Goal: Task Accomplishment & Management: Manage account settings

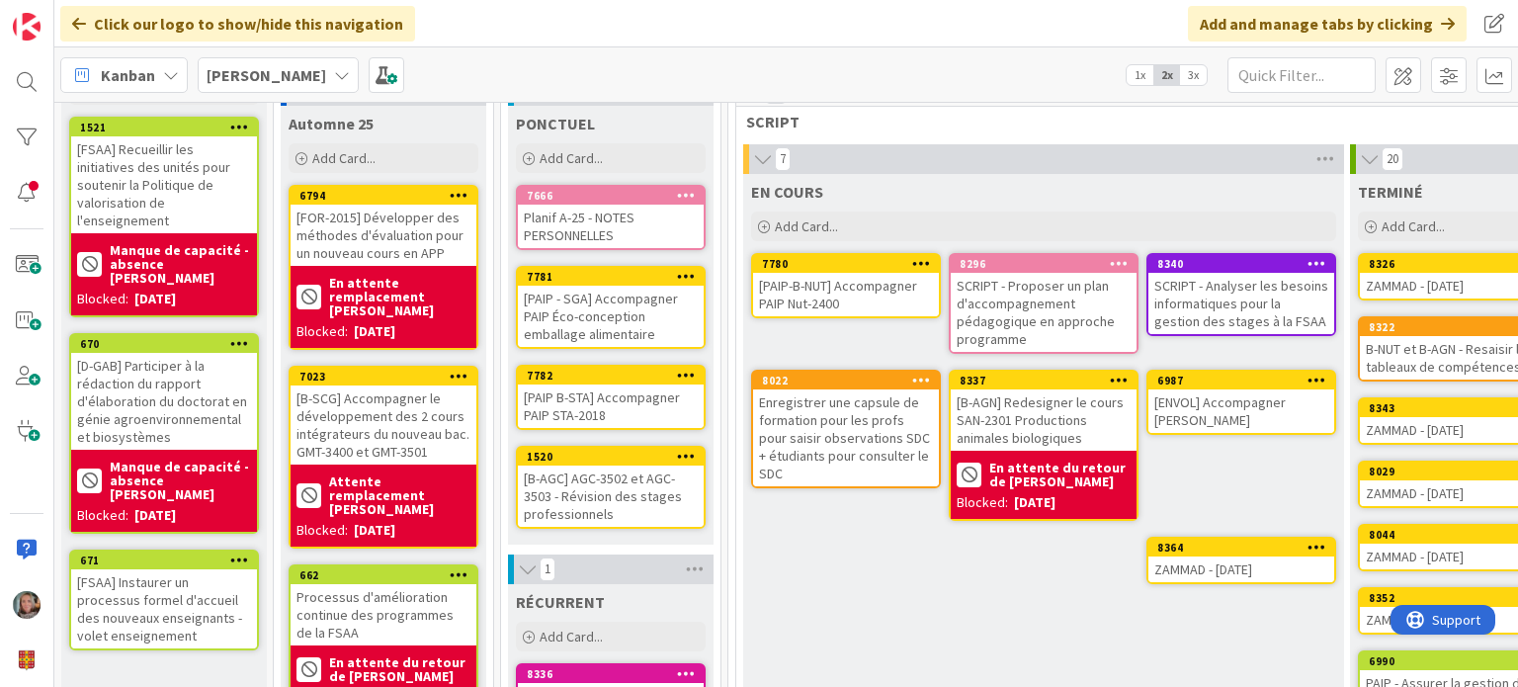
scroll to position [198, 0]
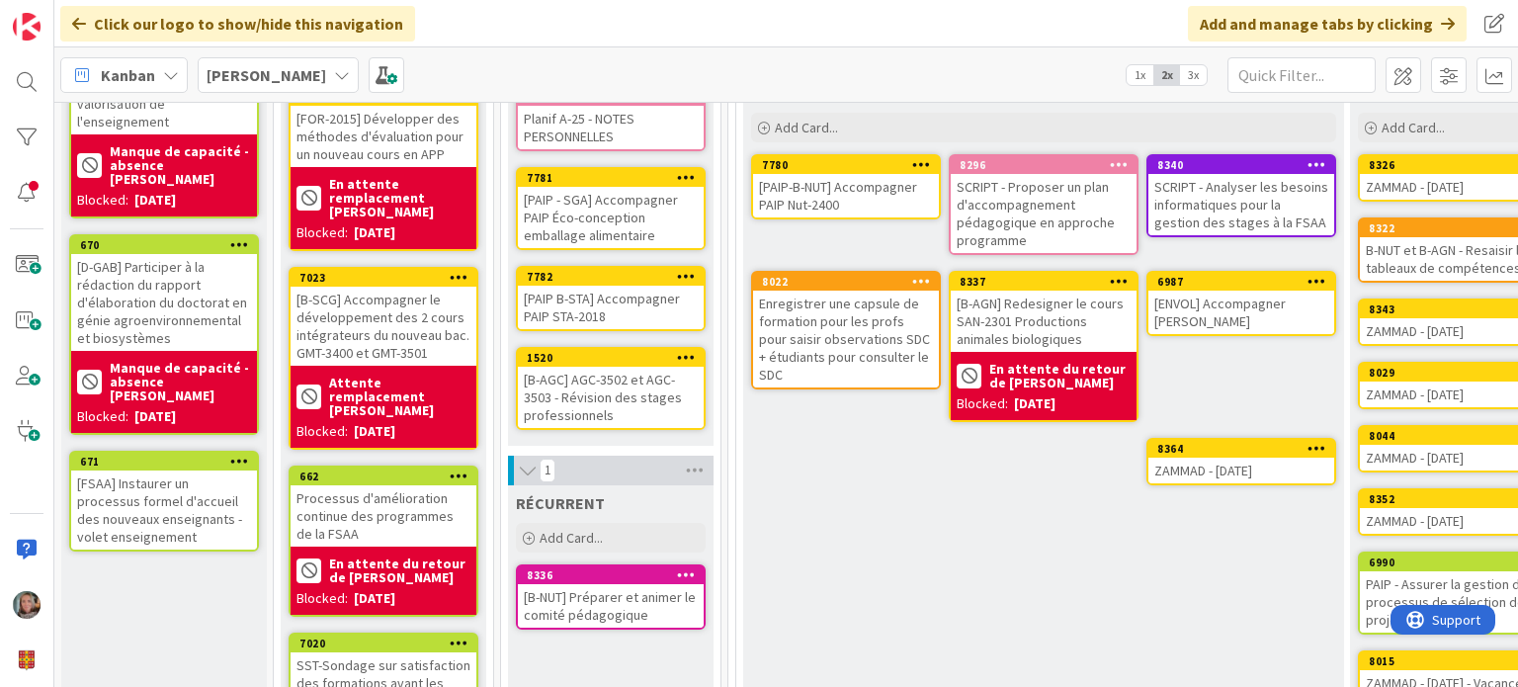
click at [860, 175] on div "[PAIP-B-NUT] Accompagner PAIP Nut-2400" at bounding box center [846, 195] width 186 height 43
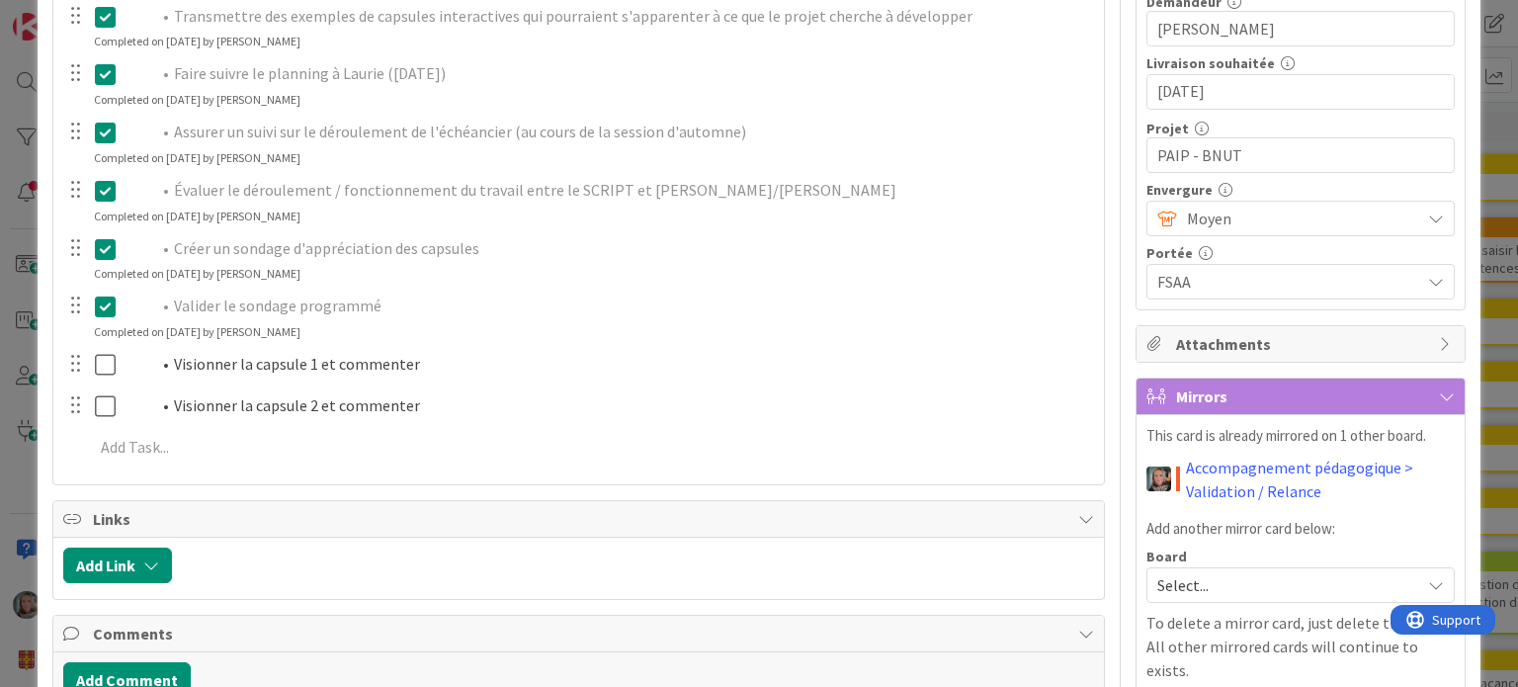
scroll to position [494, 0]
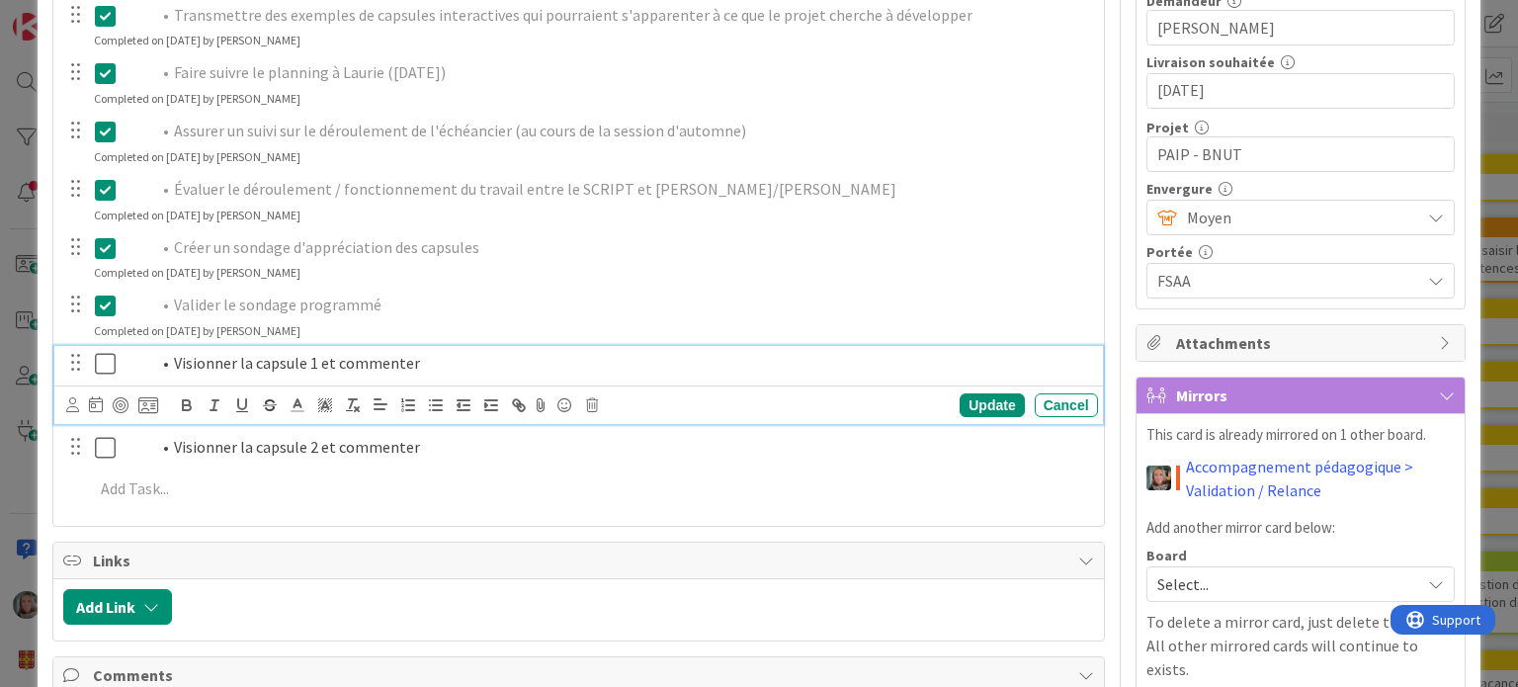
click at [95, 362] on icon at bounding box center [105, 364] width 21 height 24
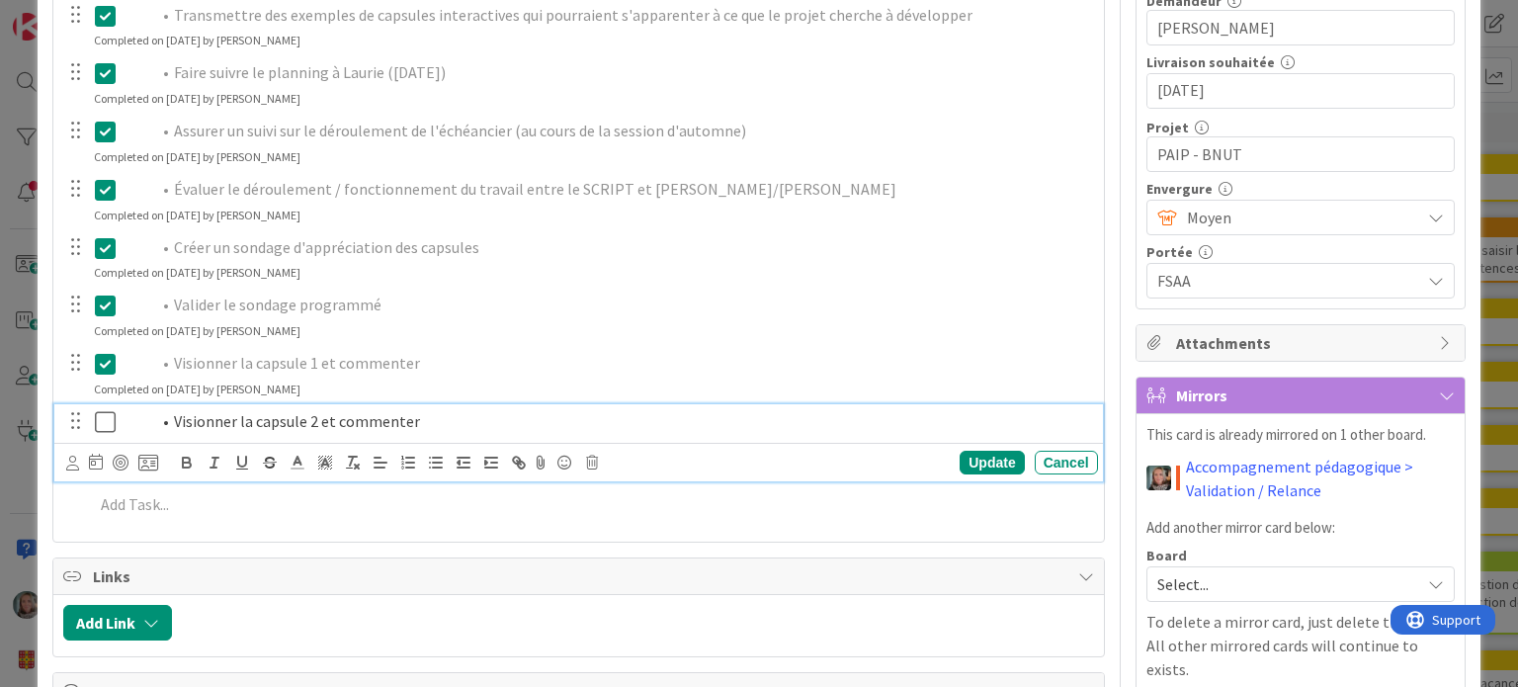
click at [105, 420] on icon at bounding box center [105, 422] width 21 height 24
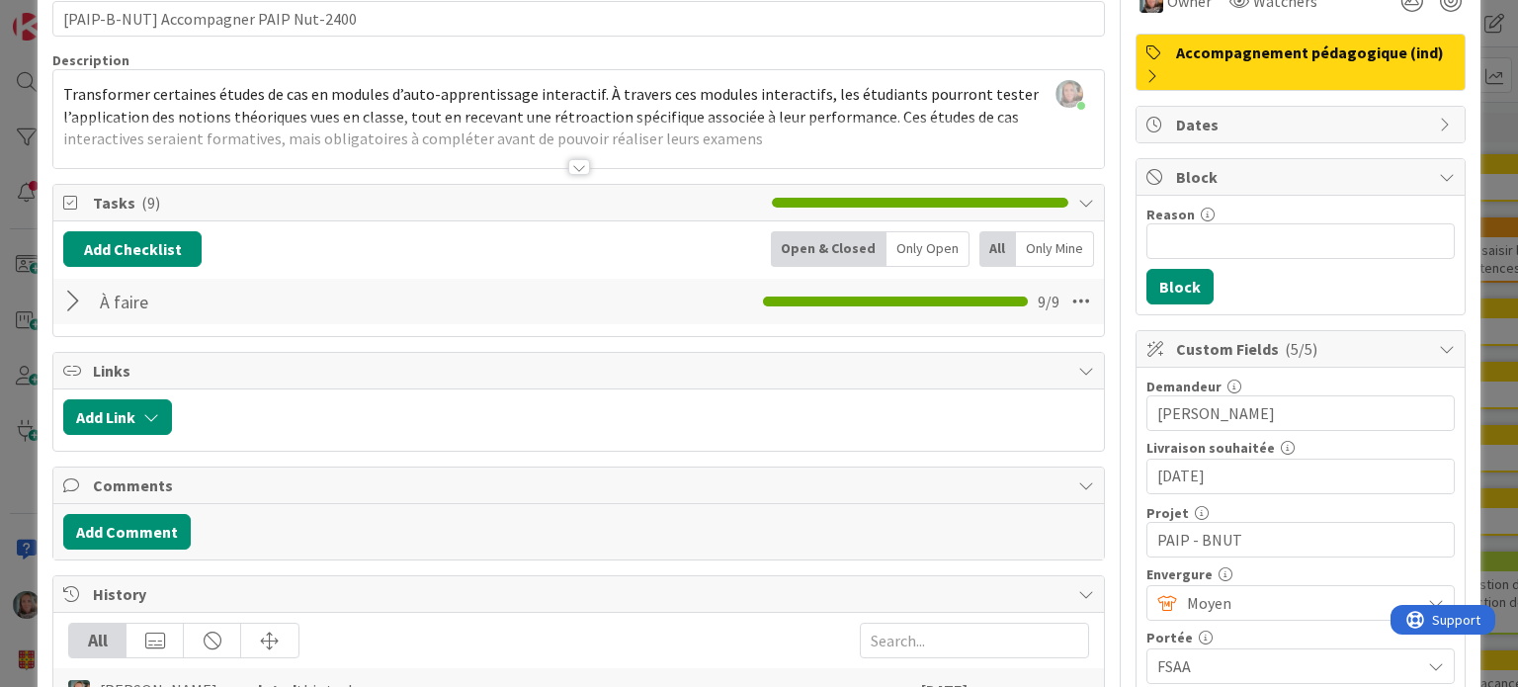
scroll to position [99, 0]
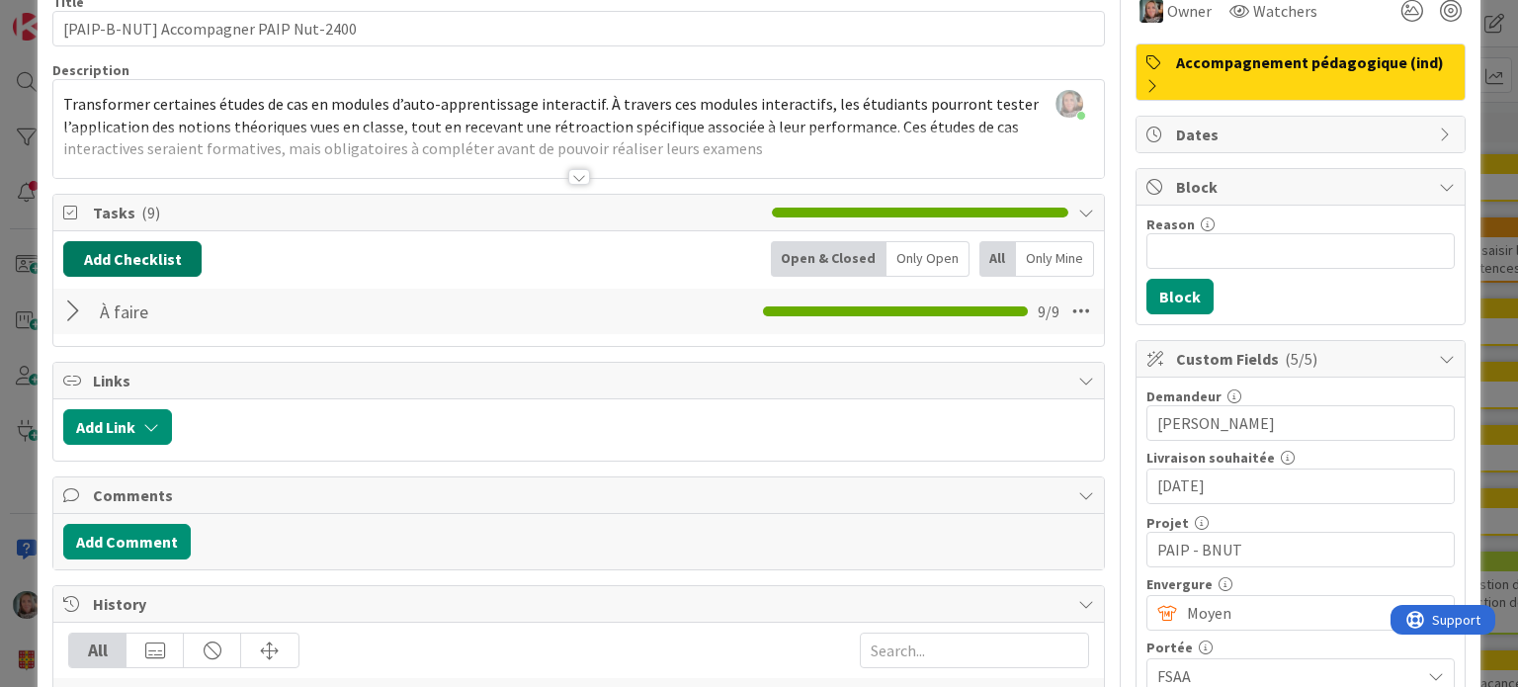
click at [108, 253] on button "Add Checklist" at bounding box center [132, 259] width 138 height 36
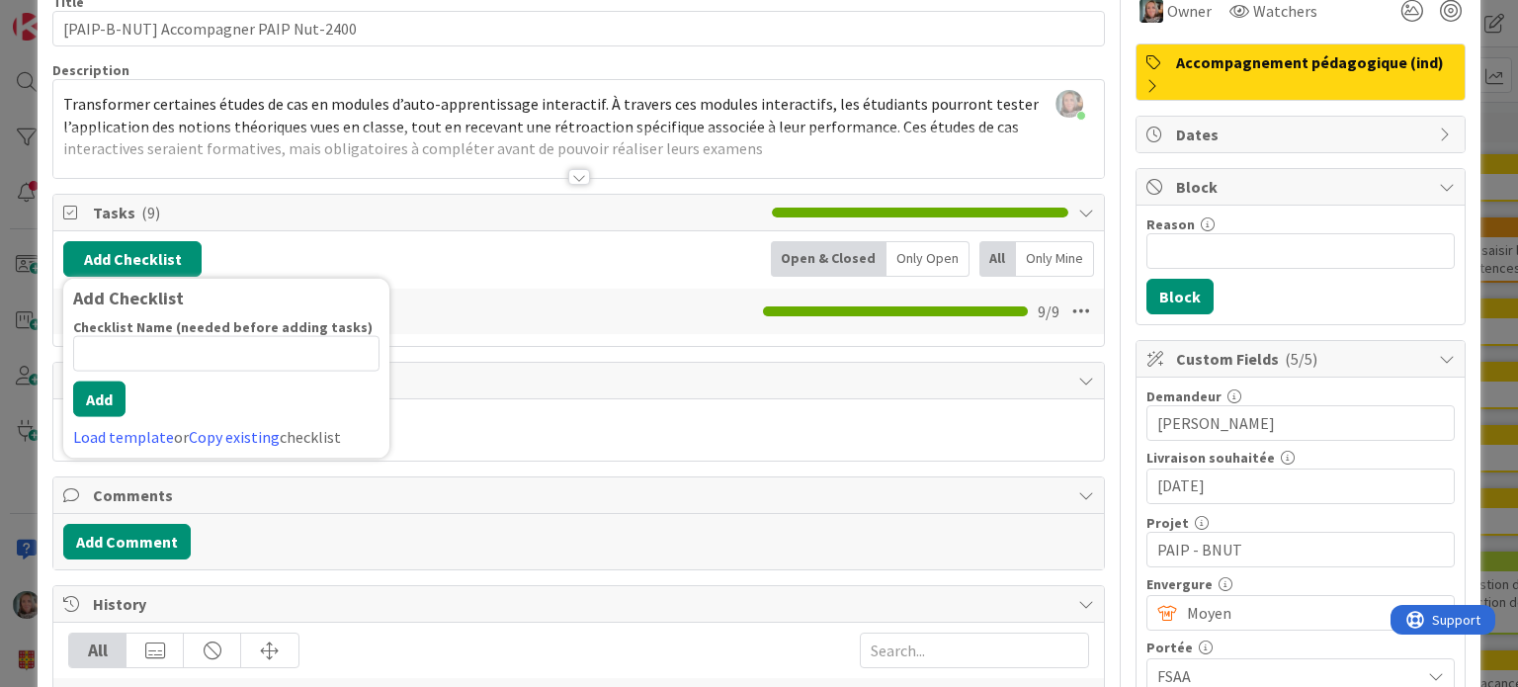
type input "-"
click at [439, 248] on div "Add Checklist Add Checklist Checklist Name (needed before adding tasks) 0 / 64 …" at bounding box center [578, 259] width 1030 height 36
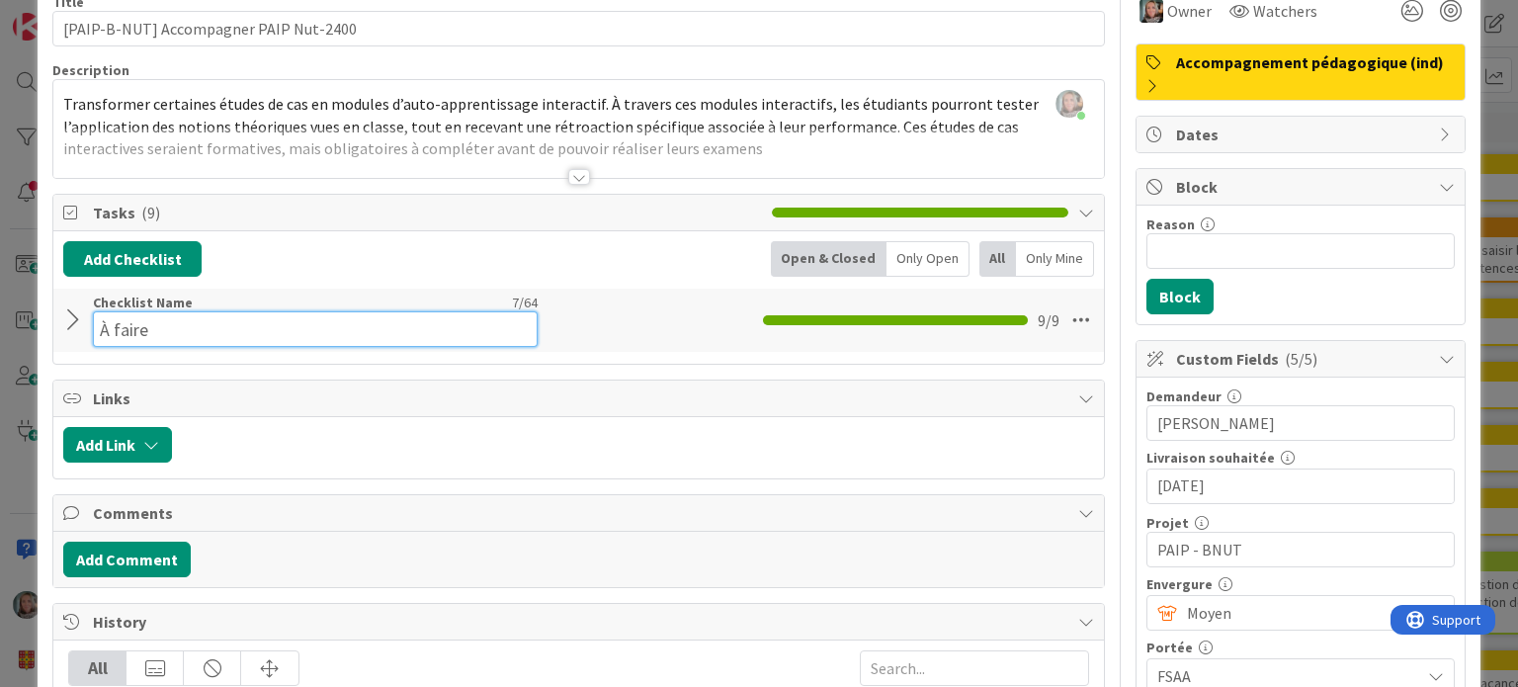
click at [174, 303] on div "Checklist Name 7 / 64 À faire" at bounding box center [315, 319] width 445 height 53
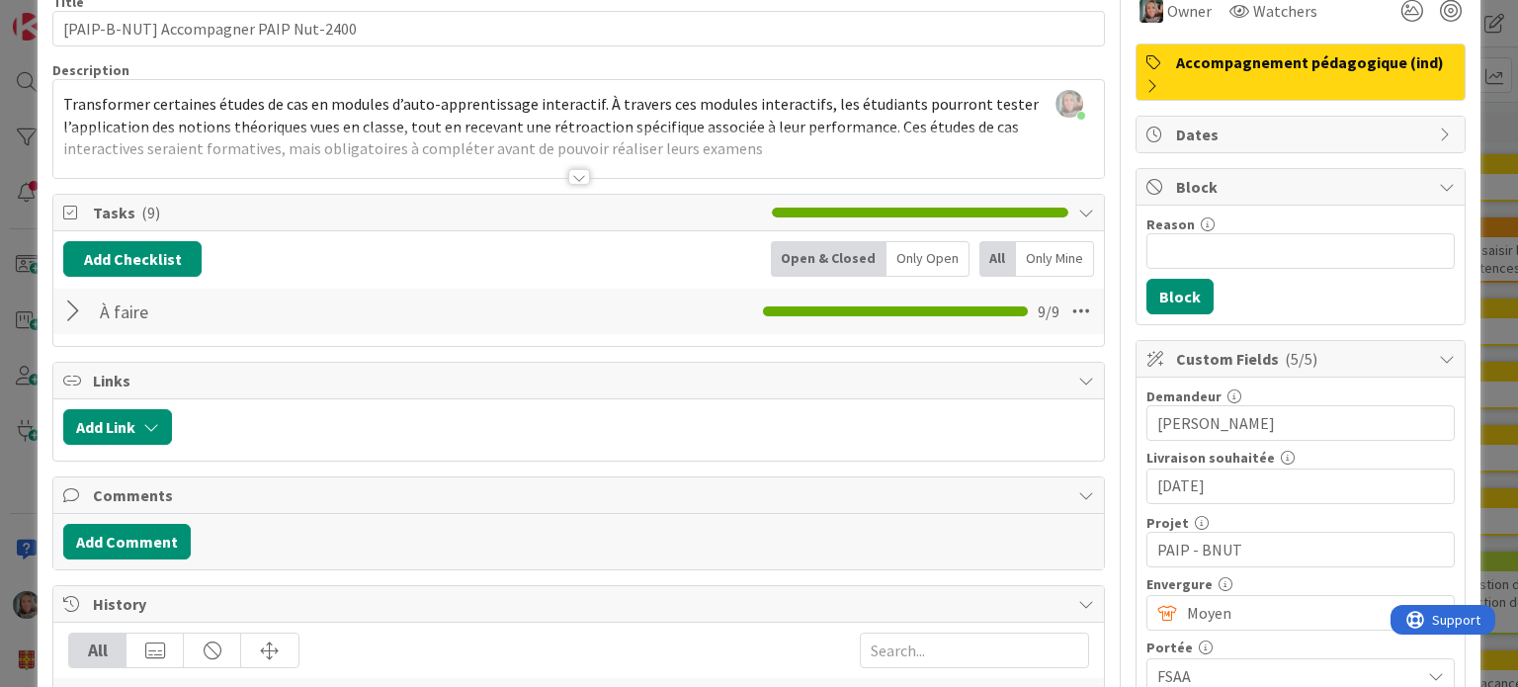
click at [64, 319] on div at bounding box center [76, 311] width 26 height 36
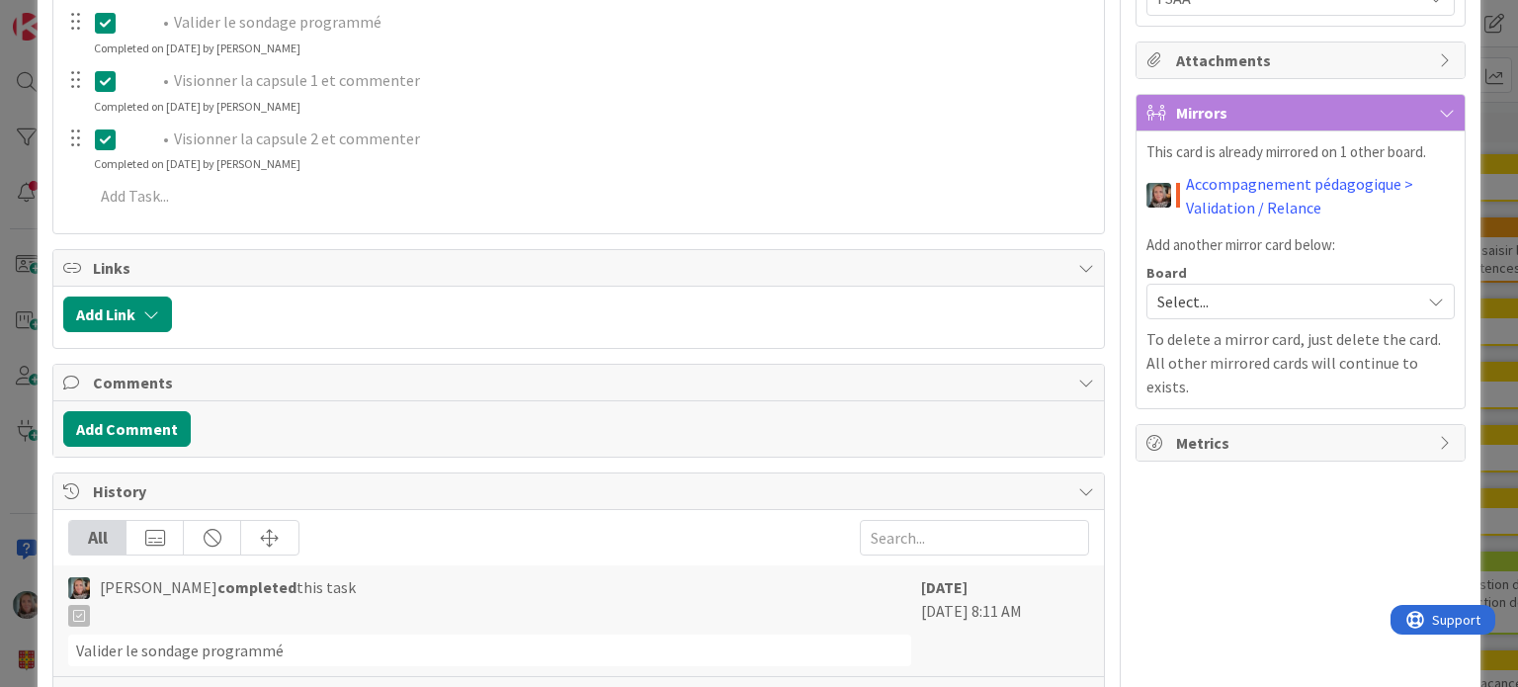
scroll to position [791, 0]
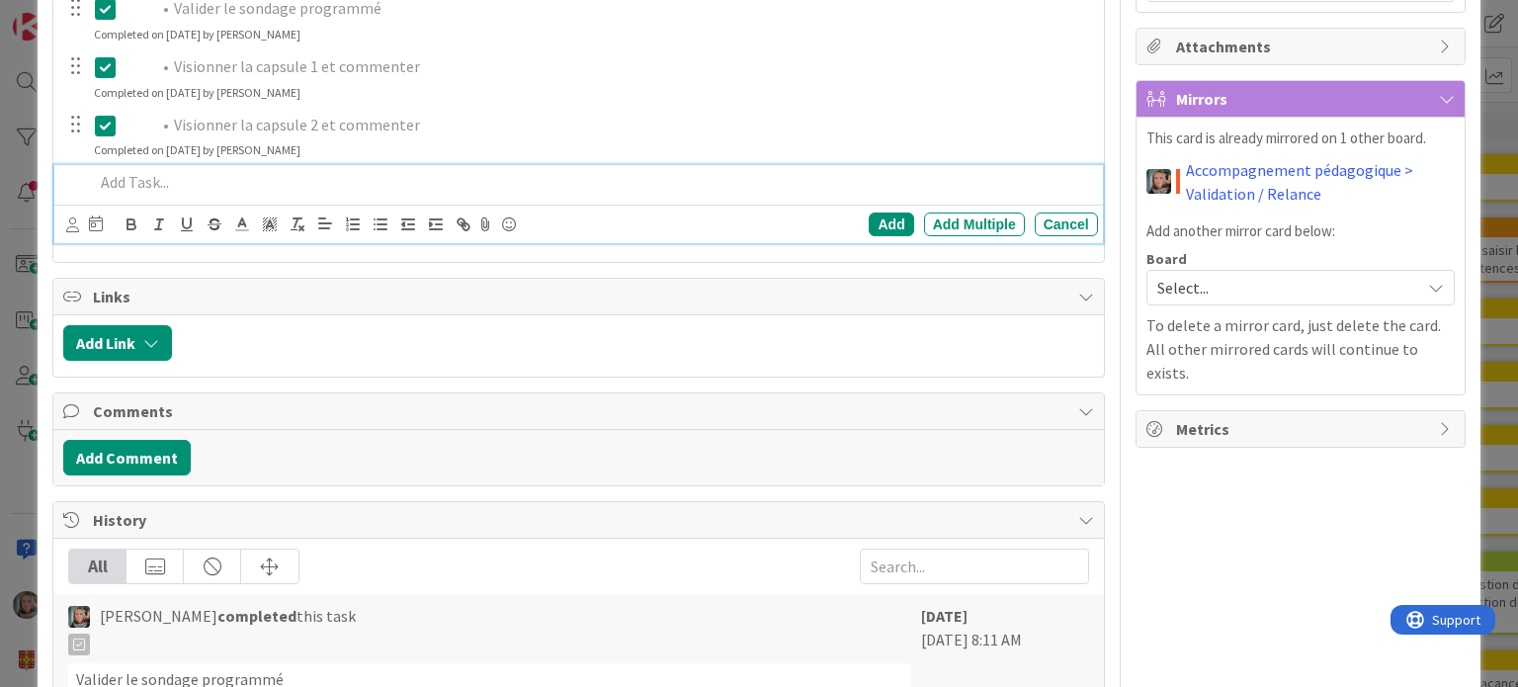
click at [181, 184] on p at bounding box center [591, 182] width 995 height 23
click at [872, 224] on div "Add" at bounding box center [891, 224] width 44 height 24
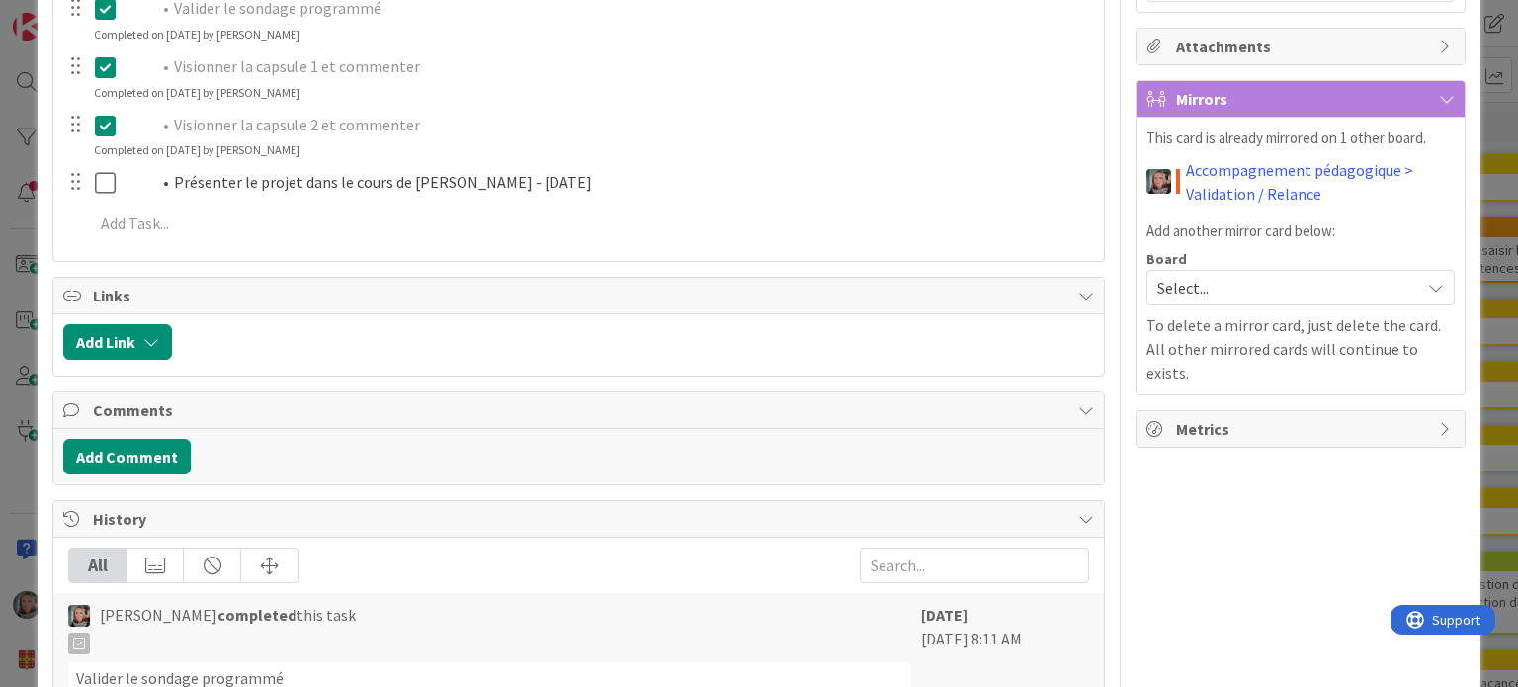
scroll to position [0, 0]
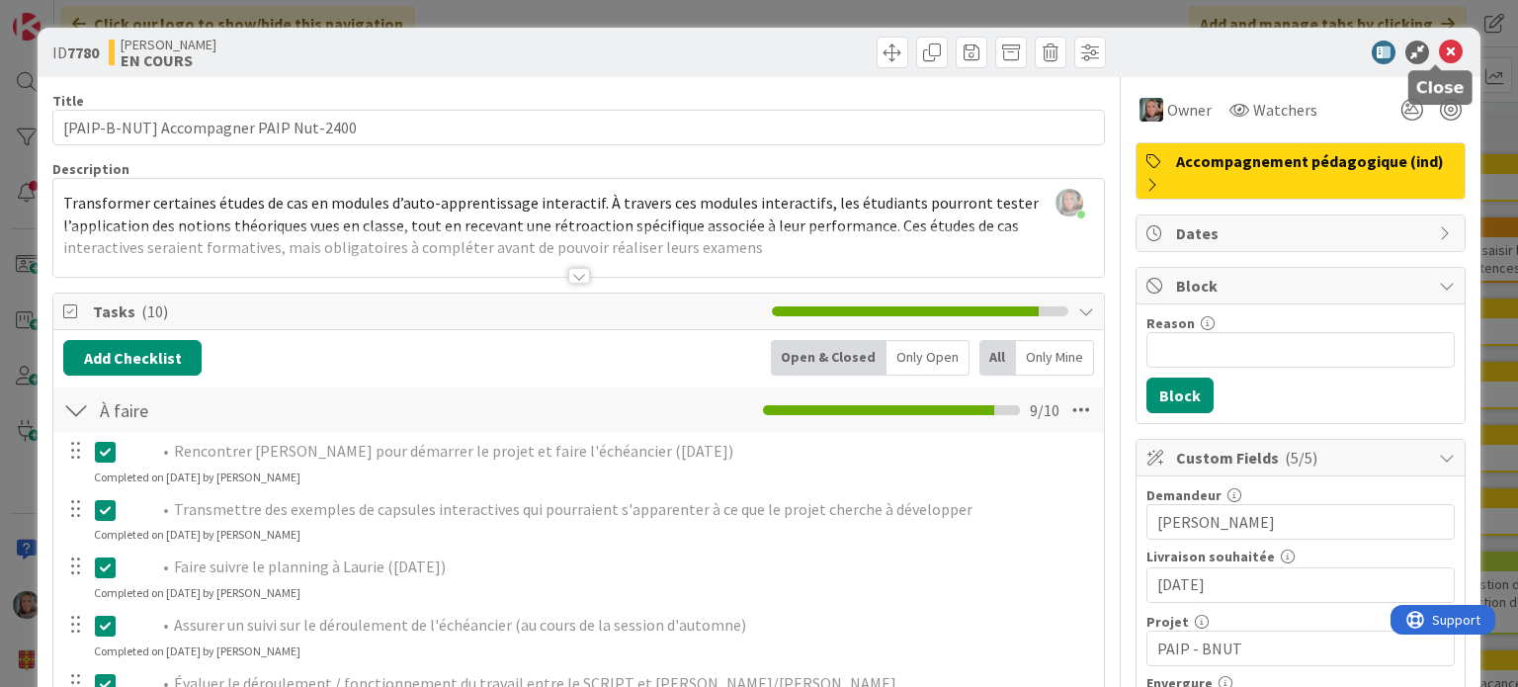
click at [1439, 54] on icon at bounding box center [1451, 53] width 24 height 24
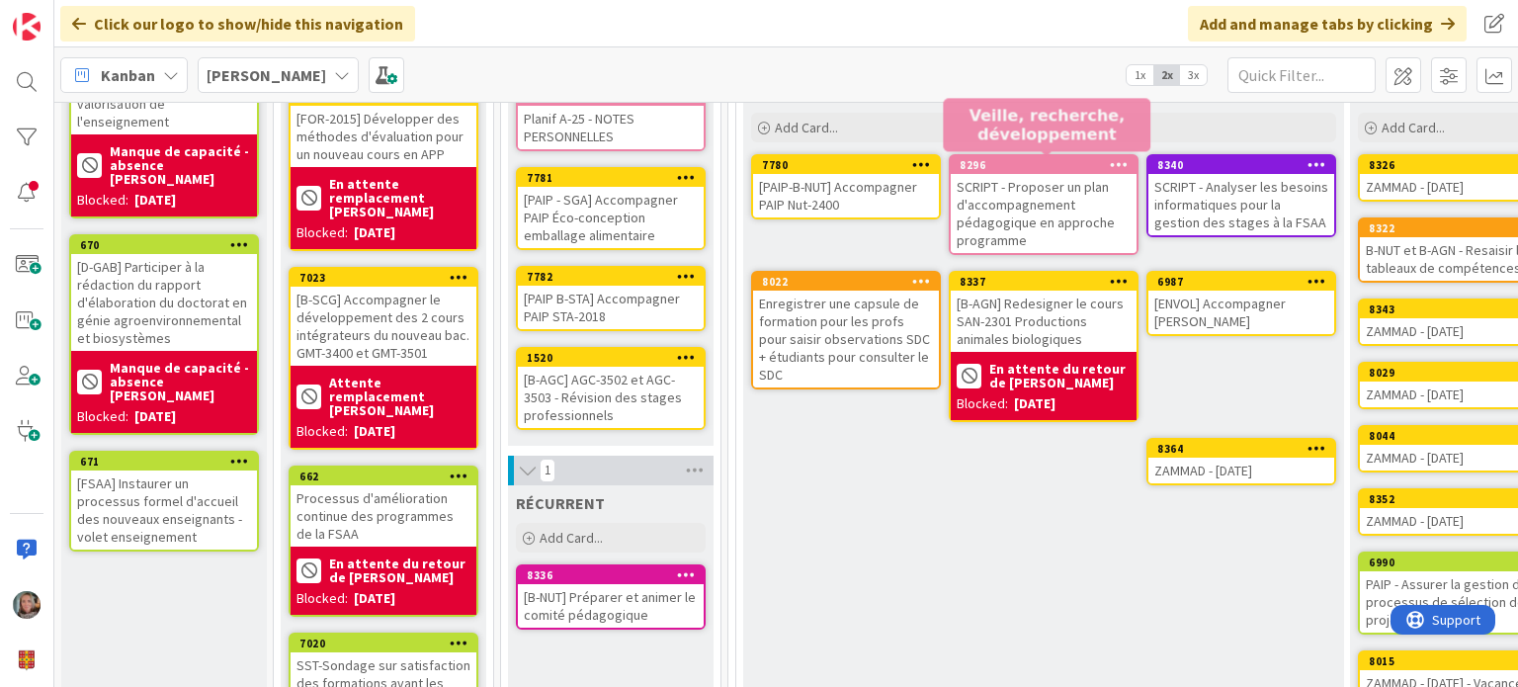
click at [1021, 165] on div "8296" at bounding box center [1048, 165] width 177 height 14
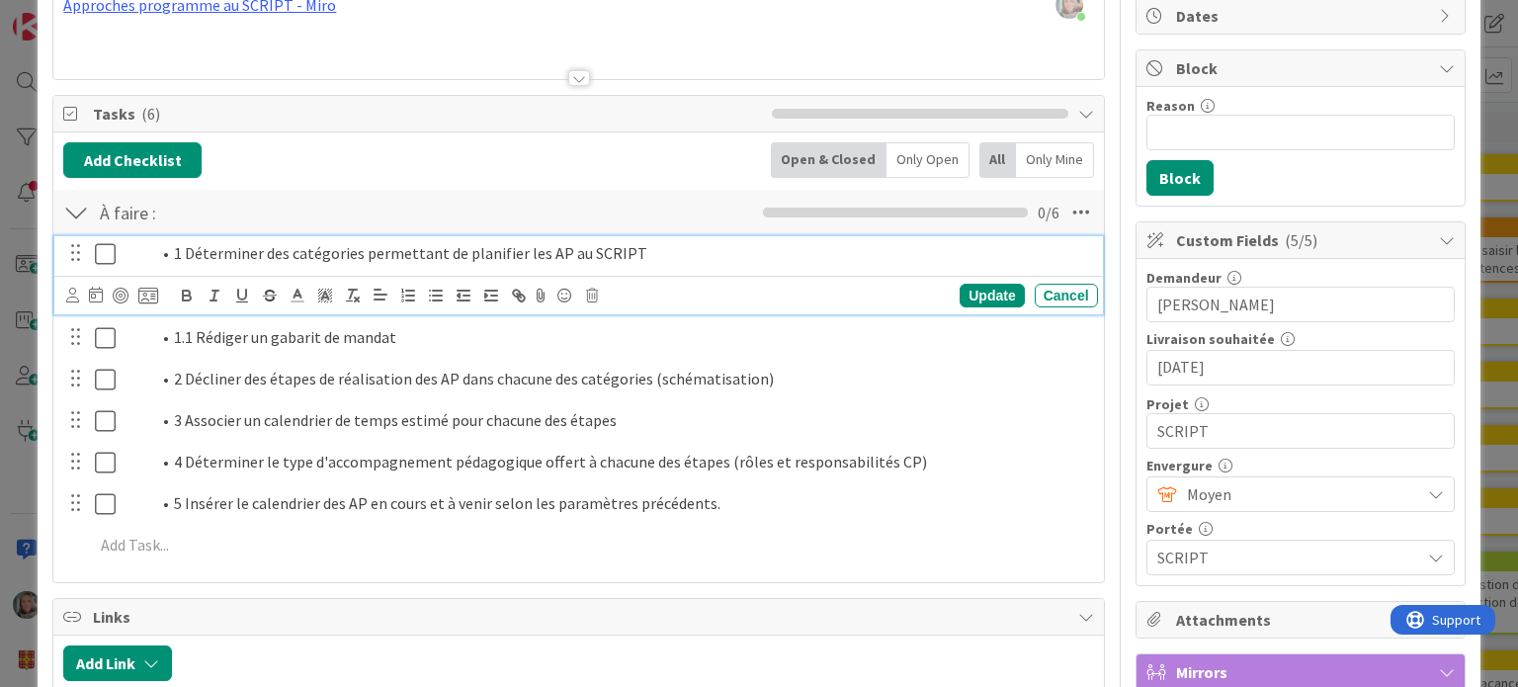
click at [99, 248] on icon at bounding box center [105, 254] width 21 height 24
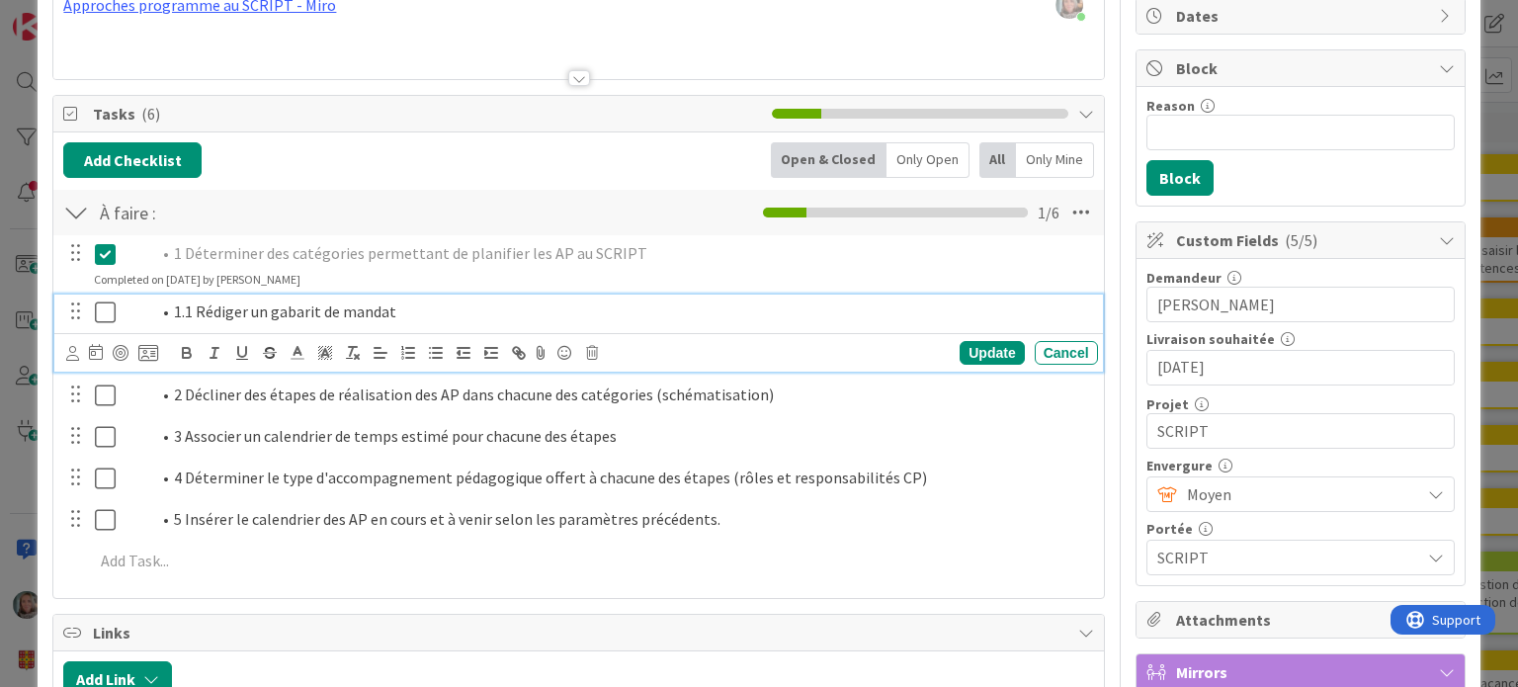
click at [101, 300] on icon at bounding box center [105, 312] width 21 height 24
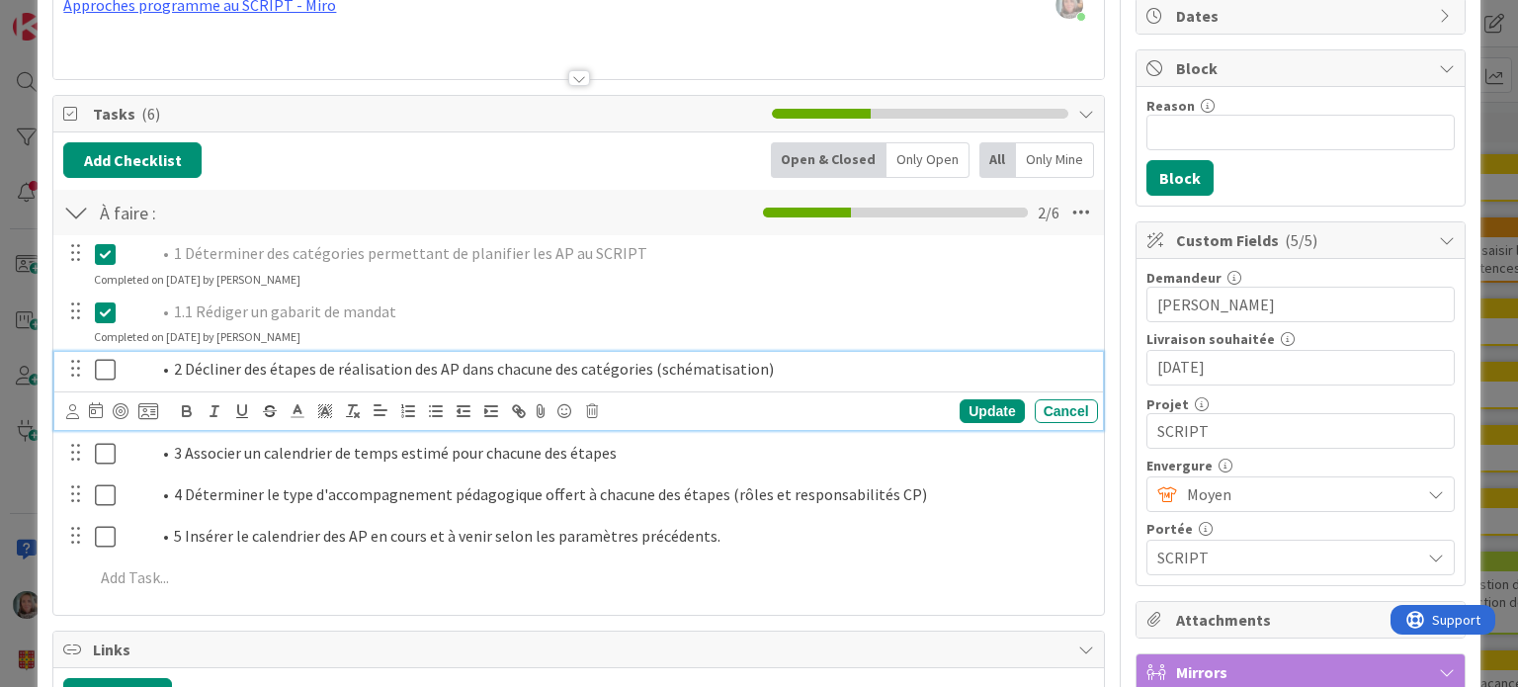
click at [110, 366] on icon at bounding box center [105, 370] width 21 height 24
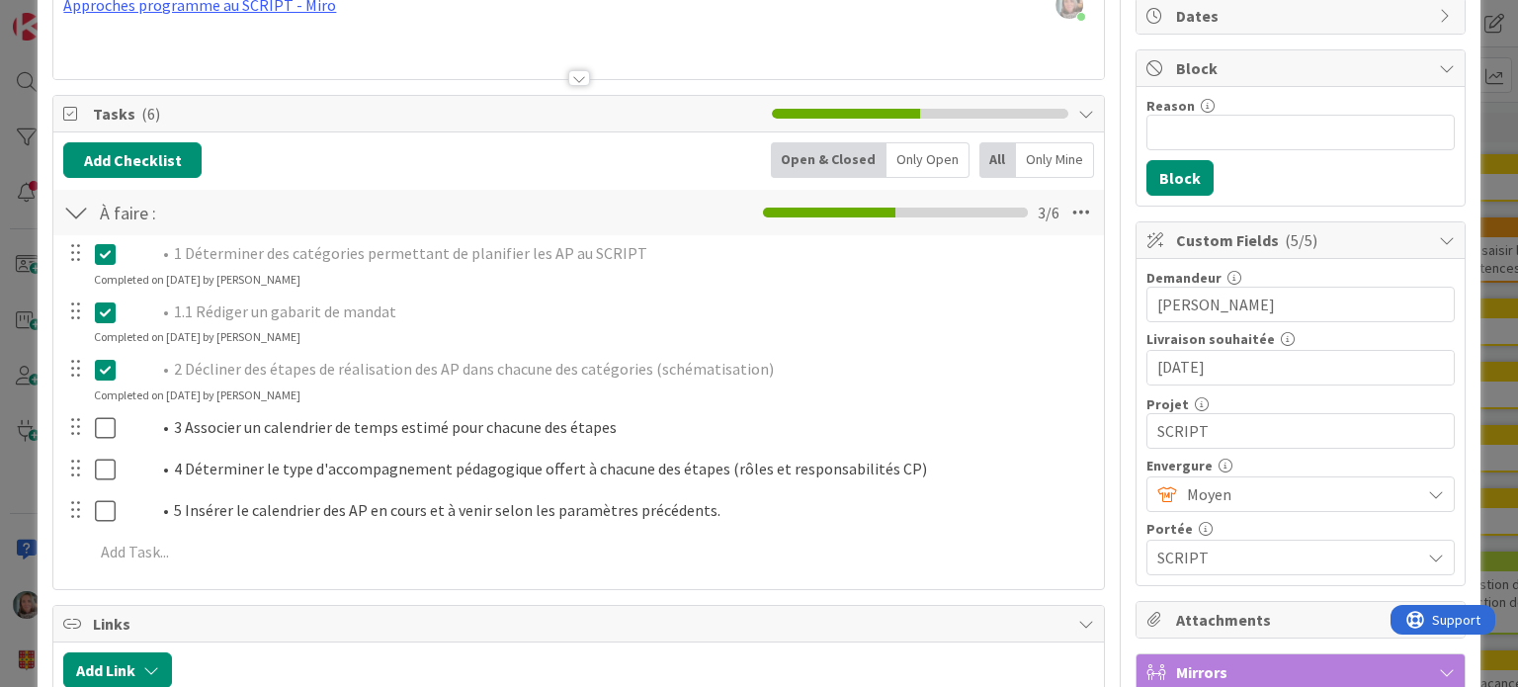
scroll to position [296, 0]
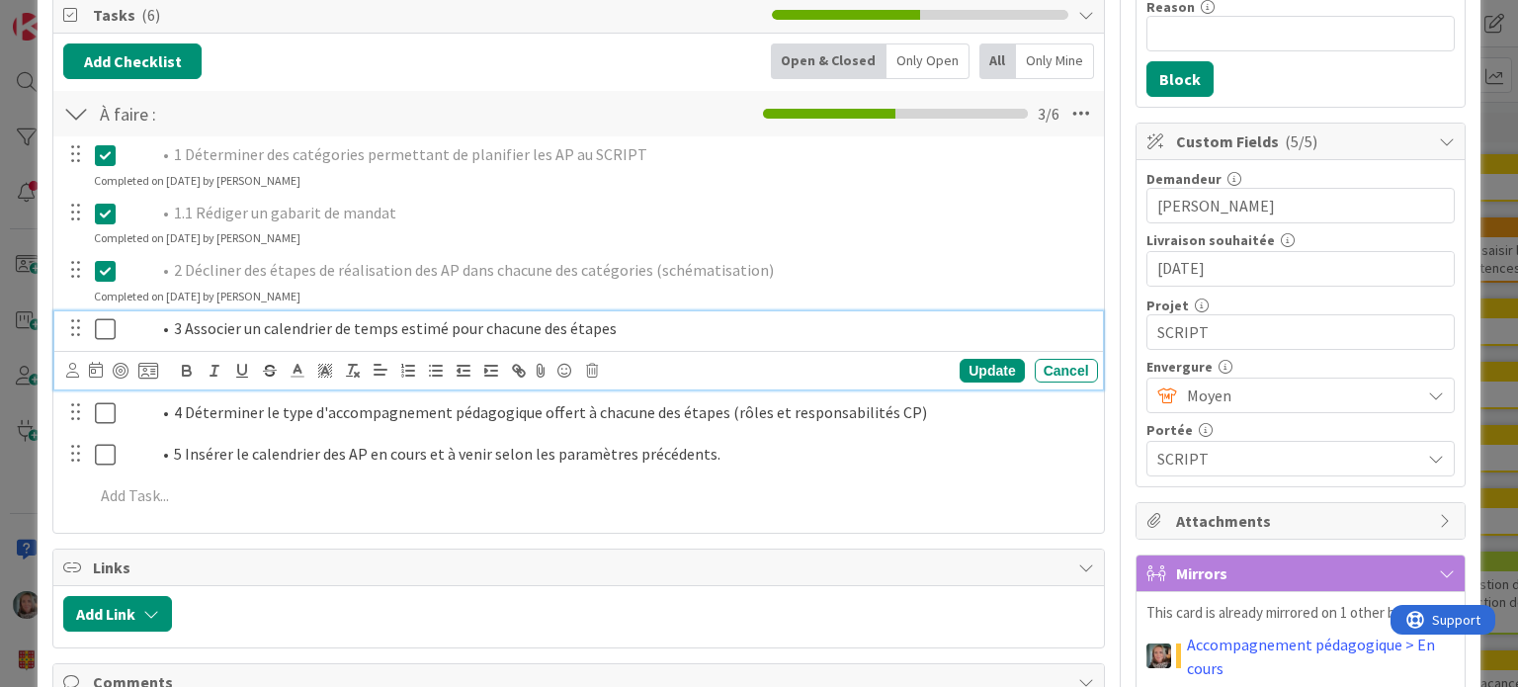
click at [104, 325] on icon at bounding box center [105, 329] width 21 height 24
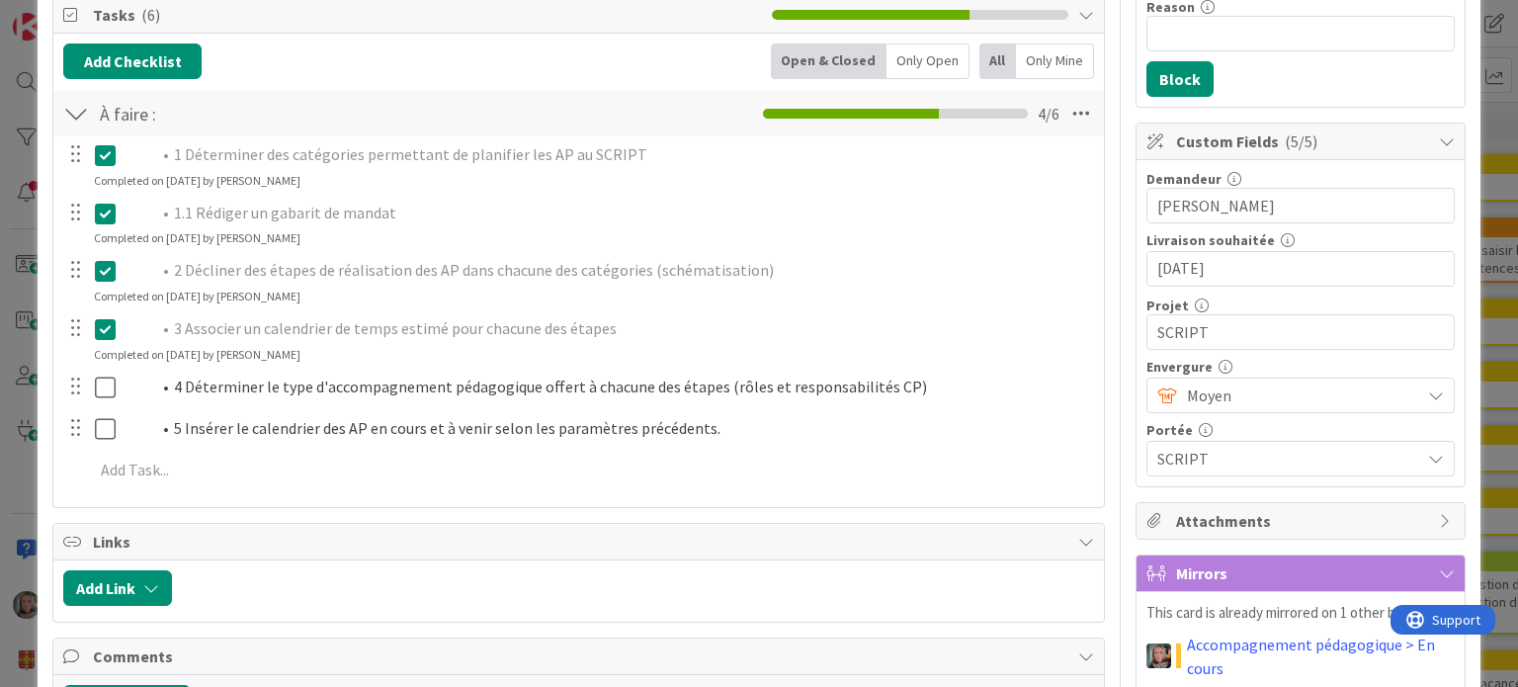
scroll to position [395, 0]
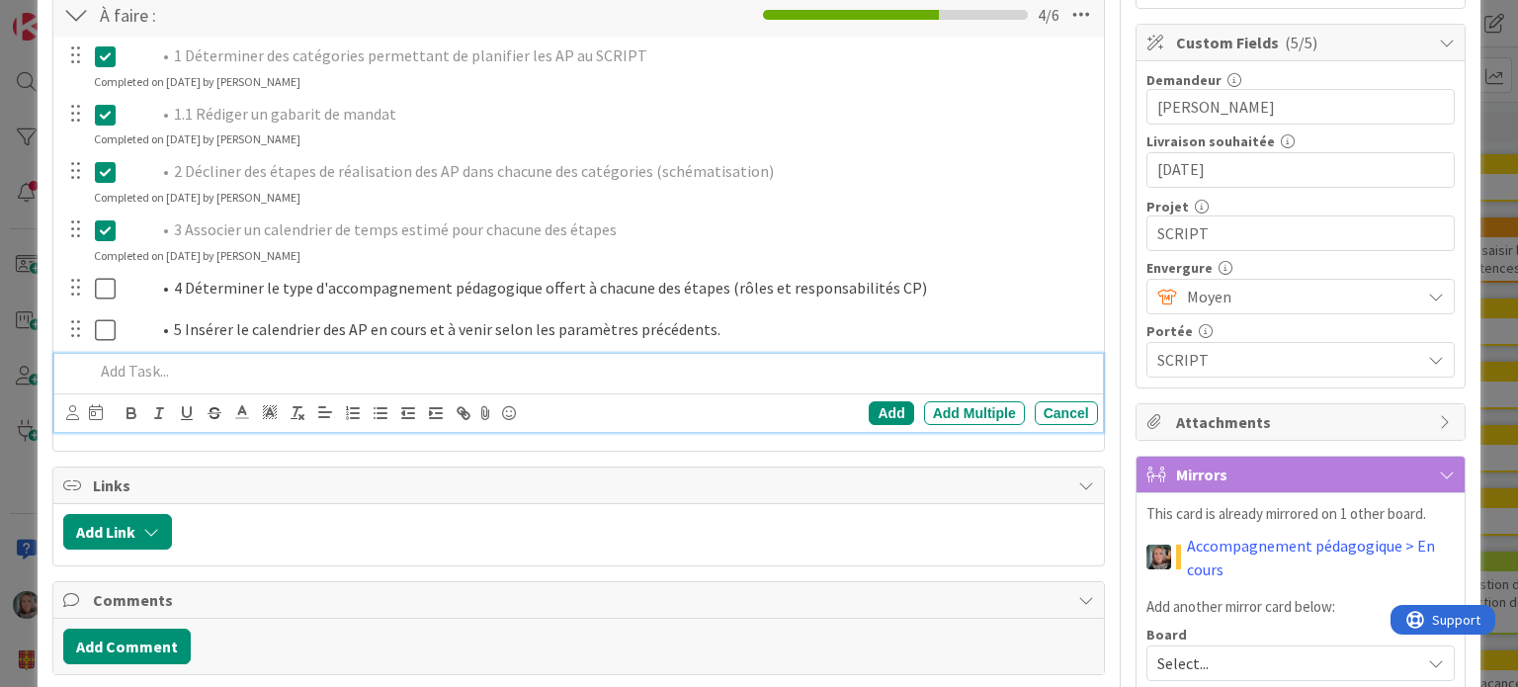
click at [146, 377] on p at bounding box center [591, 371] width 995 height 23
click at [874, 406] on div "Add" at bounding box center [891, 413] width 44 height 24
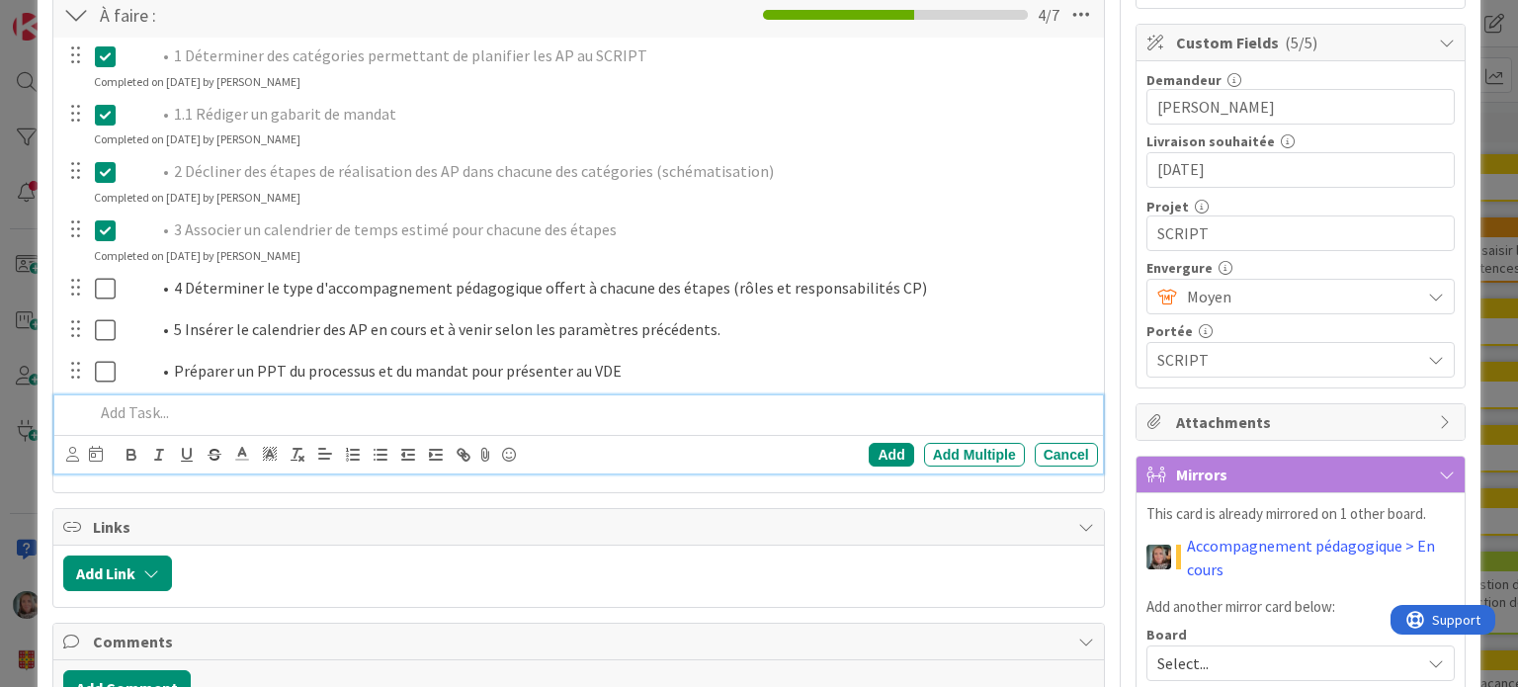
click at [249, 396] on div at bounding box center [591, 412] width 1011 height 35
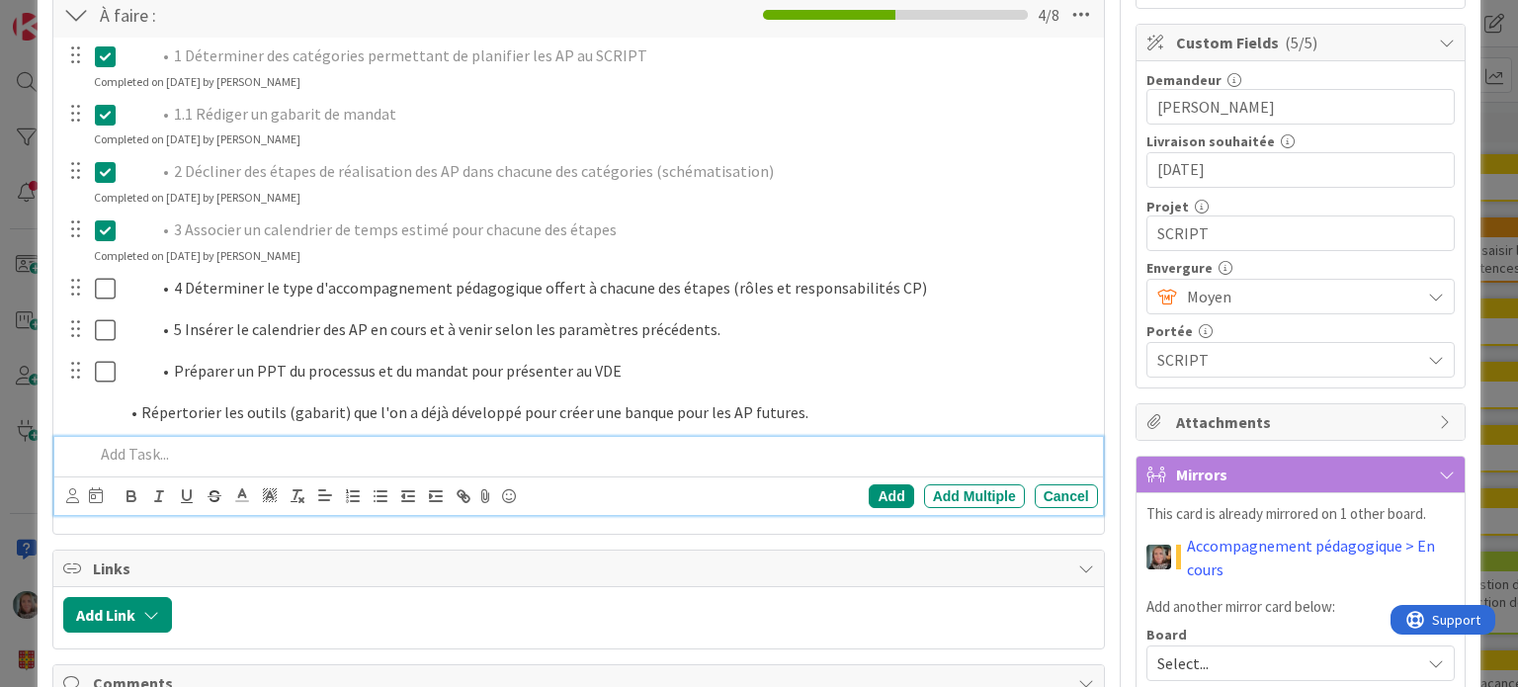
scroll to position [437, 0]
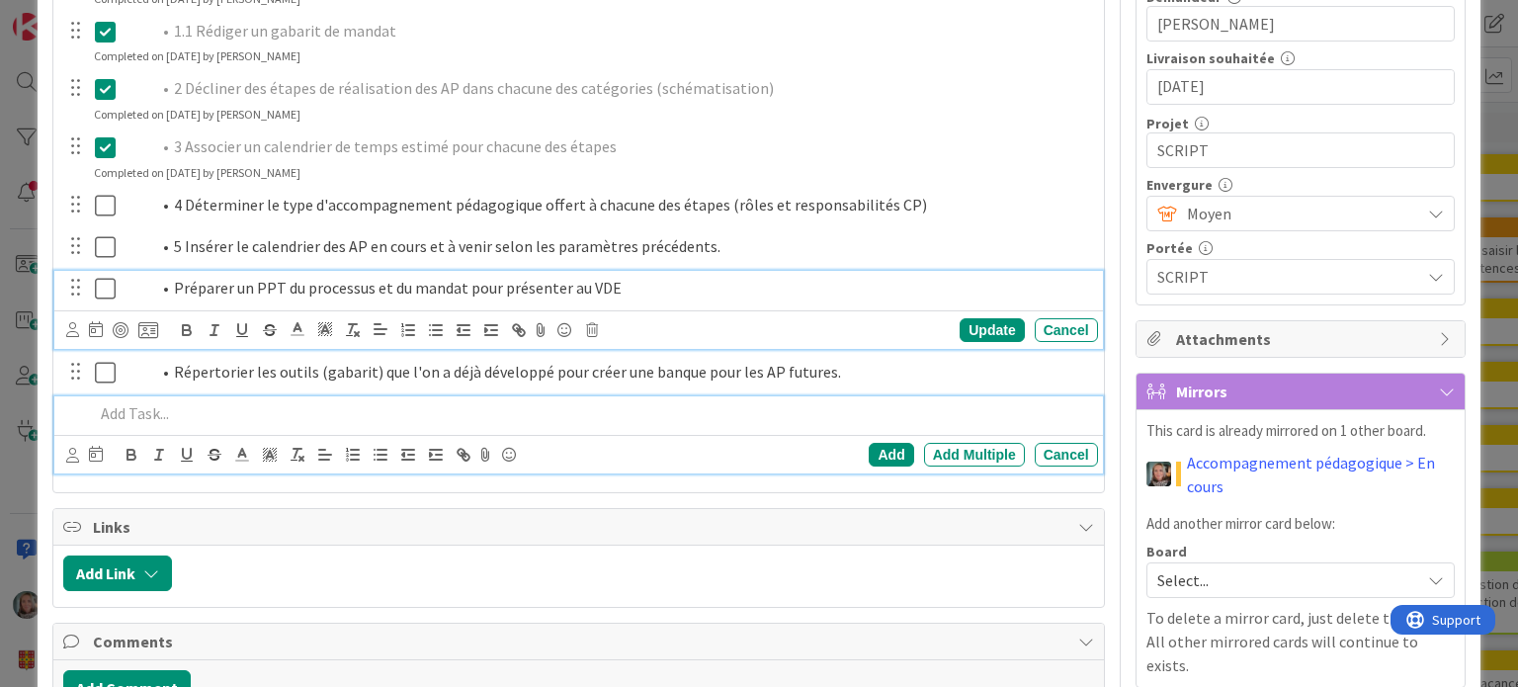
click at [319, 325] on div "Préparer un PPT du processus et du mandat pour présenter au VDE Update Cancel" at bounding box center [577, 310] width 1047 height 78
click at [334, 402] on p at bounding box center [591, 413] width 995 height 23
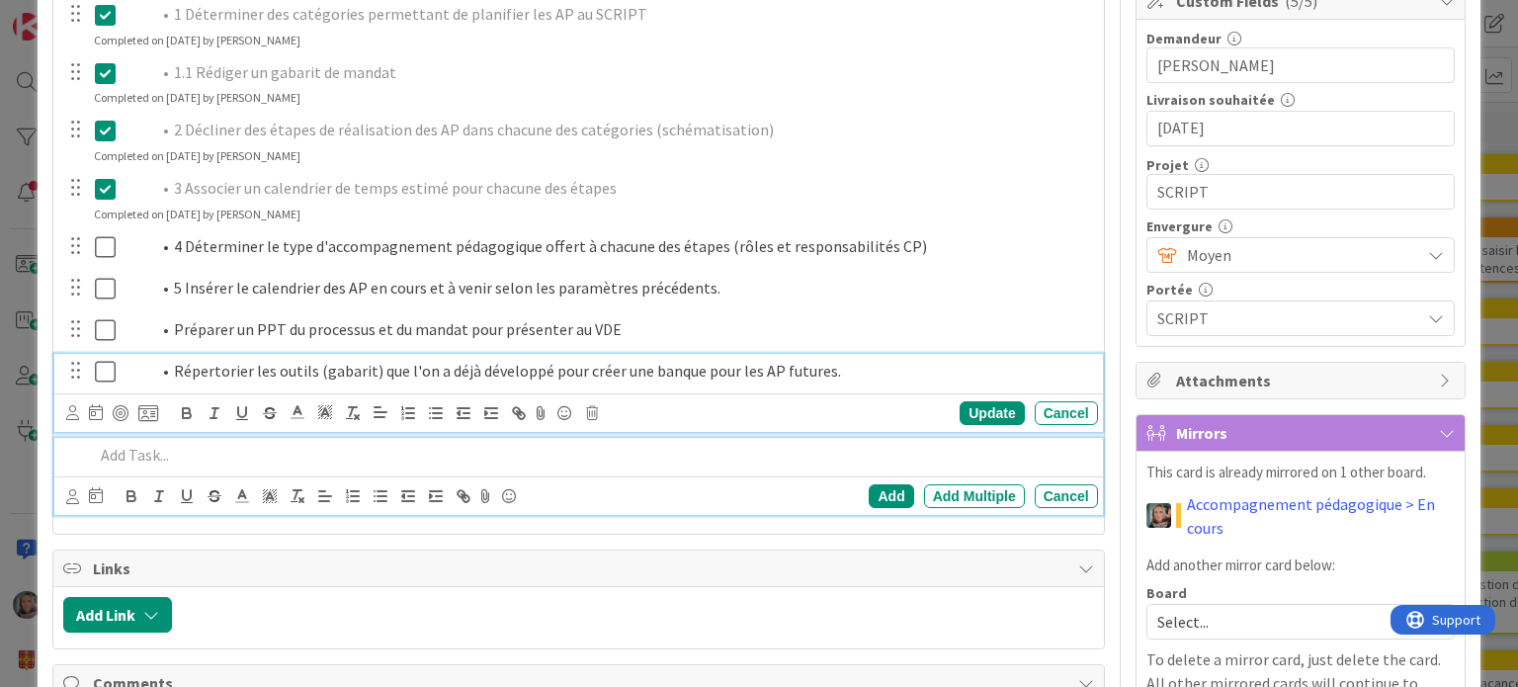
click at [544, 371] on div "Répertorier les outils (gabarit) que l'on a déjà développé pour créer une banqu…" at bounding box center [577, 393] width 1047 height 78
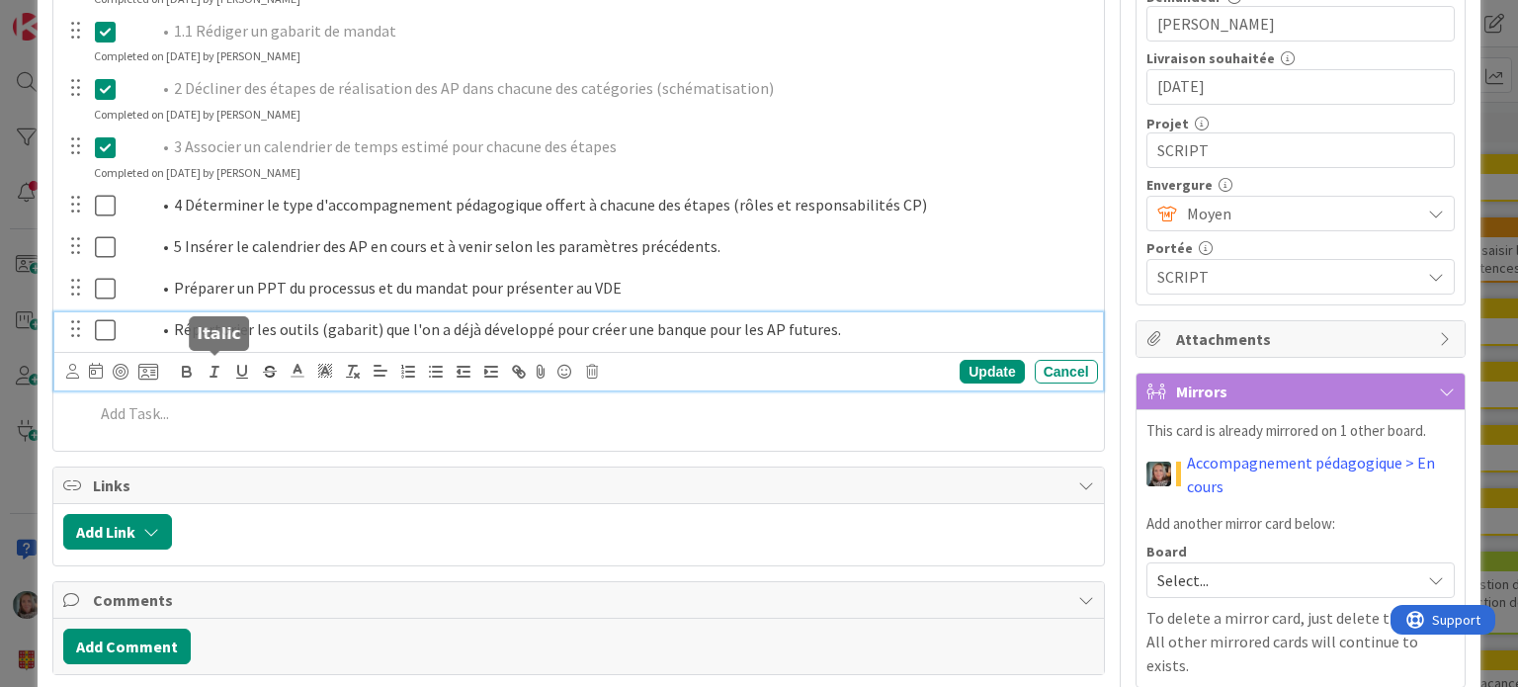
click at [301, 322] on li "Répertorier les outils (gabarit) que l'on a déjà développé pour créer une banqu…" at bounding box center [620, 329] width 940 height 23
click at [538, 331] on li "Répertorier les outils (gabarit) que l'on a déjà développé pour créer une banqu…" at bounding box center [620, 329] width 940 height 23
click at [975, 363] on div "Update" at bounding box center [992, 372] width 64 height 24
click at [693, 320] on li "Répertorier les outils (gabarit) que l'on a déjà développés pour créer une banq…" at bounding box center [620, 329] width 940 height 23
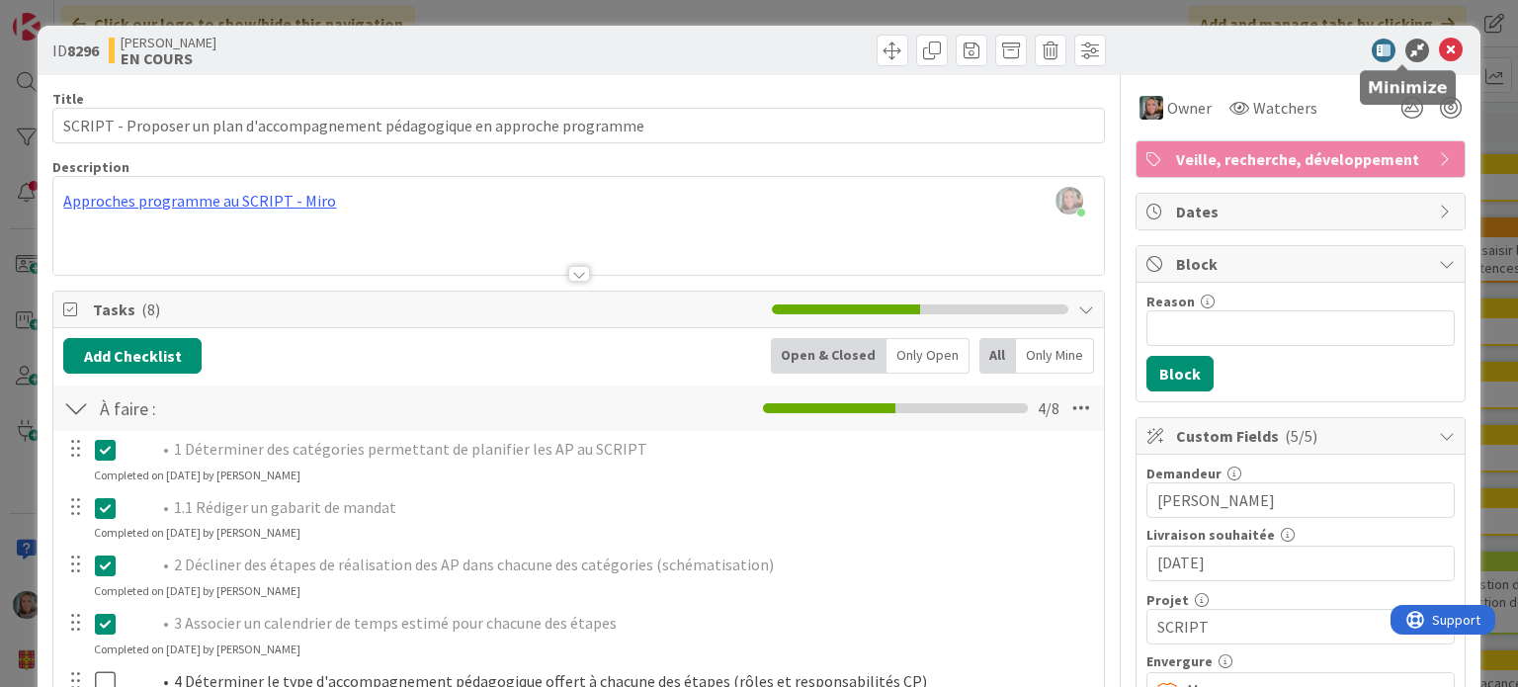
scroll to position [0, 0]
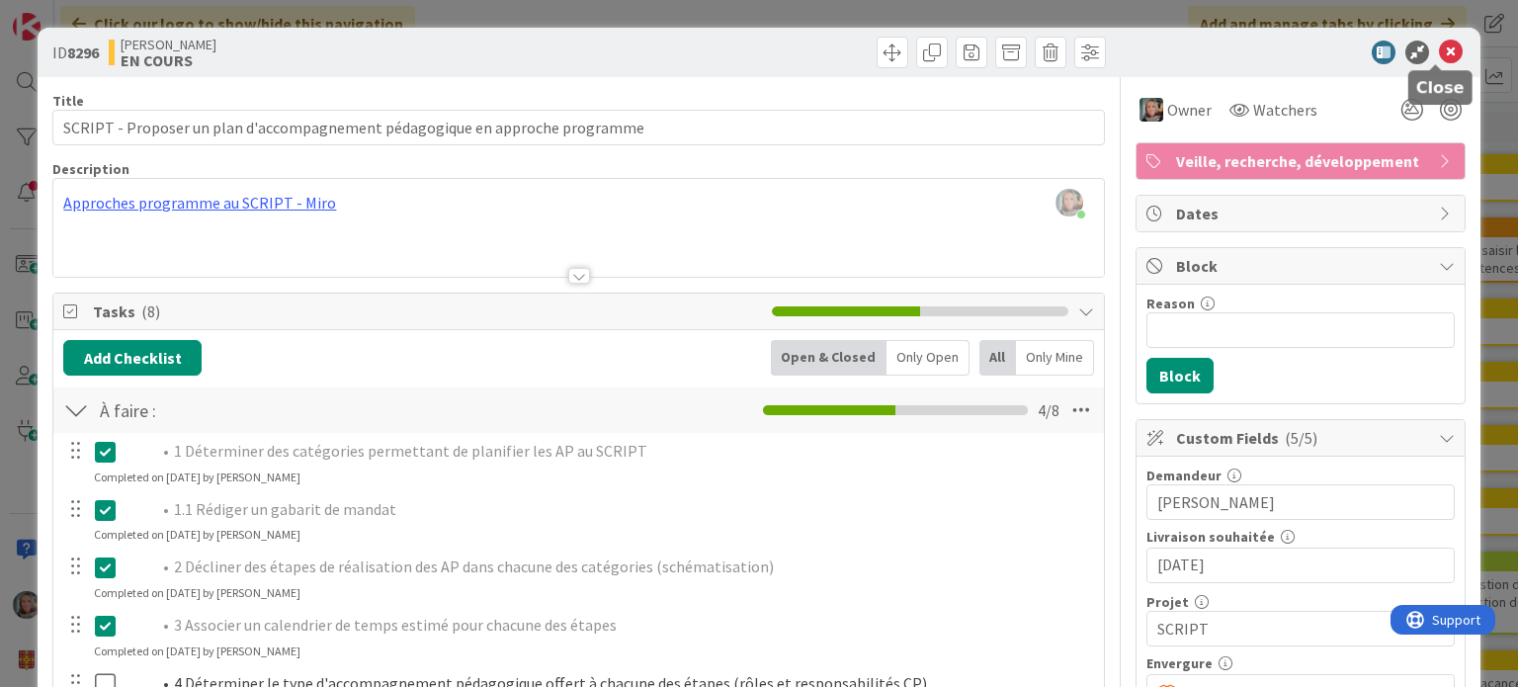
click at [1441, 51] on icon at bounding box center [1451, 53] width 24 height 24
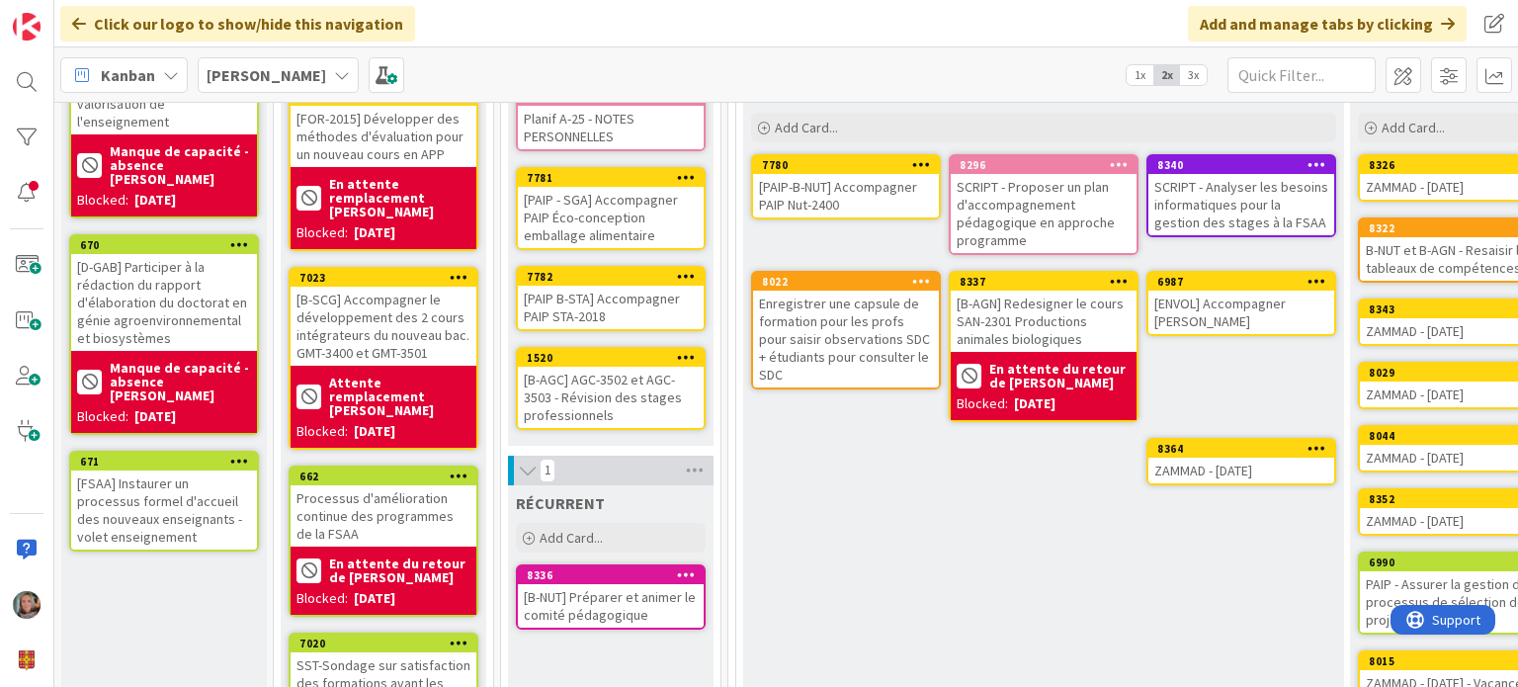
click at [803, 333] on div "Enregistrer une capsule de formation pour les profs pour saisir observations SD…" at bounding box center [846, 339] width 186 height 97
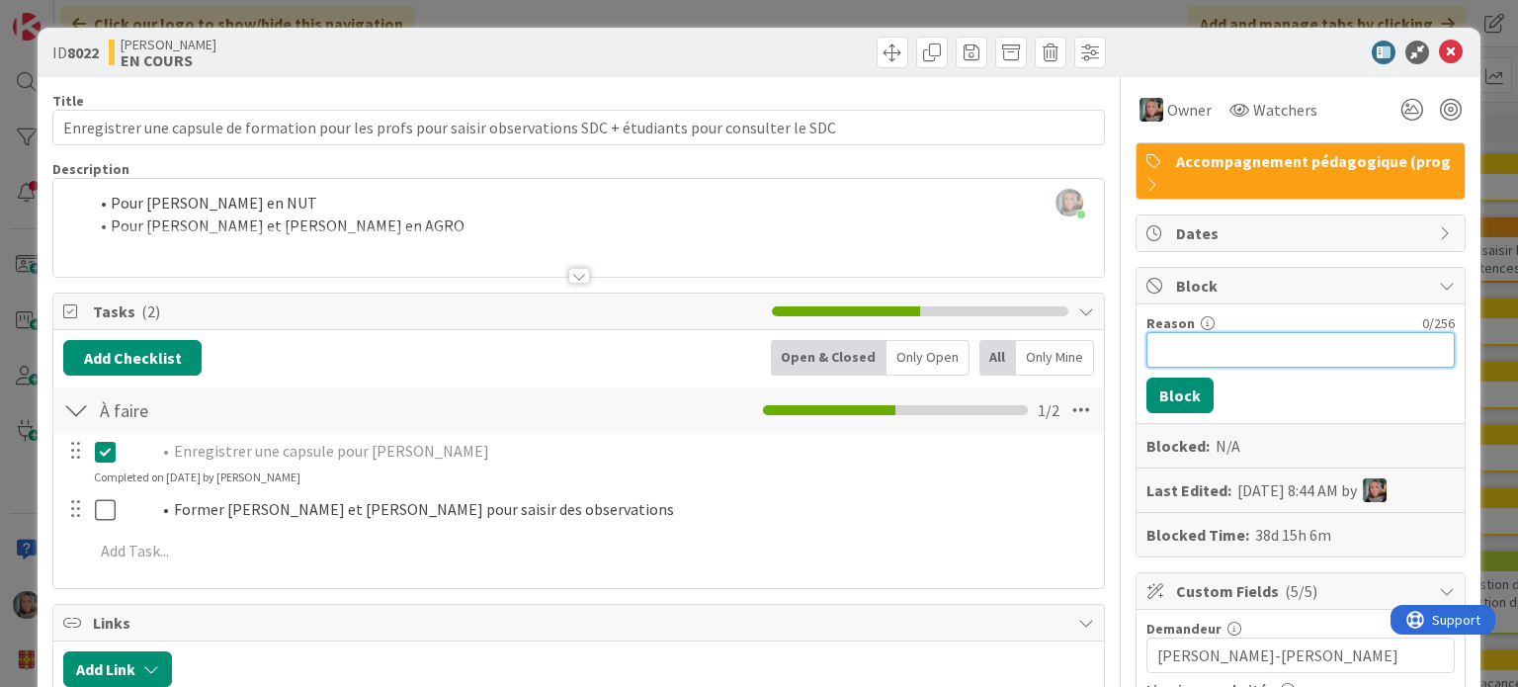
click at [1256, 339] on input "Reason" at bounding box center [1300, 350] width 308 height 36
type input "M"
click at [1439, 51] on icon at bounding box center [1451, 53] width 24 height 24
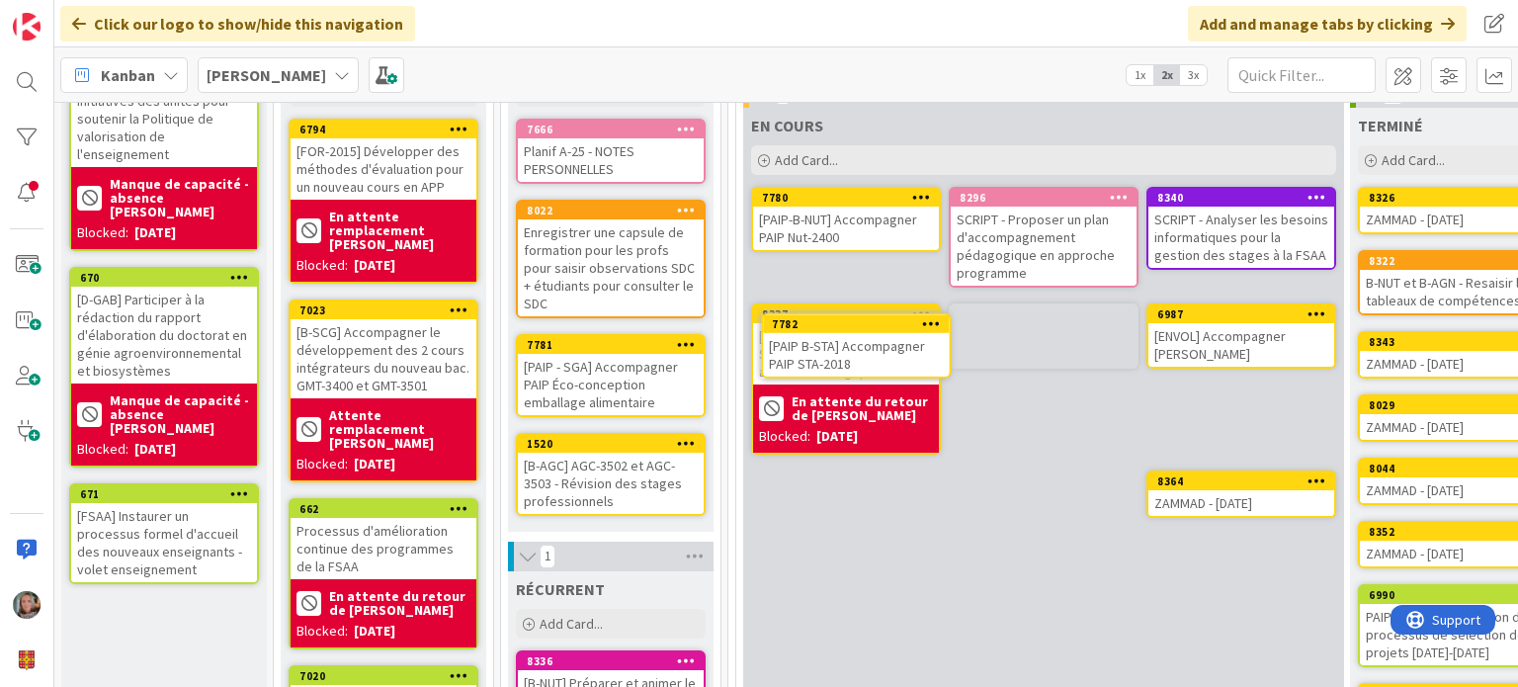
scroll to position [164, 0]
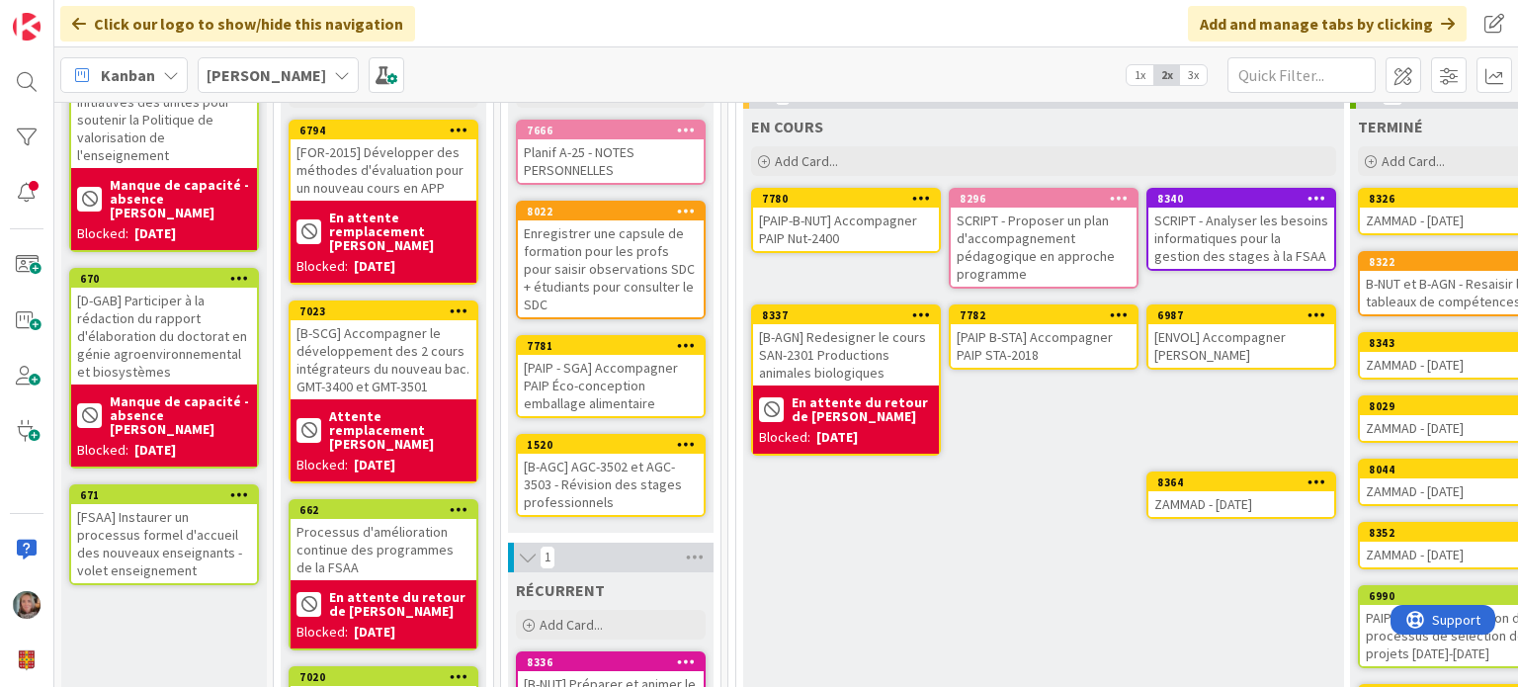
click at [1054, 335] on div "[PAIP B-STA] Accompagner PAIP STA-2018" at bounding box center [1044, 345] width 186 height 43
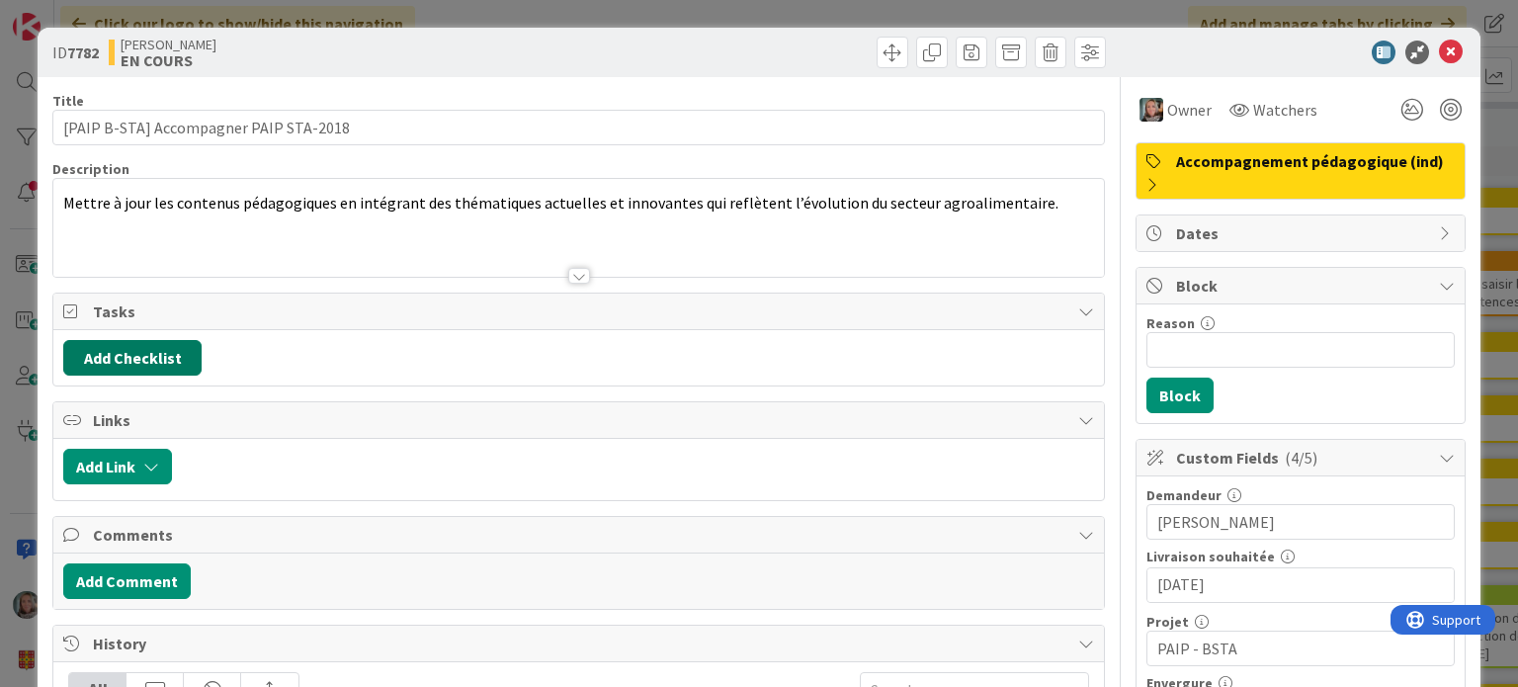
click at [134, 358] on button "Add Checklist" at bounding box center [132, 358] width 138 height 36
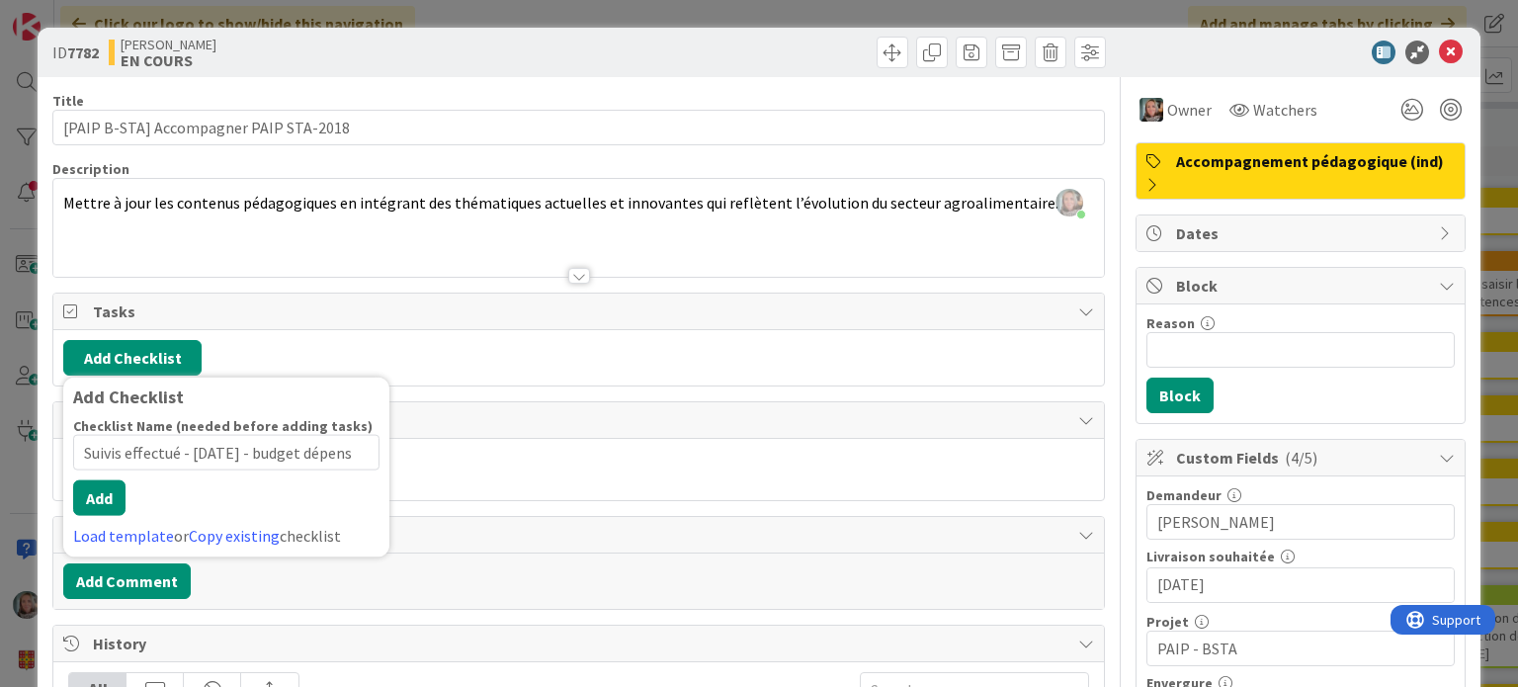
type input "Suivis effectué - [DATE] - budget dépensé"
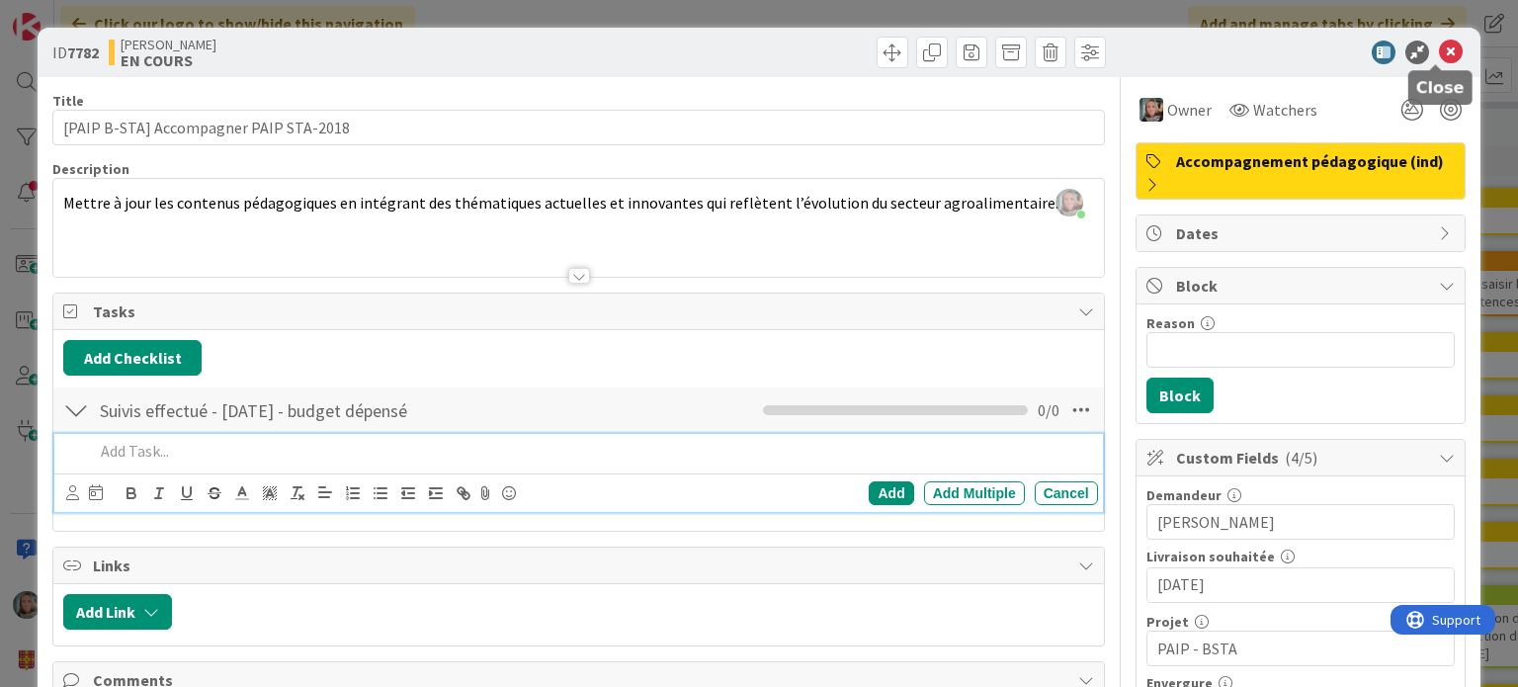
click at [1439, 52] on icon at bounding box center [1451, 53] width 24 height 24
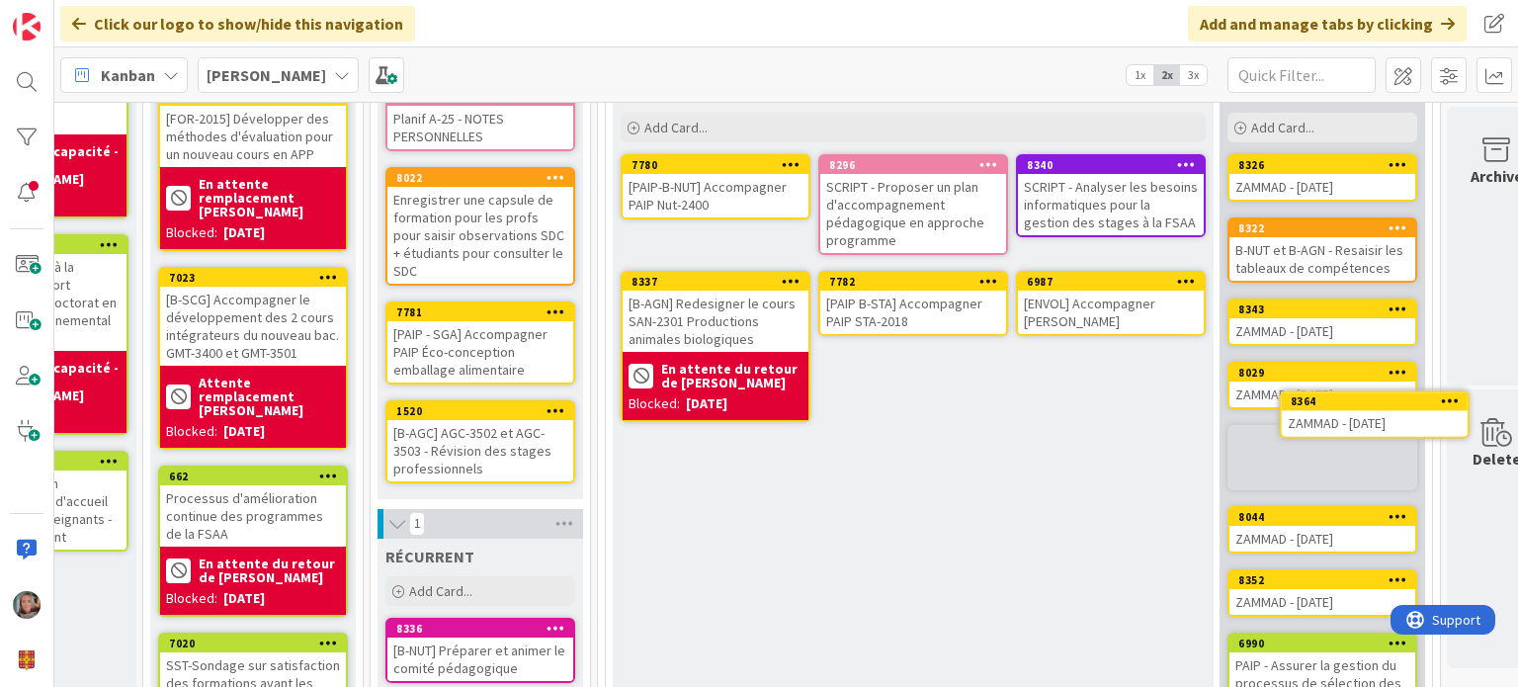
scroll to position [198, 170]
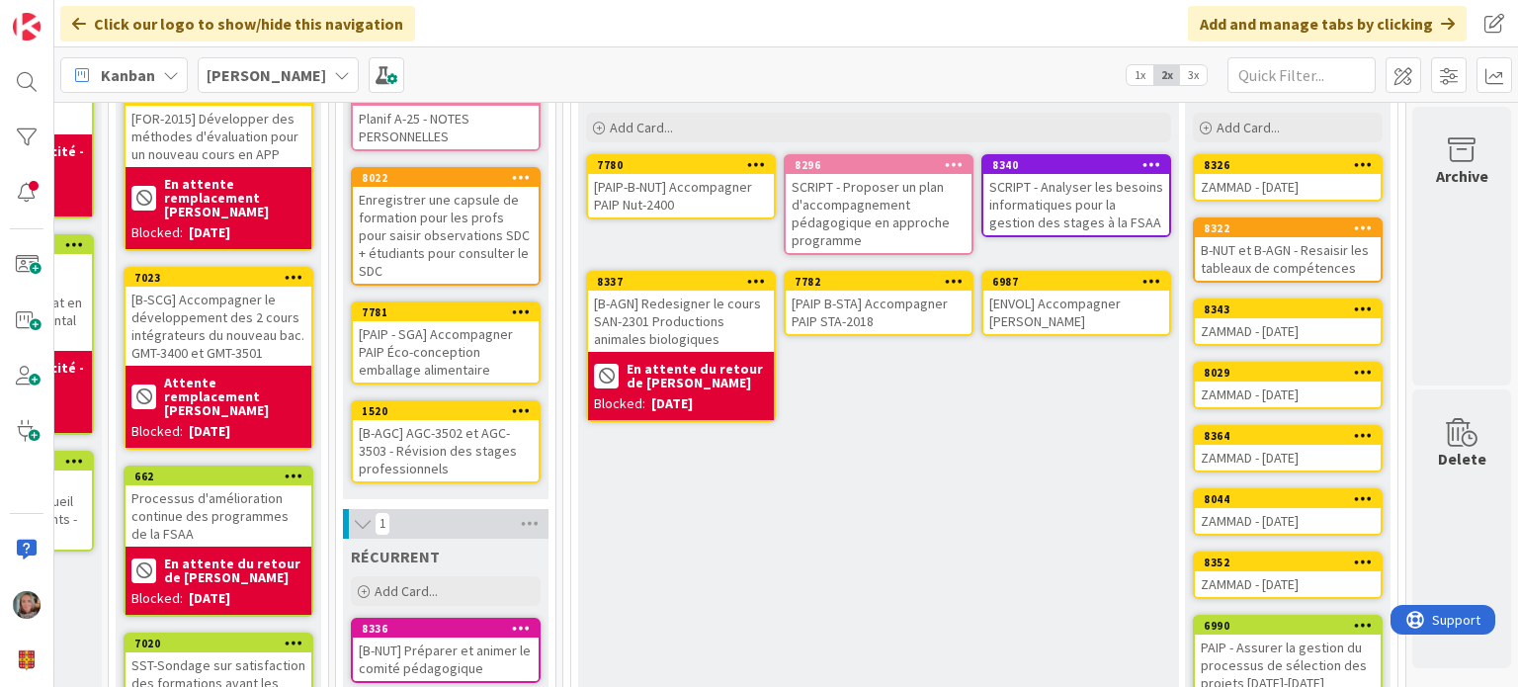
click at [968, 397] on div "EN COURS Add Card... 8340 SCRIPT - Analyser les besoins informatiques pour la g…" at bounding box center [878, 490] width 601 height 830
click at [1050, 200] on div "SCRIPT - Analyser les besoins informatiques pour la gestion des stages à la FSAA" at bounding box center [1076, 204] width 186 height 61
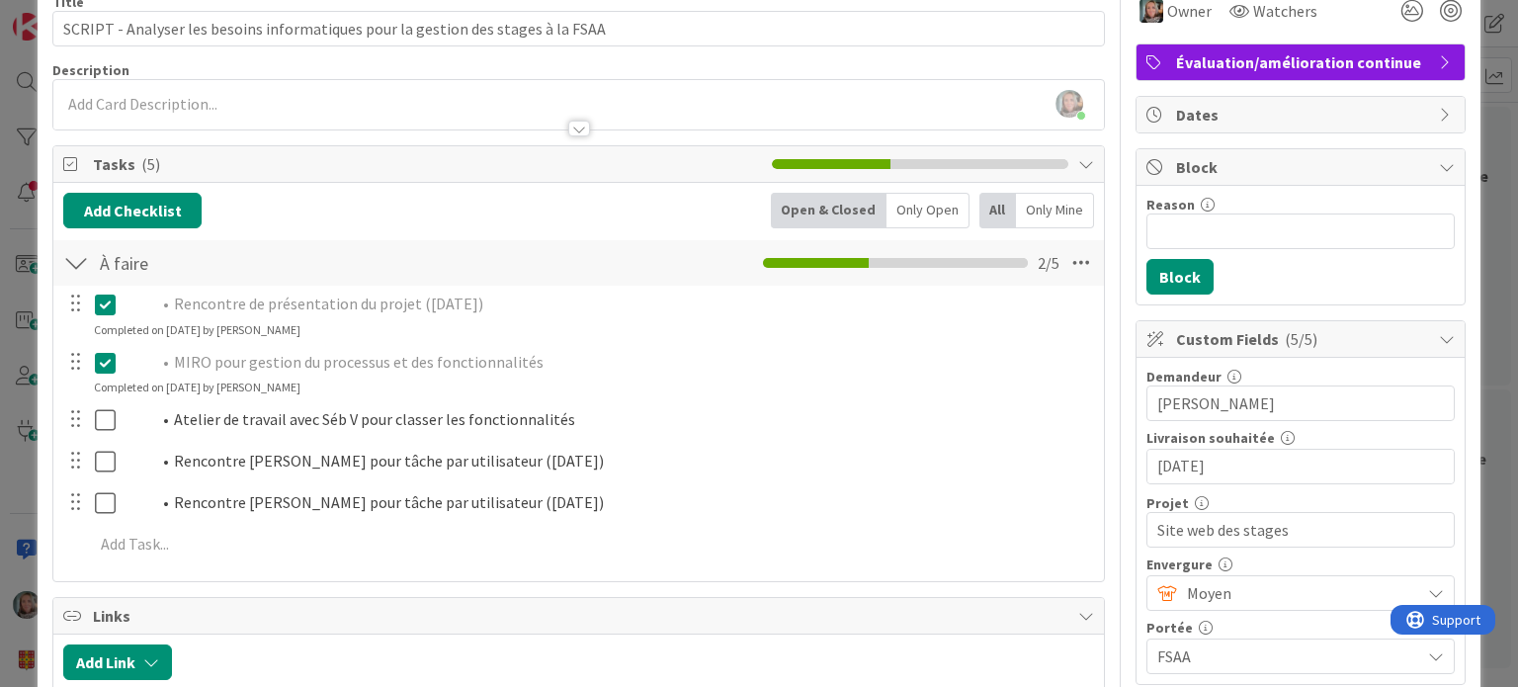
click at [93, 420] on div at bounding box center [89, 419] width 55 height 35
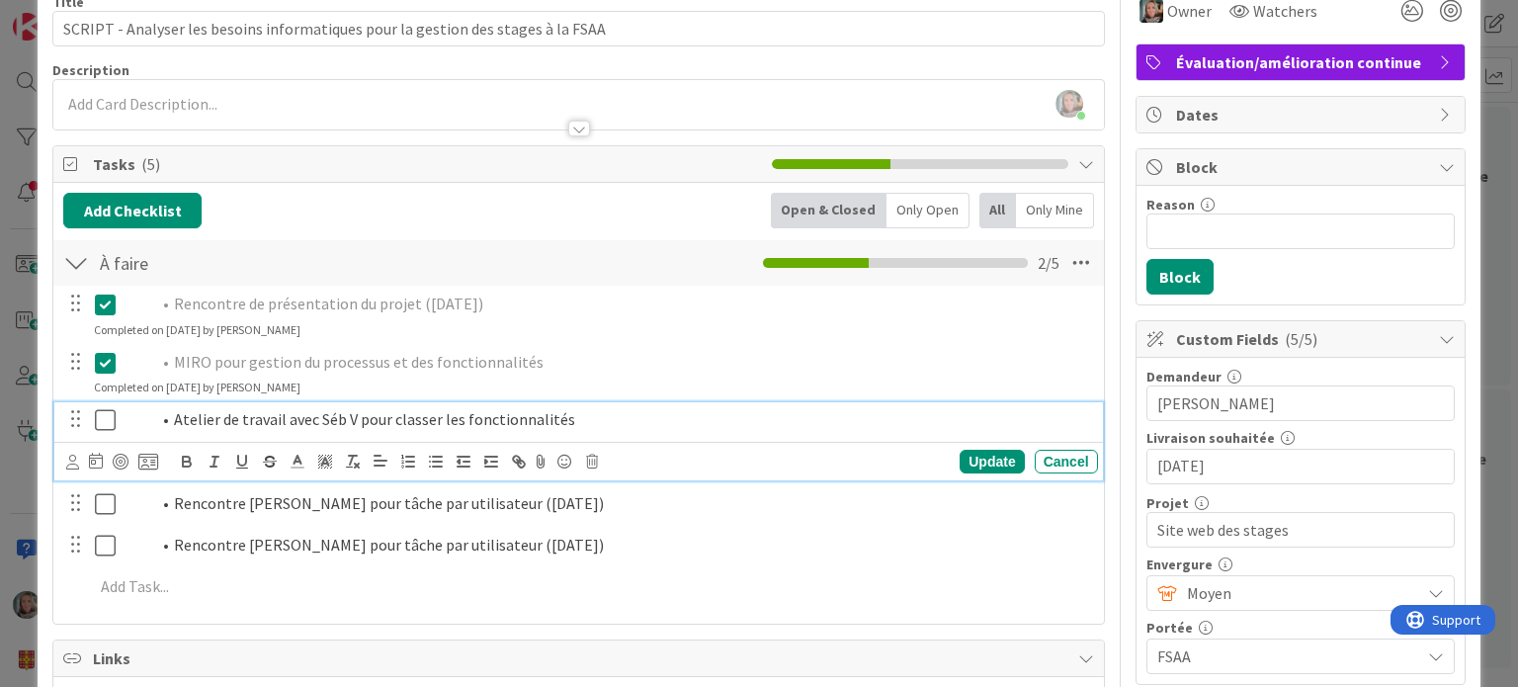
click at [104, 422] on icon at bounding box center [105, 420] width 21 height 24
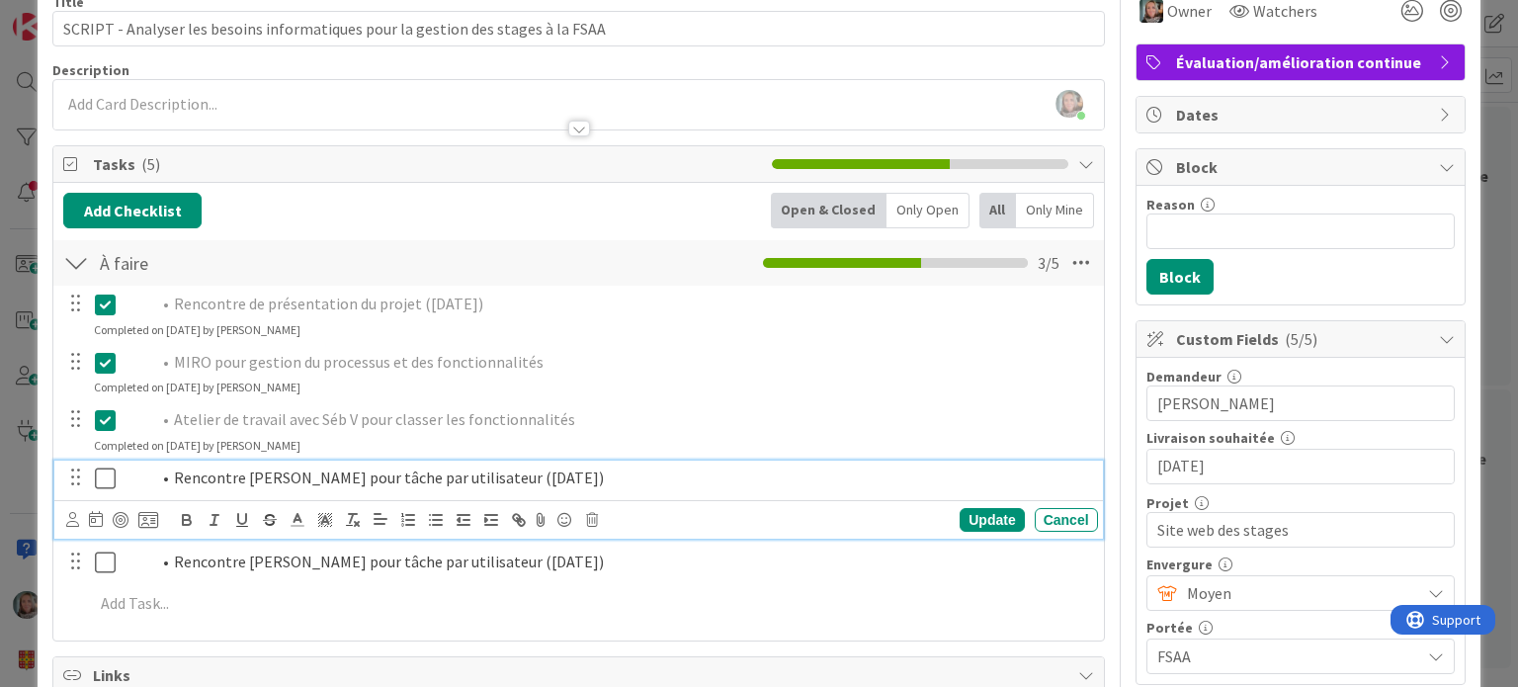
click at [107, 471] on icon at bounding box center [105, 478] width 21 height 24
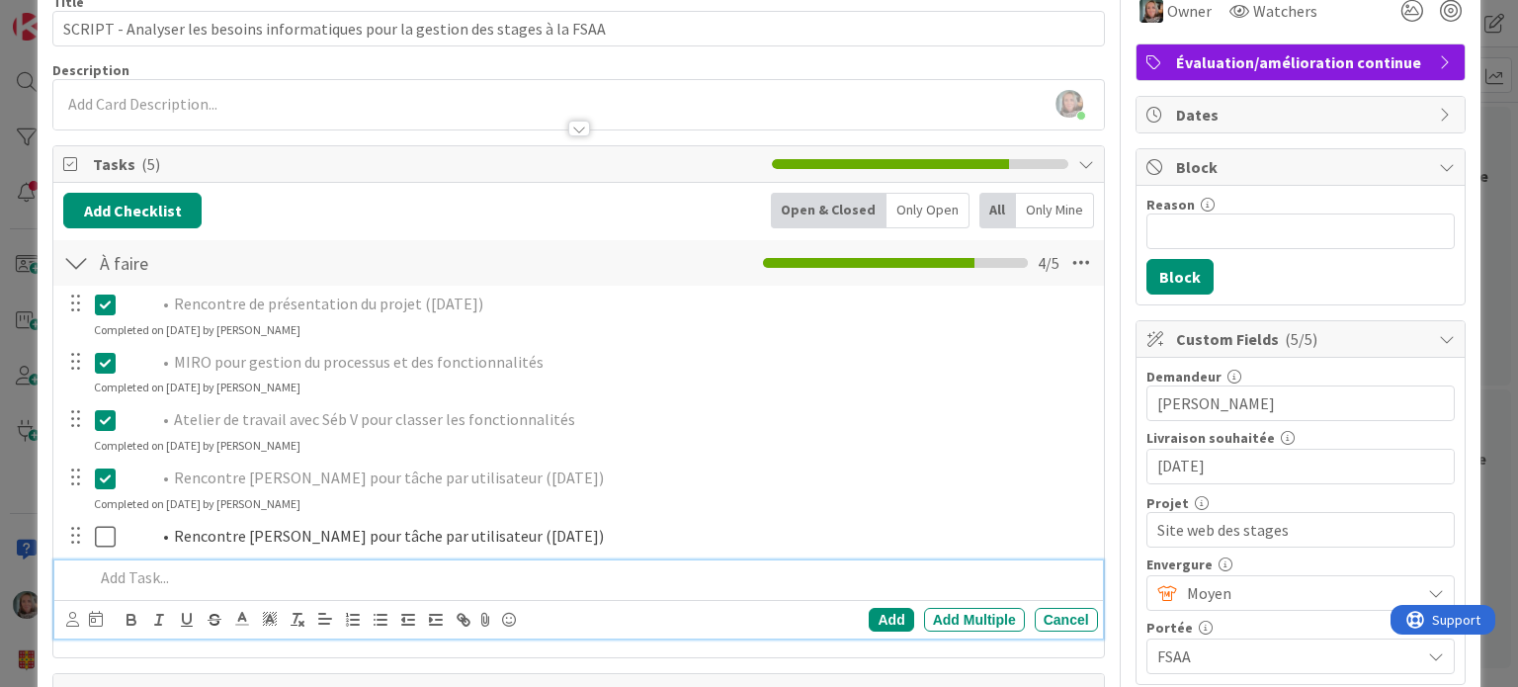
click at [162, 578] on p at bounding box center [591, 577] width 995 height 23
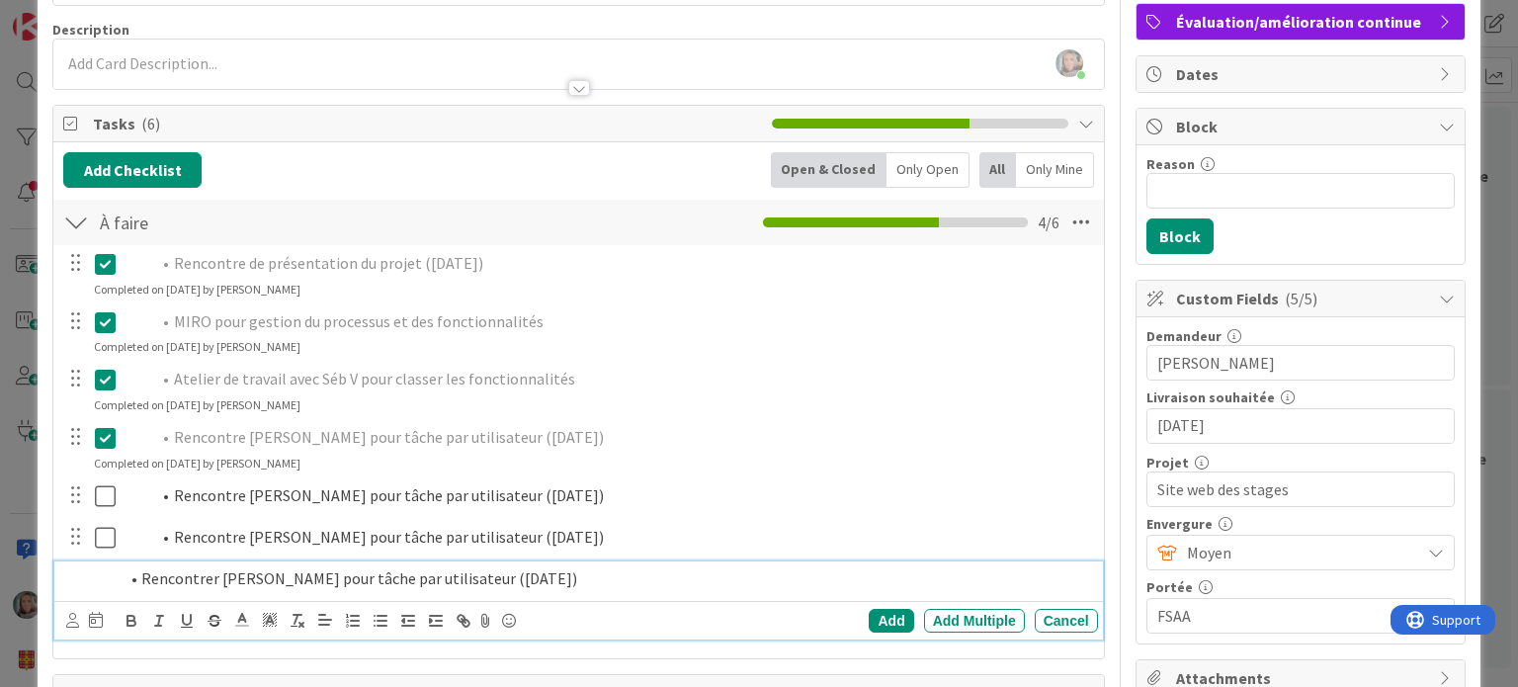
scroll to position [182, 0]
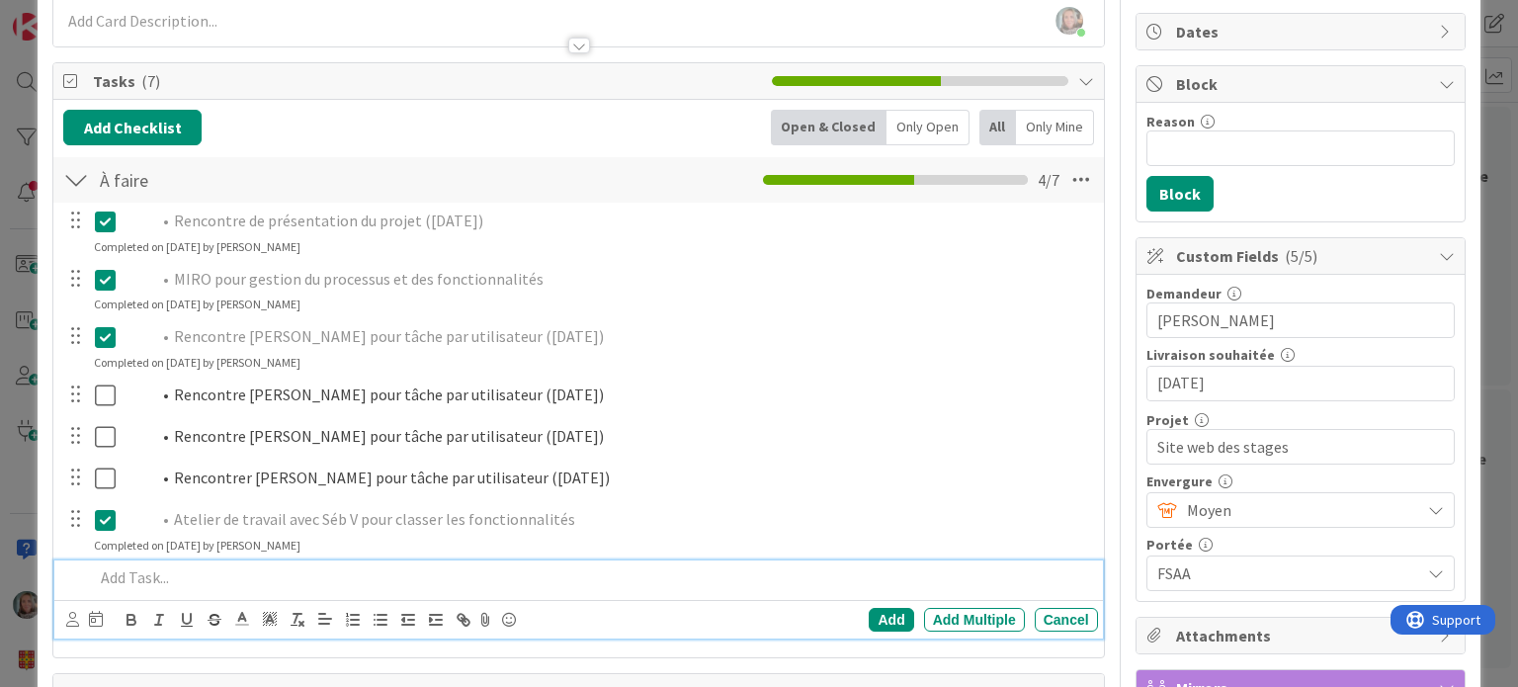
click at [137, 574] on p at bounding box center [591, 577] width 995 height 23
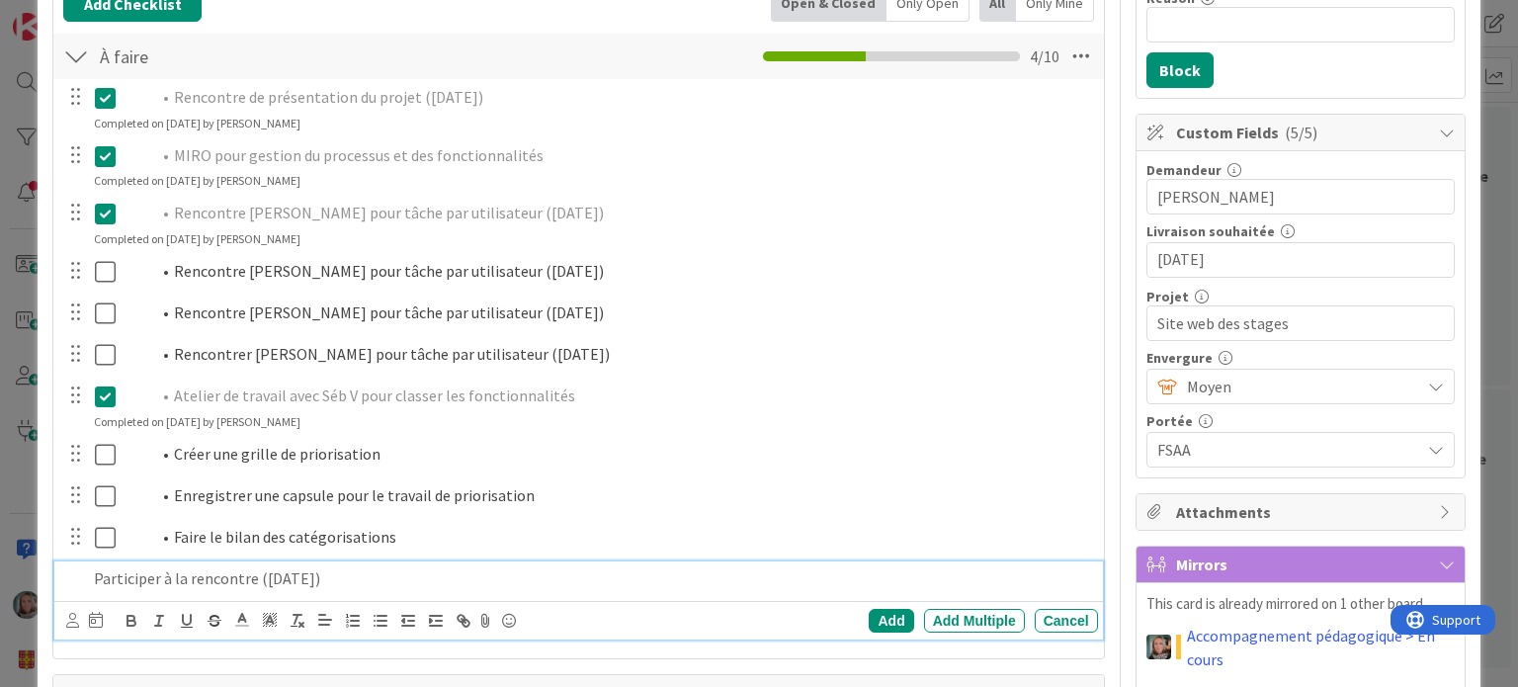
scroll to position [348, 0]
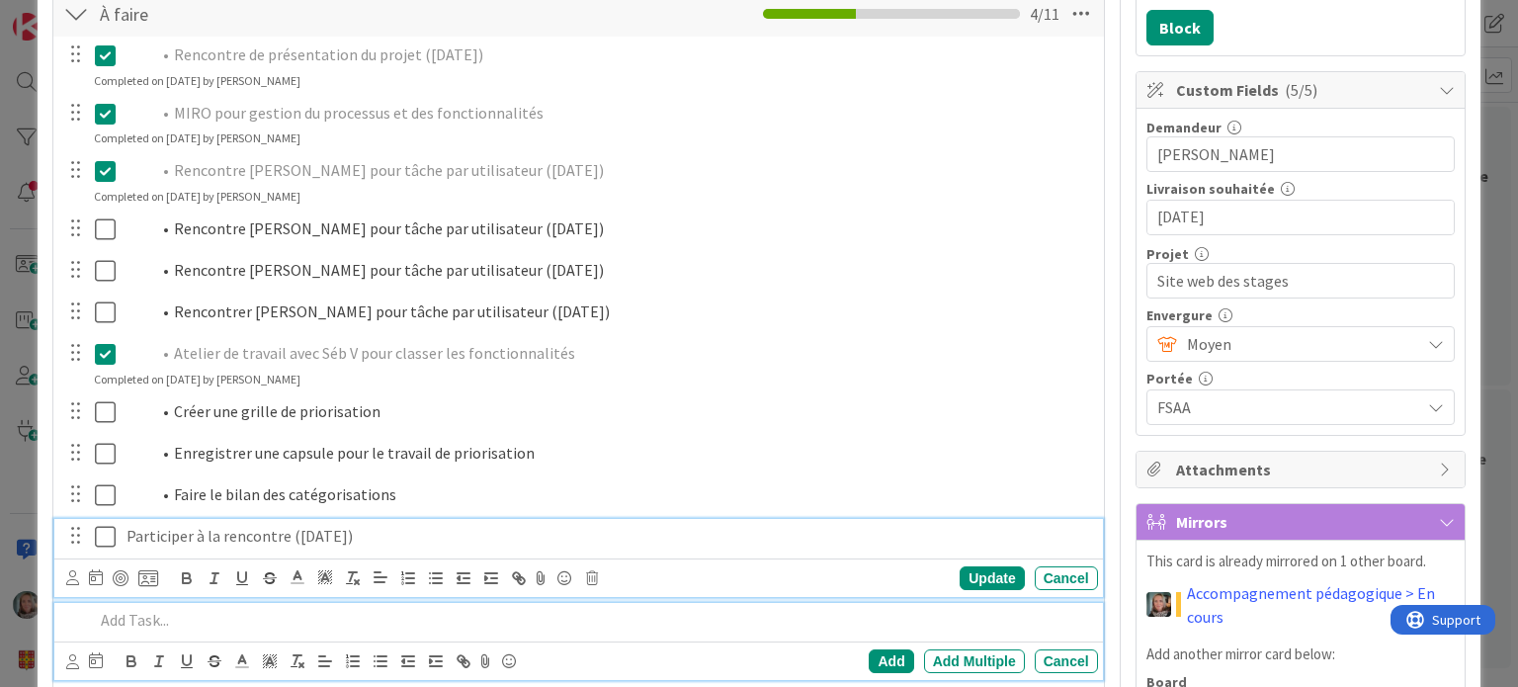
click at [217, 528] on div "Participer à la rencontre ([DATE]) Update Cancel" at bounding box center [577, 558] width 1047 height 78
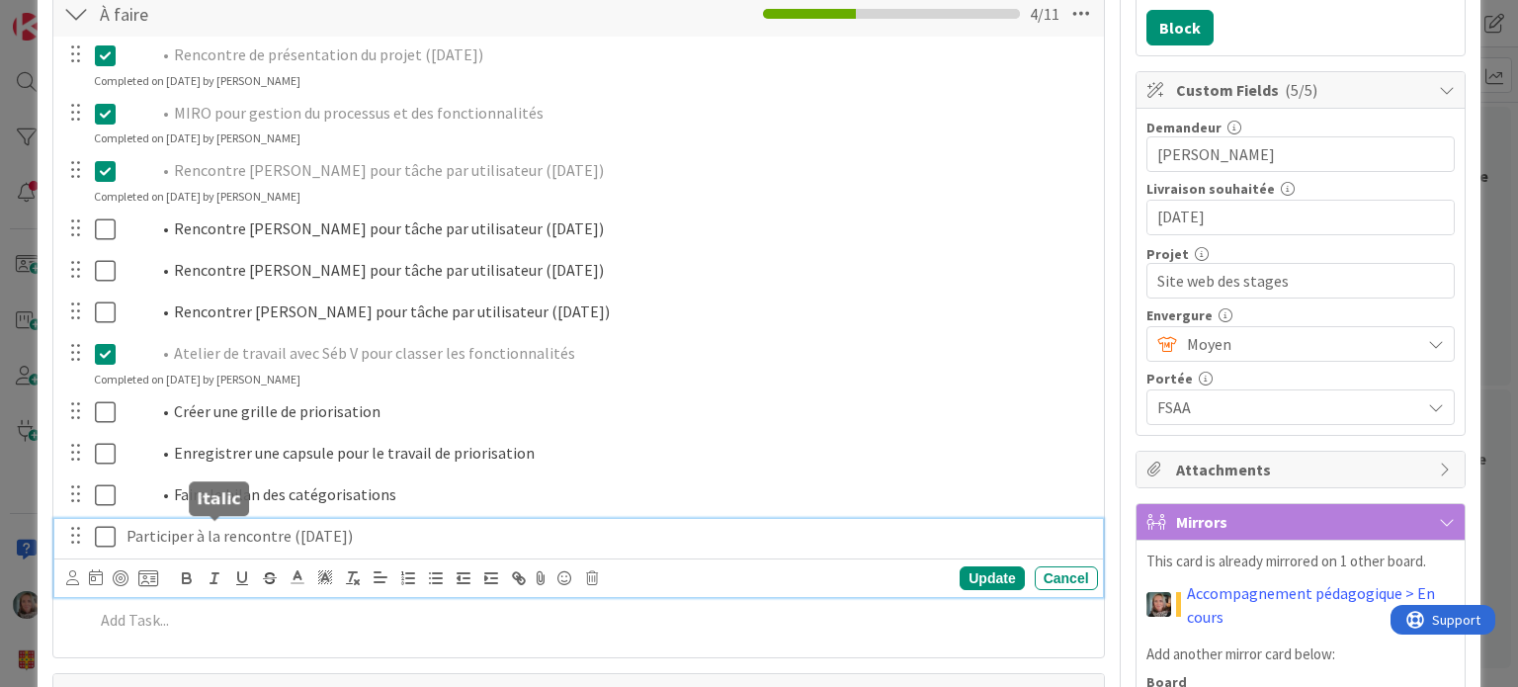
scroll to position [389, 0]
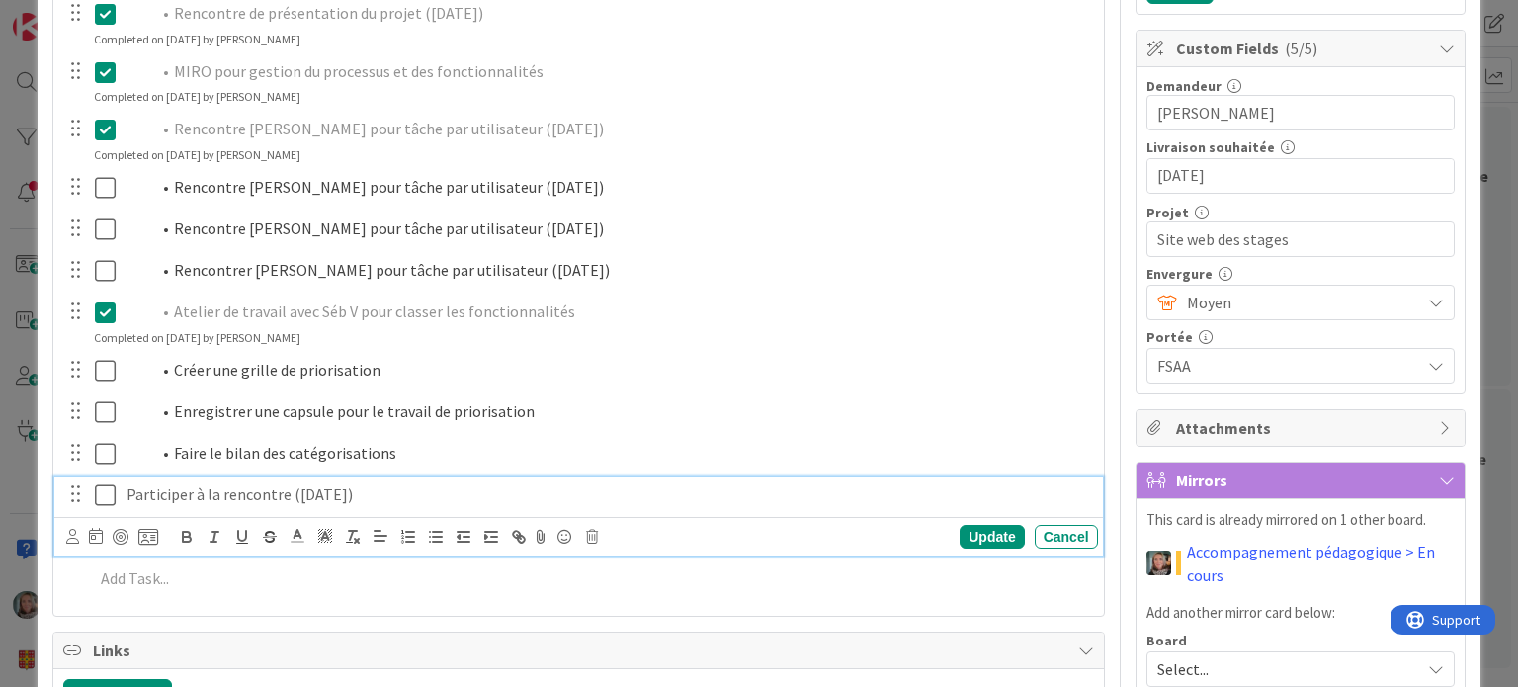
click at [125, 489] on div "Participer à la rencontre ([DATE])" at bounding box center [608, 494] width 979 height 35
click at [1000, 530] on div "Update" at bounding box center [992, 537] width 64 height 24
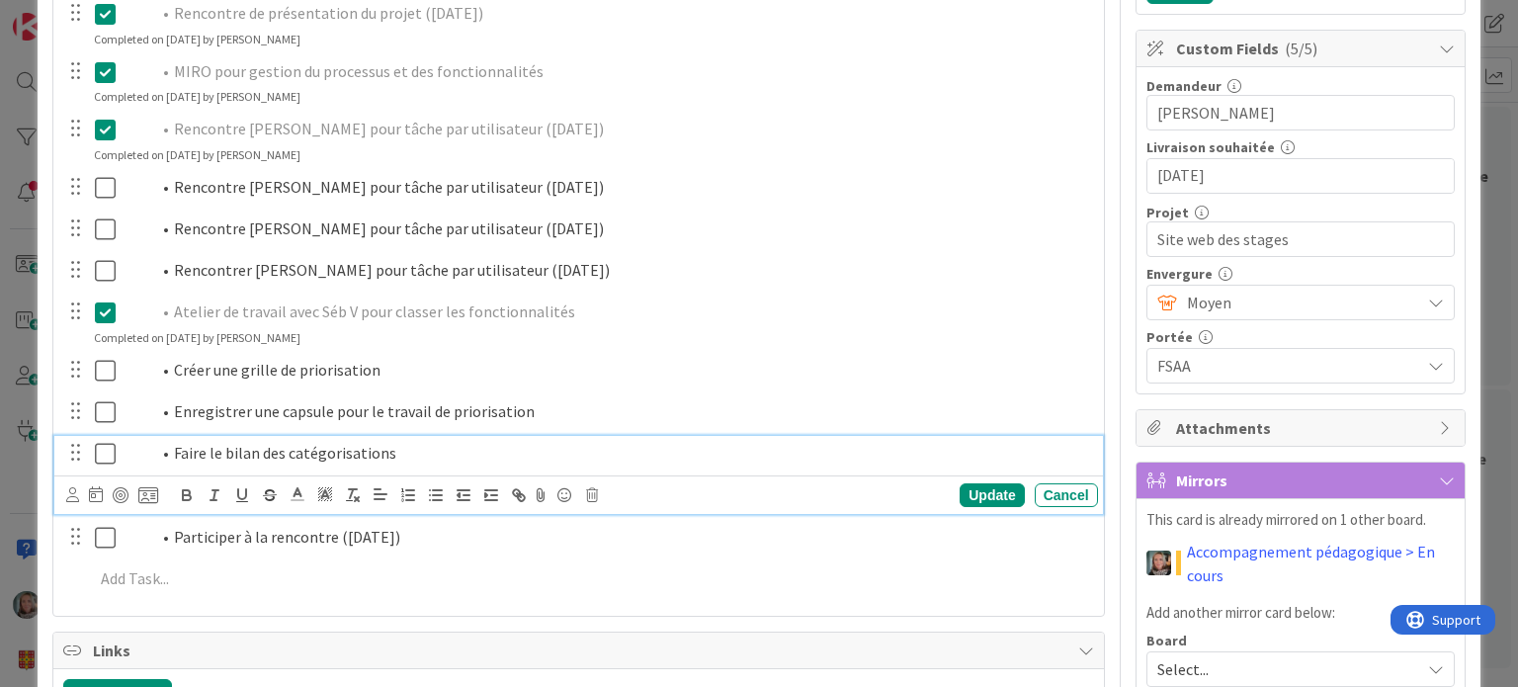
click at [300, 442] on li "Faire le bilan des catégorisations" at bounding box center [620, 453] width 940 height 23
drag, startPoint x: 395, startPoint y: 447, endPoint x: 287, endPoint y: 443, distance: 108.8
click at [287, 443] on li "Faire le bilan des catégorisations" at bounding box center [620, 453] width 940 height 23
click at [961, 489] on div "Update" at bounding box center [992, 495] width 64 height 24
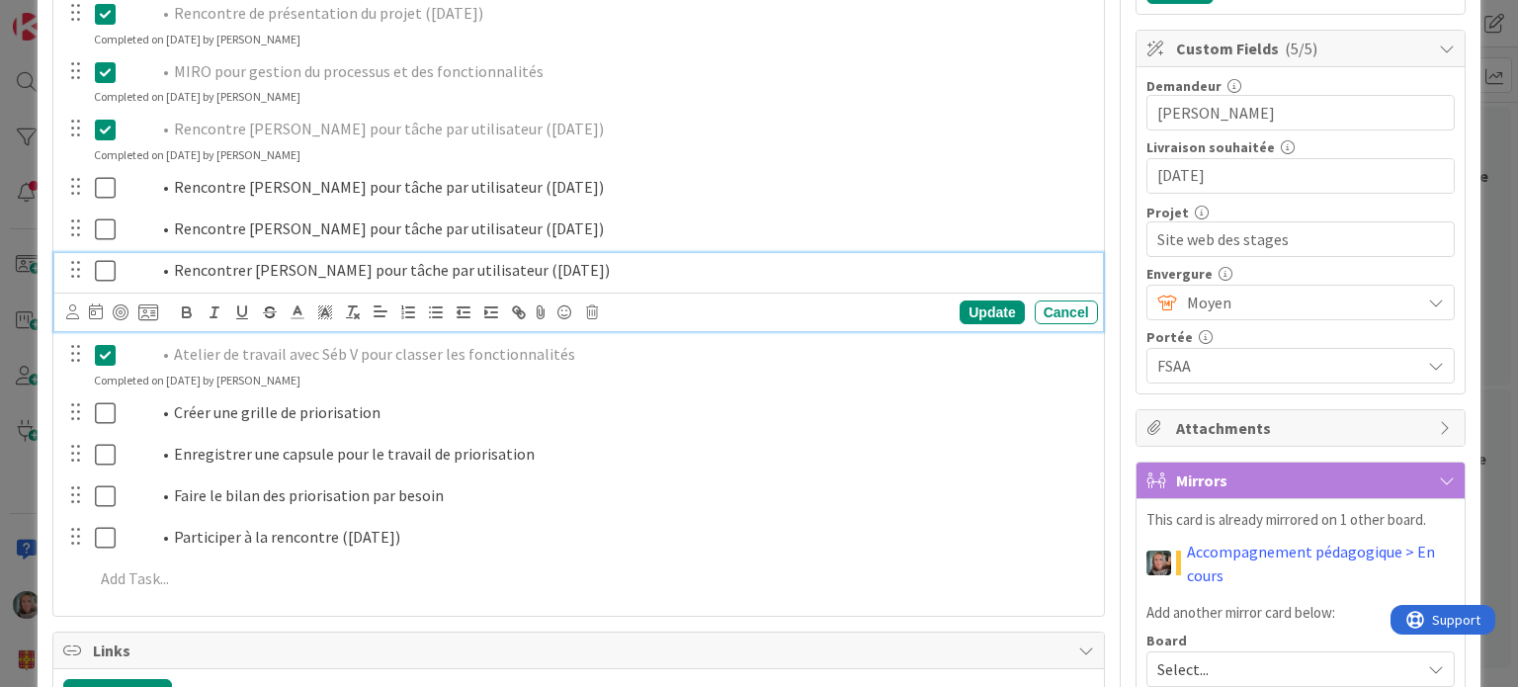
click at [99, 274] on icon at bounding box center [105, 271] width 21 height 24
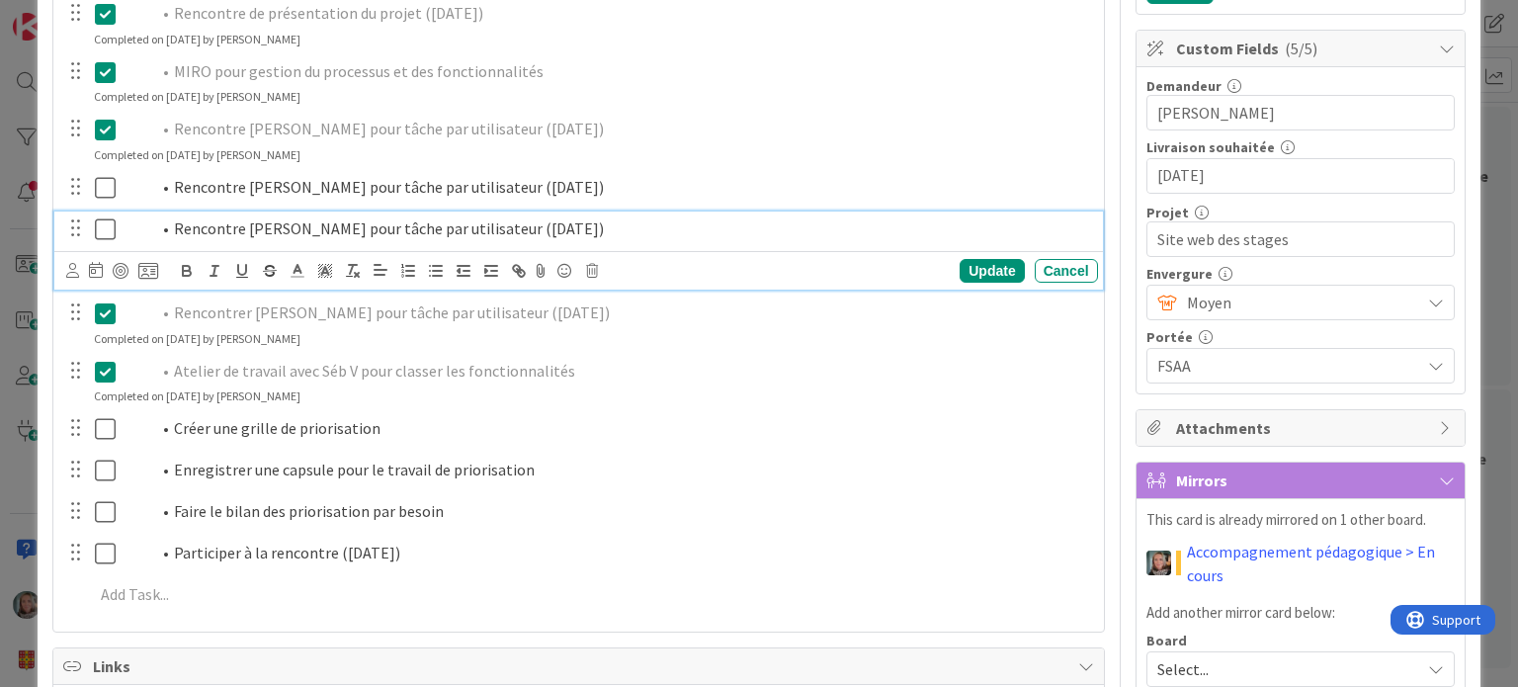
click at [107, 222] on icon at bounding box center [105, 229] width 21 height 24
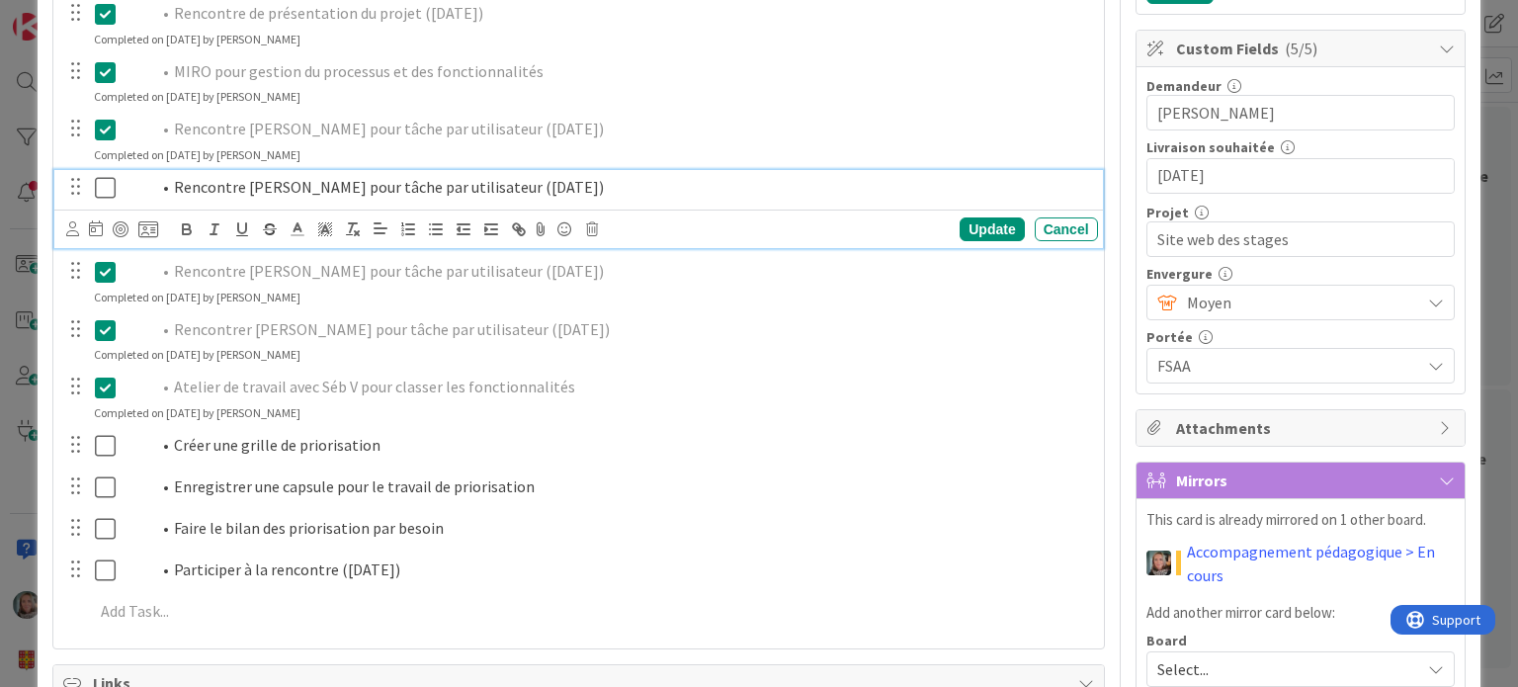
click at [105, 189] on icon at bounding box center [105, 188] width 21 height 24
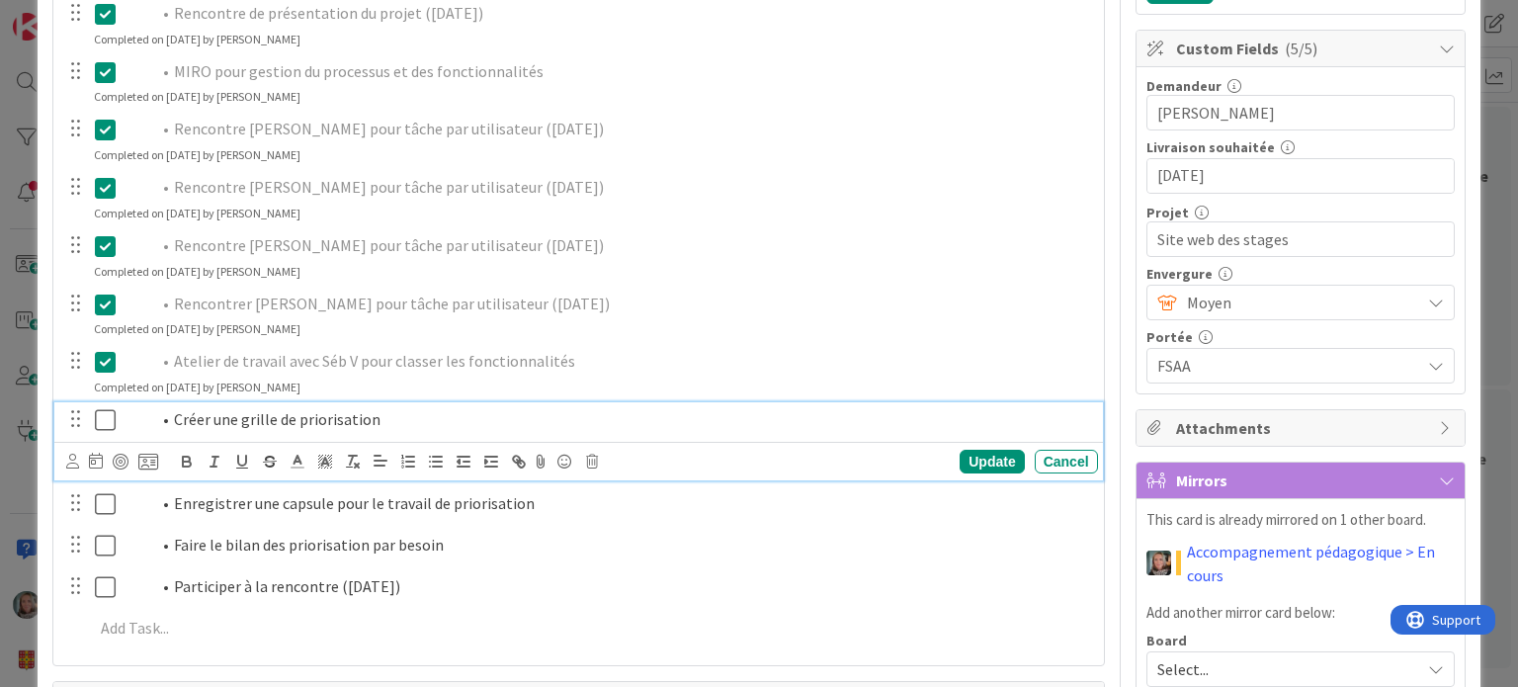
click at [213, 421] on li "Créer une grille de priorisation" at bounding box center [620, 419] width 940 height 23
click at [108, 419] on icon at bounding box center [105, 420] width 21 height 24
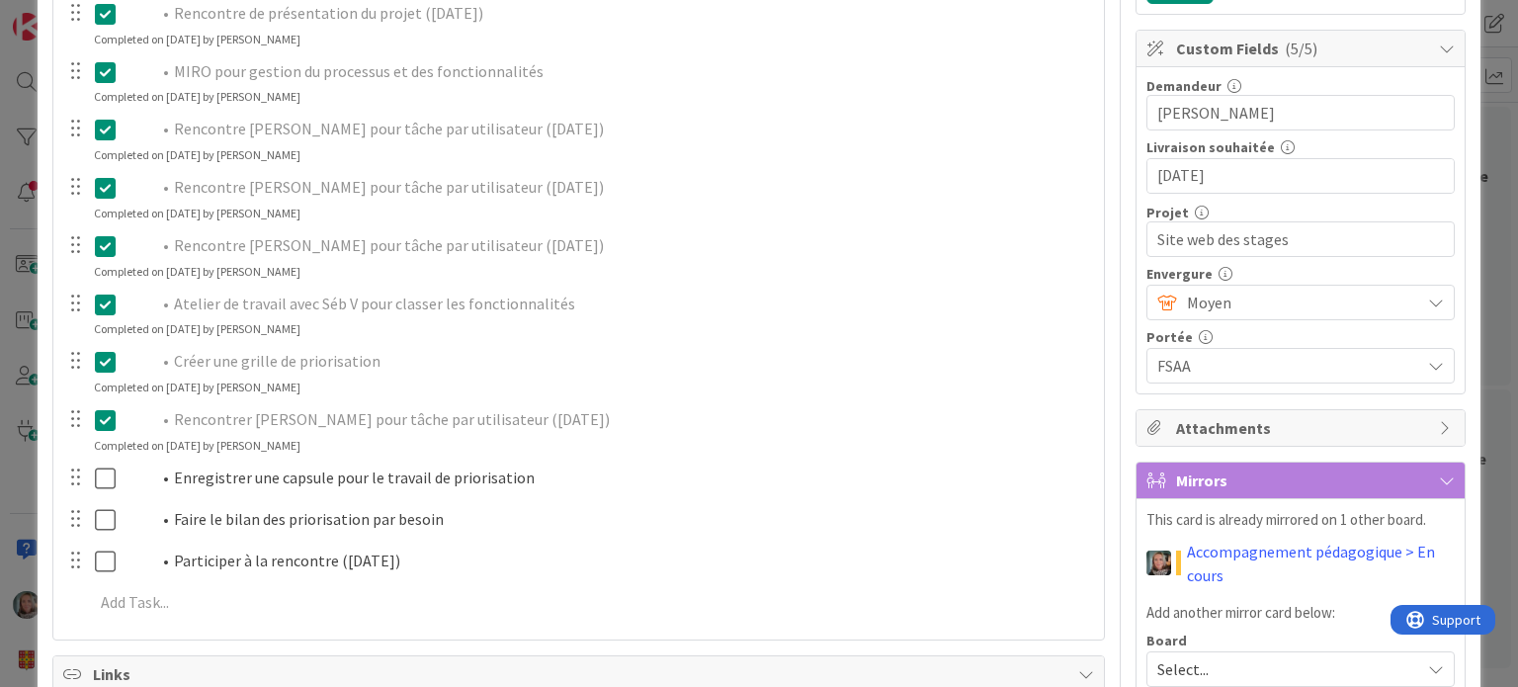
click at [328, 418] on li "Rencontrer [PERSON_NAME] pour tâche par utilisateur ([DATE])" at bounding box center [620, 419] width 940 height 23
click at [528, 418] on li "Rencontrer [PERSON_NAME] pour tâche par utilisateur ([DATE])" at bounding box center [620, 419] width 940 height 23
click at [100, 418] on icon at bounding box center [105, 420] width 21 height 24
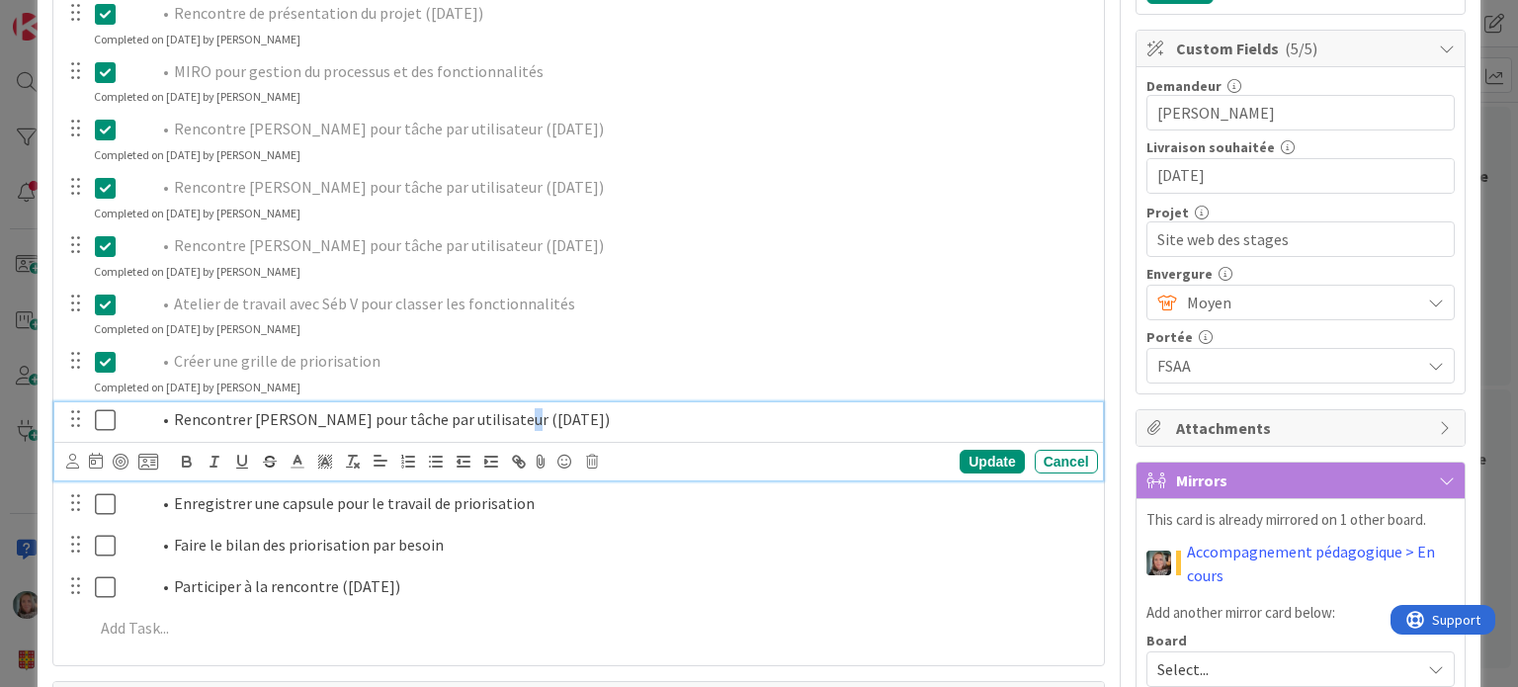
click at [499, 414] on li "Rencontrer [PERSON_NAME] pour tâche par utilisateur ([DATE])" at bounding box center [620, 419] width 940 height 23
click at [994, 455] on div "Update" at bounding box center [992, 462] width 64 height 24
click at [429, 415] on li "Rencontrer [PERSON_NAME] pour tâche par utilisateur ([DATE])" at bounding box center [620, 419] width 940 height 23
click at [499, 414] on li "Rencontrer [PERSON_NAME] pour tâche par utilisateur ([DATE])" at bounding box center [620, 419] width 940 height 23
click at [990, 457] on div "Update" at bounding box center [992, 462] width 64 height 24
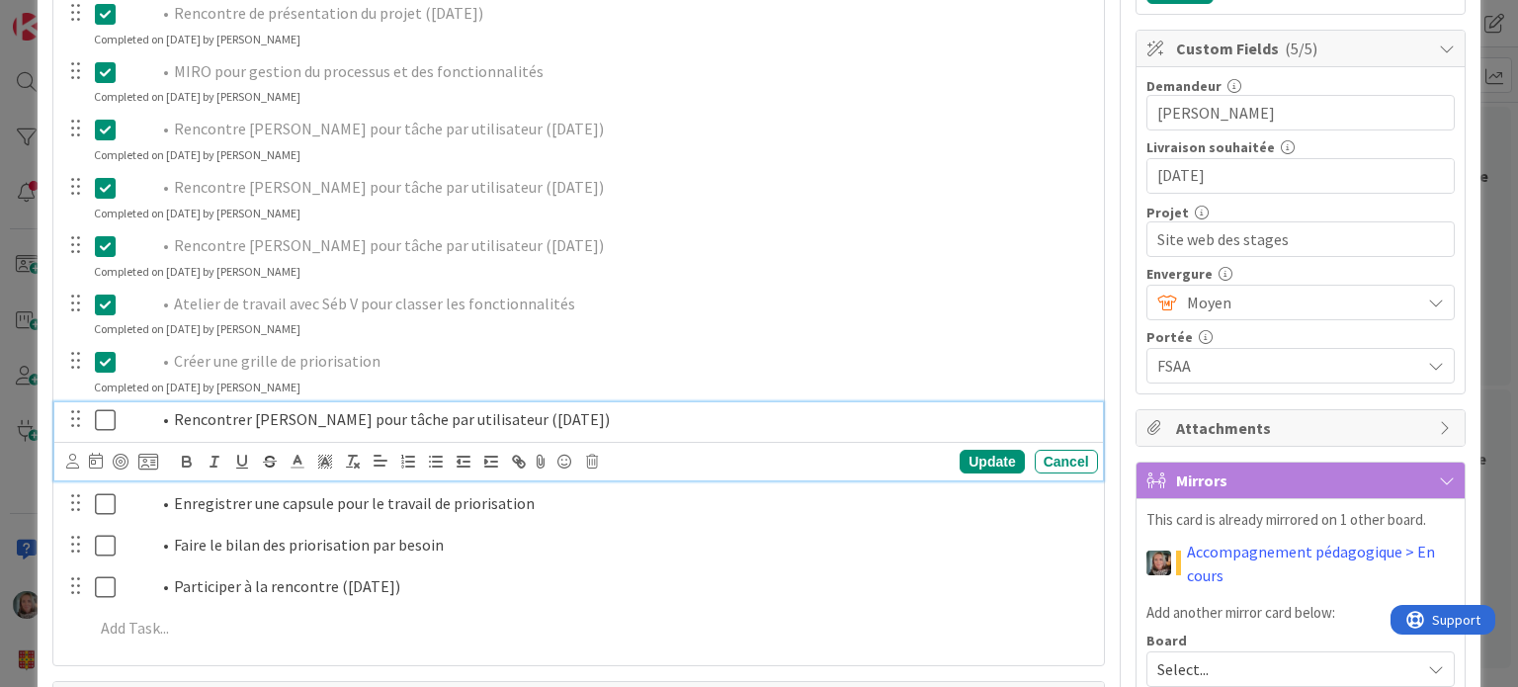
click at [99, 416] on icon at bounding box center [105, 420] width 21 height 24
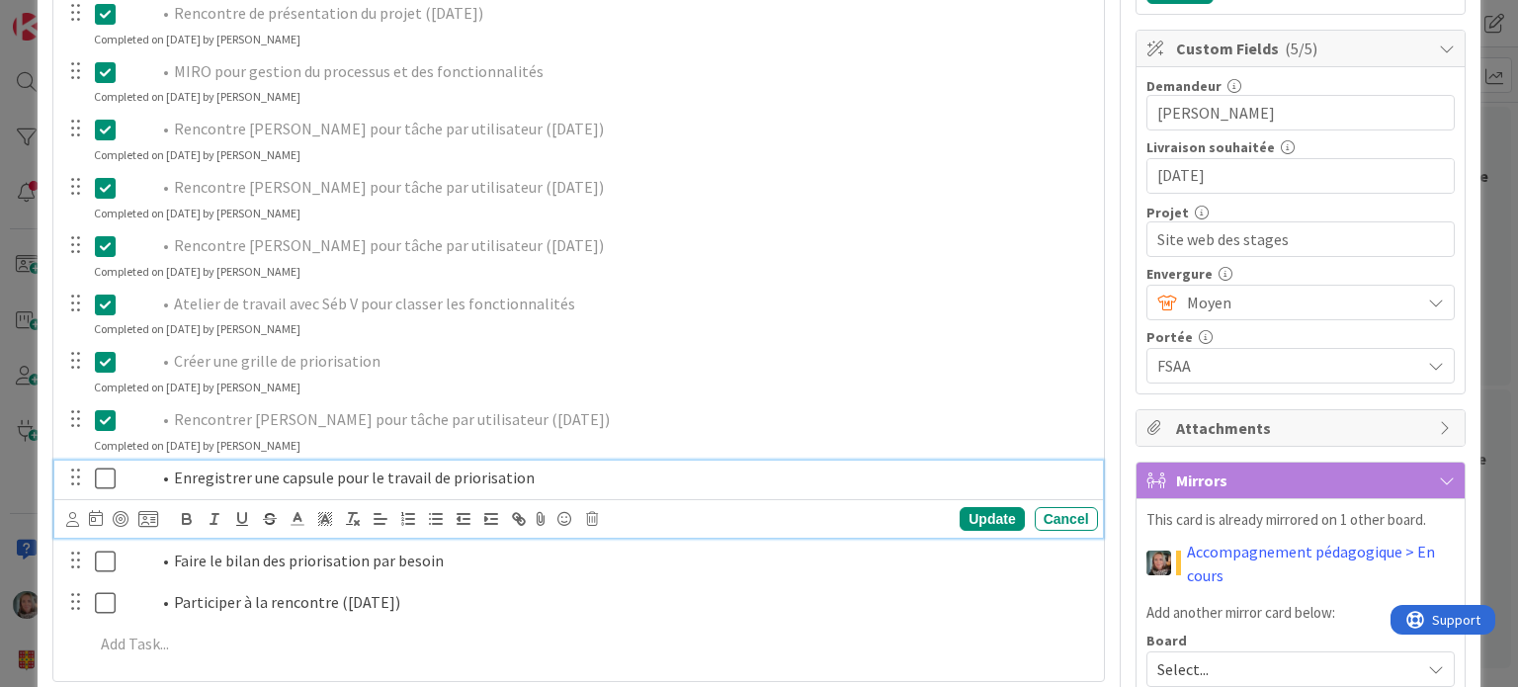
click at [99, 472] on icon at bounding box center [105, 478] width 21 height 24
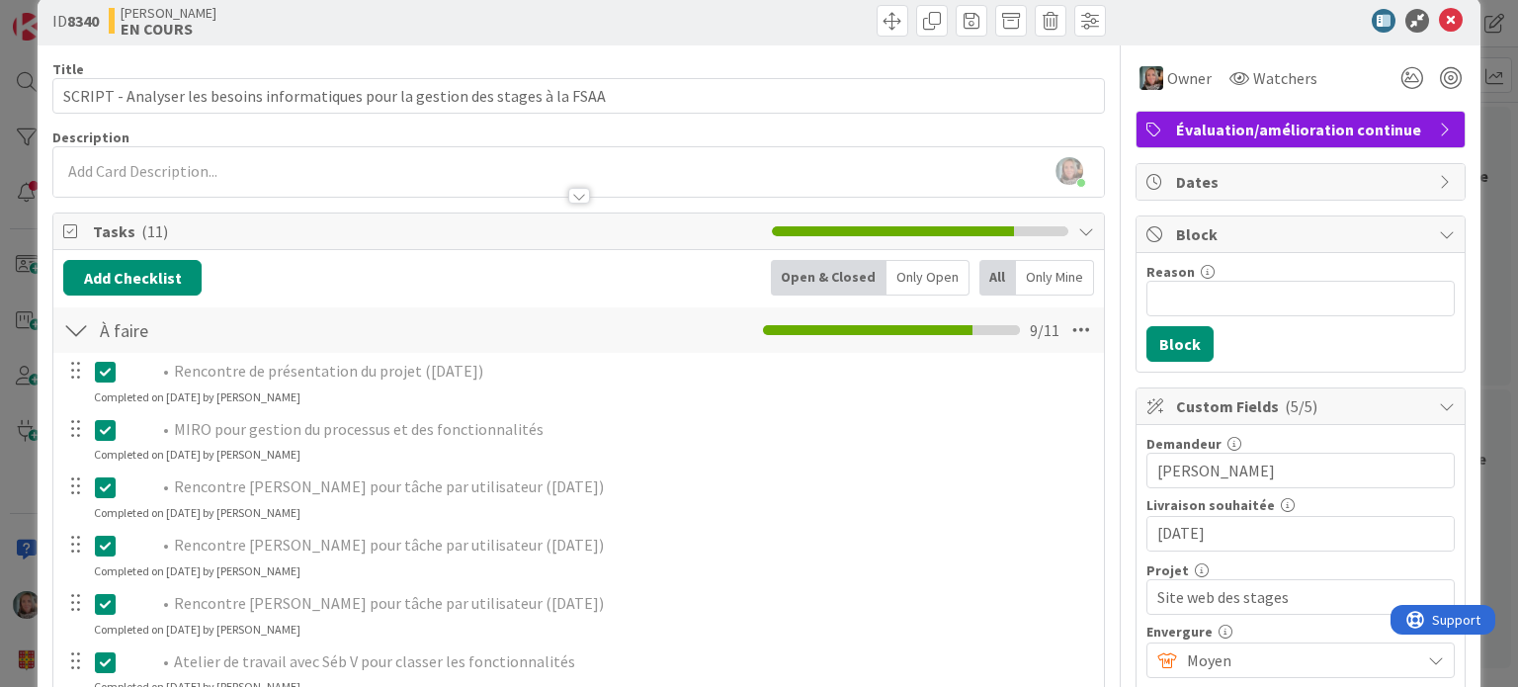
scroll to position [0, 0]
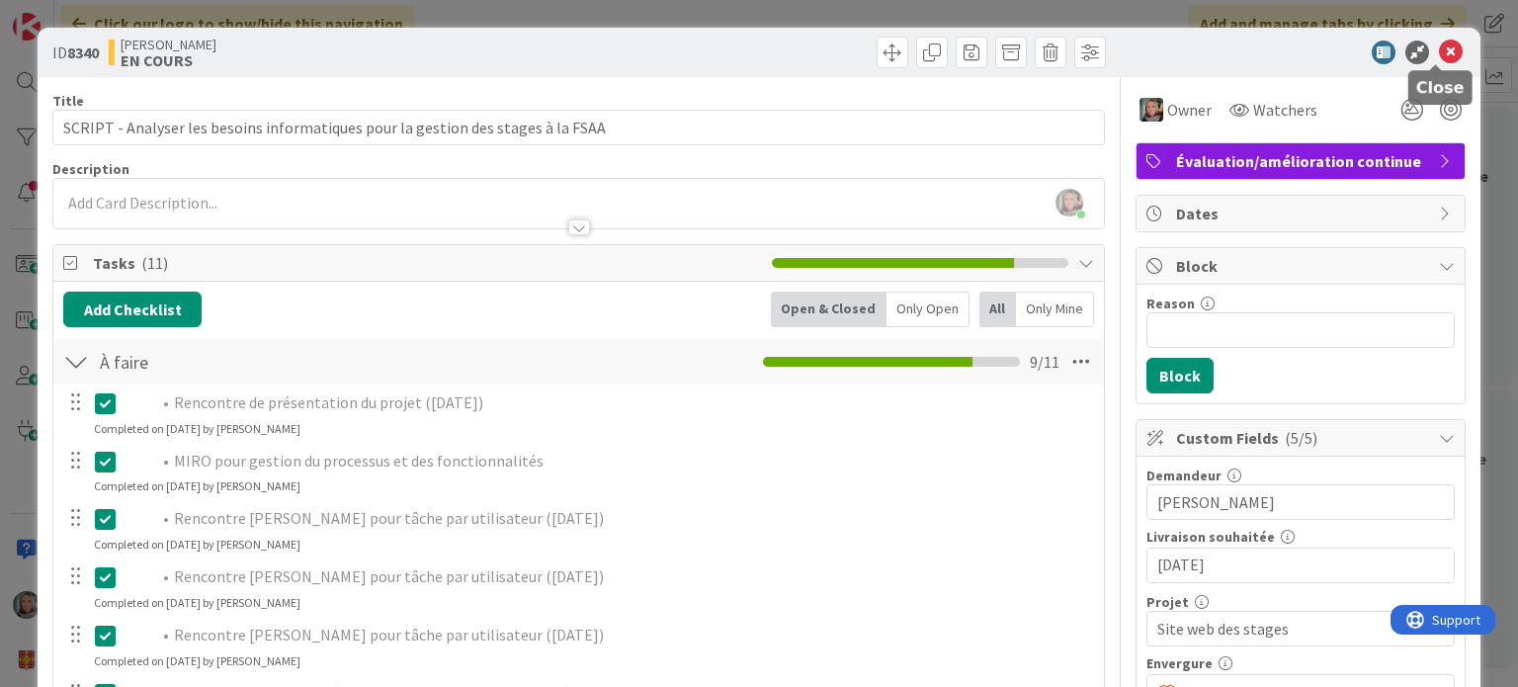
click at [1439, 49] on icon at bounding box center [1451, 53] width 24 height 24
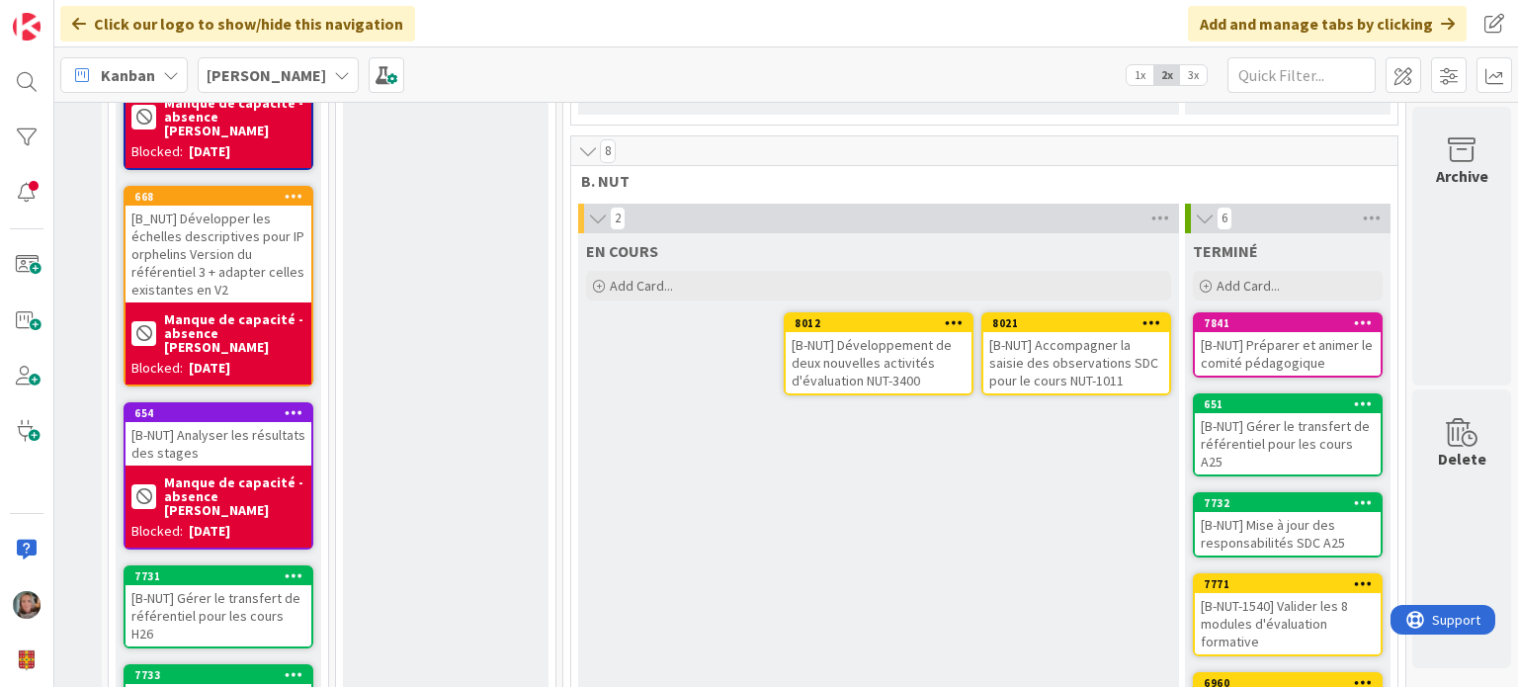
scroll to position [1087, 170]
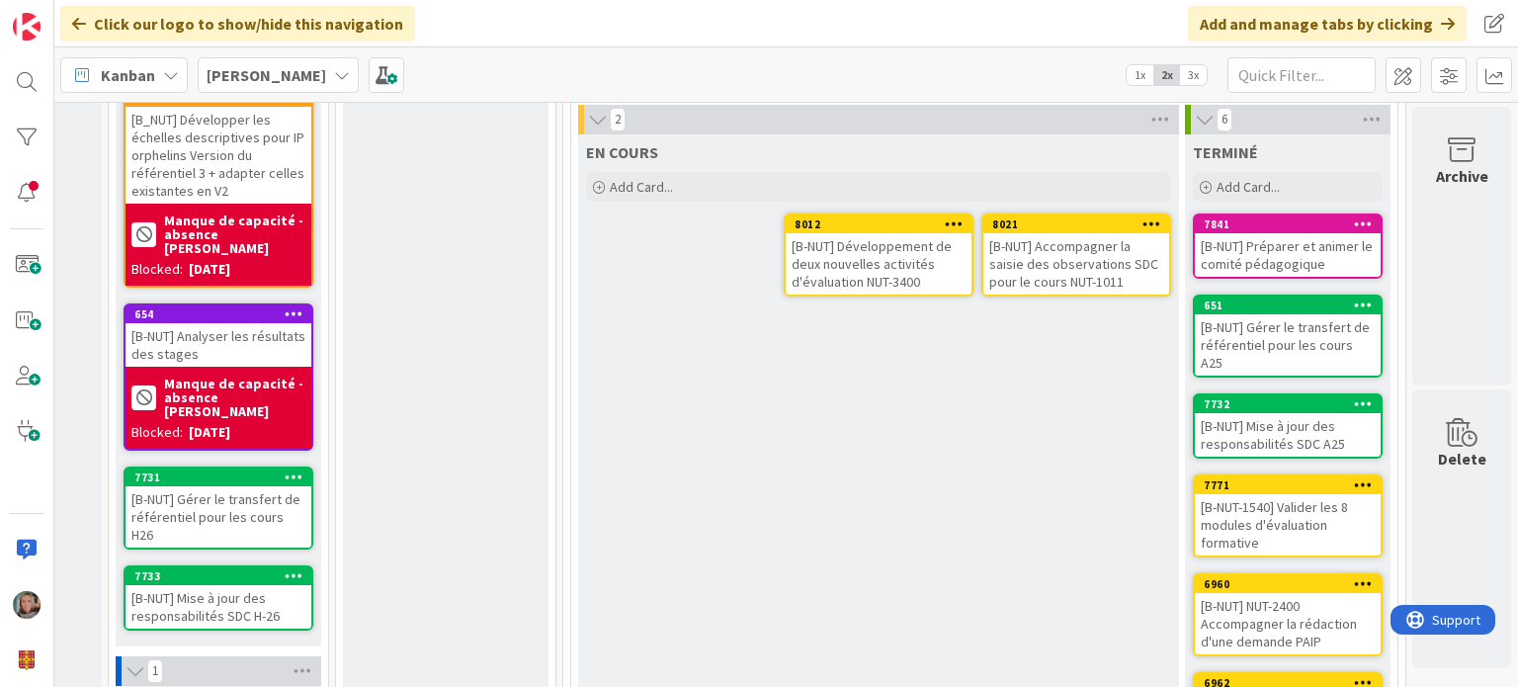
click at [830, 272] on div "[B-NUT] Développement de deux nouvelles activités d'évaluation NUT-3400" at bounding box center [879, 263] width 186 height 61
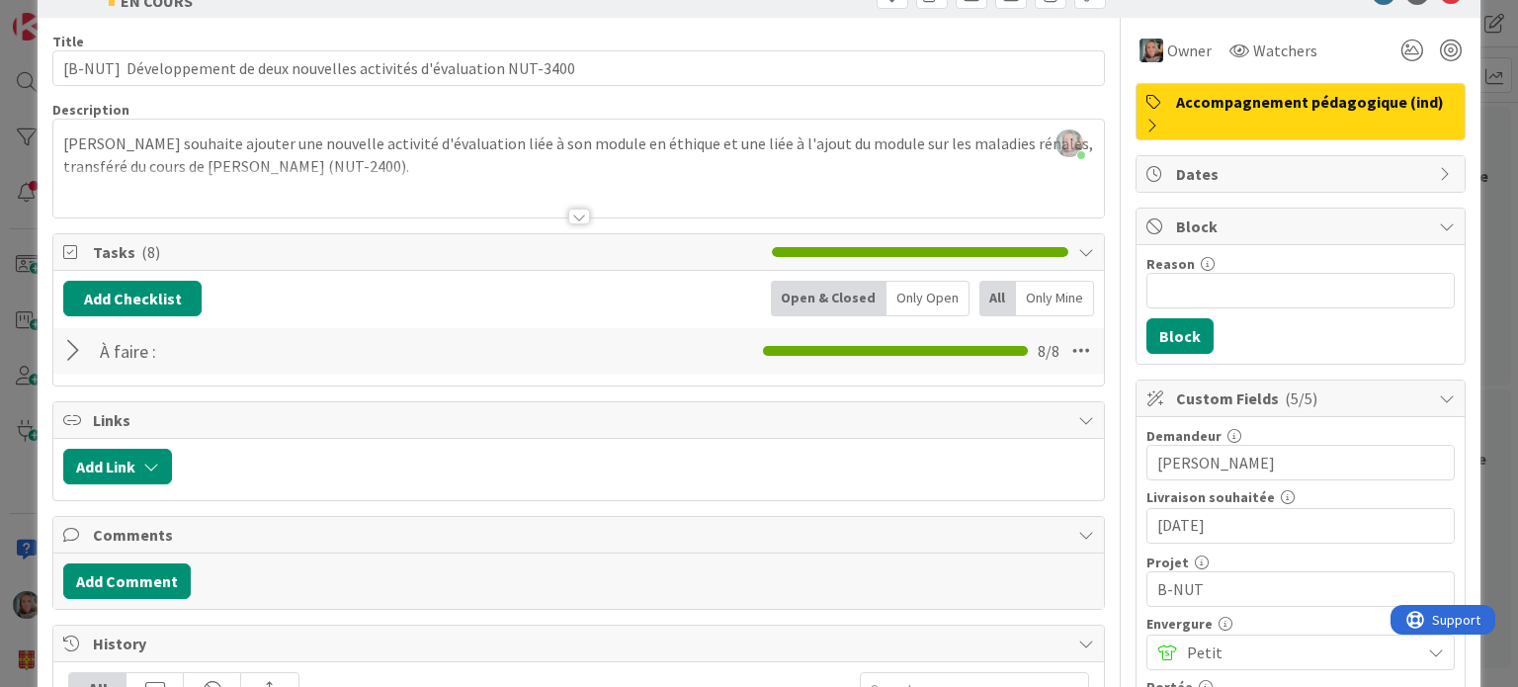
scroll to position [99, 0]
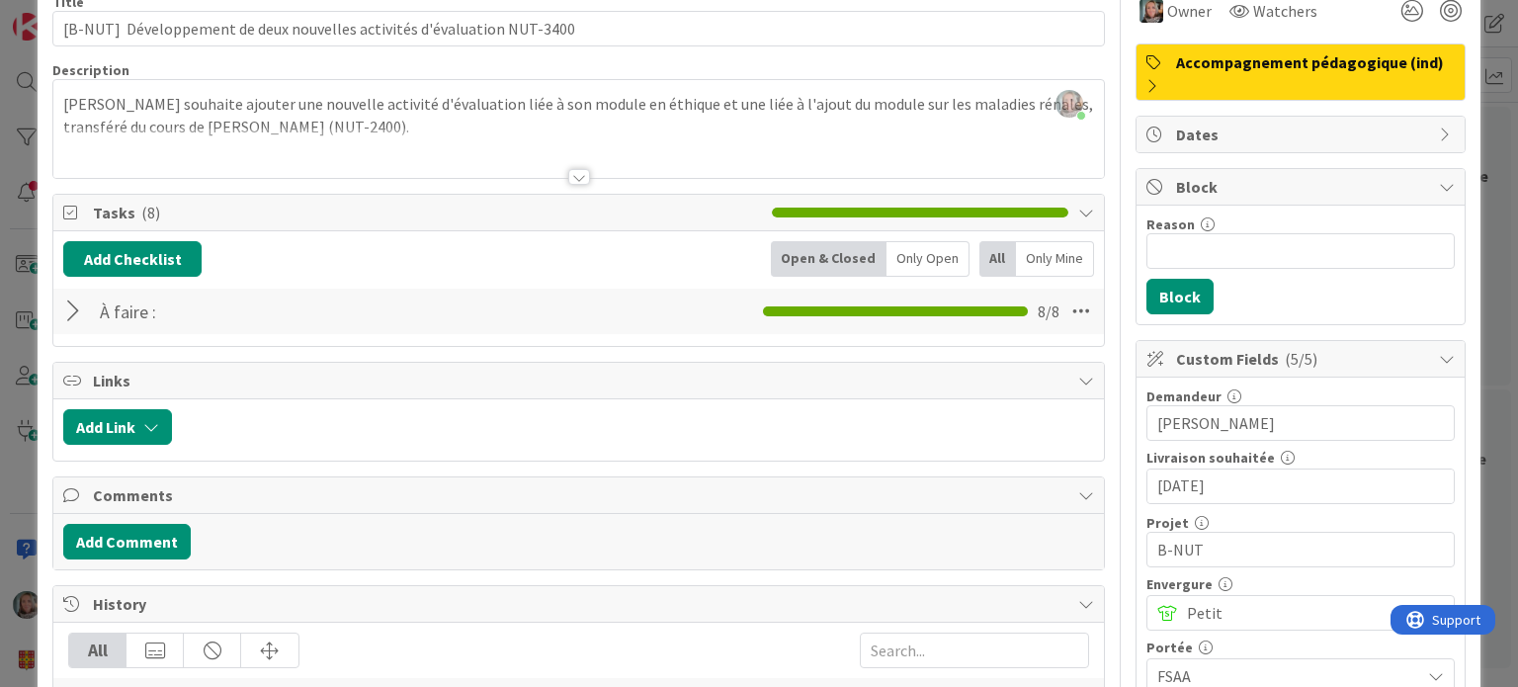
click at [76, 313] on div at bounding box center [76, 311] width 26 height 36
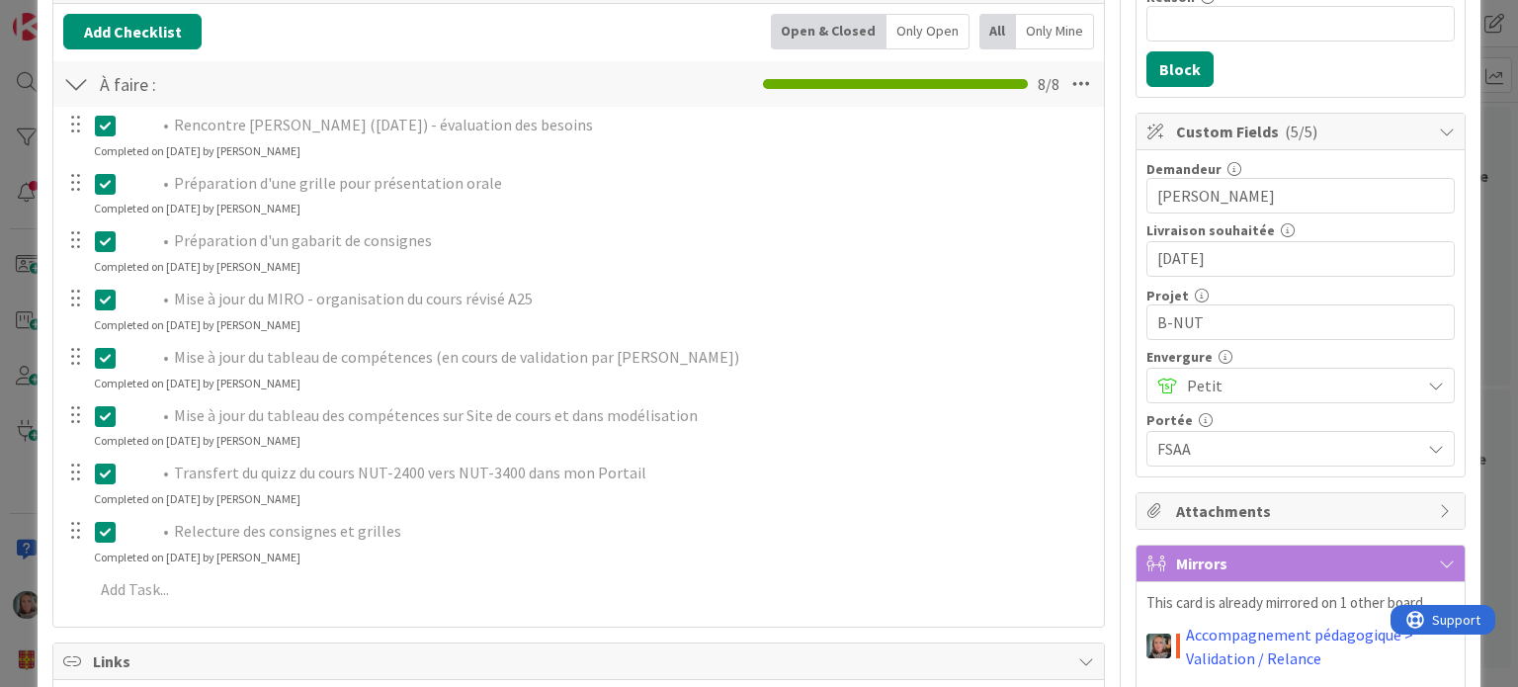
scroll to position [0, 0]
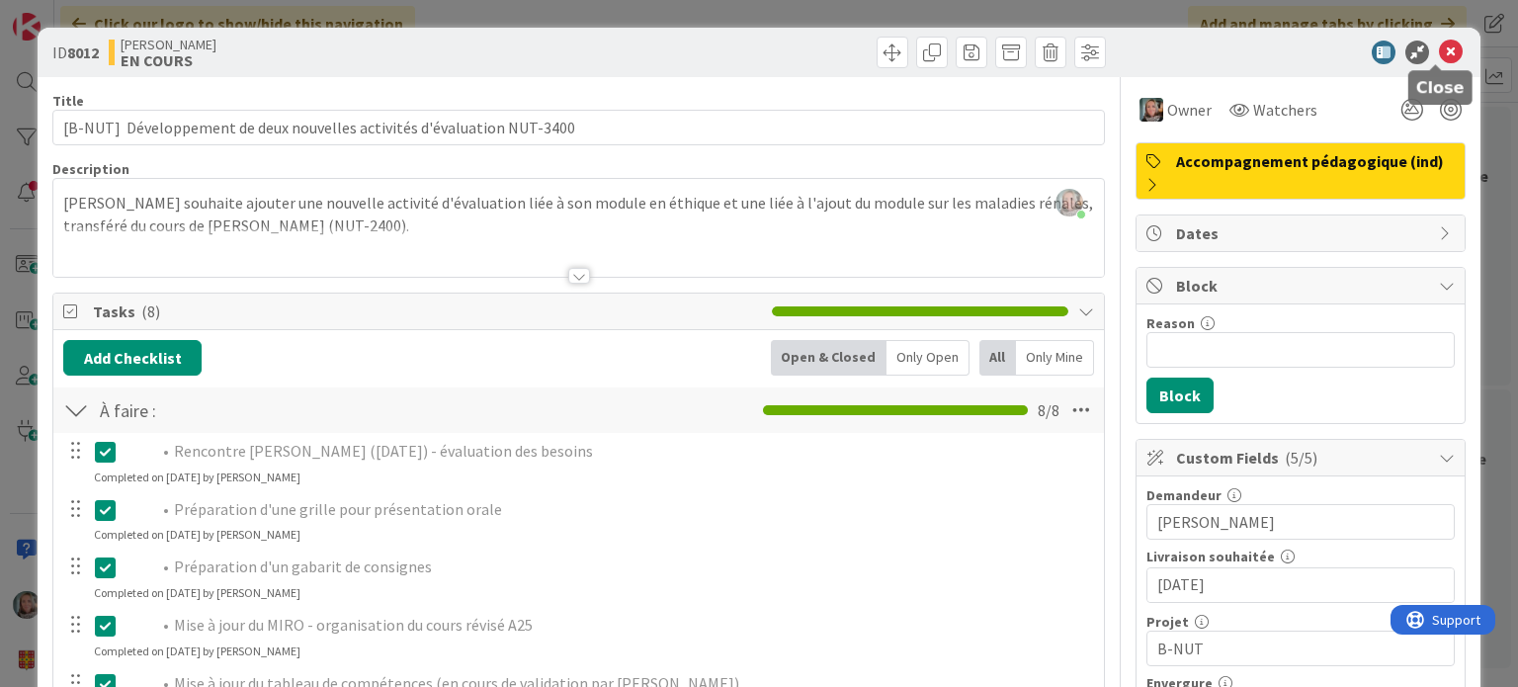
click at [1439, 50] on icon at bounding box center [1451, 53] width 24 height 24
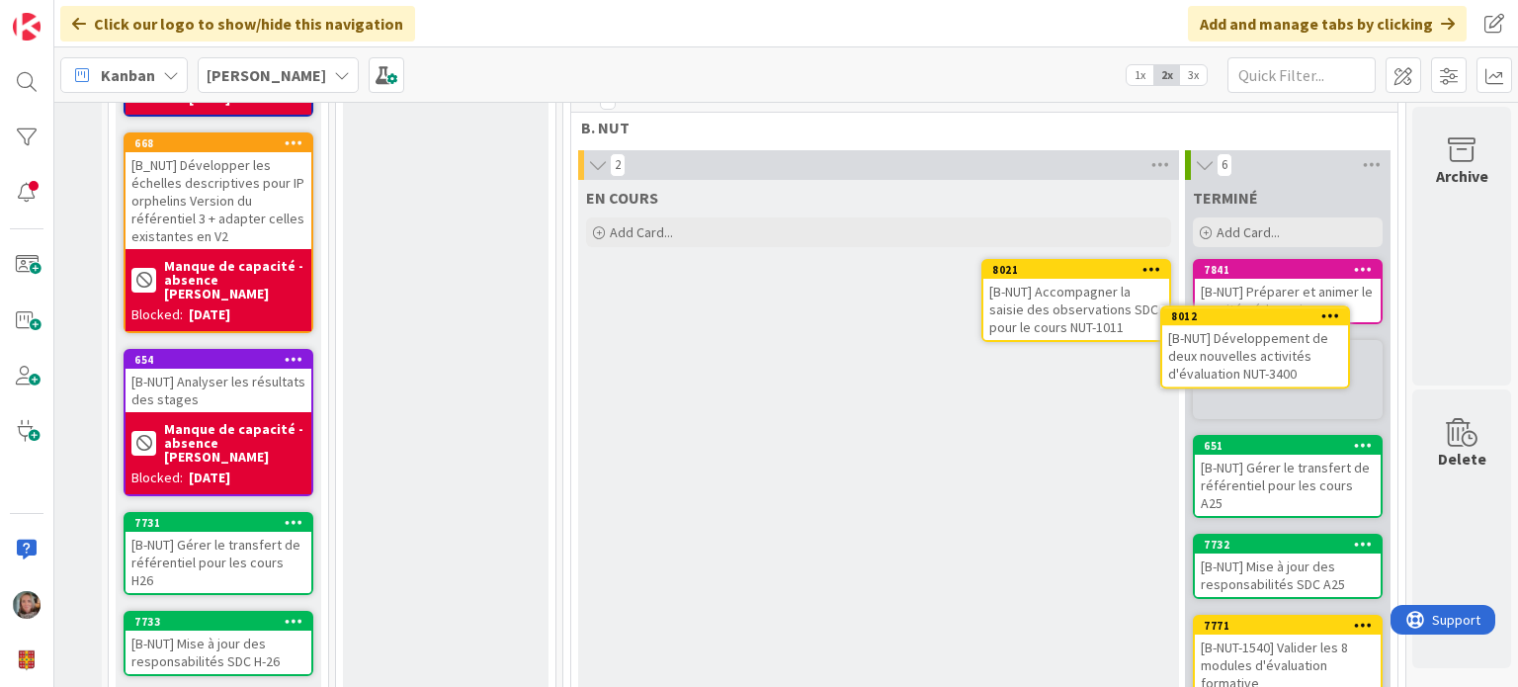
scroll to position [1040, 178]
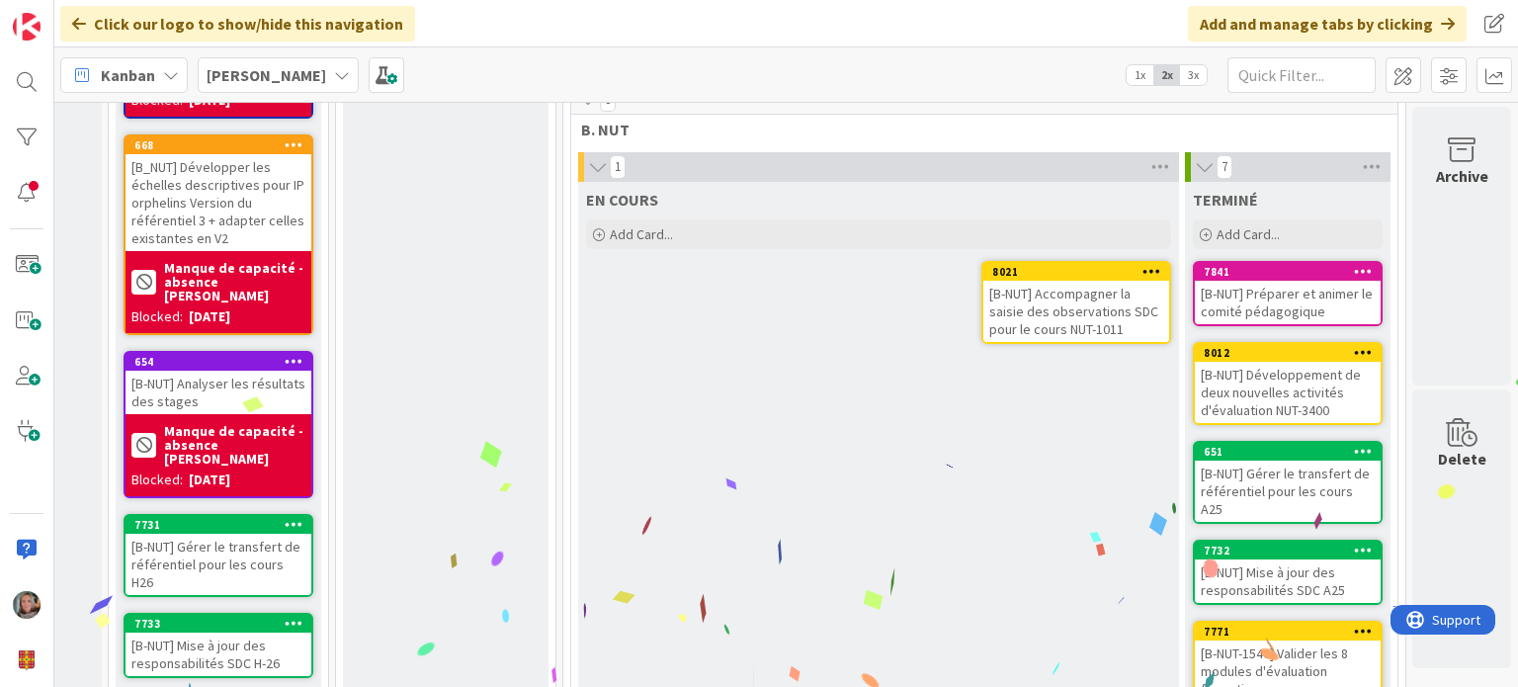
click at [1297, 377] on div "[B-NUT] Développement de deux nouvelles activités d'évaluation NUT-3400" at bounding box center [1288, 392] width 186 height 61
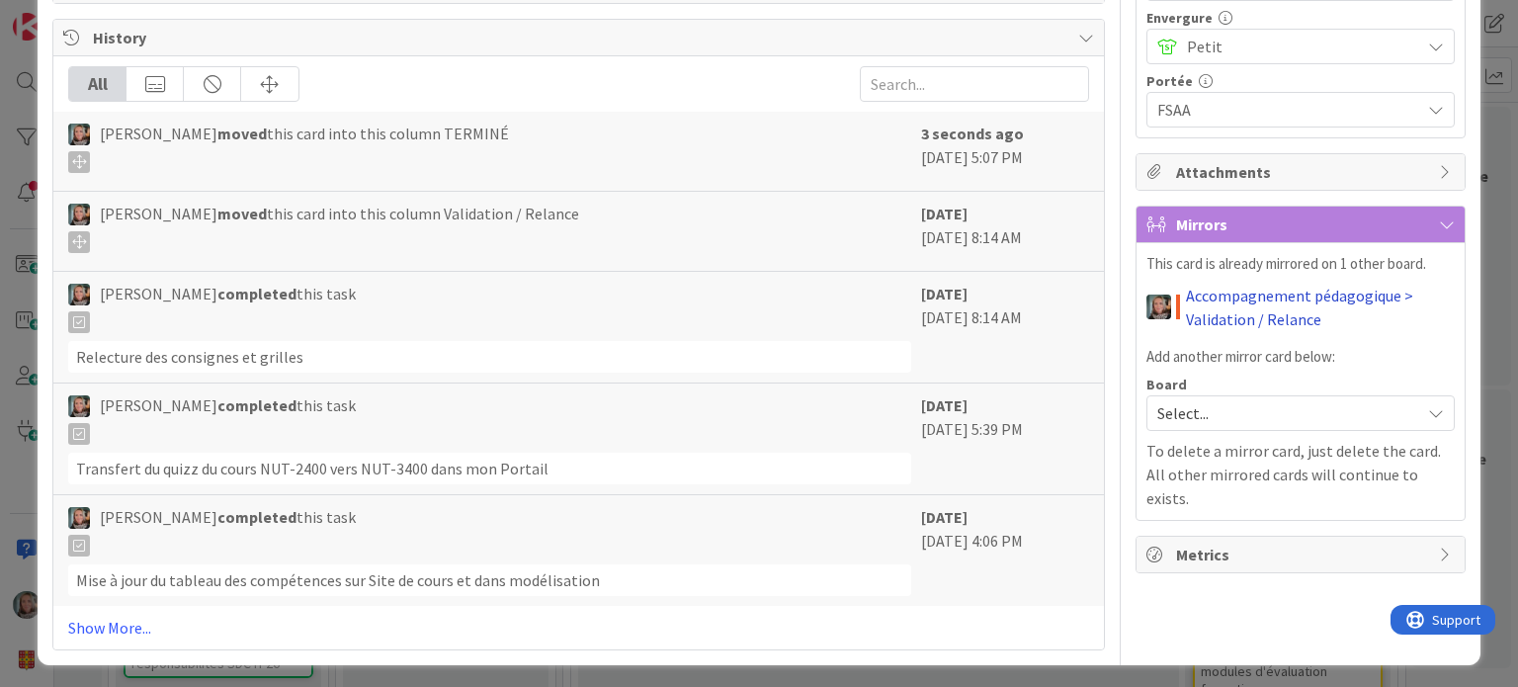
click at [1297, 287] on link "Accompagnement pédagogique > Validation / Relance" at bounding box center [1320, 307] width 269 height 47
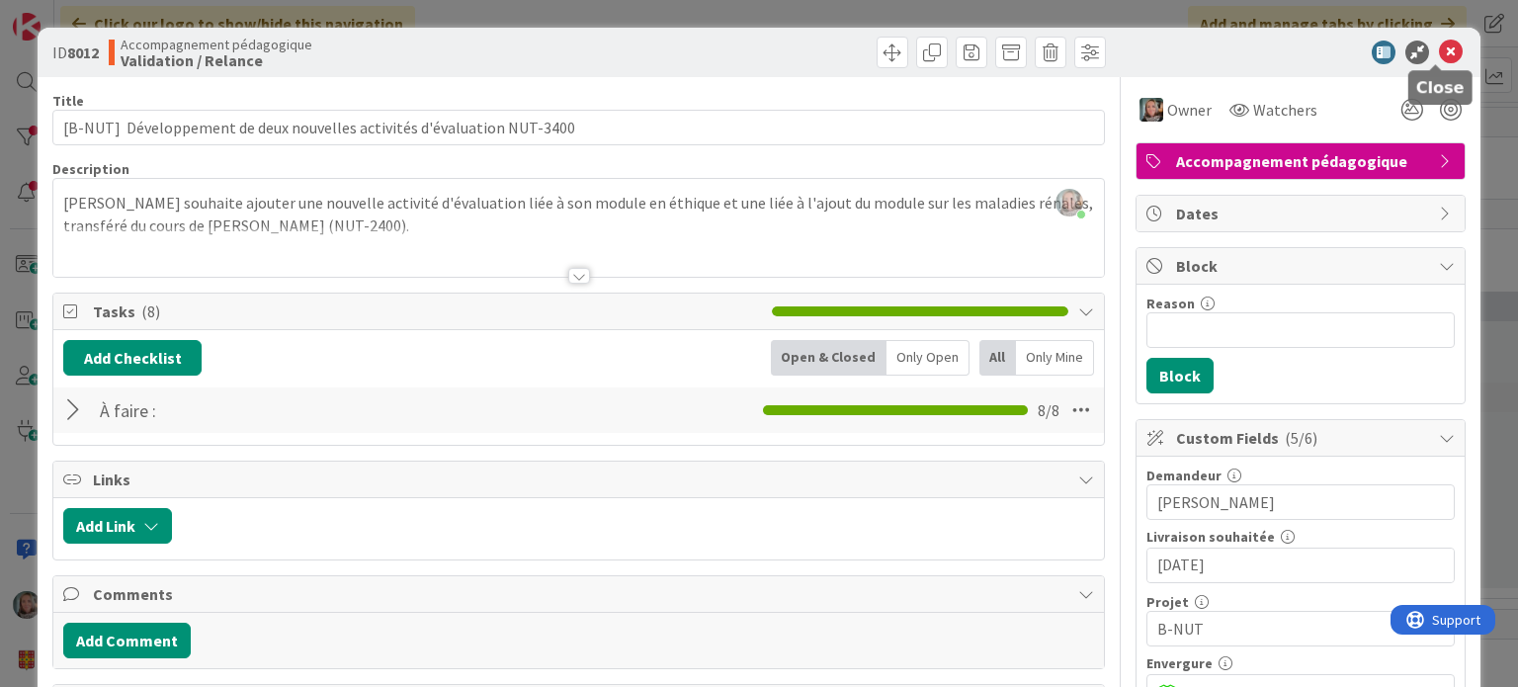
click at [1439, 52] on icon at bounding box center [1451, 53] width 24 height 24
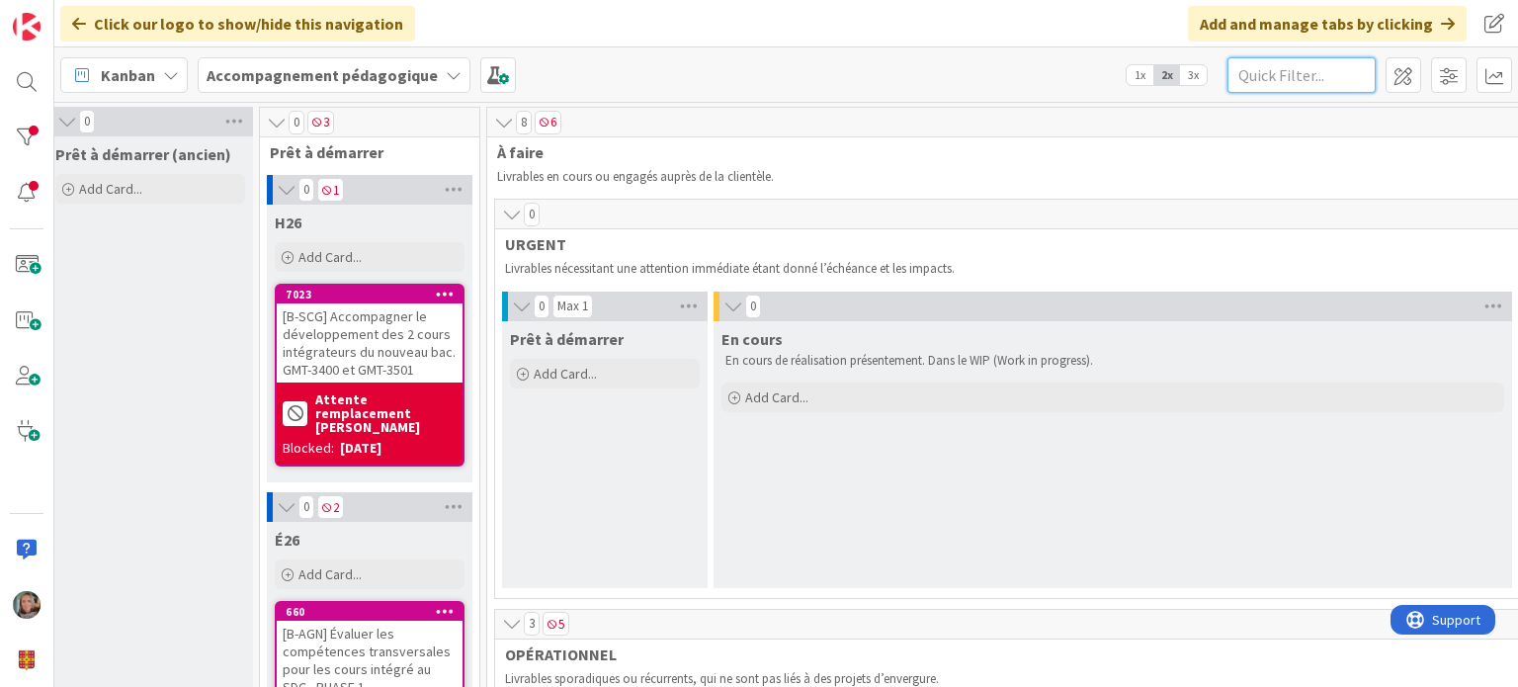
click at [1301, 80] on input "text" at bounding box center [1301, 75] width 148 height 36
type input "8012"
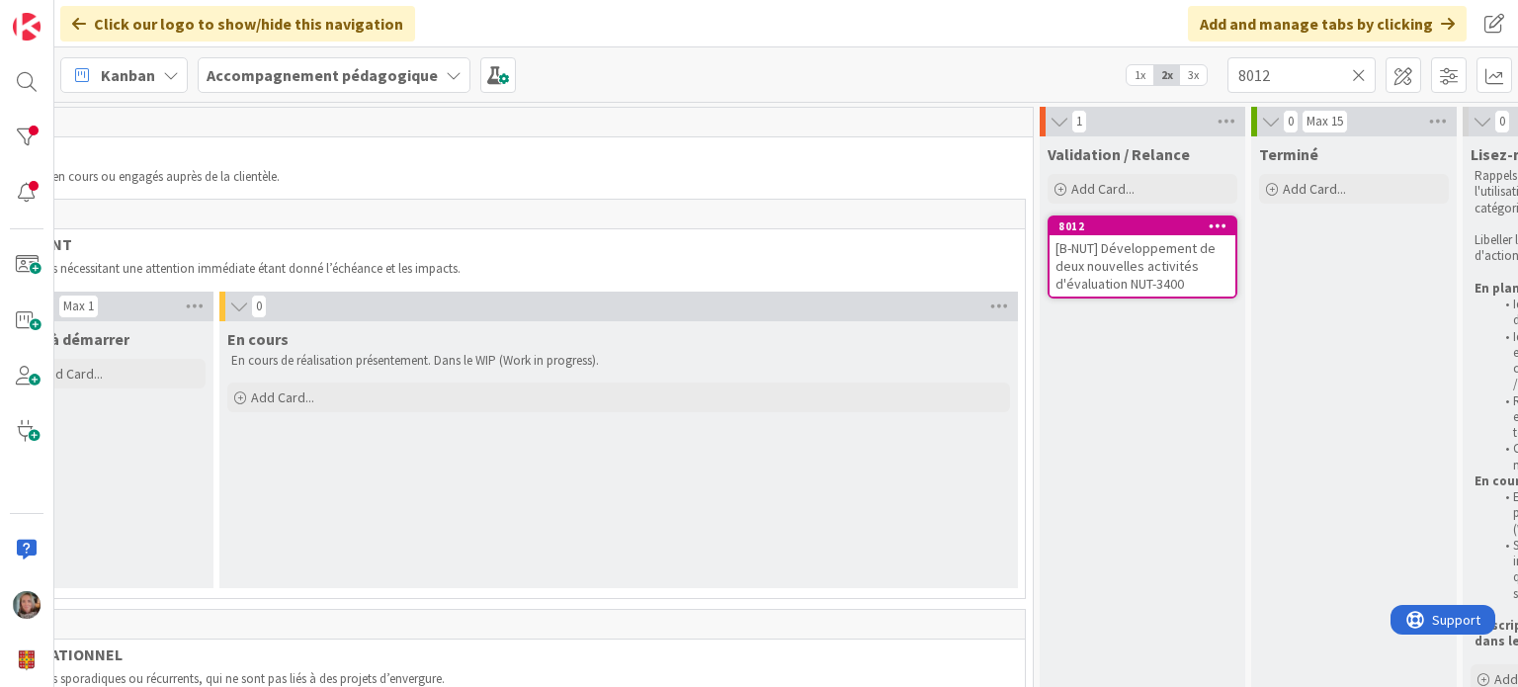
click at [1364, 74] on icon at bounding box center [1359, 75] width 14 height 18
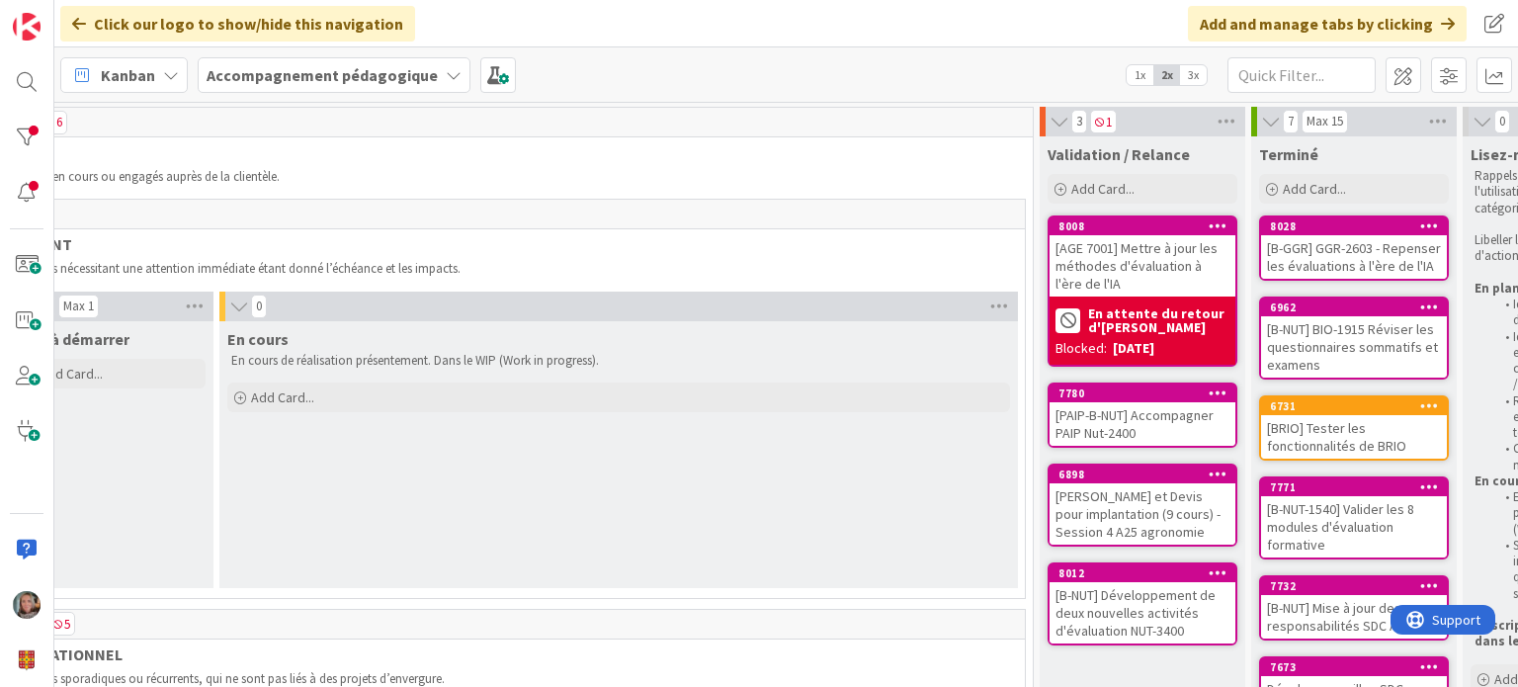
click at [376, 78] on b "Accompagnement pédagogique" at bounding box center [322, 75] width 231 height 20
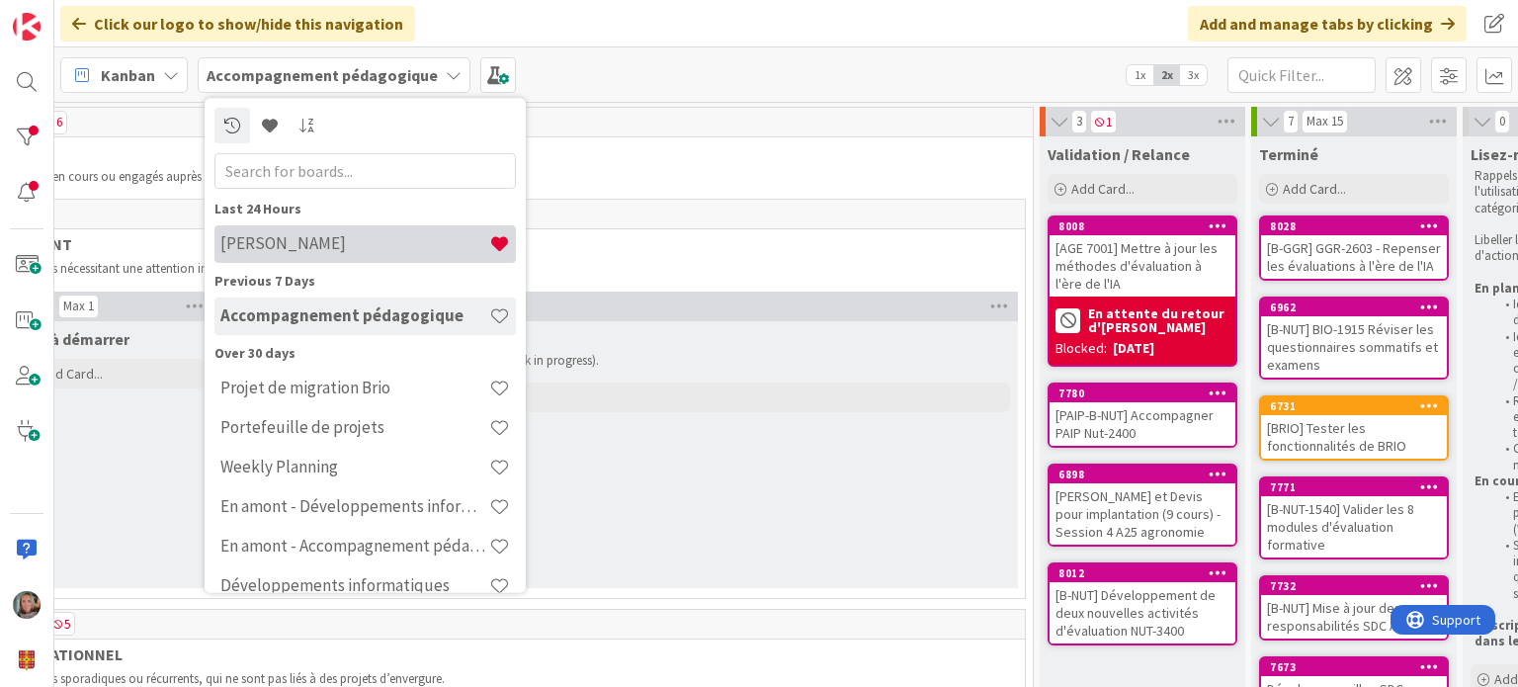
click at [355, 240] on h4 "[PERSON_NAME]" at bounding box center [354, 244] width 269 height 20
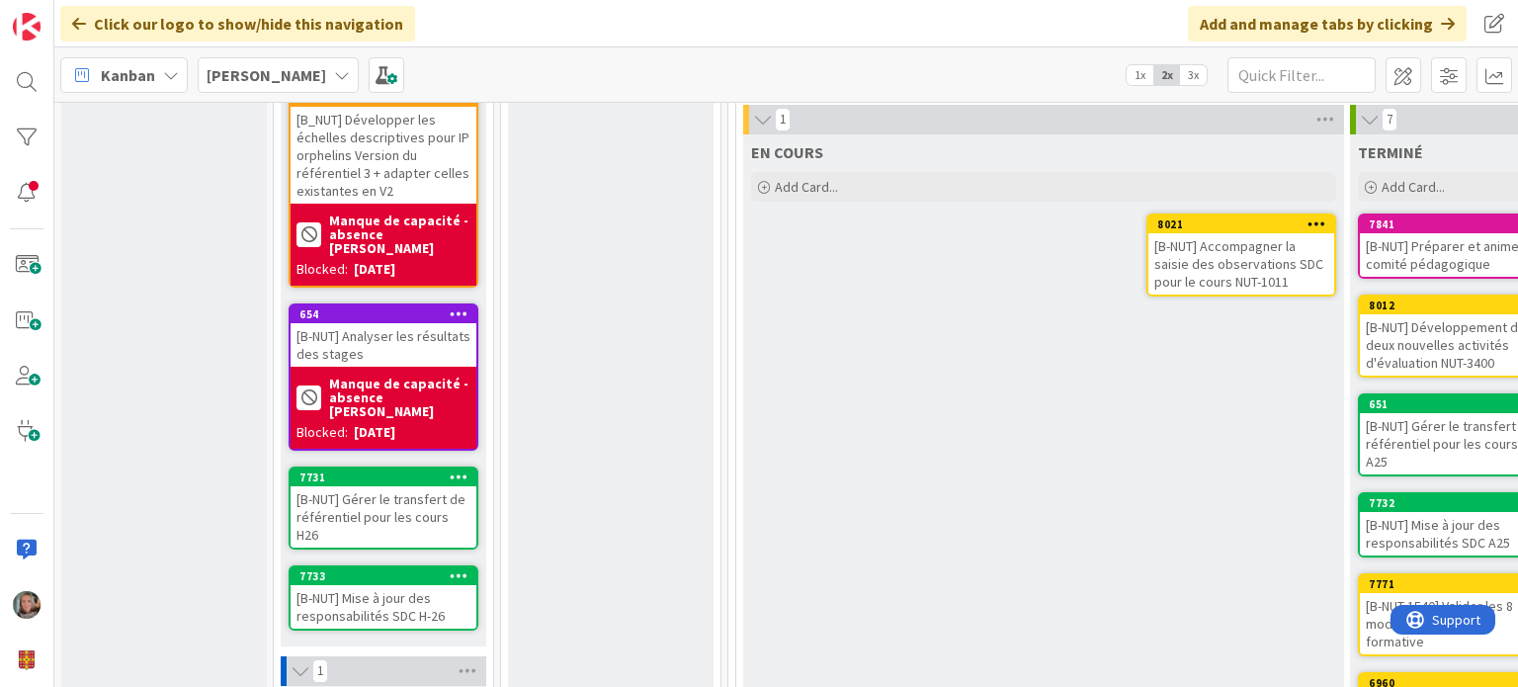
click at [1190, 259] on div "[B-NUT] Accompagner la saisie des observations SDC pour le cours NUT-1011" at bounding box center [1241, 263] width 186 height 61
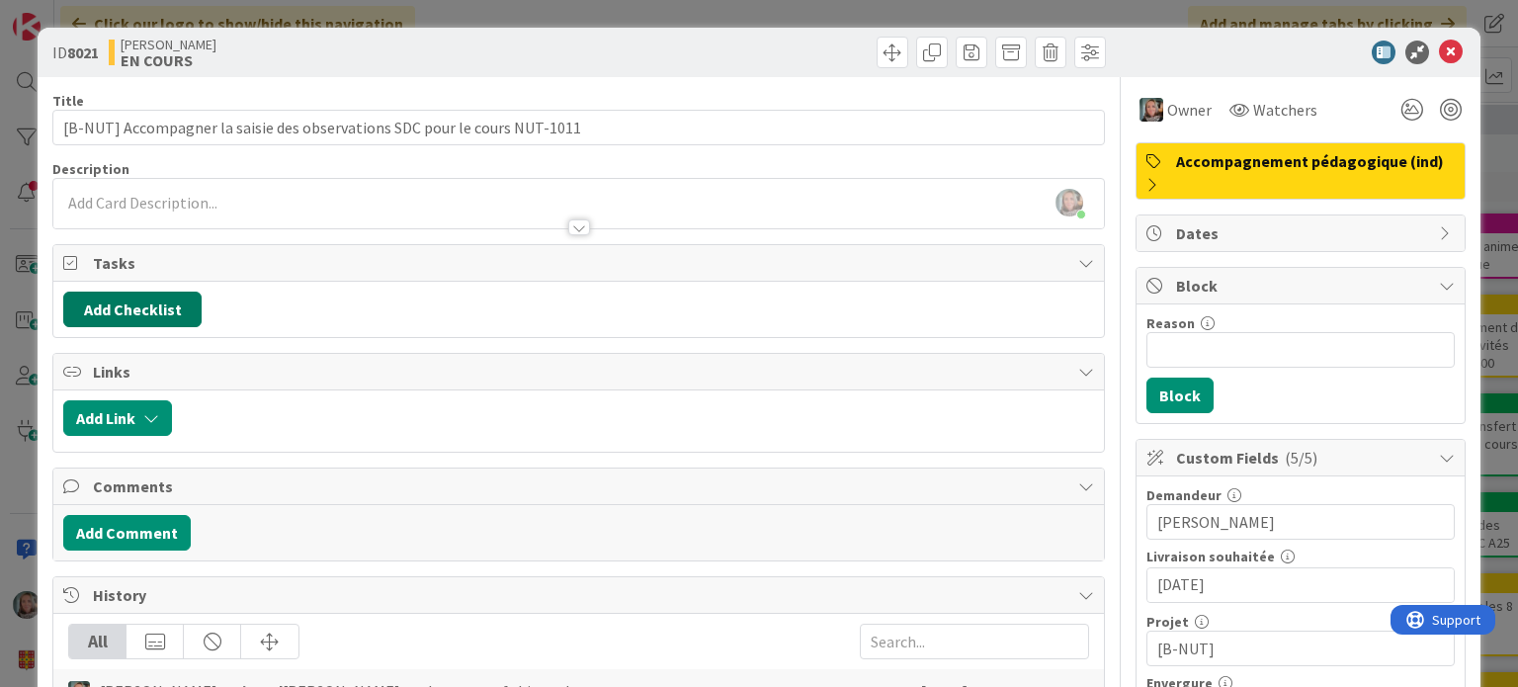
click at [104, 306] on button "Add Checklist" at bounding box center [132, 310] width 138 height 36
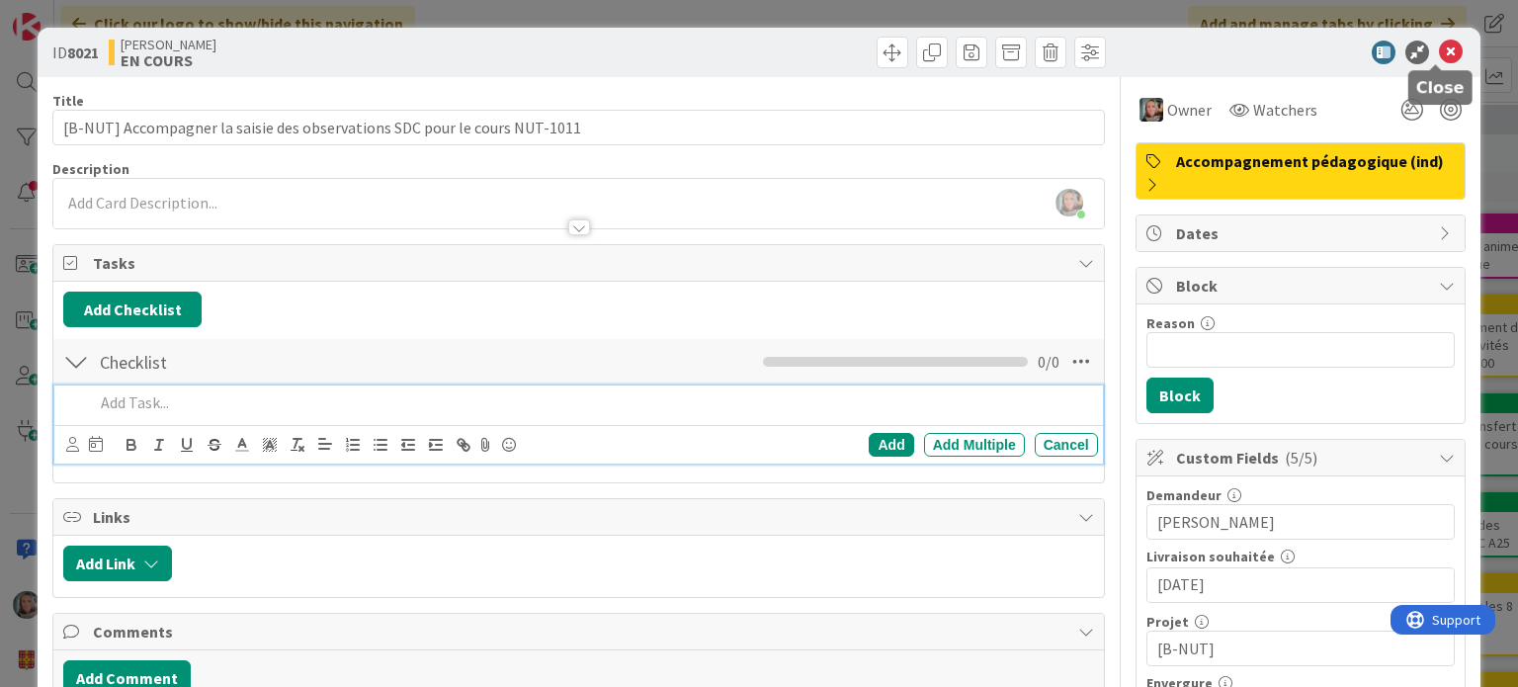
click at [1440, 48] on icon at bounding box center [1451, 53] width 24 height 24
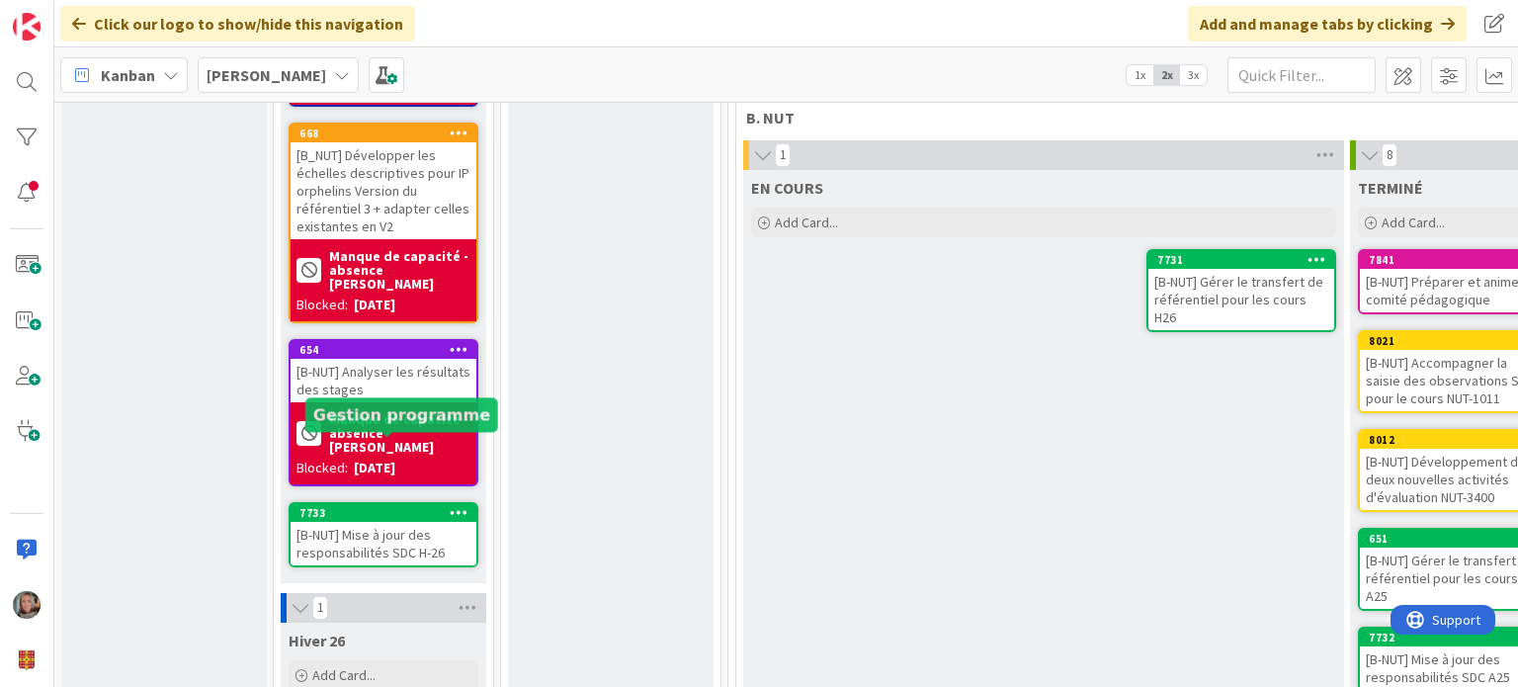
scroll to position [1036, 0]
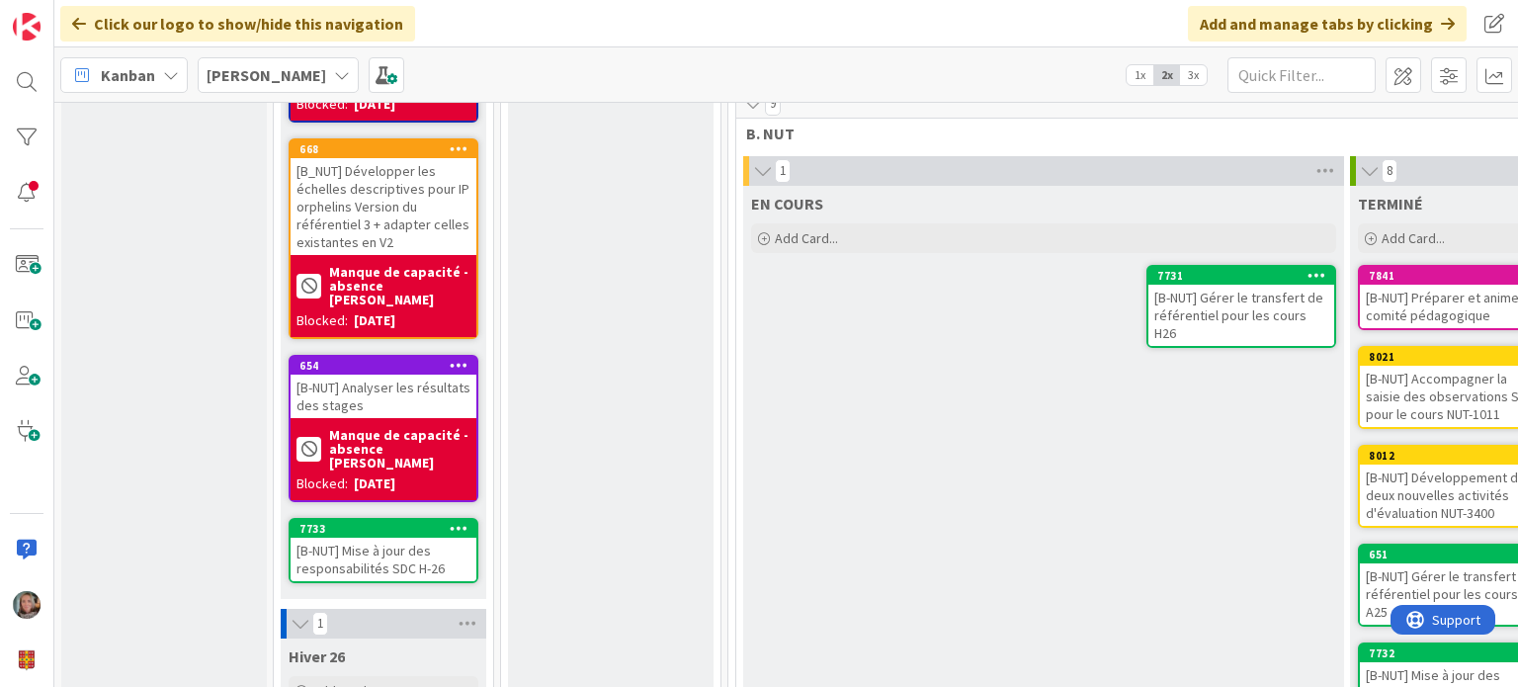
click at [1306, 285] on div "[B-NUT] Gérer le transfert de référentiel pour les cours H26" at bounding box center [1241, 315] width 186 height 61
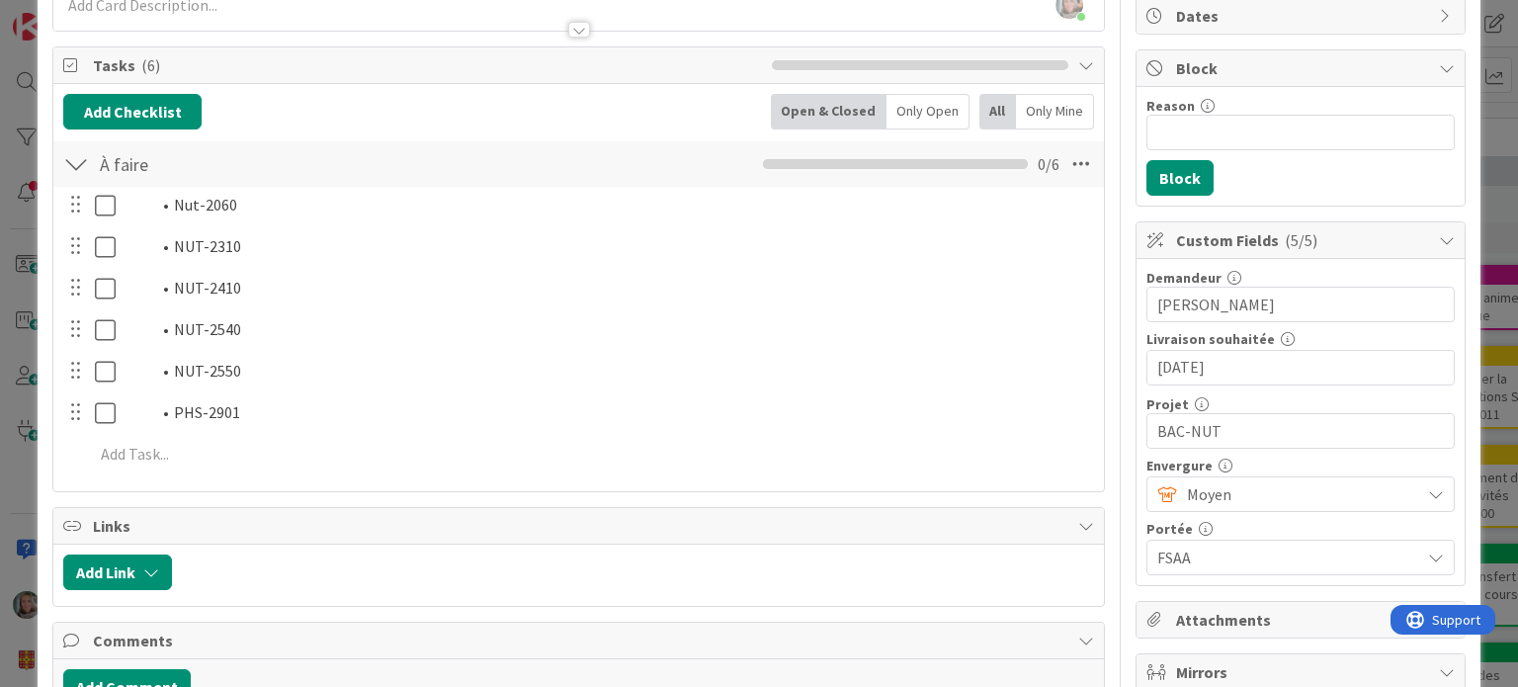
scroll to position [99, 0]
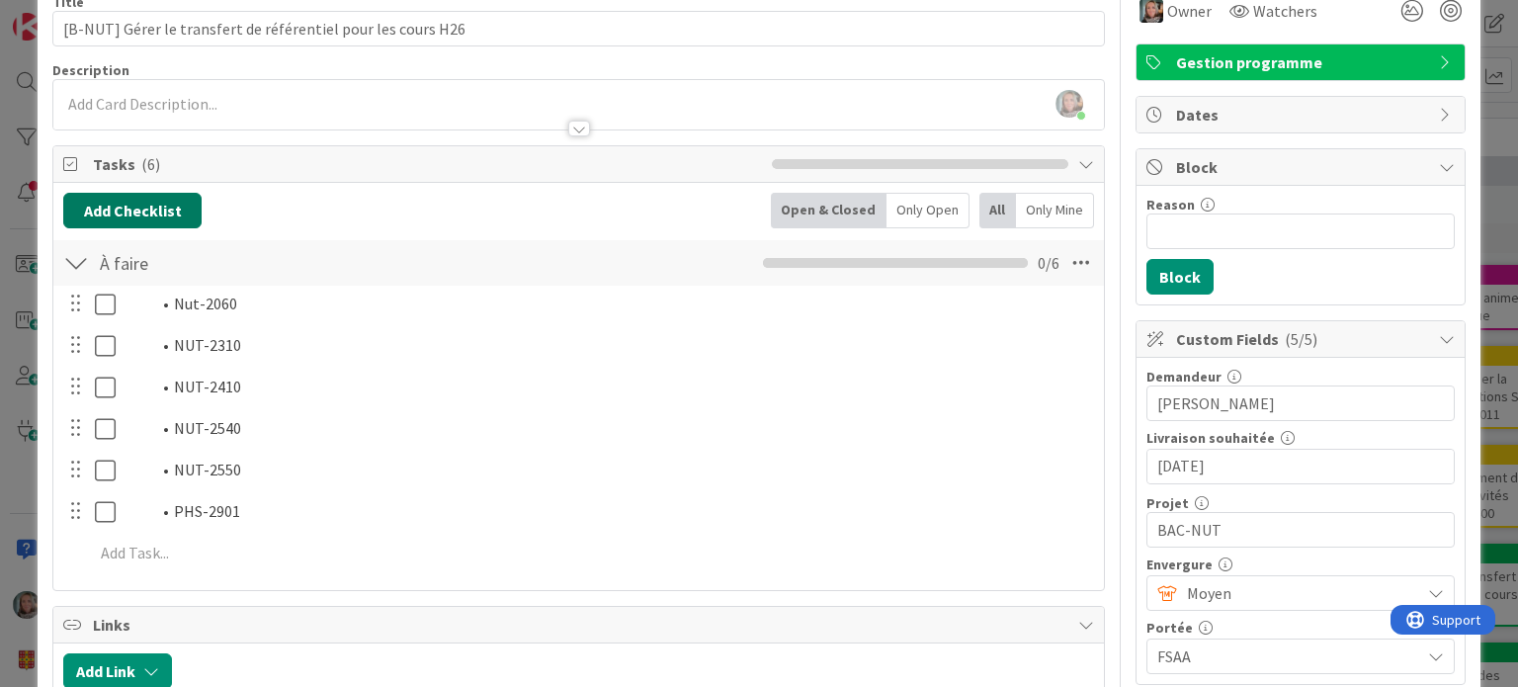
click at [109, 201] on button "Add Checklist" at bounding box center [132, 211] width 138 height 36
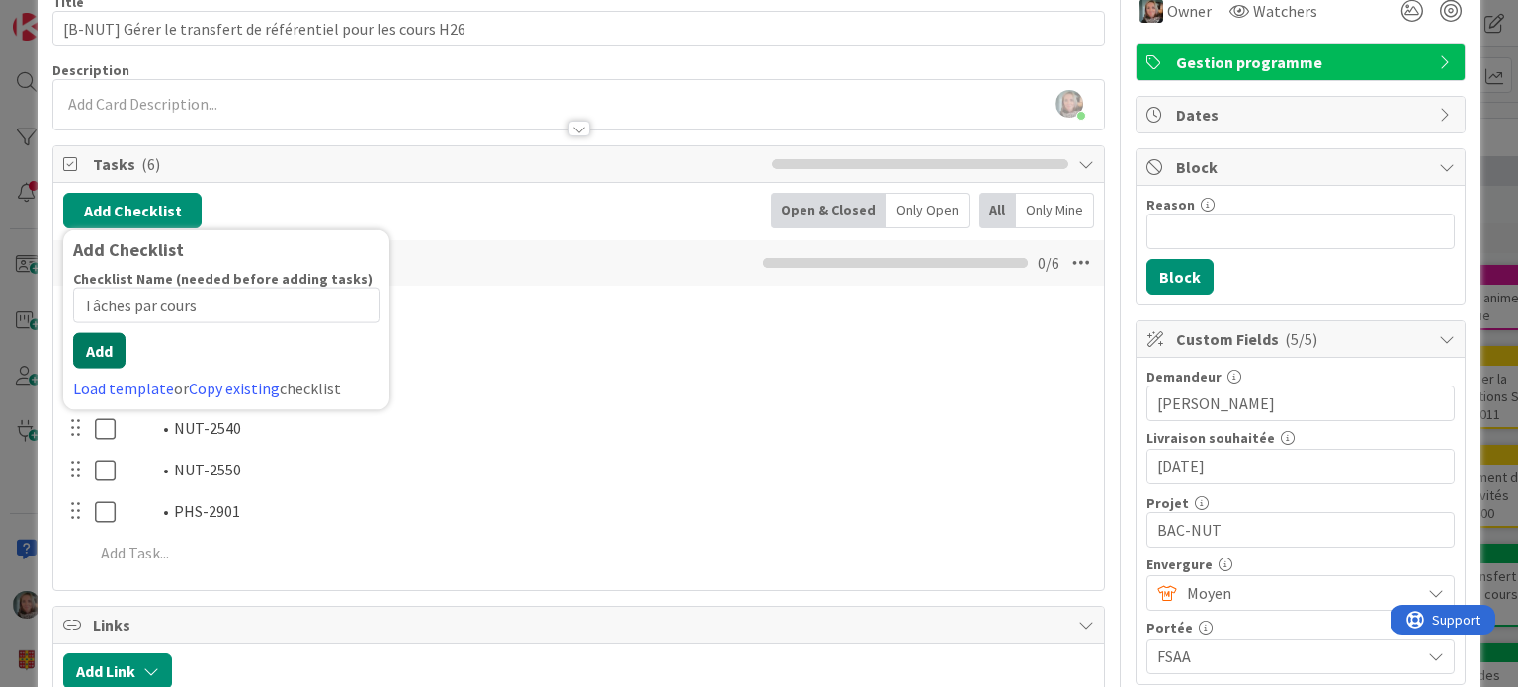
type input "Tâches par cours"
click at [83, 362] on button "Add" at bounding box center [99, 351] width 52 height 36
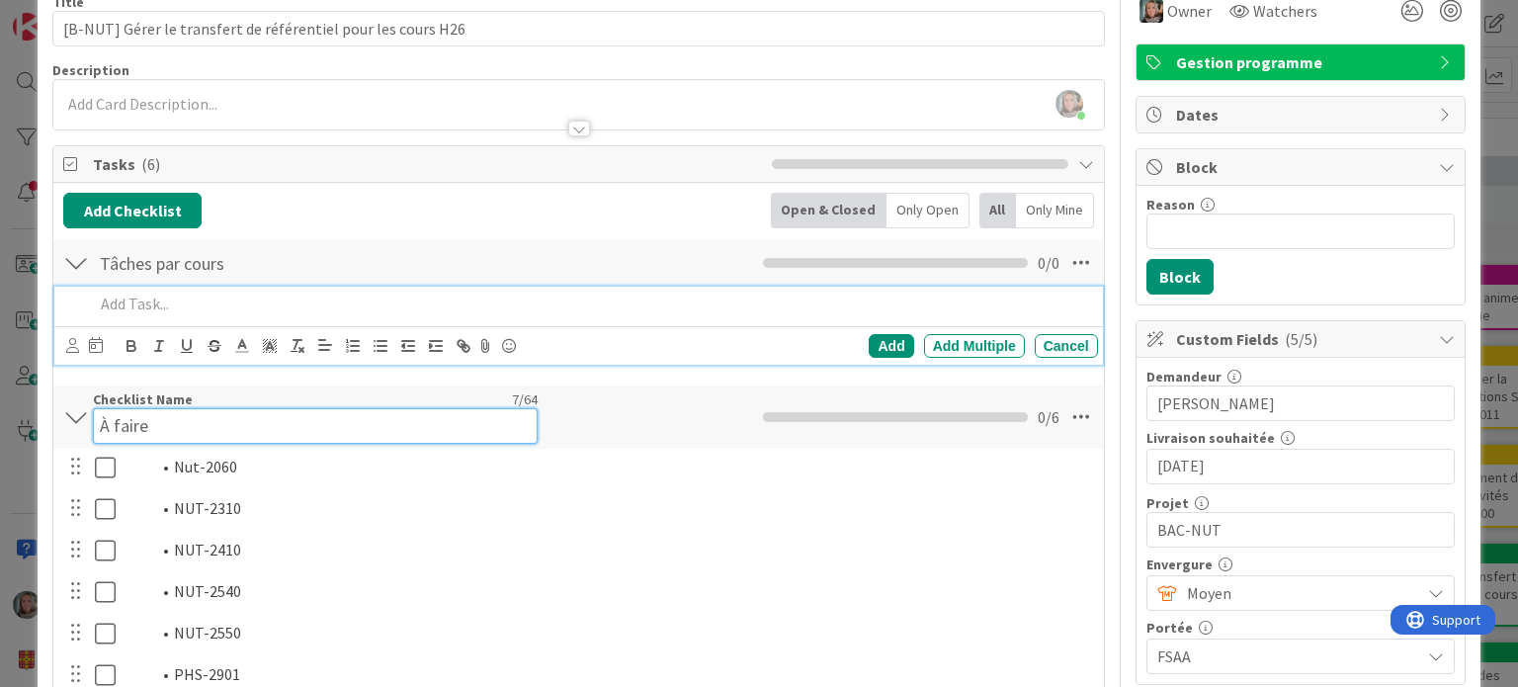
click at [143, 404] on div "Checklist Name 7 / 64 À faire" at bounding box center [315, 416] width 445 height 53
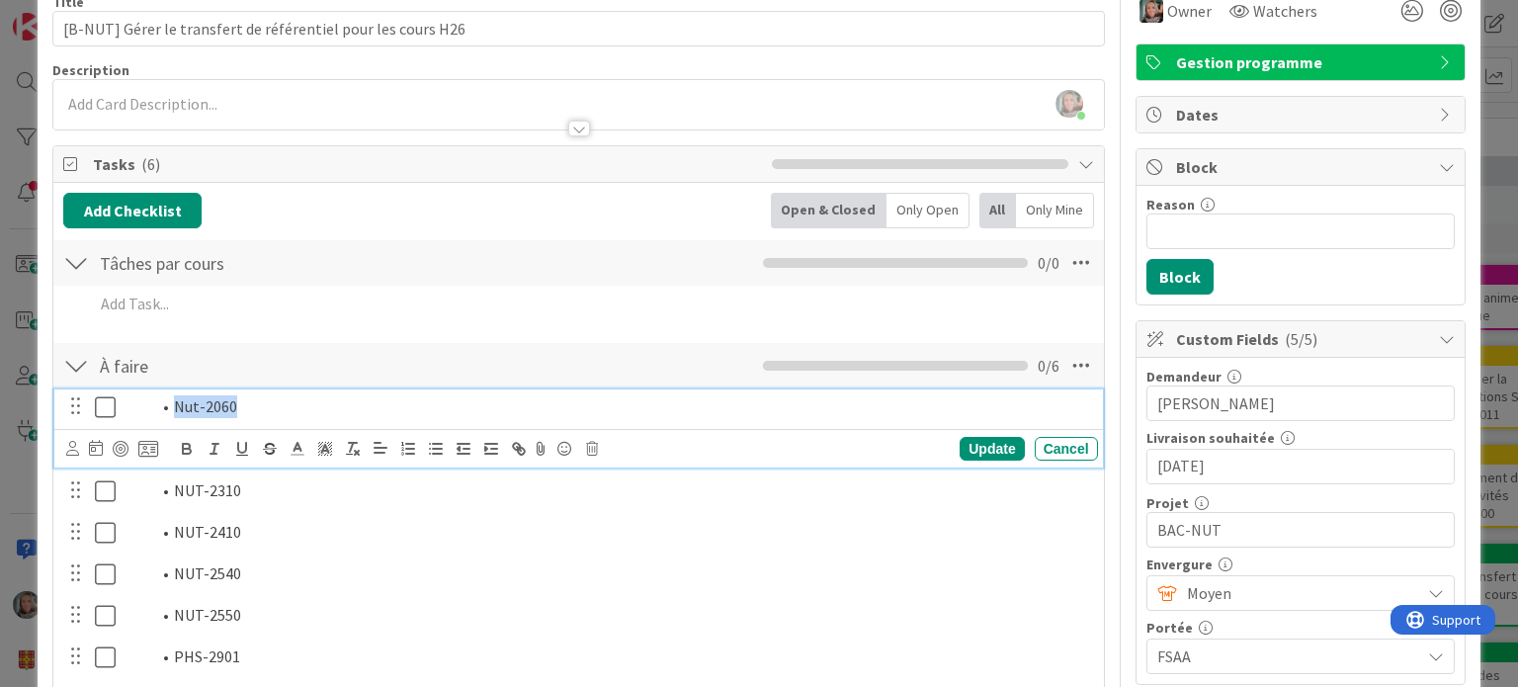
drag, startPoint x: 237, startPoint y: 403, endPoint x: 75, endPoint y: 390, distance: 162.6
click at [75, 390] on div "À faire Checklist Name 7 / 64 À faire 0 / 6 Nut-2060 Update Cancel NUT-2310 Upd…" at bounding box center [577, 533] width 1049 height 384
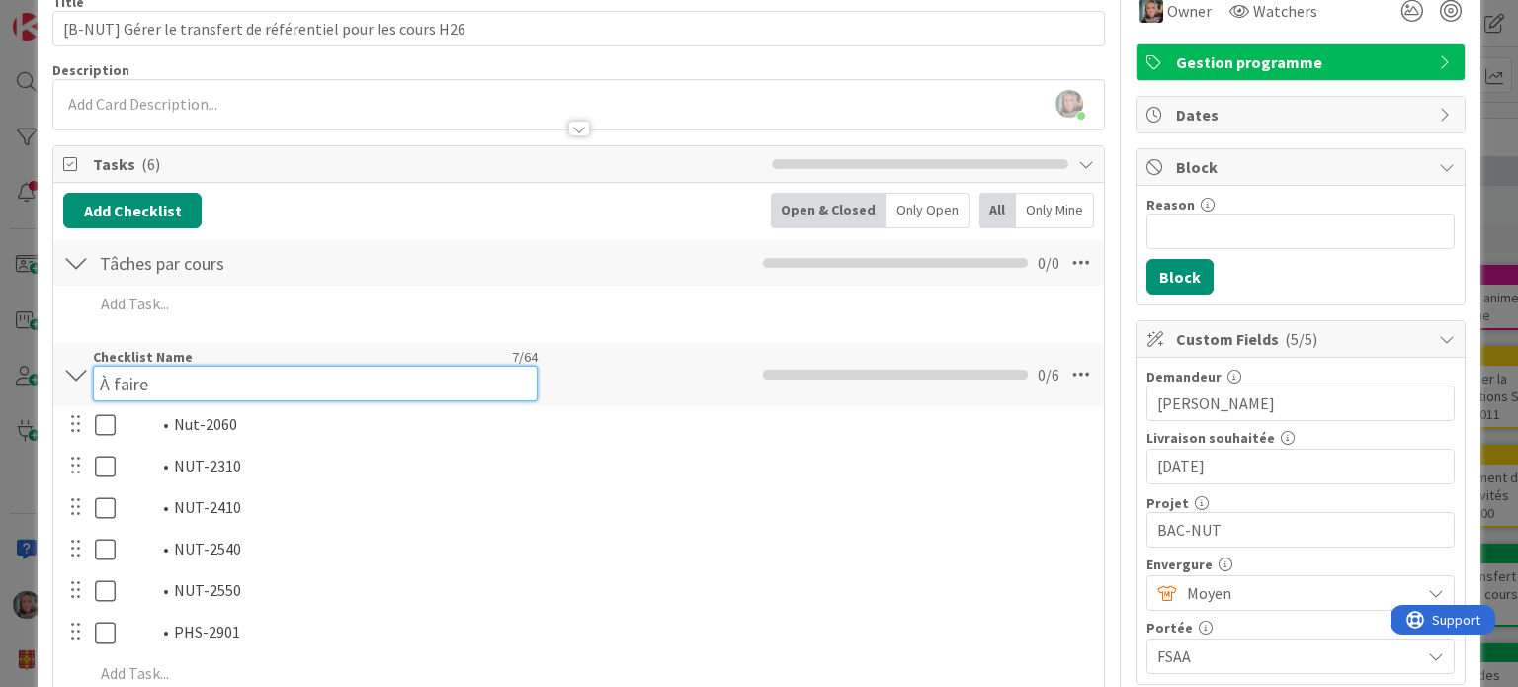
click at [344, 366] on input "À faire" at bounding box center [315, 384] width 445 height 36
drag, startPoint x: 161, startPoint y: 384, endPoint x: 53, endPoint y: 382, distance: 107.7
click at [53, 382] on div "À faire Checklist Name 7 / 64 À faire 0 / 6" at bounding box center [577, 374] width 1049 height 63
type input "Cours à transférer"
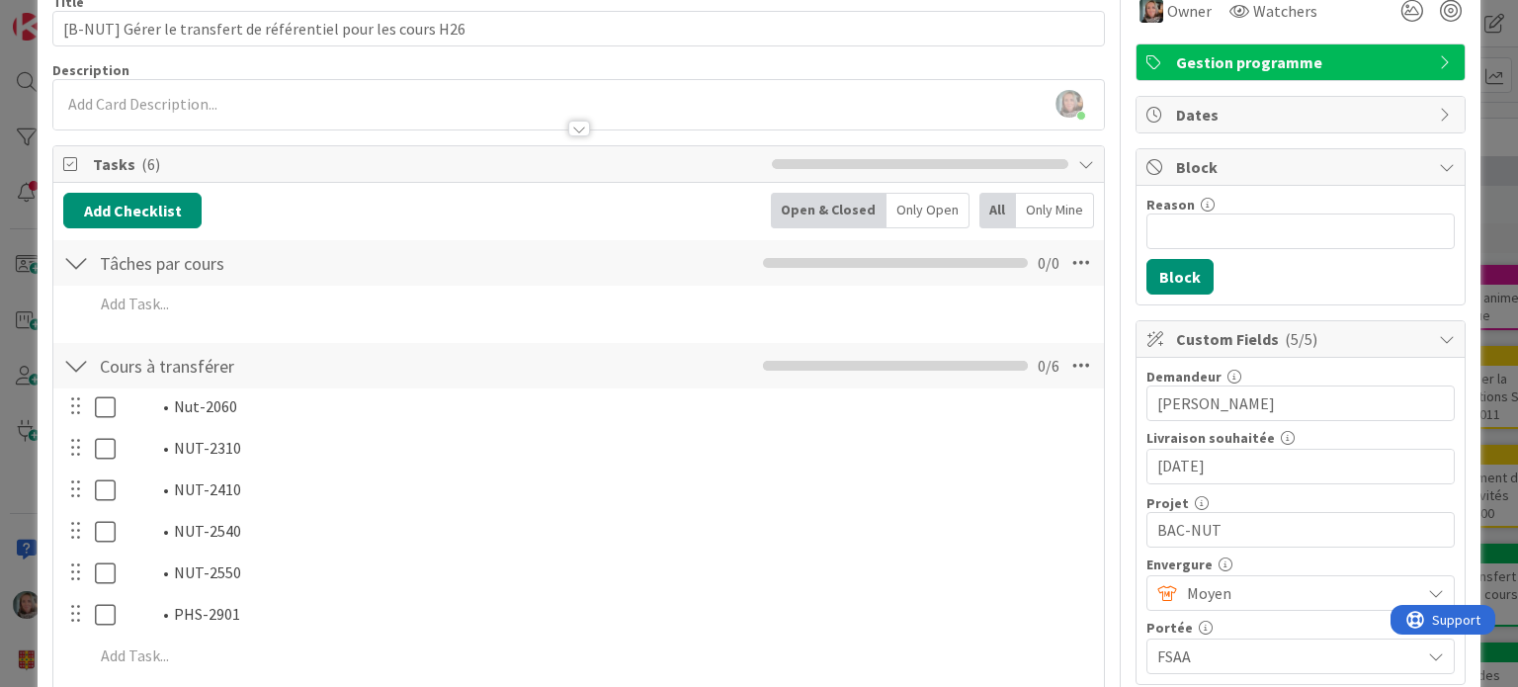
click at [656, 370] on div "Cours à transférer Checklist Name 18 / 64 Cours à transférer 0 / 6" at bounding box center [577, 365] width 1049 height 45
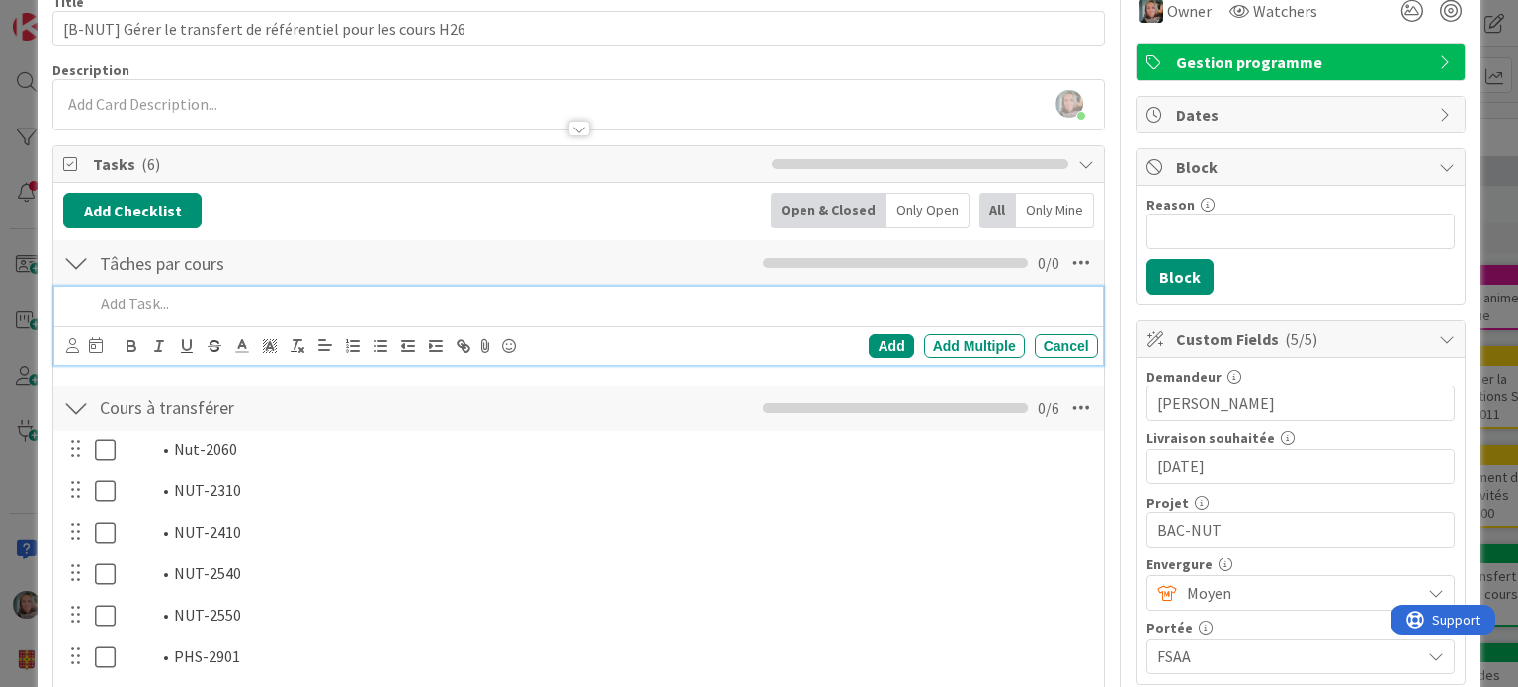
click at [141, 296] on p at bounding box center [591, 304] width 995 height 23
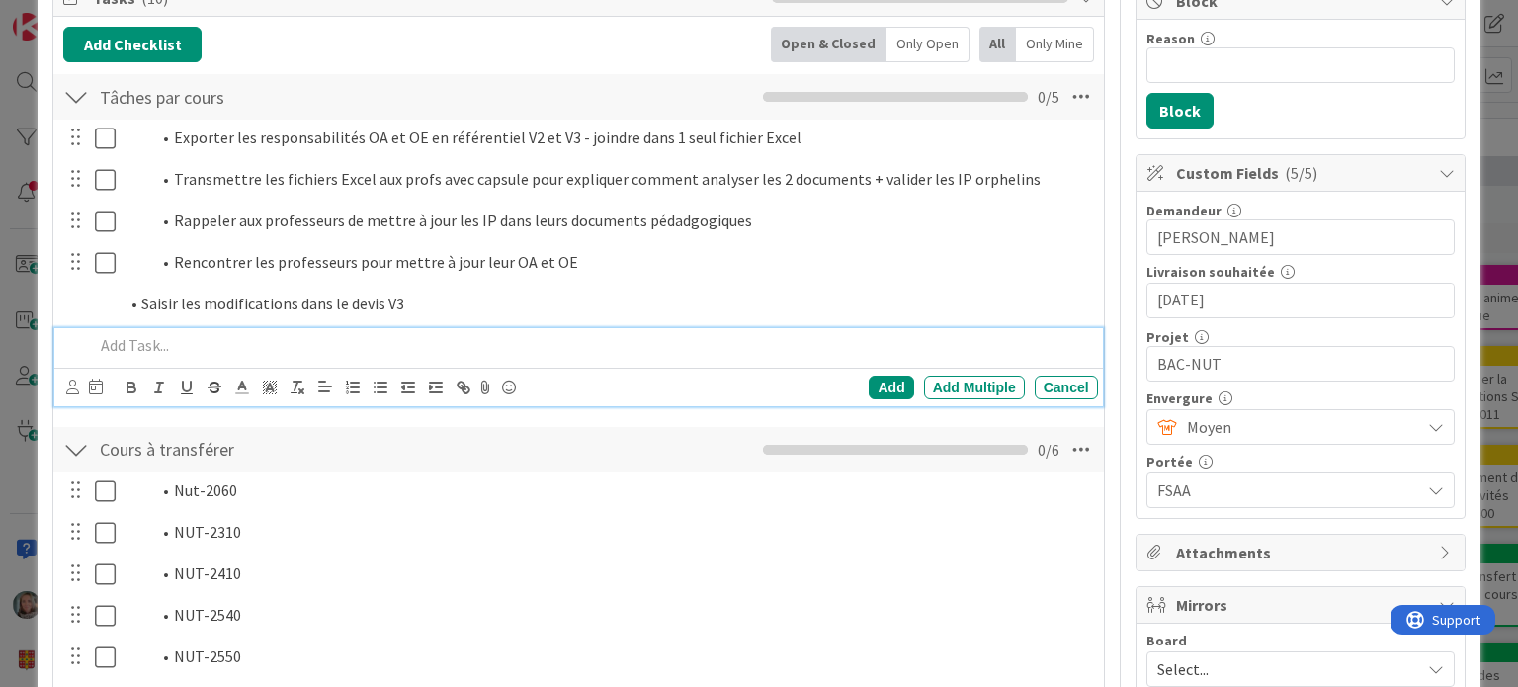
scroll to position [305, 0]
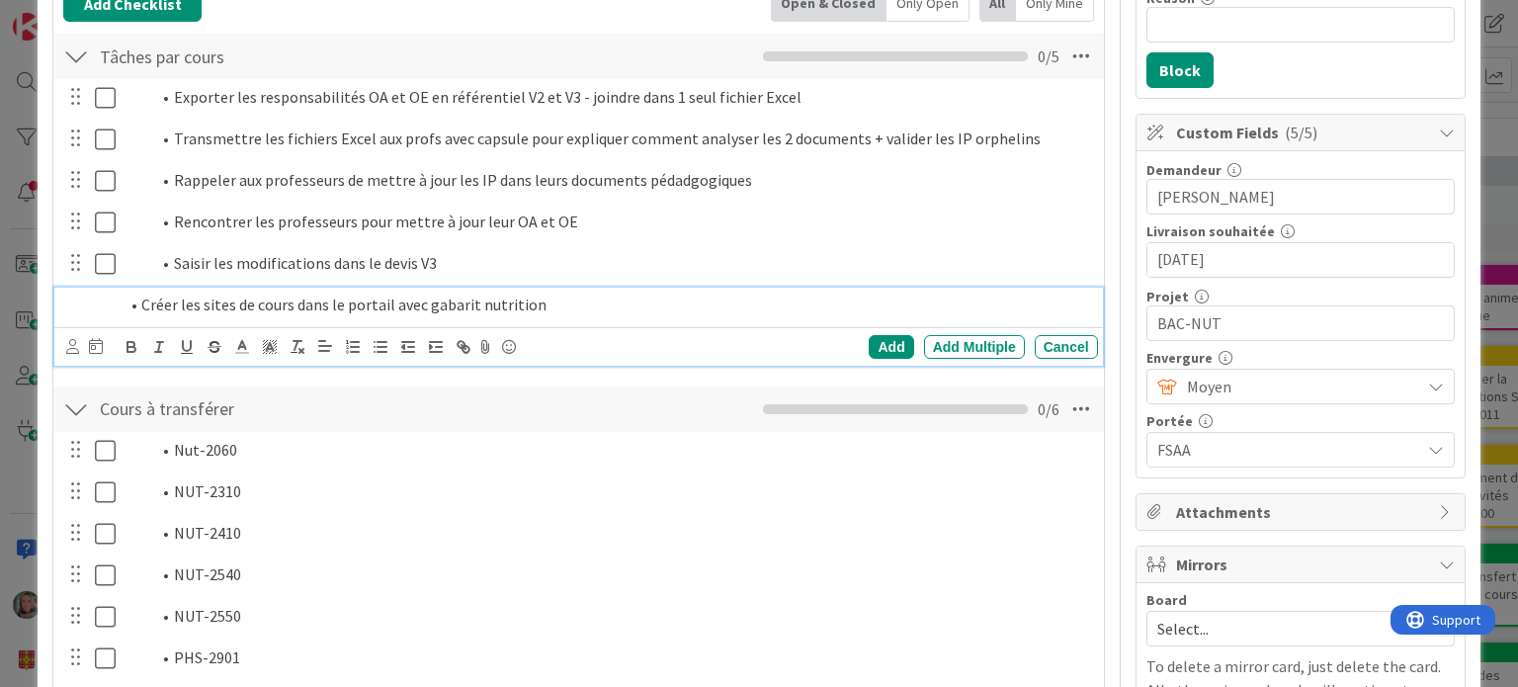
click at [391, 302] on li "Créer les sites de cours dans le portail avec gabarit nutrition" at bounding box center [603, 304] width 971 height 23
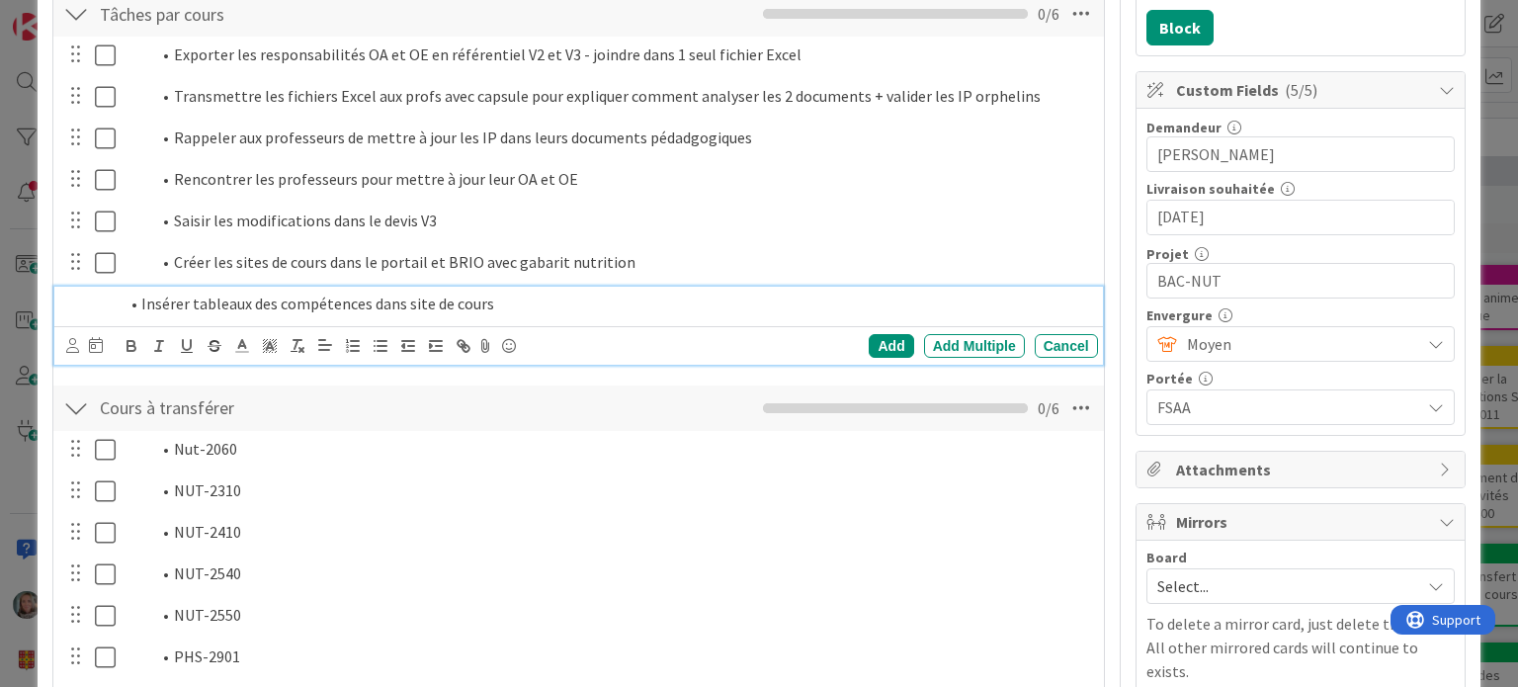
scroll to position [388, 0]
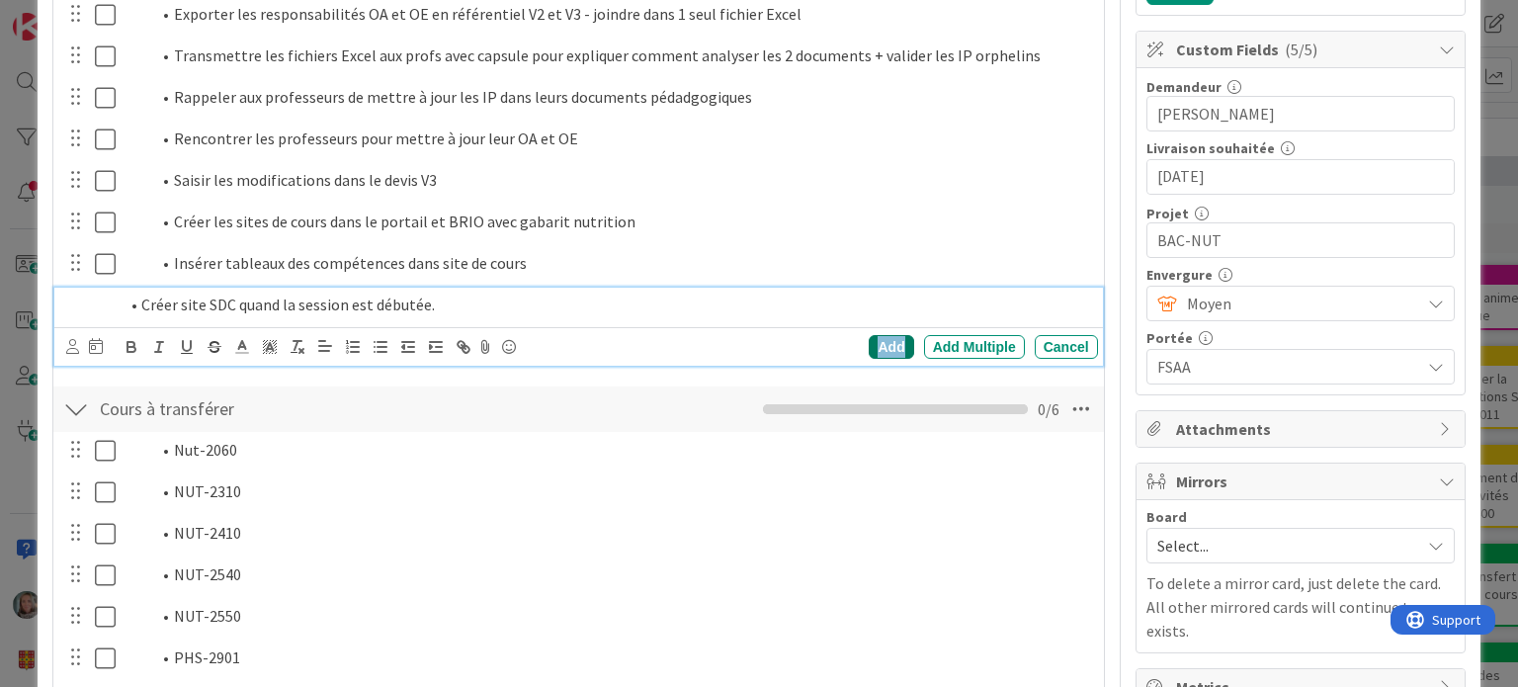
click at [879, 346] on div "Add" at bounding box center [891, 347] width 44 height 24
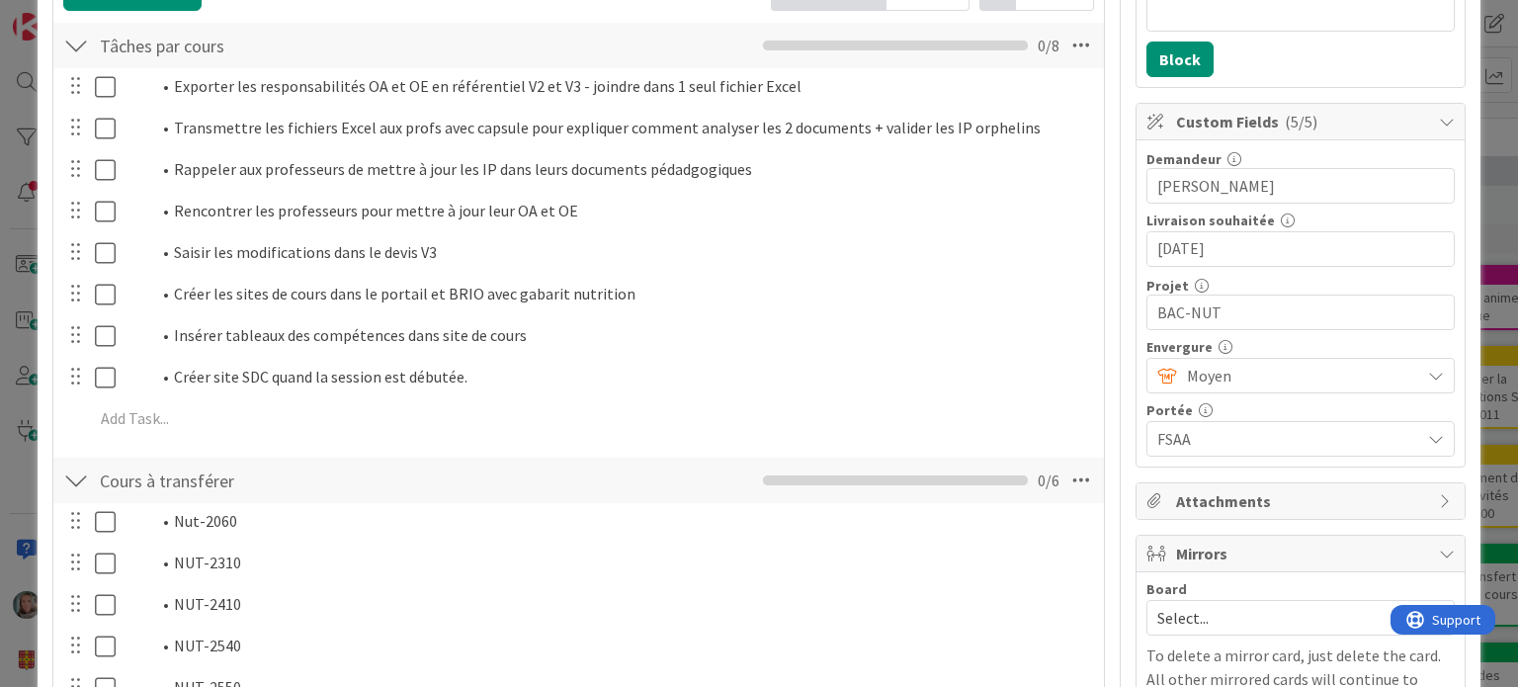
scroll to position [290, 0]
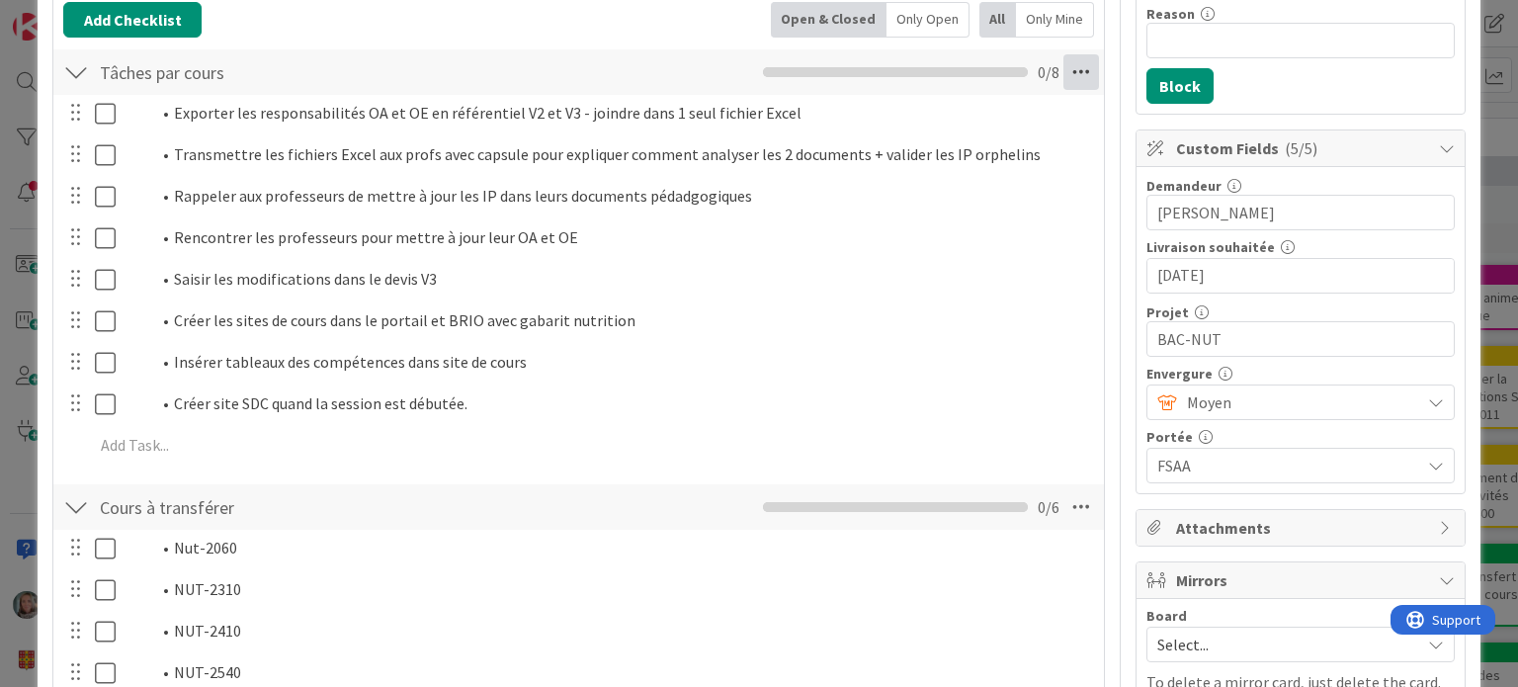
click at [1063, 69] on icon at bounding box center [1081, 72] width 36 height 36
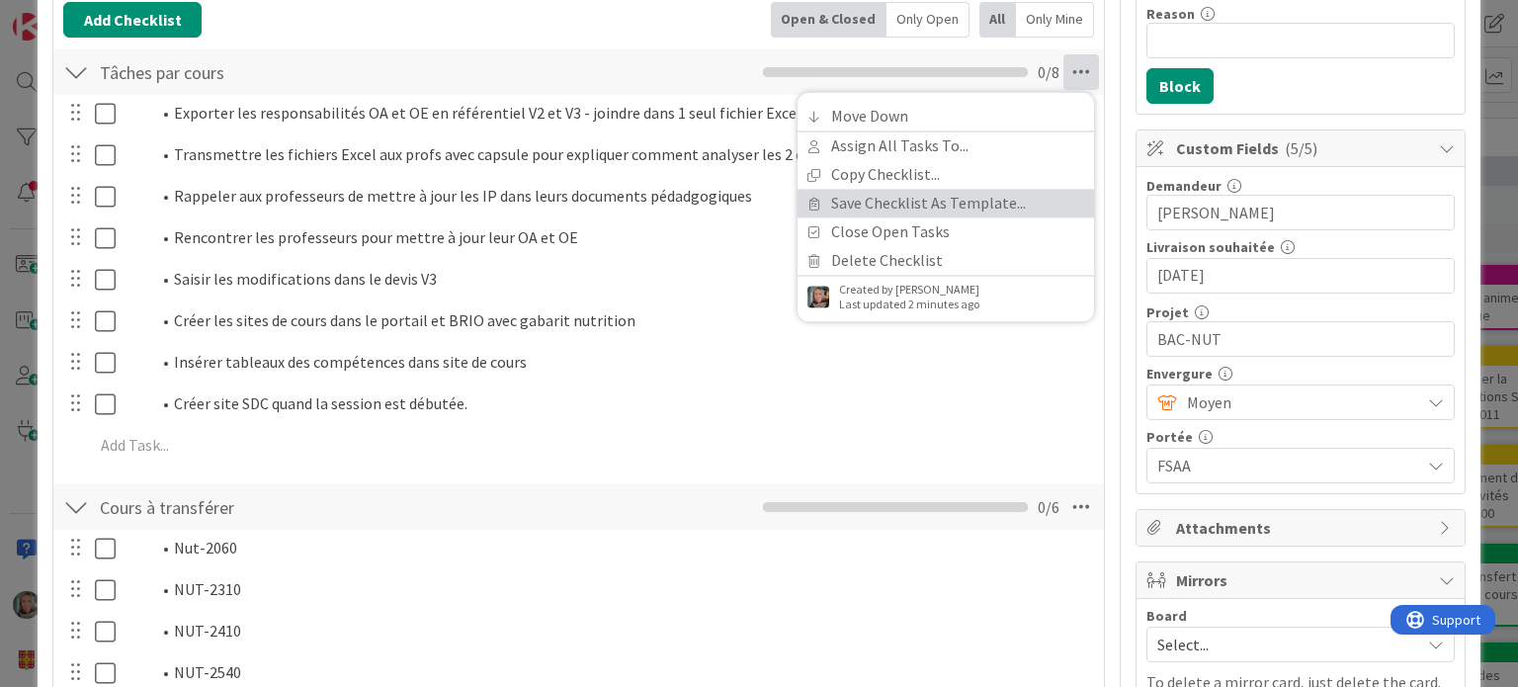
click at [862, 201] on link "Save Checklist As Template..." at bounding box center [945, 203] width 296 height 29
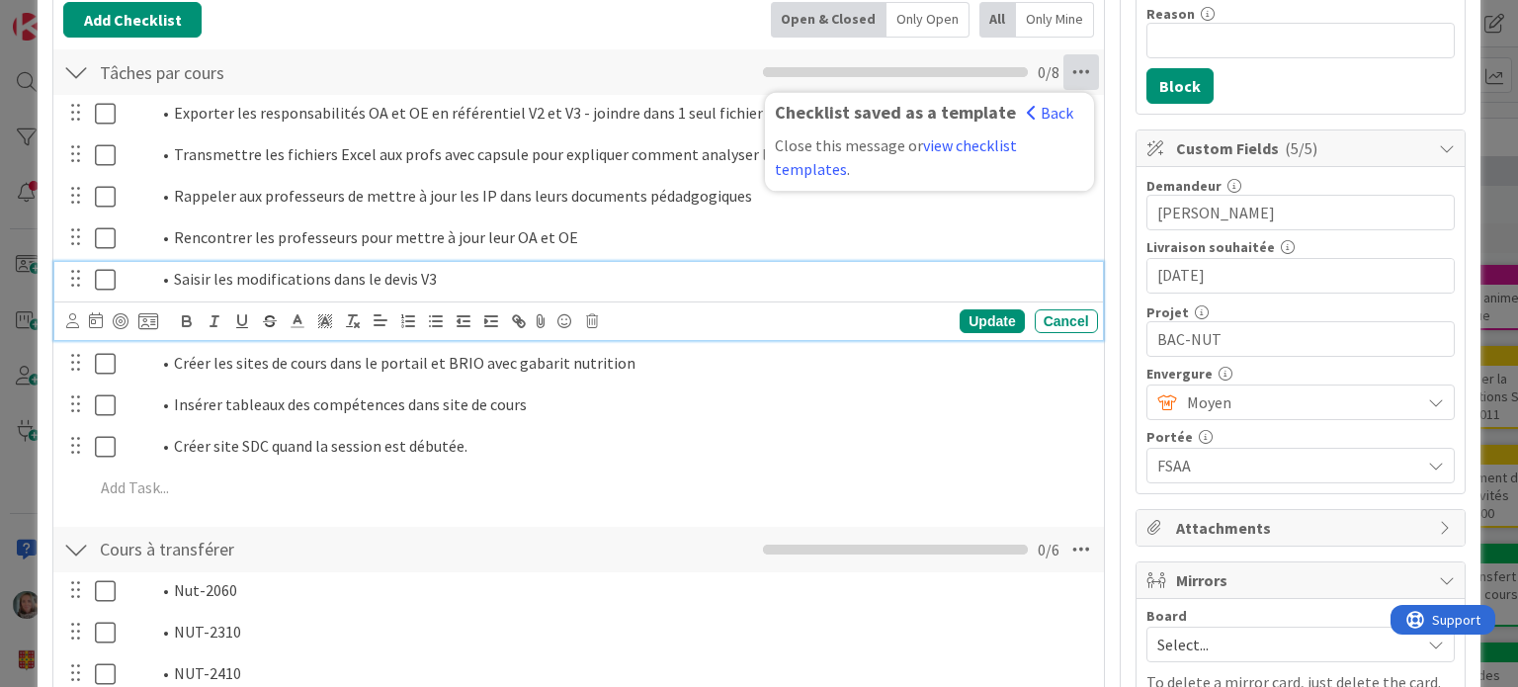
click at [807, 279] on li "Saisir les modifications dans le devis V3" at bounding box center [620, 279] width 940 height 23
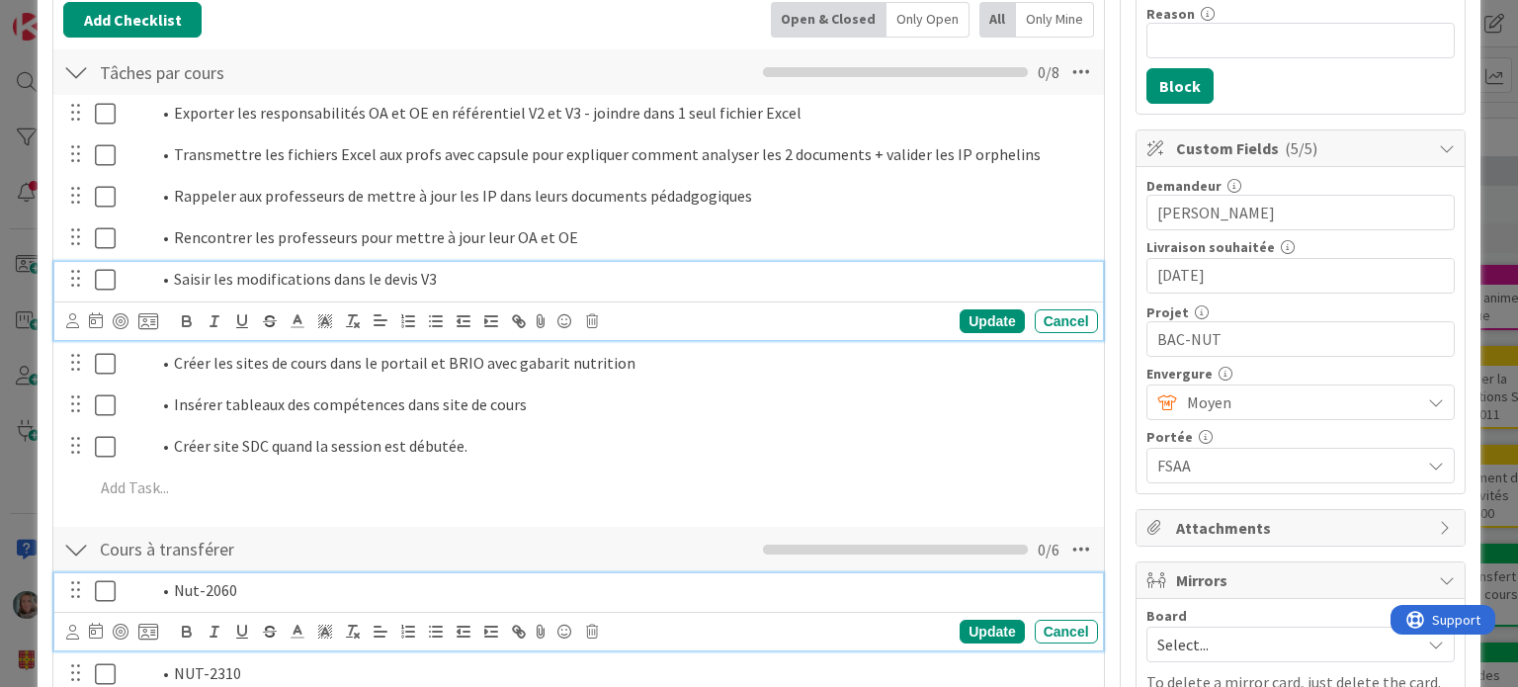
click at [690, 573] on div "Nut-2060" at bounding box center [608, 590] width 979 height 35
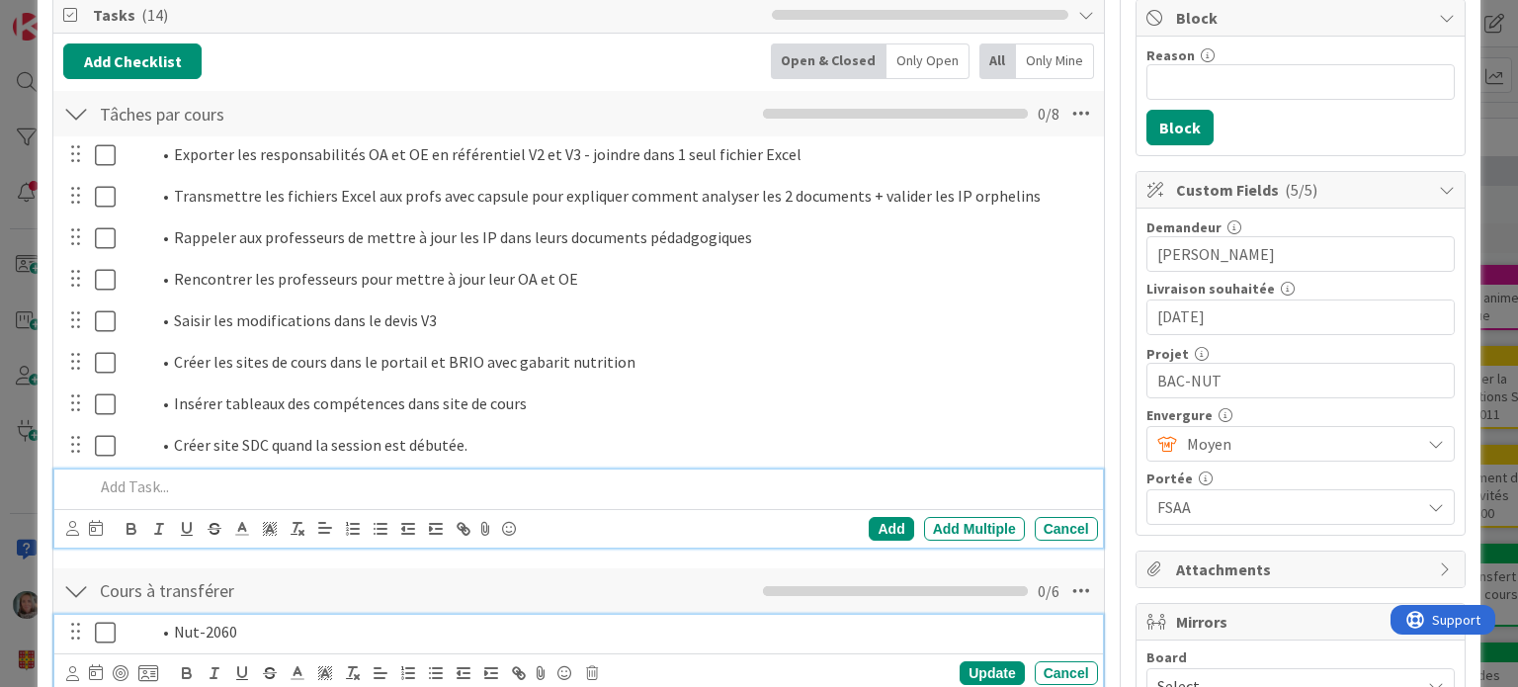
click at [590, 499] on div "Add Add Multiple Cancel" at bounding box center [577, 508] width 1047 height 78
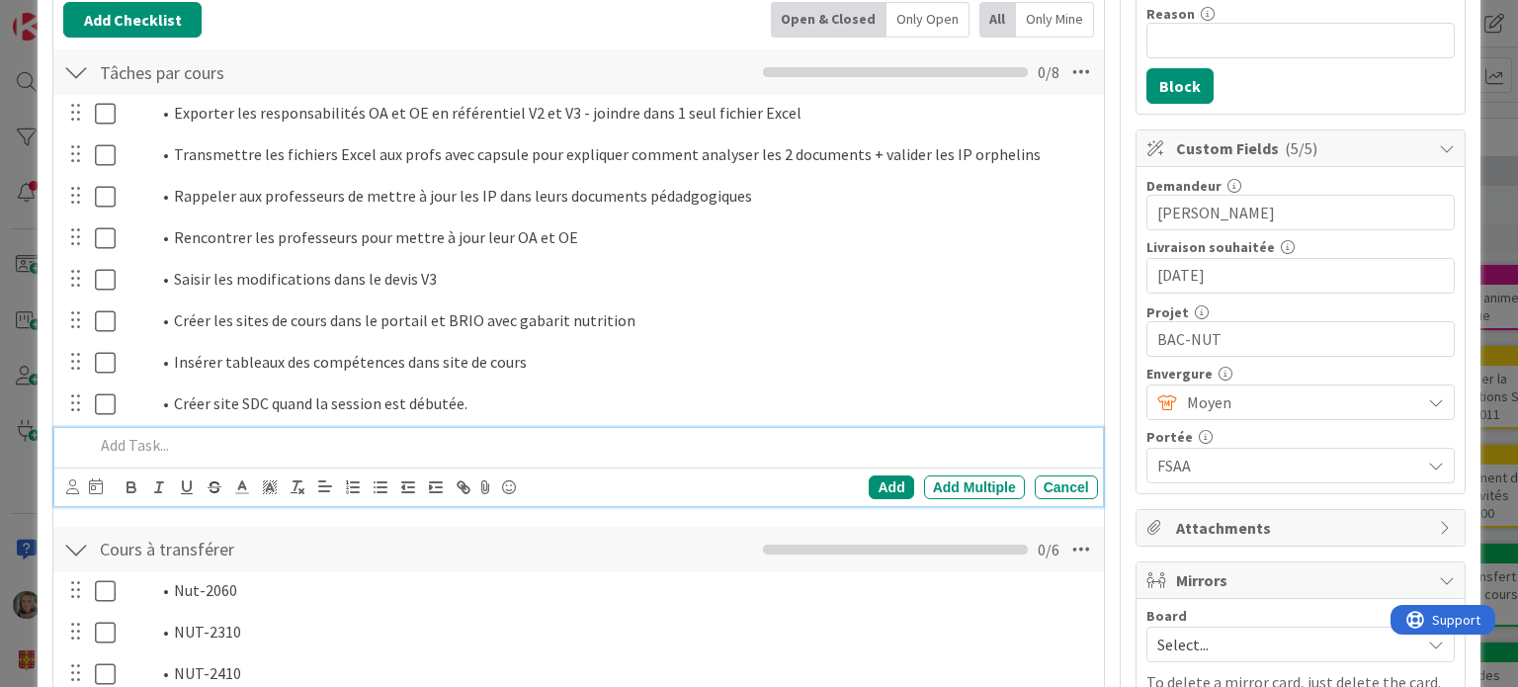
scroll to position [0, 0]
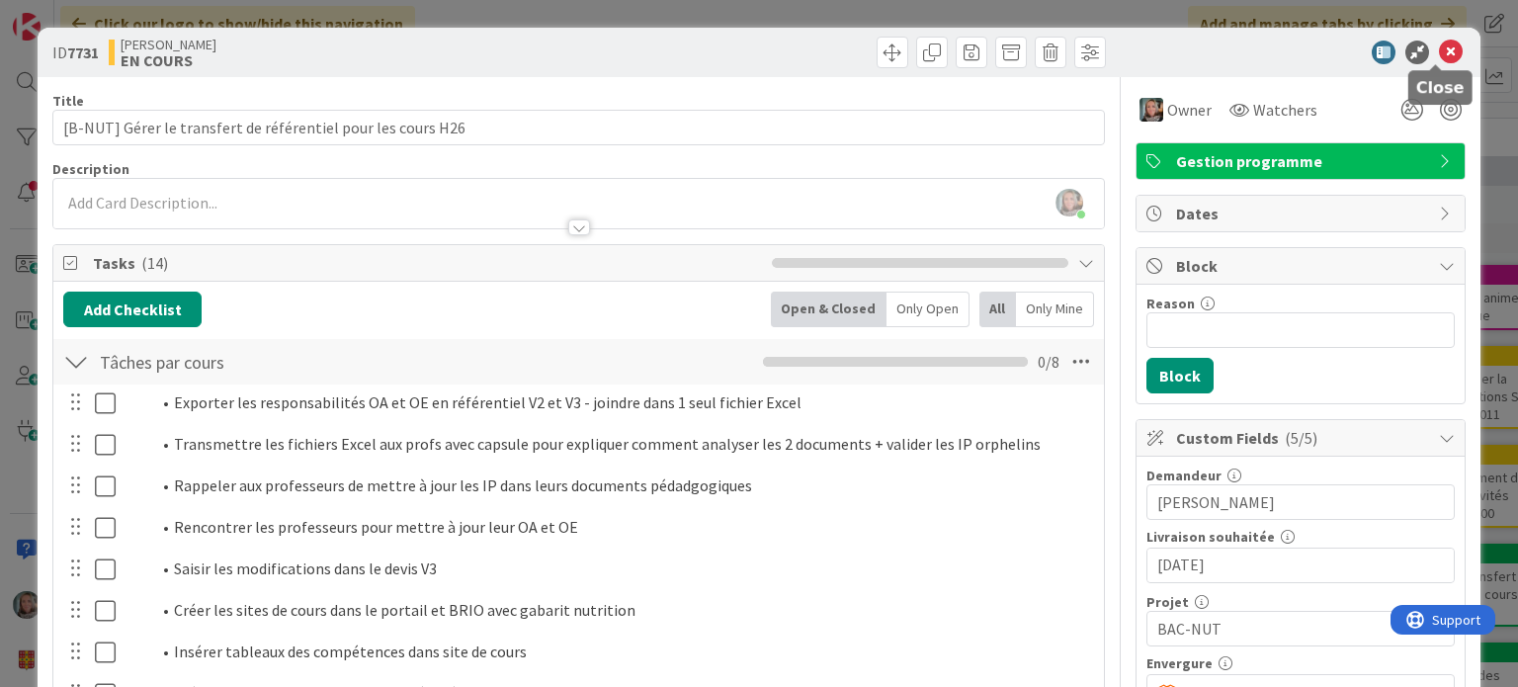
click at [1439, 51] on icon at bounding box center [1451, 53] width 24 height 24
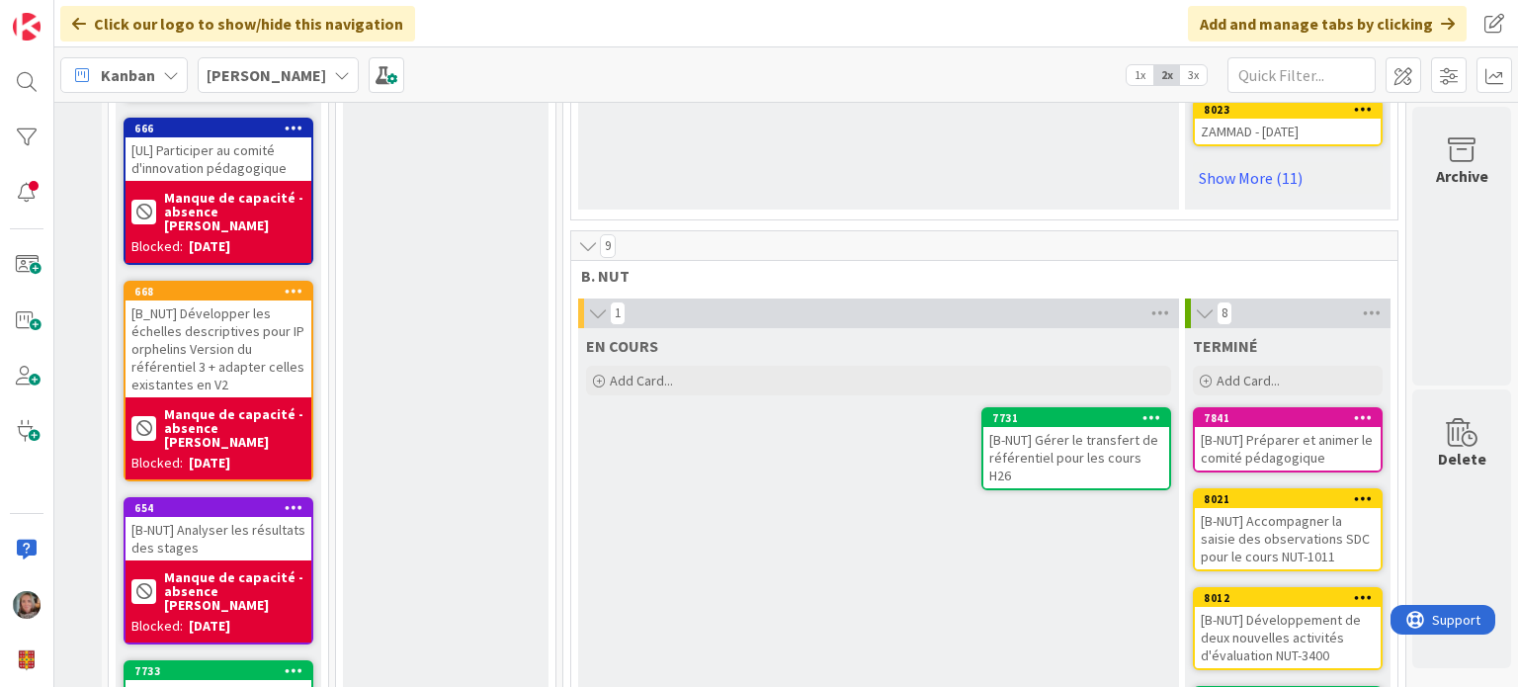
scroll to position [889, 178]
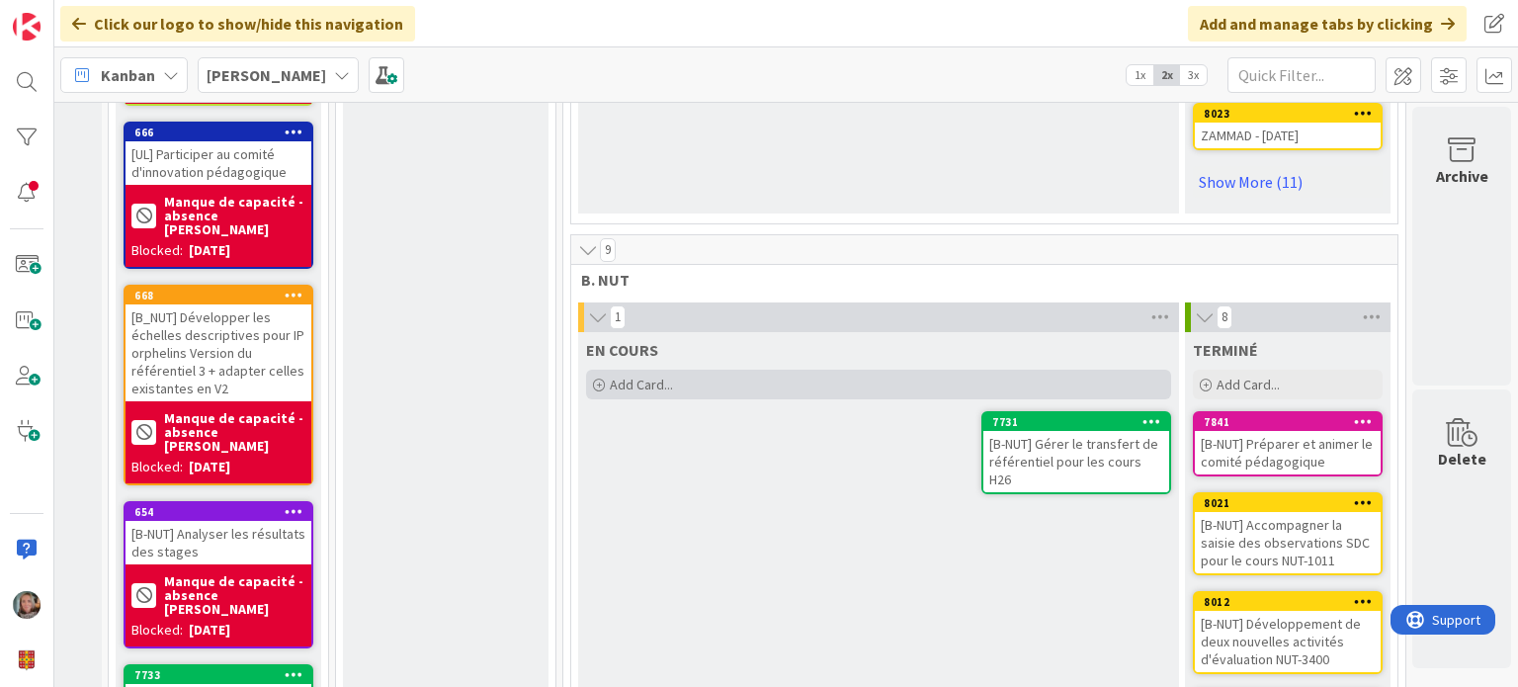
click at [722, 374] on div "Add Card..." at bounding box center [878, 385] width 585 height 30
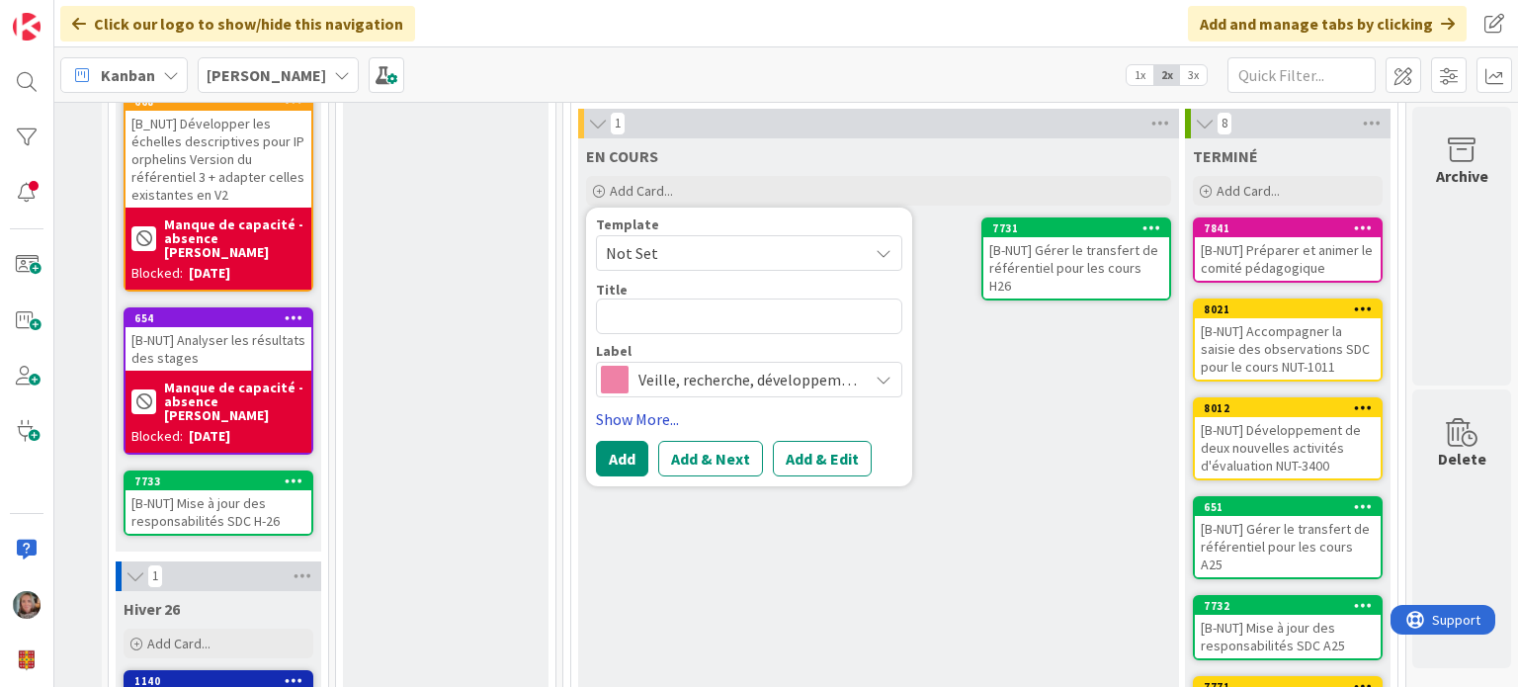
scroll to position [1087, 178]
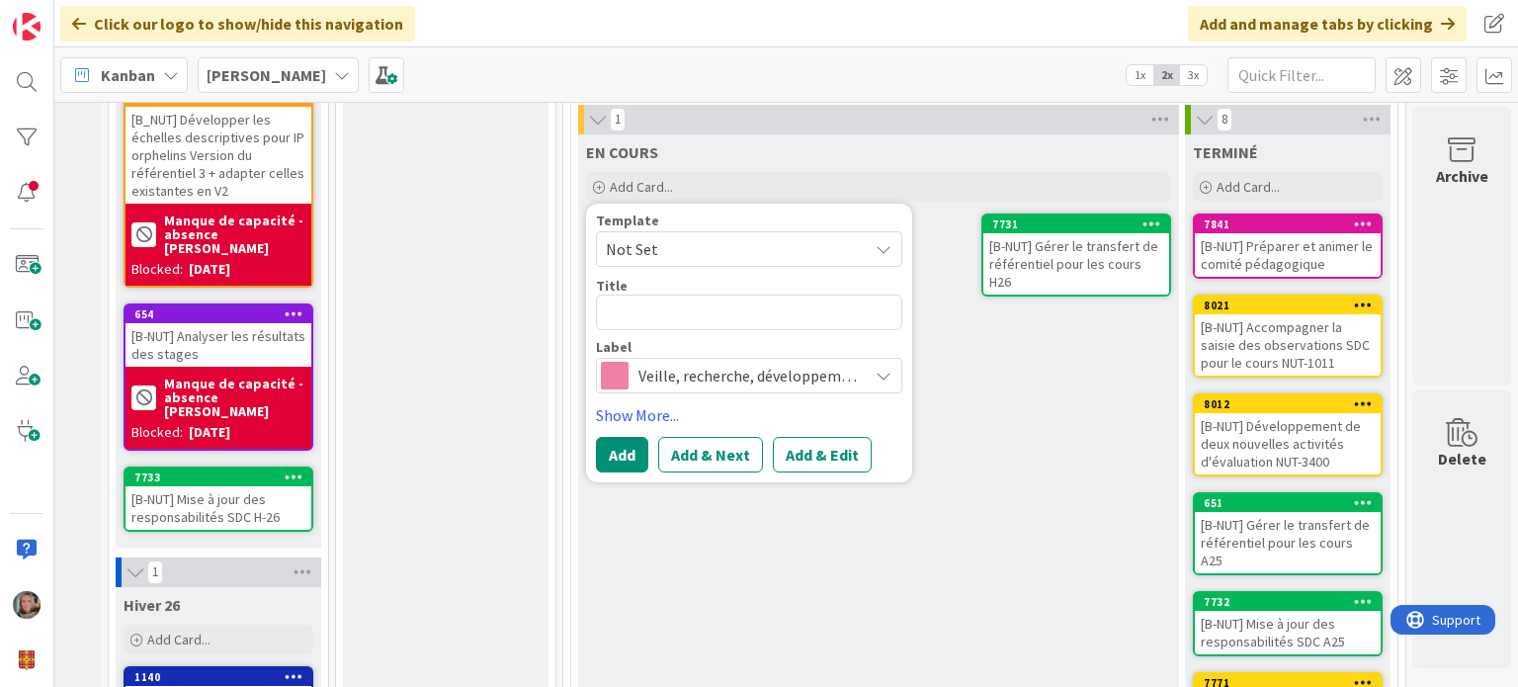
click at [834, 238] on span "Not Set" at bounding box center [729, 249] width 247 height 26
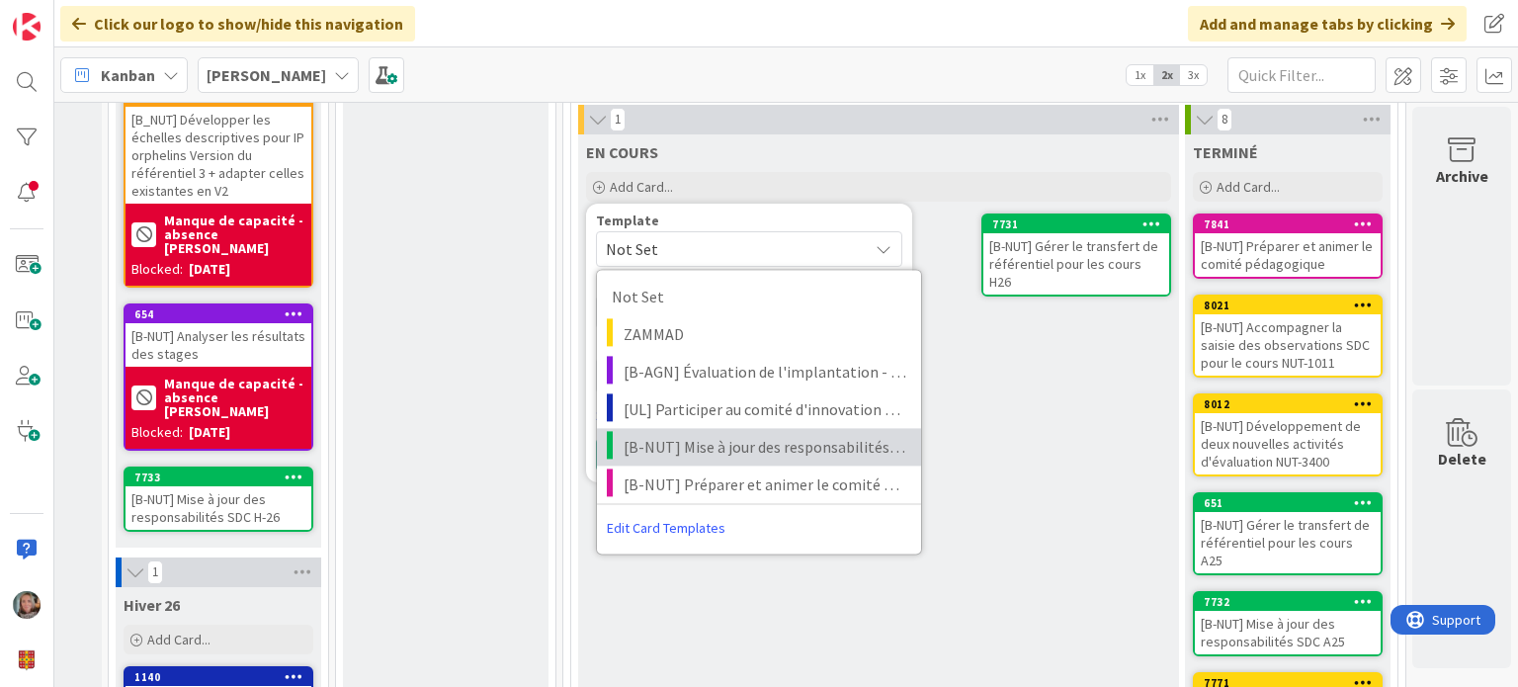
click at [777, 442] on span "[B-NUT] Mise à jour des responsabilités SDC A-25" at bounding box center [765, 447] width 283 height 26
type textarea "x"
type textarea "[B-NUT] Mise à jour des responsabilités SDC A-25"
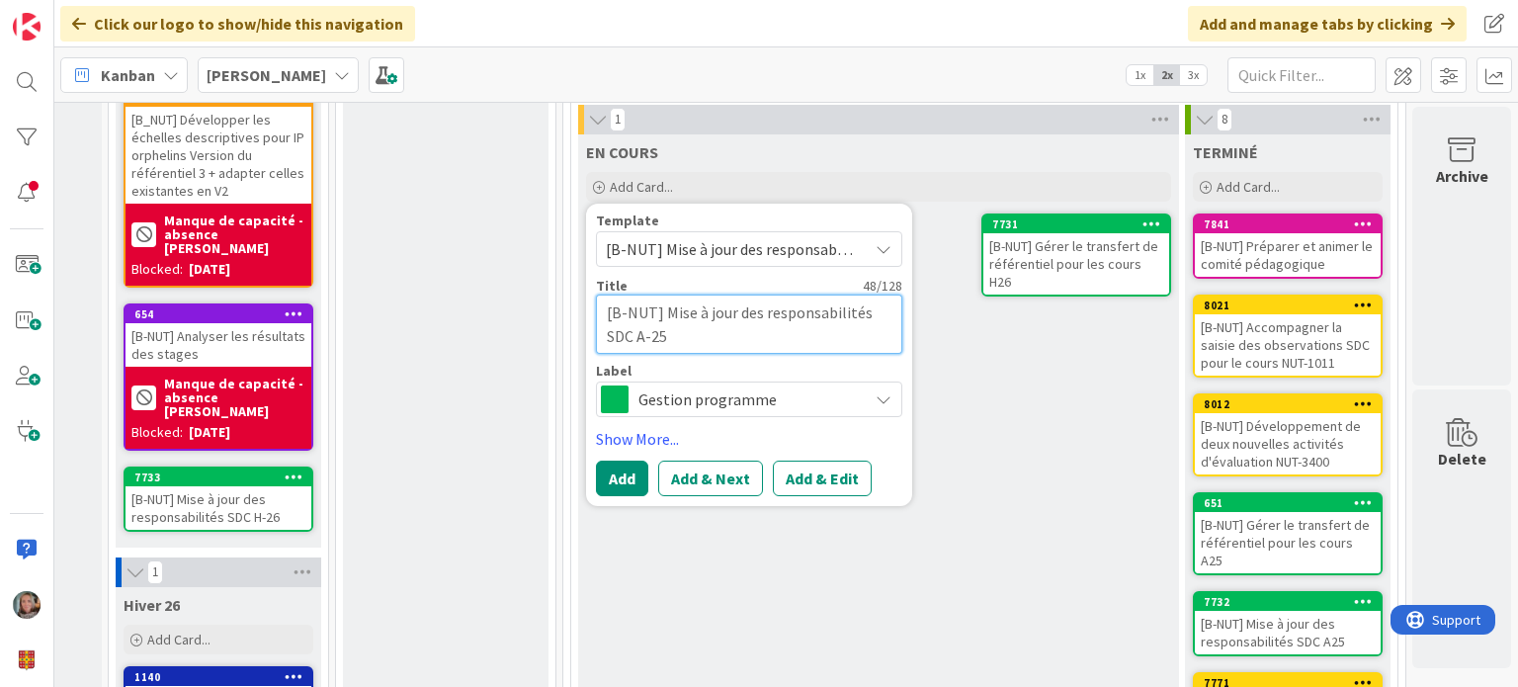
click at [639, 323] on textarea "[B-NUT] Mise à jour des responsabilités SDC A-25" at bounding box center [749, 323] width 306 height 59
click at [628, 327] on textarea "[B-NUT] Mise à jour des responsabilités SDC A-25" at bounding box center [749, 323] width 306 height 59
type textarea "x"
type textarea "[B-NUT] Mise à jour des responsabilités SDC -25"
type textarea "x"
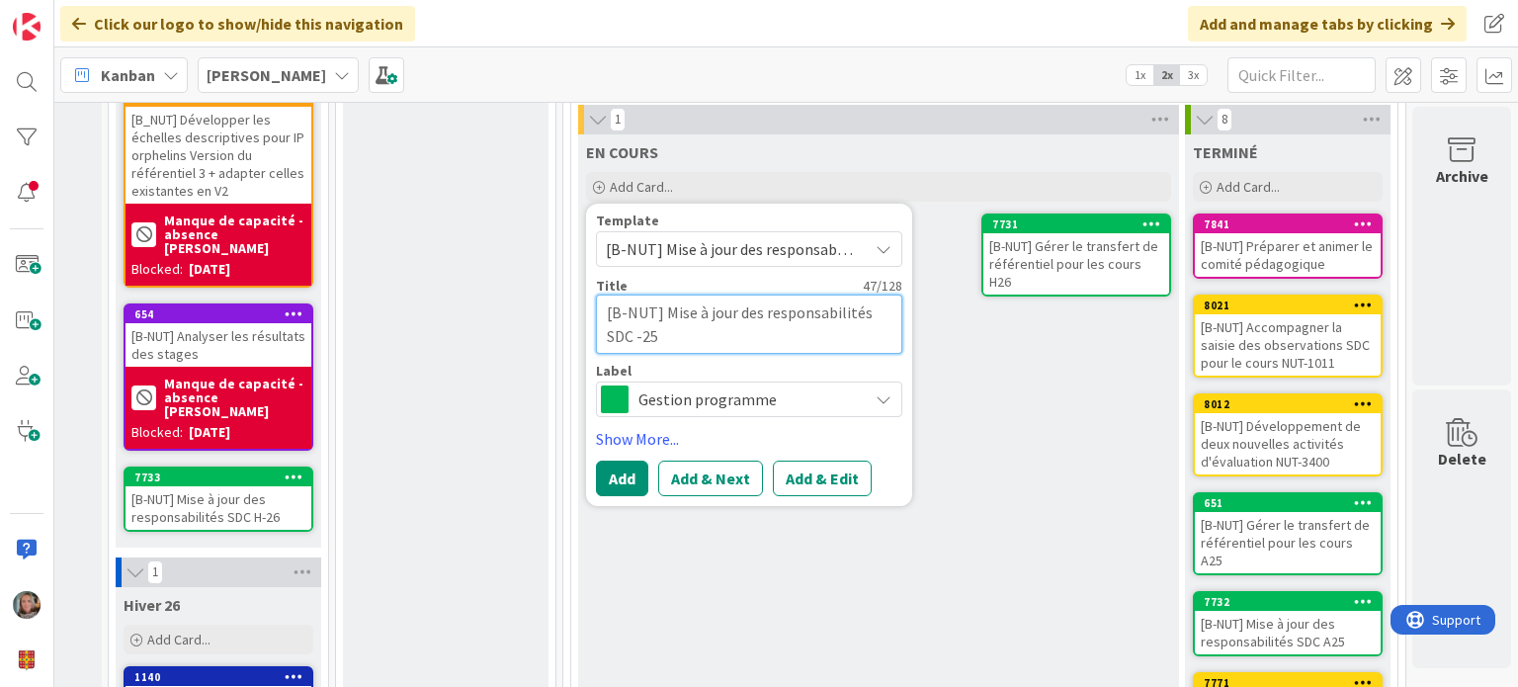
type textarea "[B-NUT] Mise à jour des responsabilités SDC H-25"
type textarea "x"
type textarea "[B-NUT] Mise à jour des responsabilités SDC H-2"
type textarea "x"
type textarea "[B-NUT] Mise à jour des responsabilités SDC H-27"
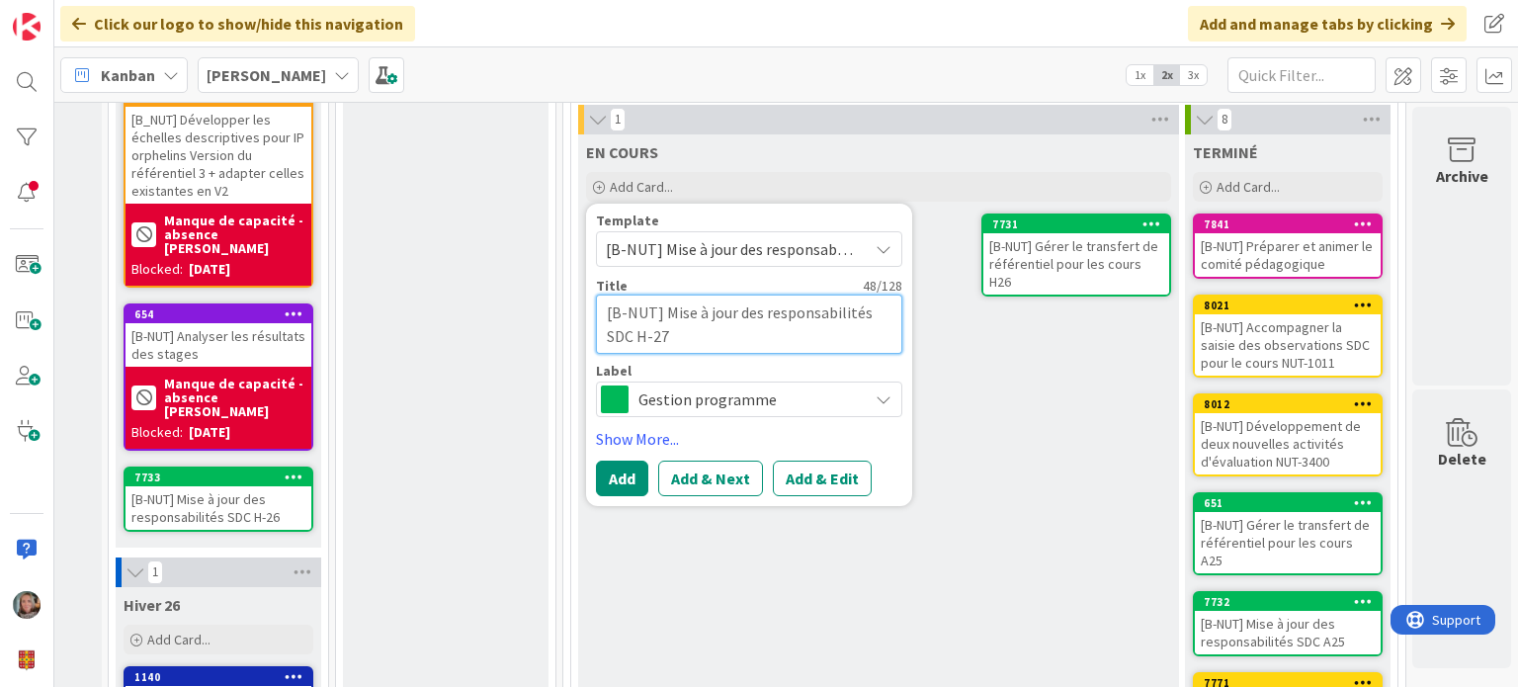
type textarea "x"
type textarea "[B-NUT] Mise à jour des responsabilités SDC H-2"
type textarea "x"
type textarea "[B-NUT] Mise à jour des responsabilités SDC H-26"
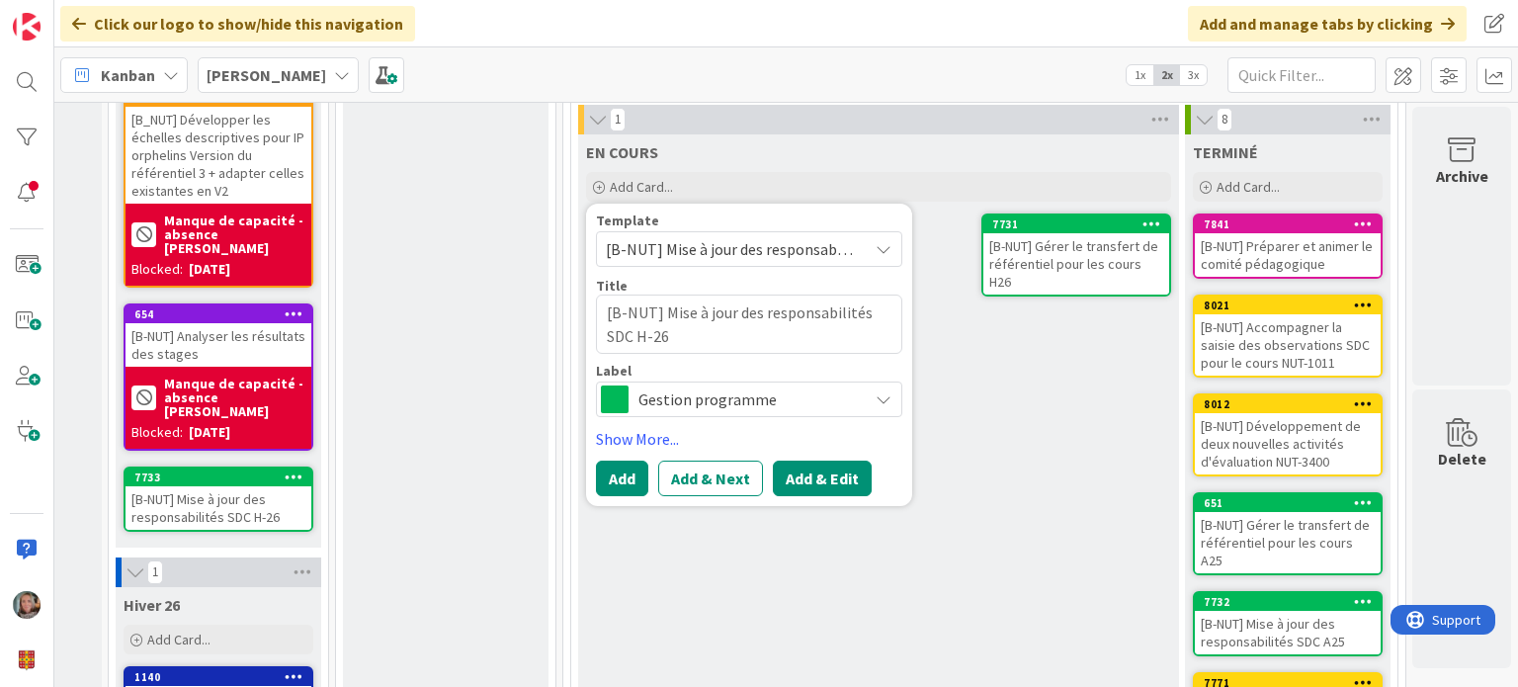
click at [777, 470] on button "Add & Edit" at bounding box center [822, 478] width 99 height 36
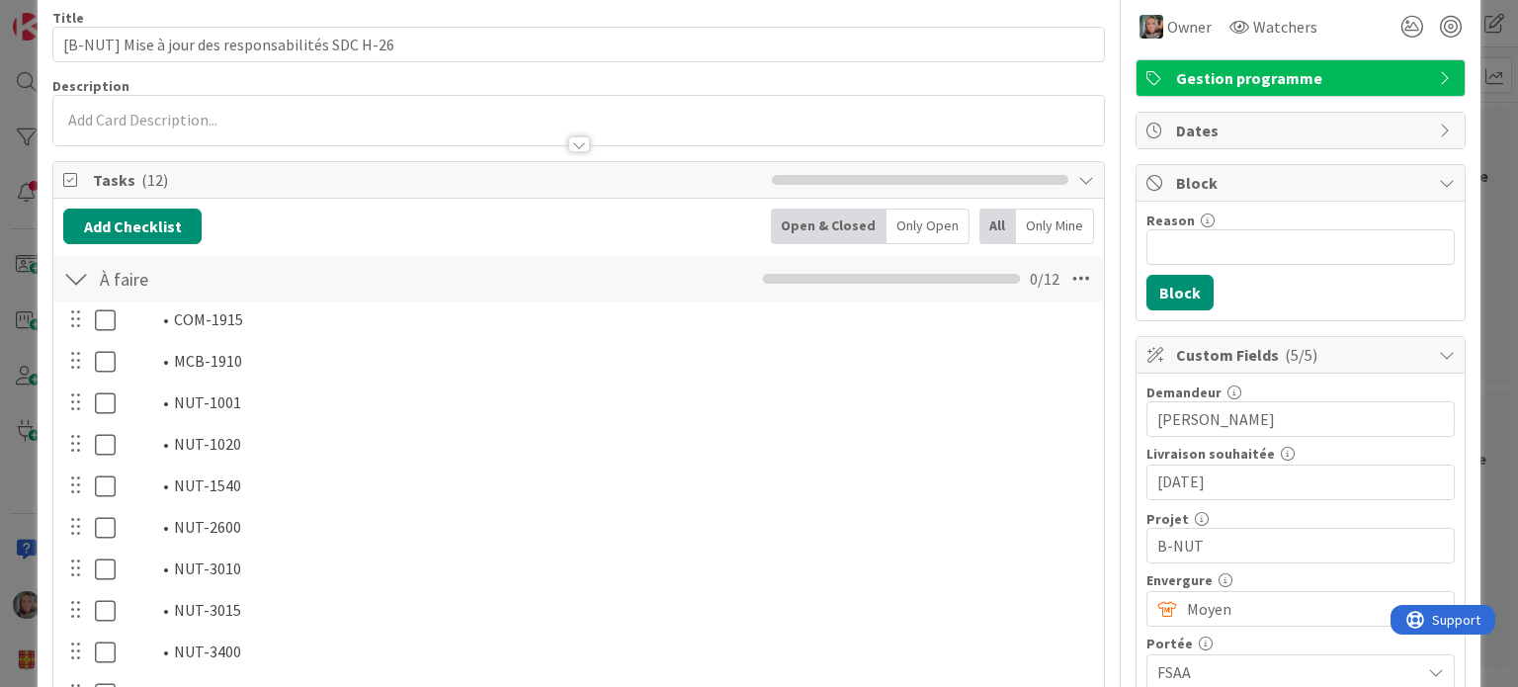
scroll to position [99, 0]
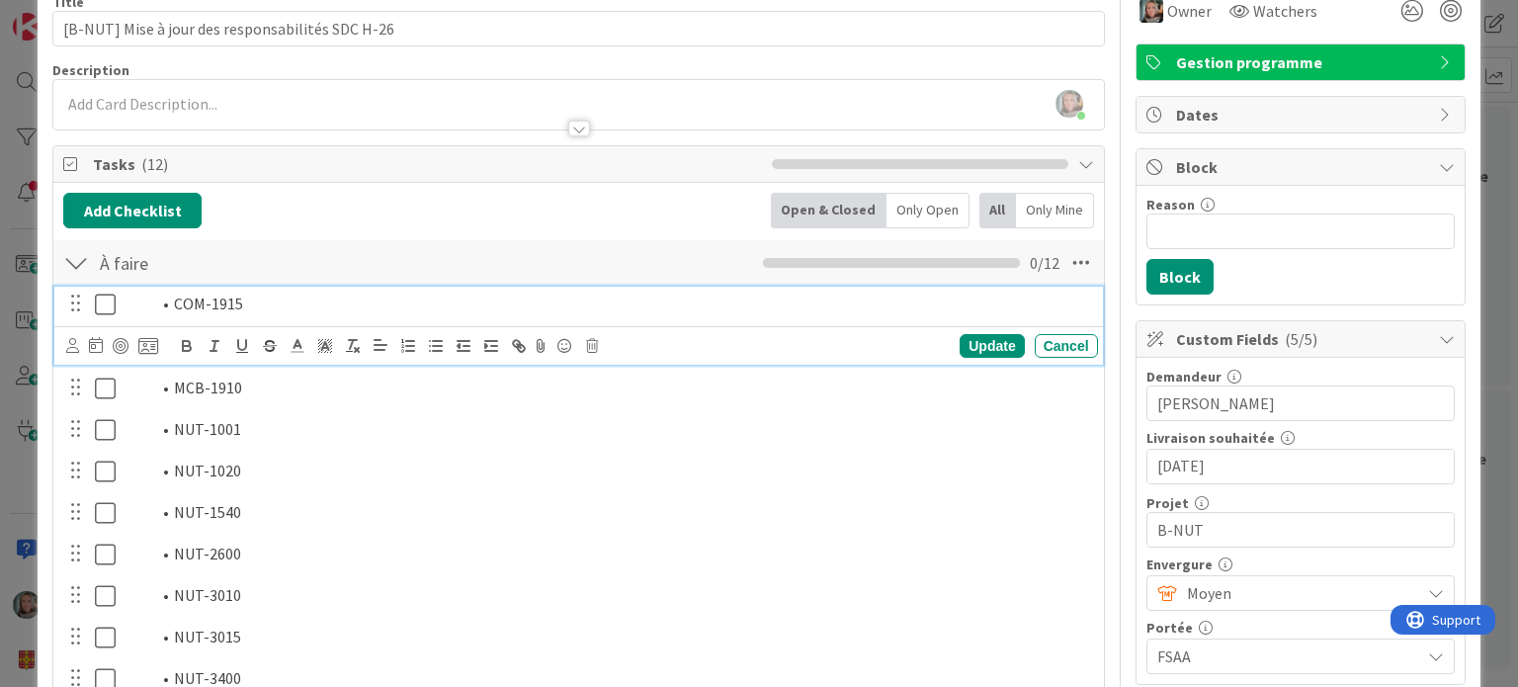
click at [237, 306] on li "COM-1915" at bounding box center [620, 304] width 940 height 23
drag, startPoint x: 245, startPoint y: 304, endPoint x: 173, endPoint y: 300, distance: 72.2
click at [173, 300] on li "COM-1915" at bounding box center [620, 304] width 940 height 23
click at [971, 335] on div "Update" at bounding box center [992, 346] width 64 height 24
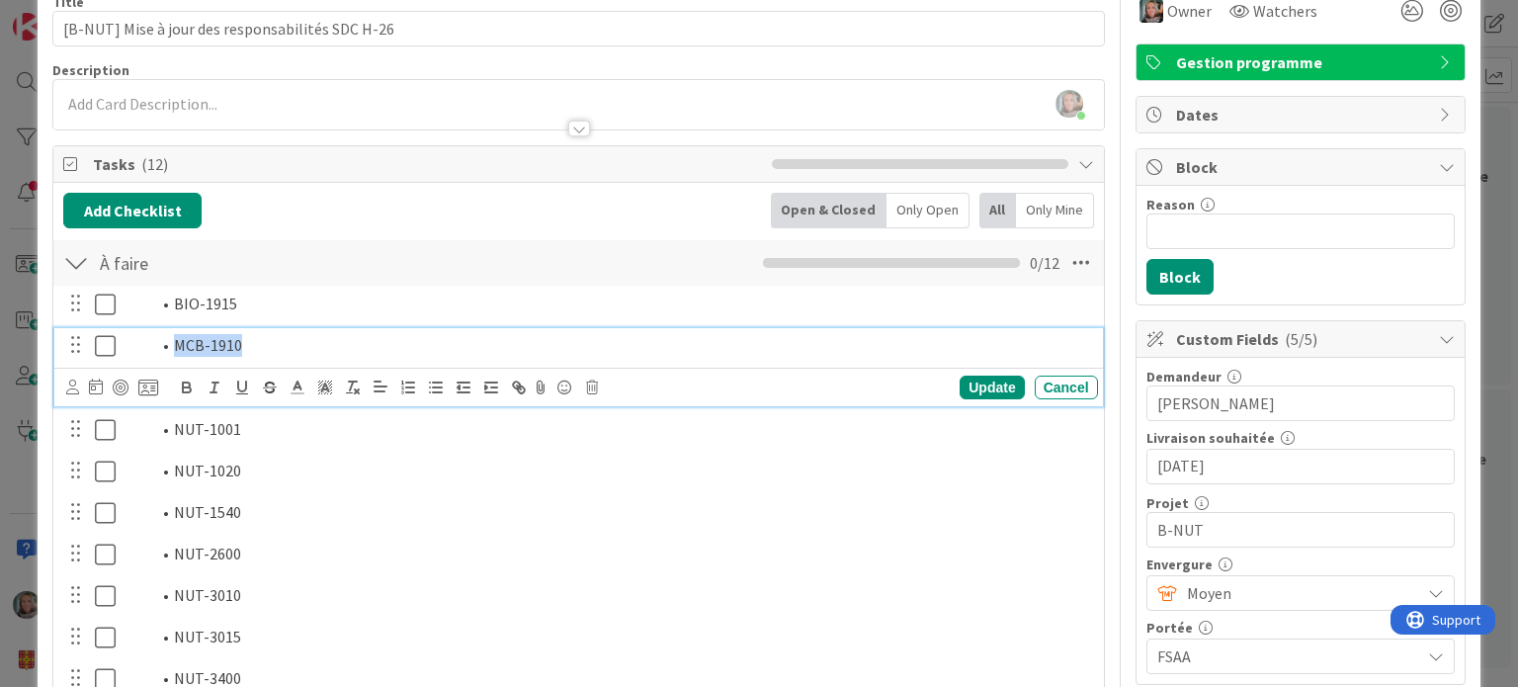
drag, startPoint x: 252, startPoint y: 339, endPoint x: 145, endPoint y: 339, distance: 106.7
click at [145, 339] on ol "MCB-1910" at bounding box center [607, 345] width 963 height 23
click at [986, 388] on div "Update" at bounding box center [992, 388] width 64 height 24
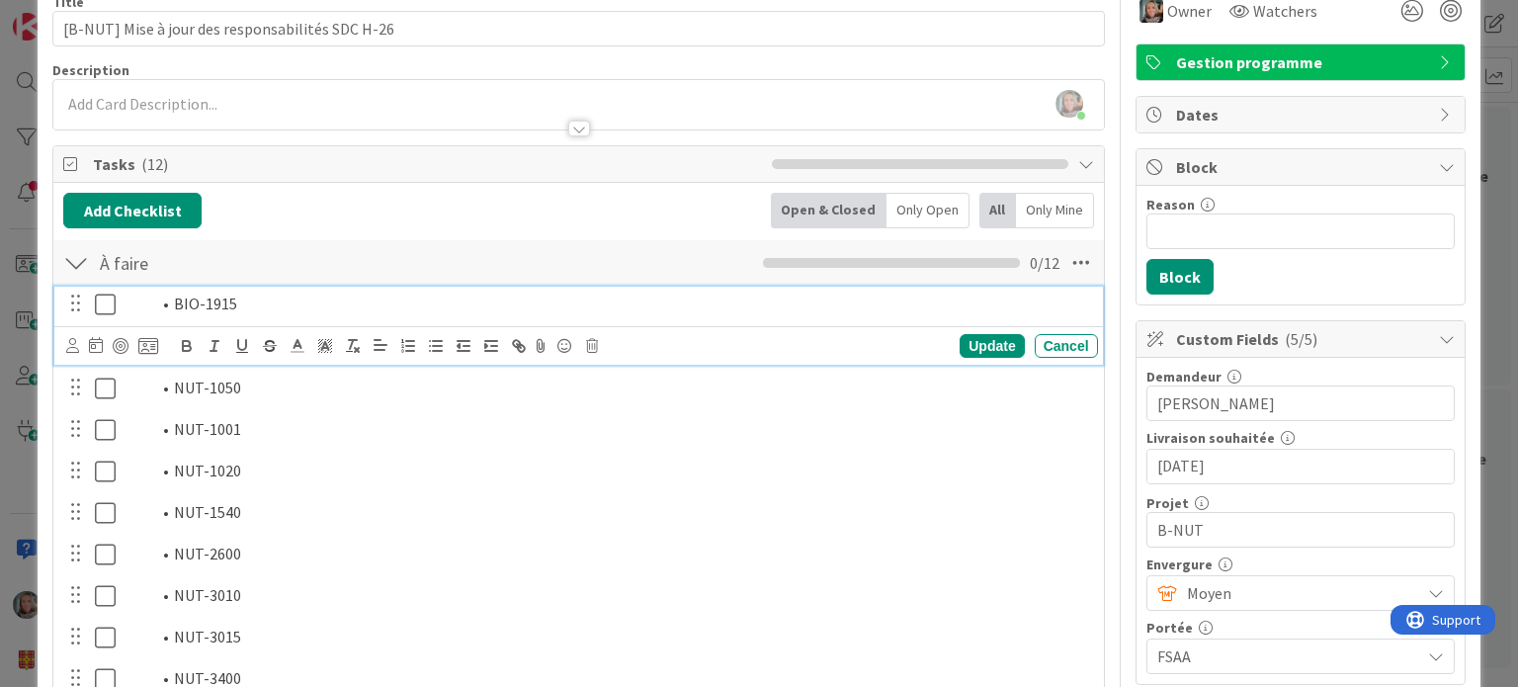
click at [261, 295] on li "BIO-1915" at bounding box center [620, 304] width 940 height 23
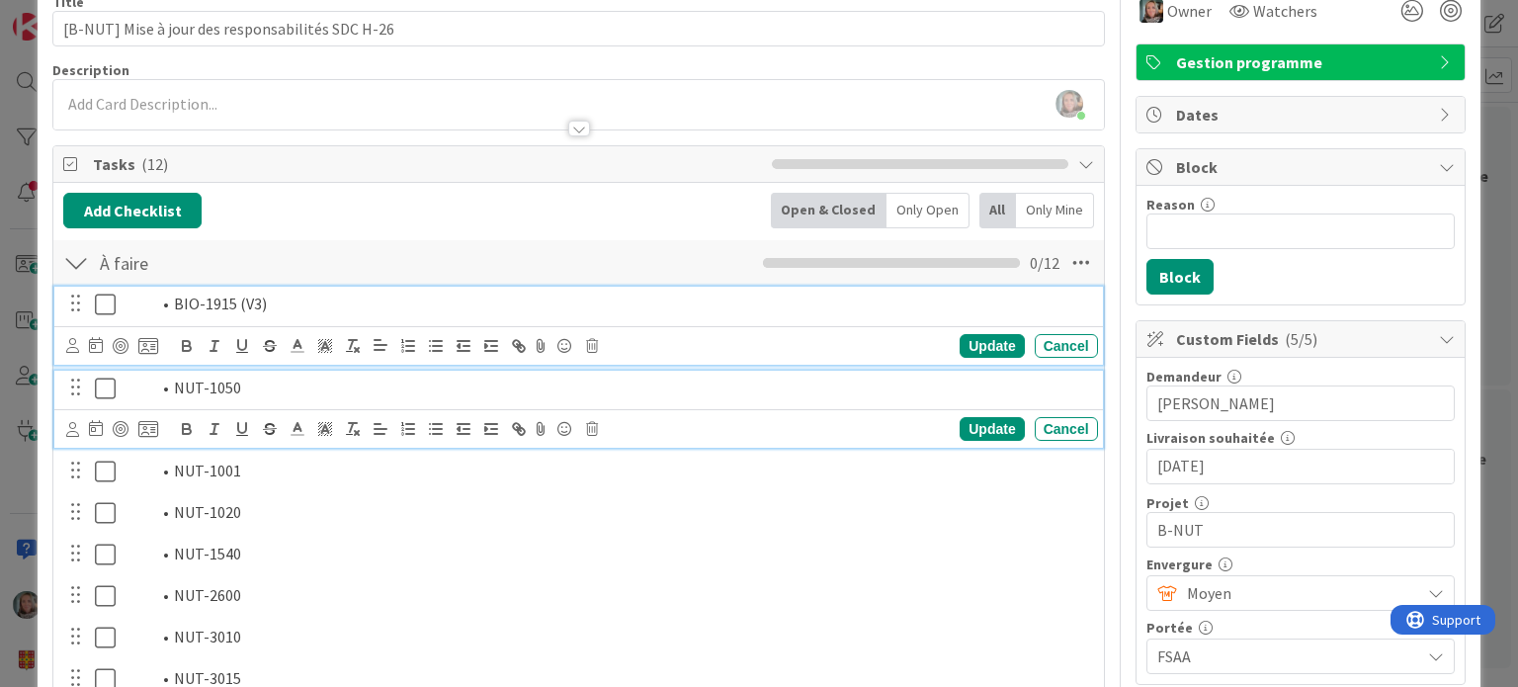
click at [257, 398] on div "NUT-1050" at bounding box center [608, 388] width 979 height 35
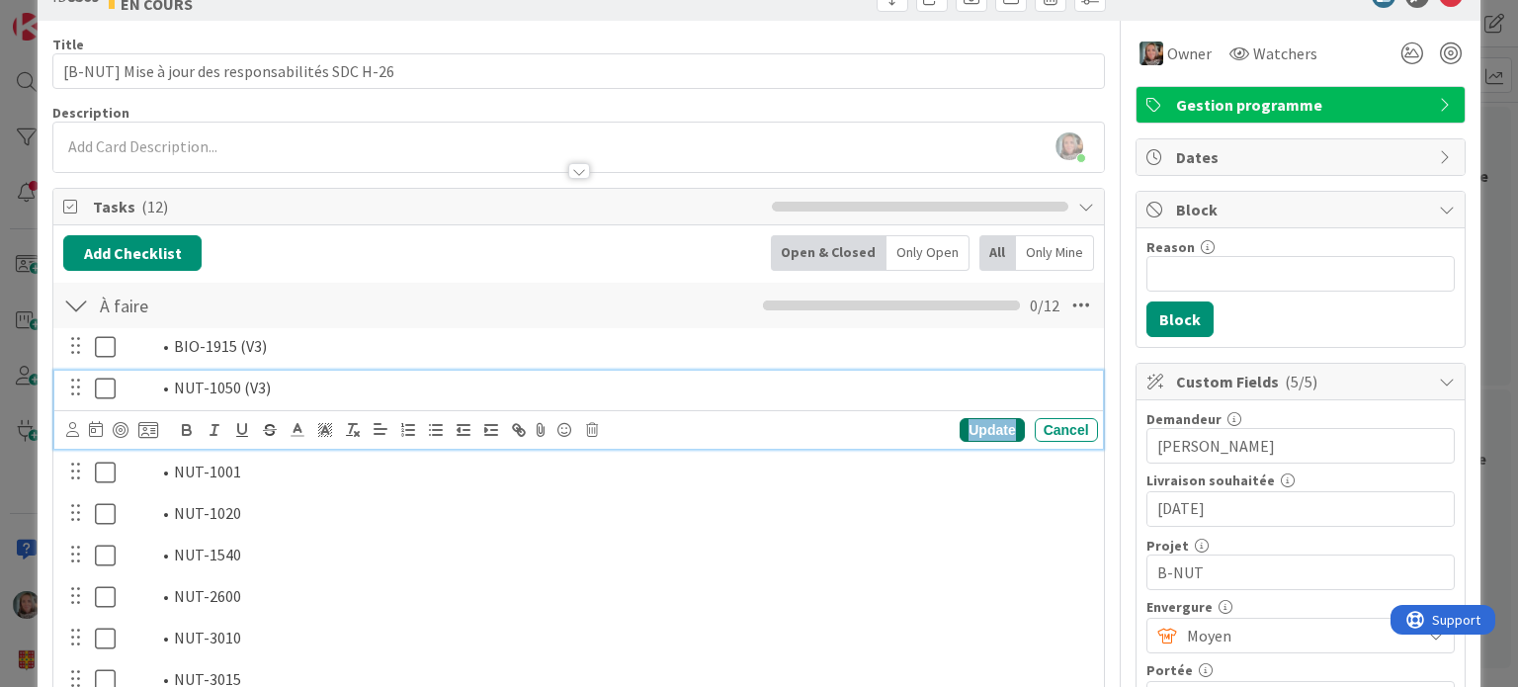
click at [976, 427] on div "Update" at bounding box center [992, 430] width 64 height 24
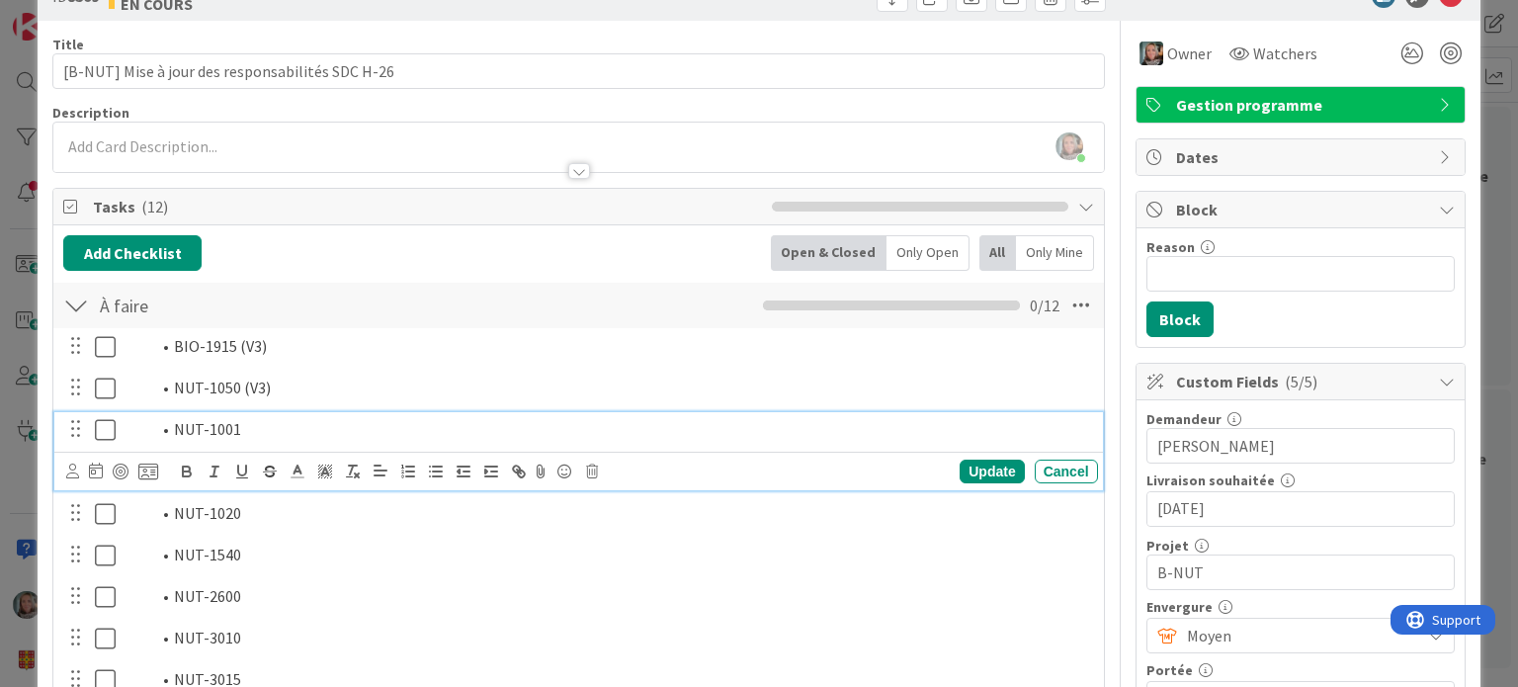
click at [386, 426] on li "NUT-1001" at bounding box center [620, 429] width 940 height 23
click at [979, 461] on div "Update" at bounding box center [992, 472] width 64 height 24
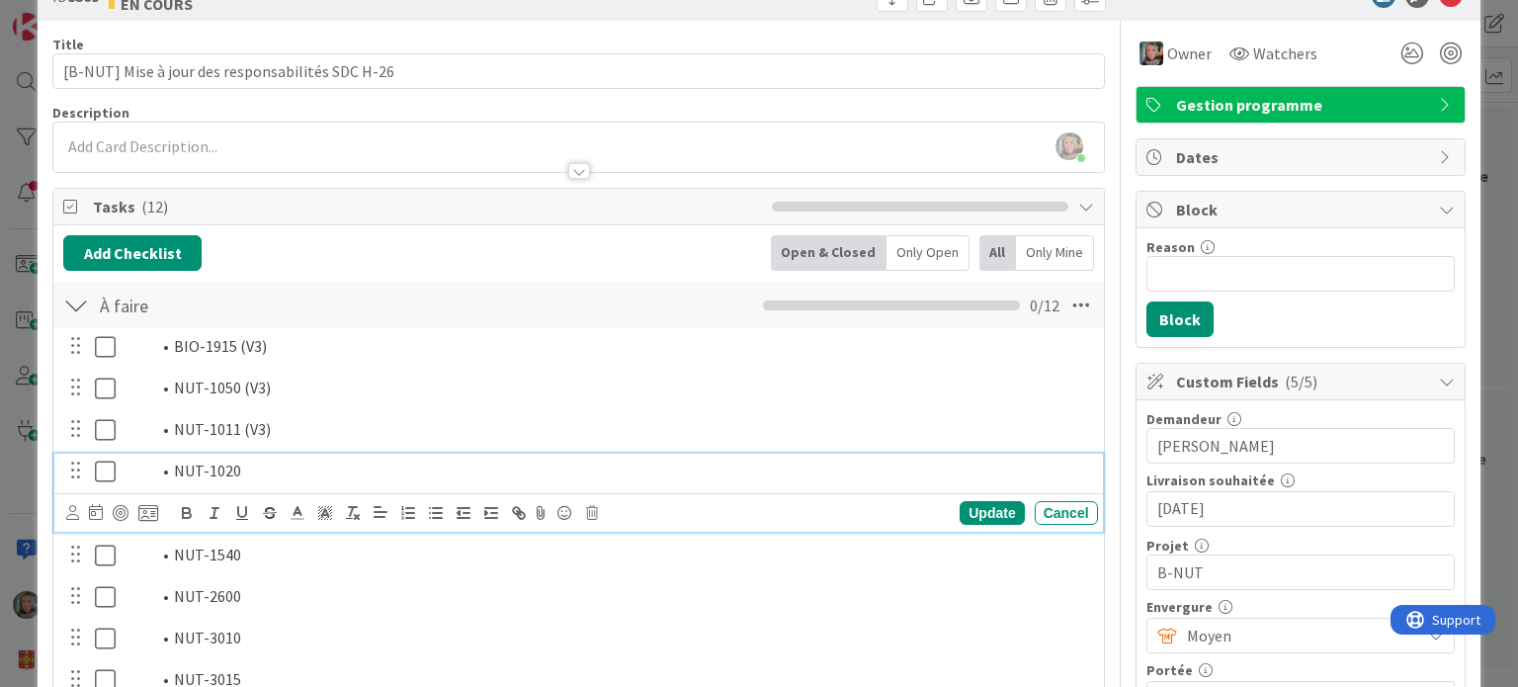
click at [249, 460] on li "NUT-1020" at bounding box center [620, 471] width 940 height 23
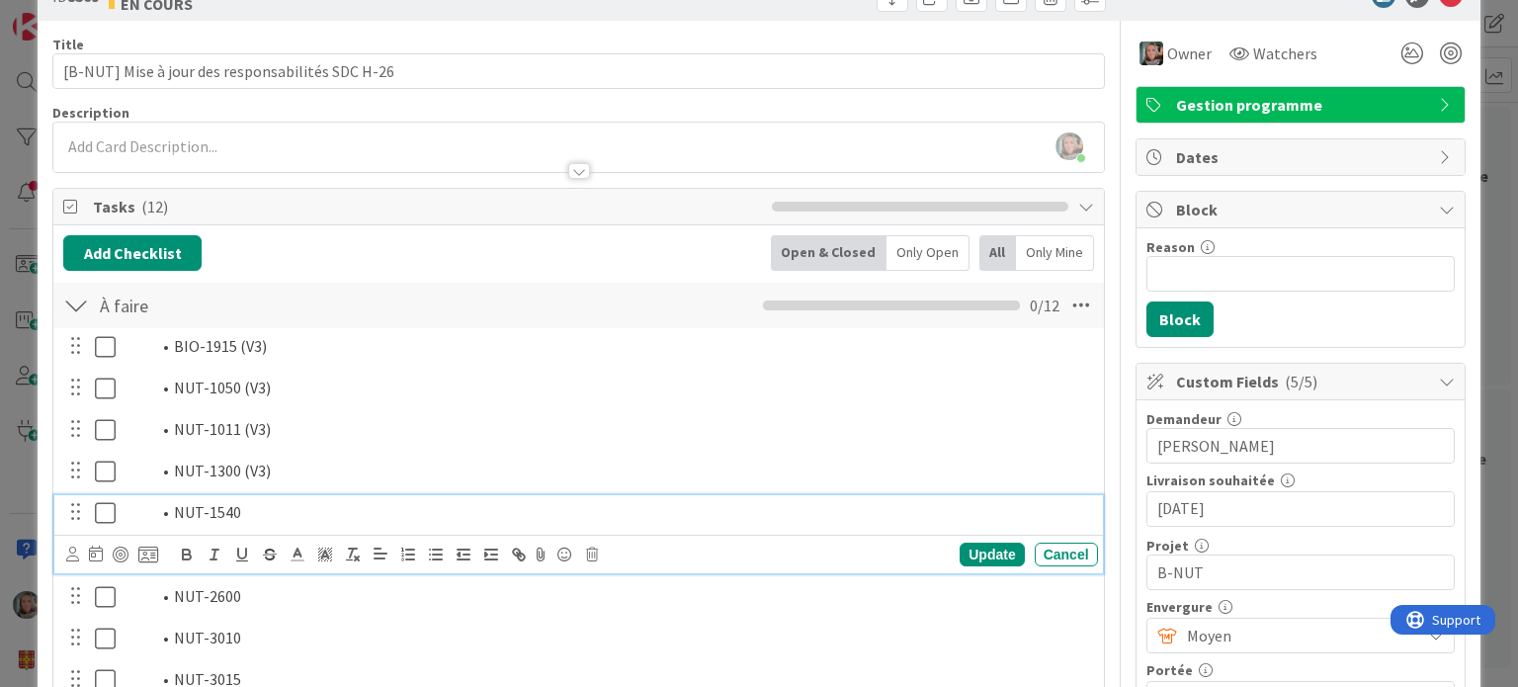
click at [245, 505] on li "NUT-1540" at bounding box center [620, 512] width 940 height 23
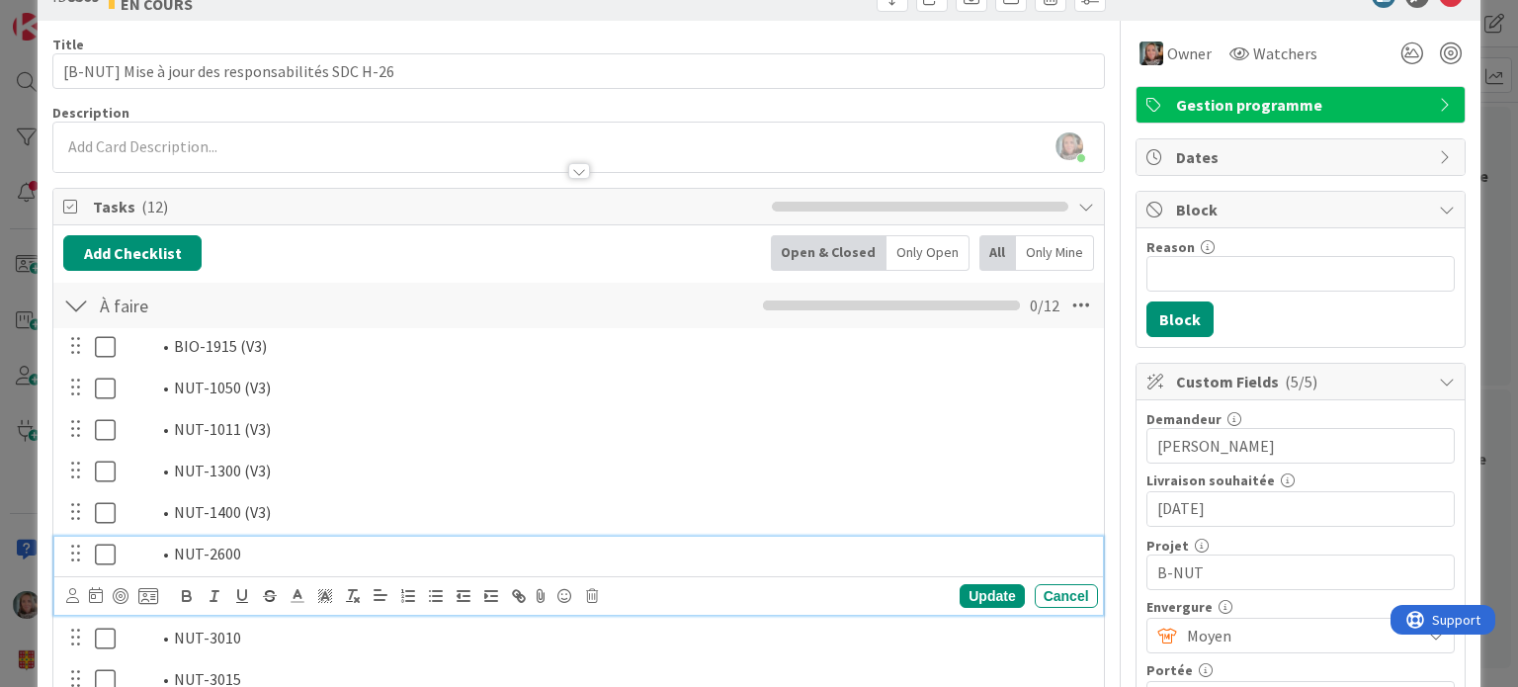
click at [261, 552] on li "NUT-2600" at bounding box center [620, 554] width 940 height 23
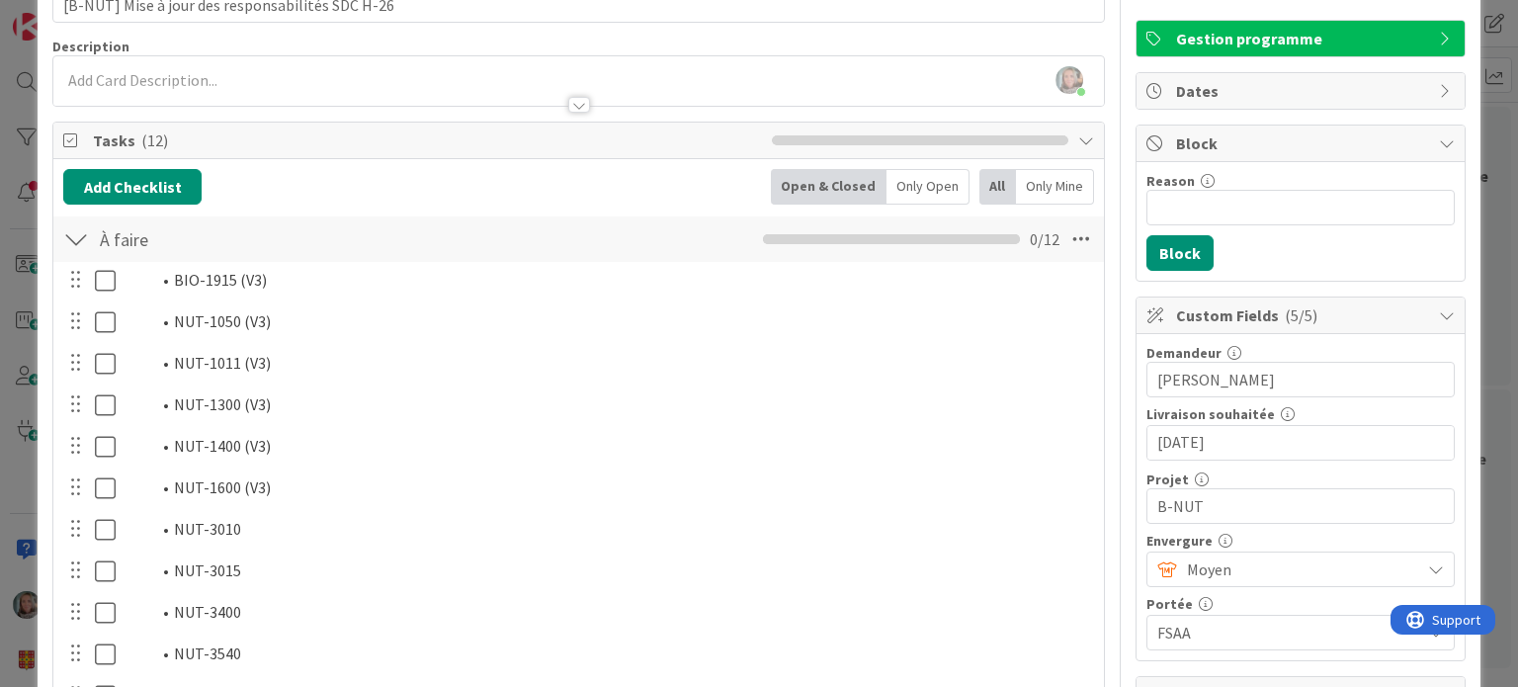
scroll to position [155, 0]
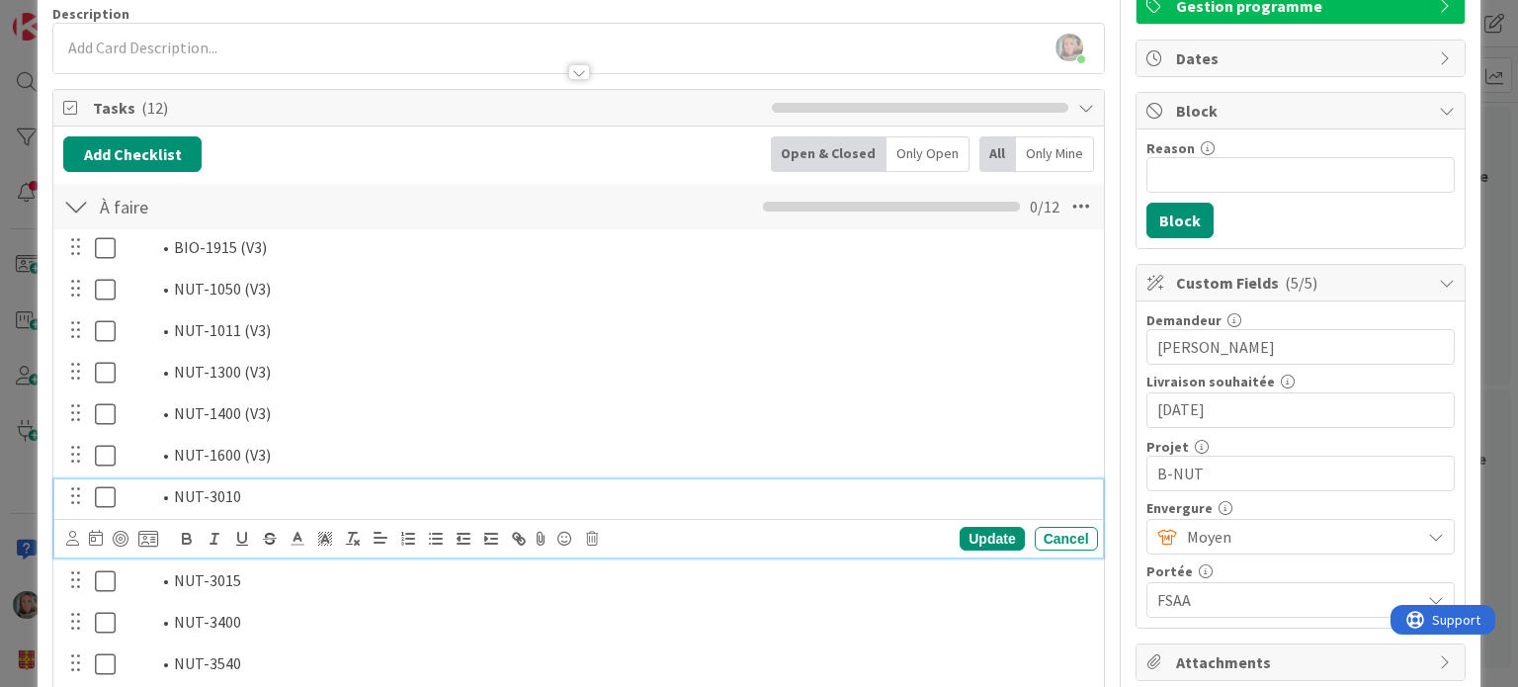
click at [249, 495] on li "NUT-3010" at bounding box center [620, 496] width 940 height 23
click at [967, 537] on div "Update" at bounding box center [992, 539] width 64 height 24
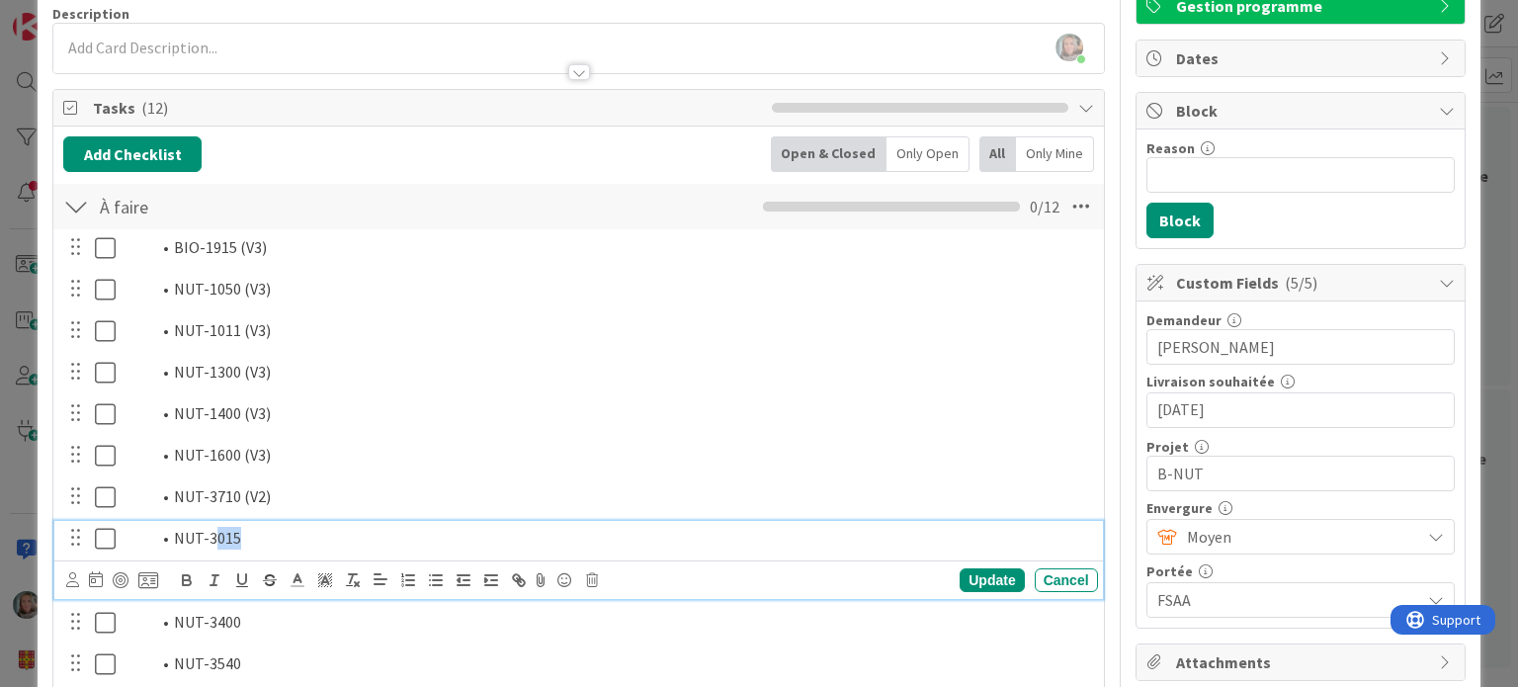
drag, startPoint x: 269, startPoint y: 533, endPoint x: 214, endPoint y: 537, distance: 54.5
click at [214, 537] on li "NUT-3015" at bounding box center [620, 538] width 940 height 23
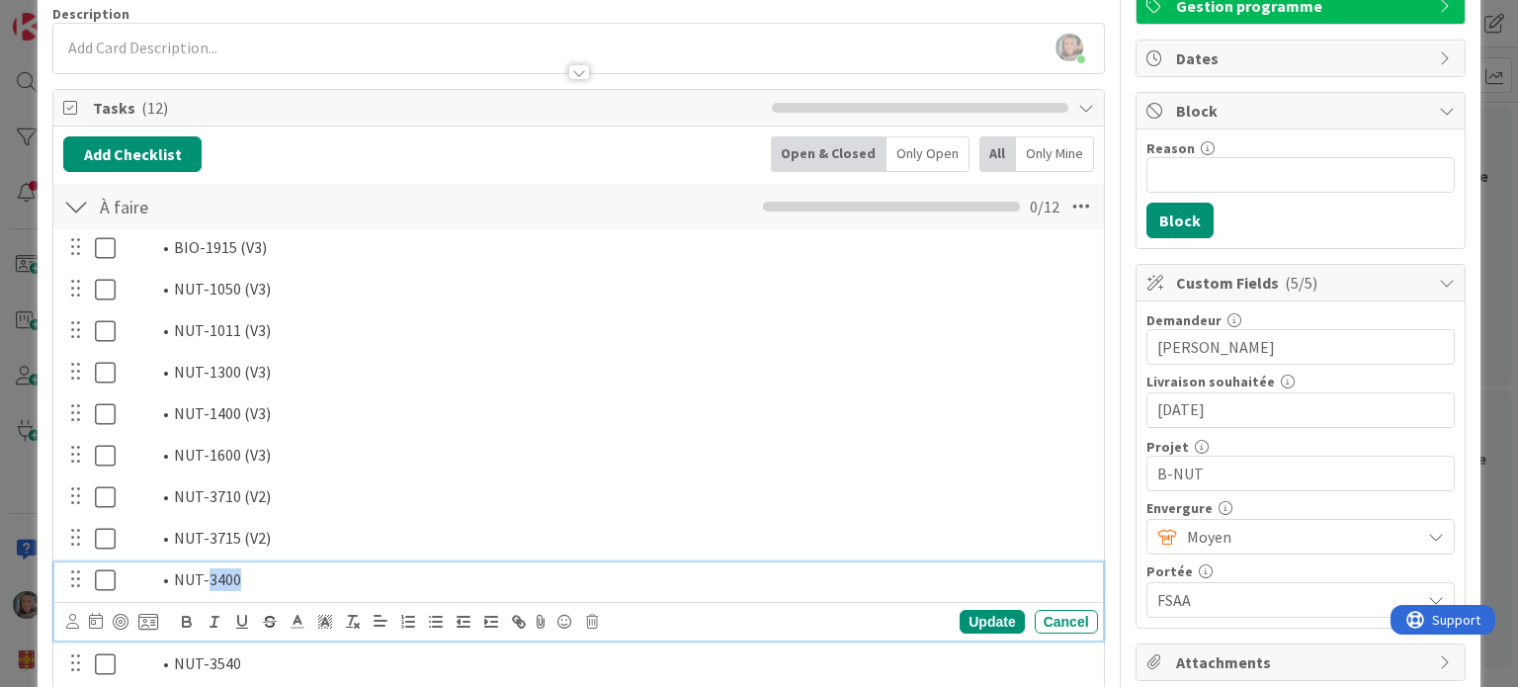
drag, startPoint x: 238, startPoint y: 576, endPoint x: 209, endPoint y: 583, distance: 29.5
click at [209, 583] on li "NUT-3400" at bounding box center [620, 579] width 940 height 23
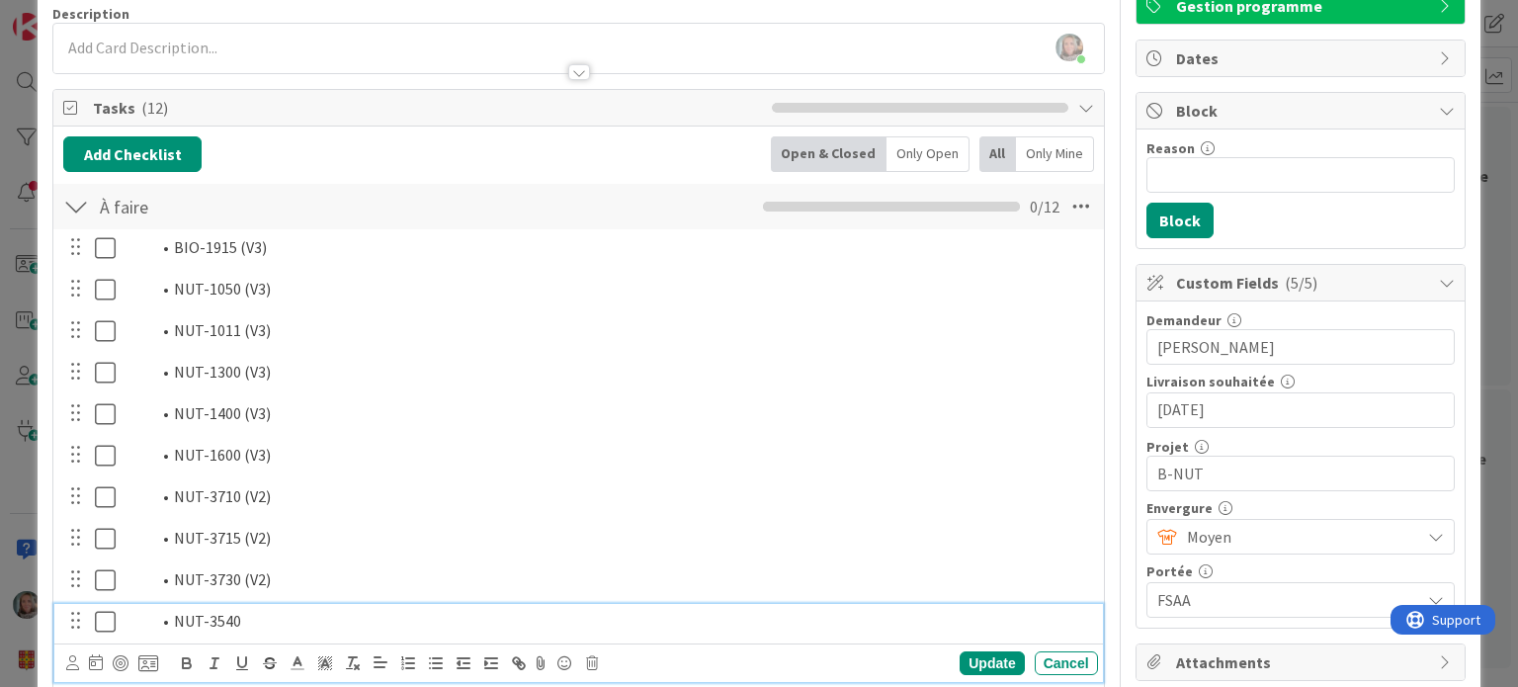
click at [243, 620] on li "NUT-3540" at bounding box center [620, 621] width 940 height 23
click at [982, 657] on div "Update" at bounding box center [992, 663] width 64 height 24
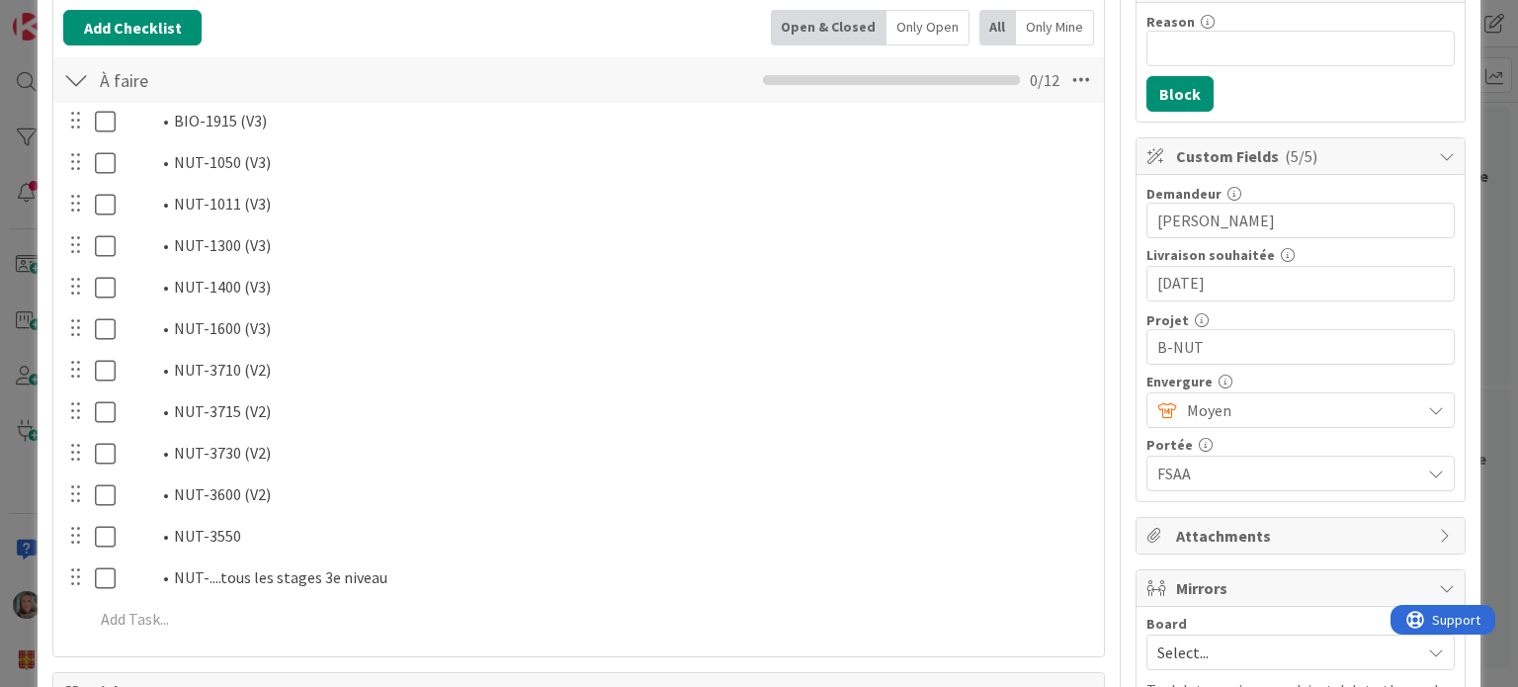
scroll to position [353, 0]
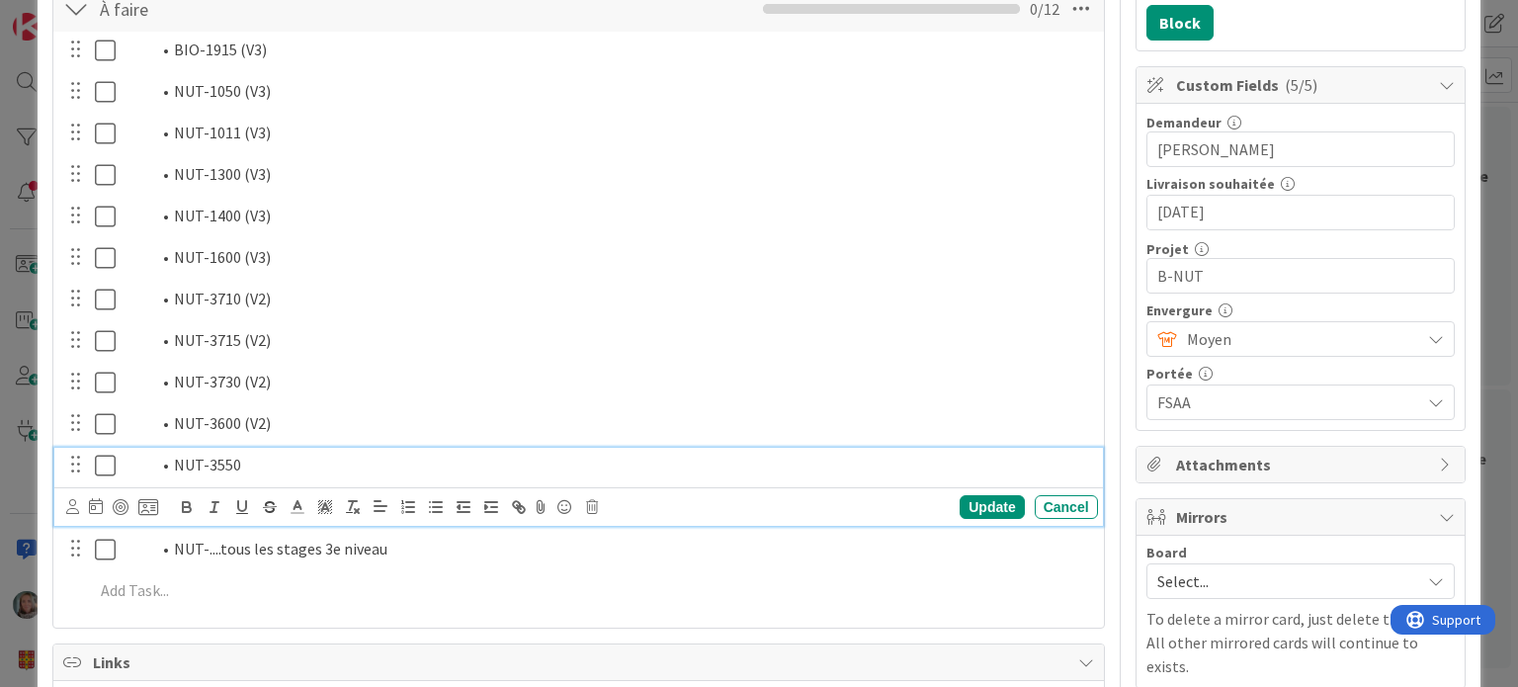
click at [269, 458] on li "NUT-3550" at bounding box center [620, 465] width 940 height 23
click at [269, 458] on li "NUT-3510" at bounding box center [620, 465] width 940 height 23
click at [992, 502] on div "Update" at bounding box center [992, 507] width 64 height 24
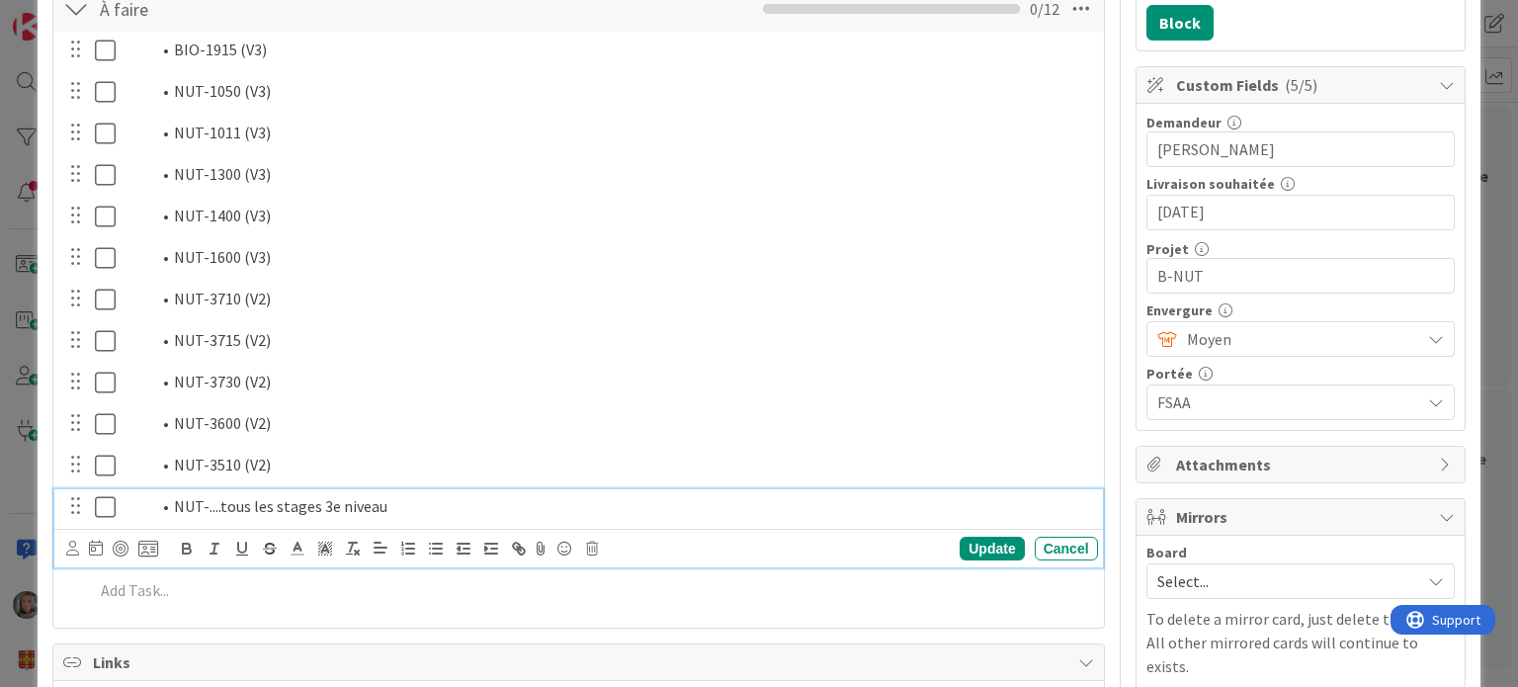
click at [317, 510] on li "NUT-....tous les stages 3e niveau" at bounding box center [620, 506] width 940 height 23
drag, startPoint x: 423, startPoint y: 508, endPoint x: 206, endPoint y: 504, distance: 217.4
click at [206, 504] on li "NUT-....tous les stages 3e niveau" at bounding box center [620, 506] width 940 height 23
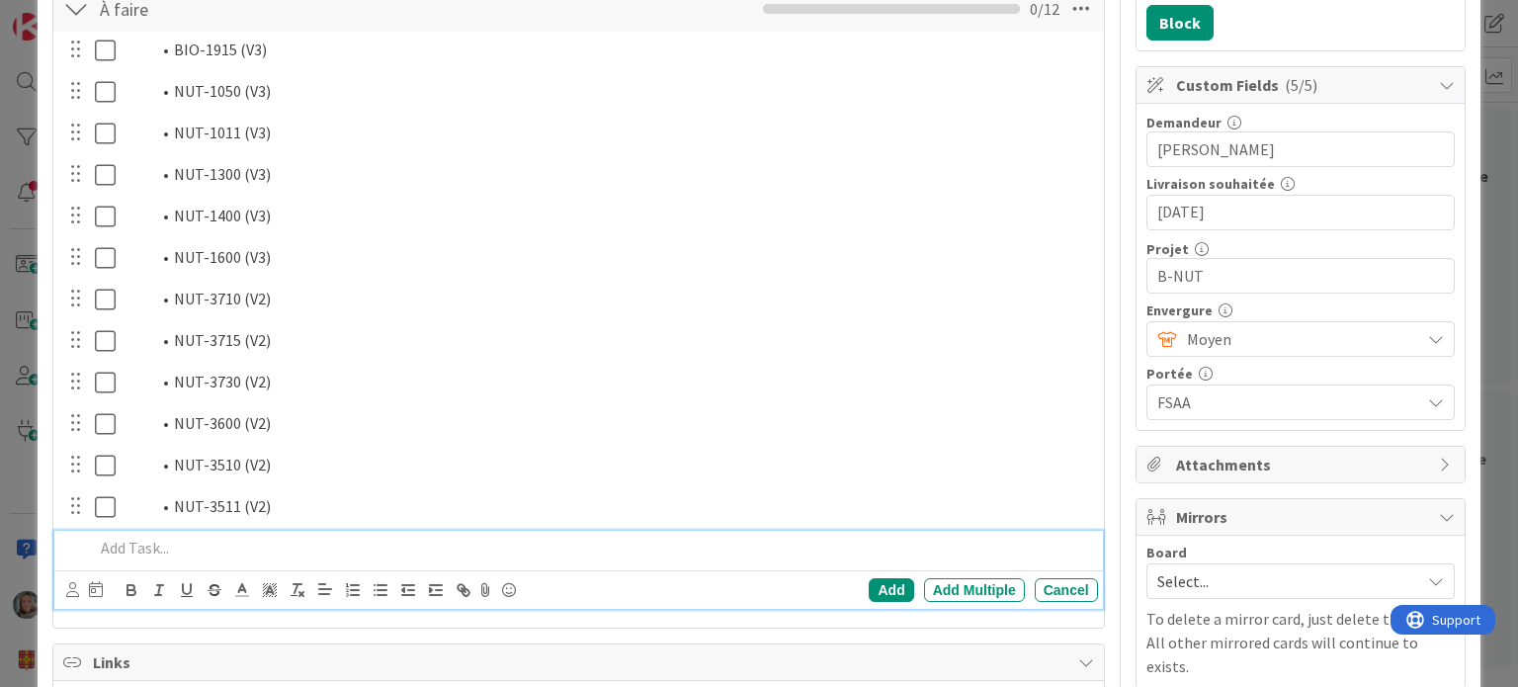
click at [224, 542] on p at bounding box center [591, 548] width 995 height 23
click at [886, 584] on div "Add" at bounding box center [891, 590] width 44 height 24
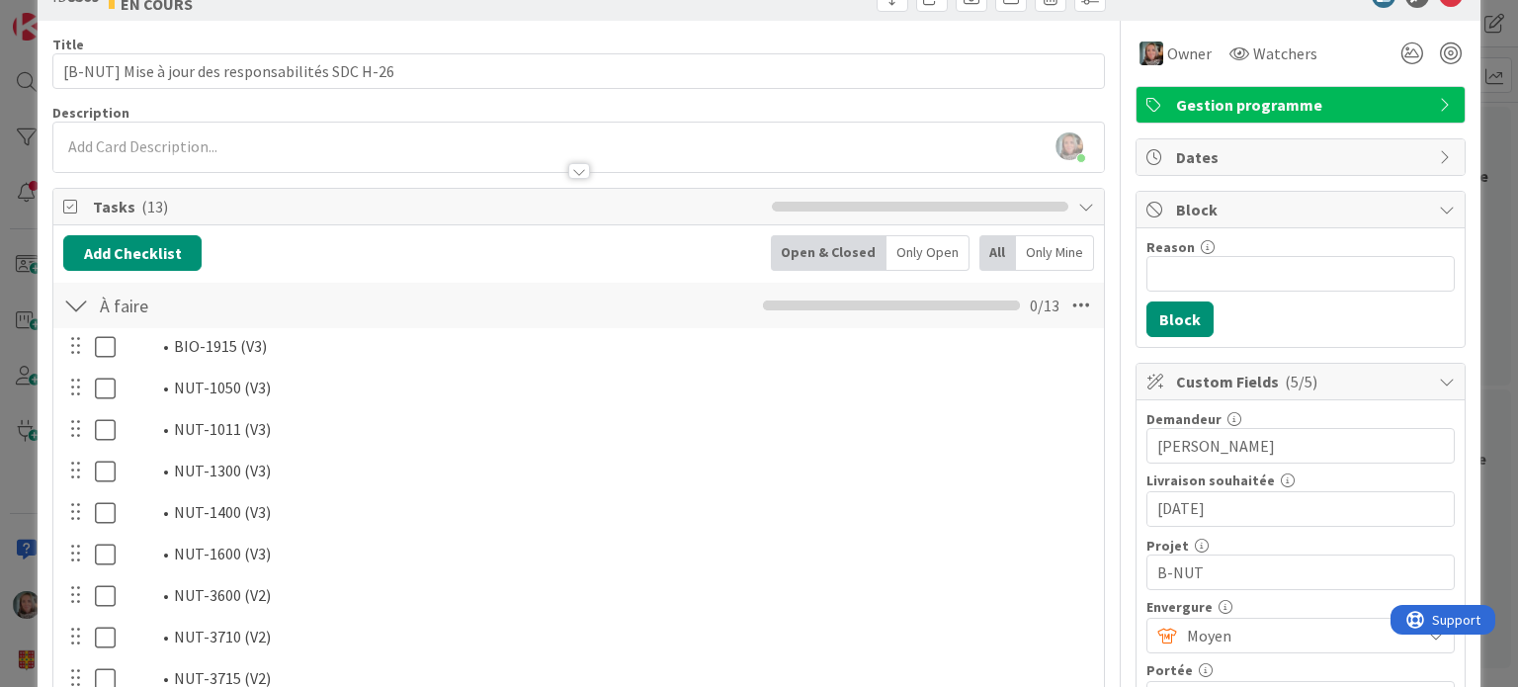
scroll to position [0, 0]
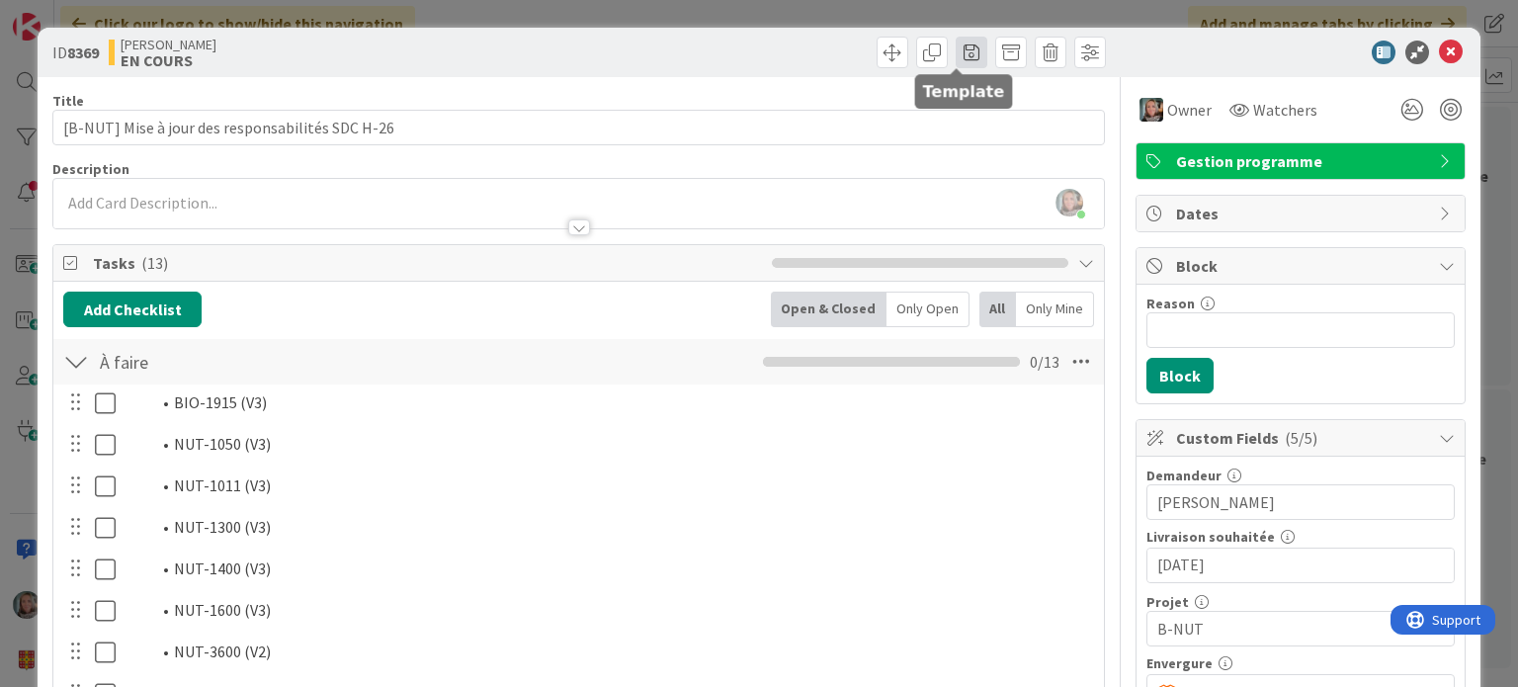
click at [961, 52] on span at bounding box center [972, 53] width 32 height 32
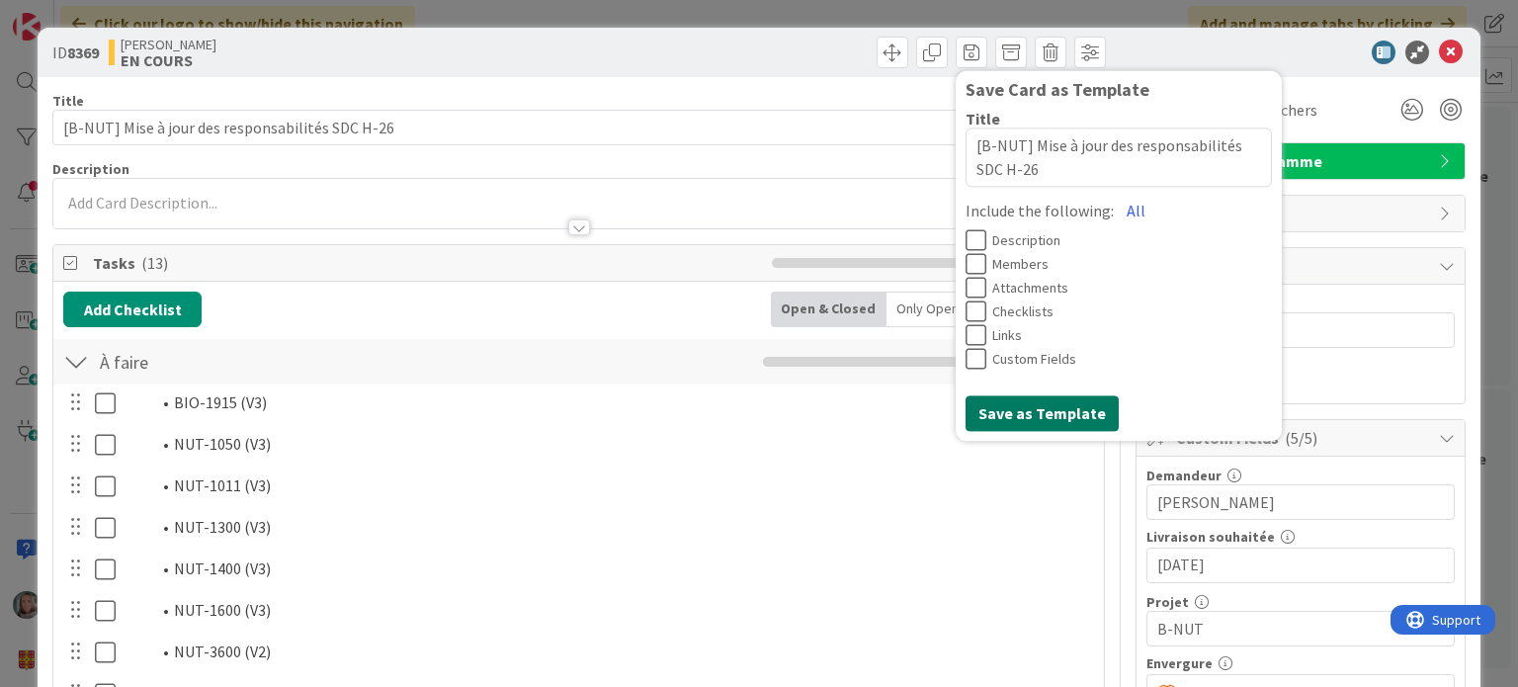
click at [1034, 414] on button "Save as Template" at bounding box center [1041, 413] width 153 height 36
type textarea "x"
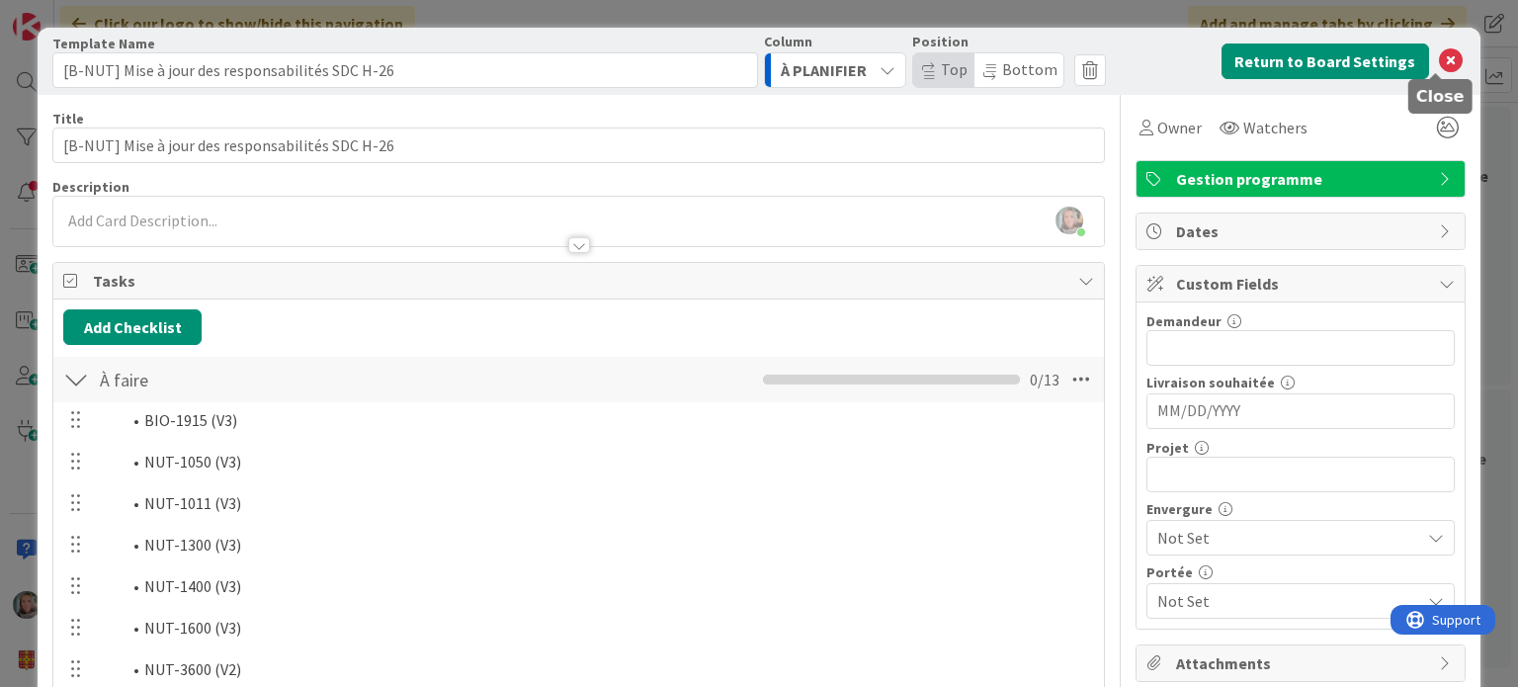
click at [1439, 58] on icon at bounding box center [1451, 61] width 24 height 24
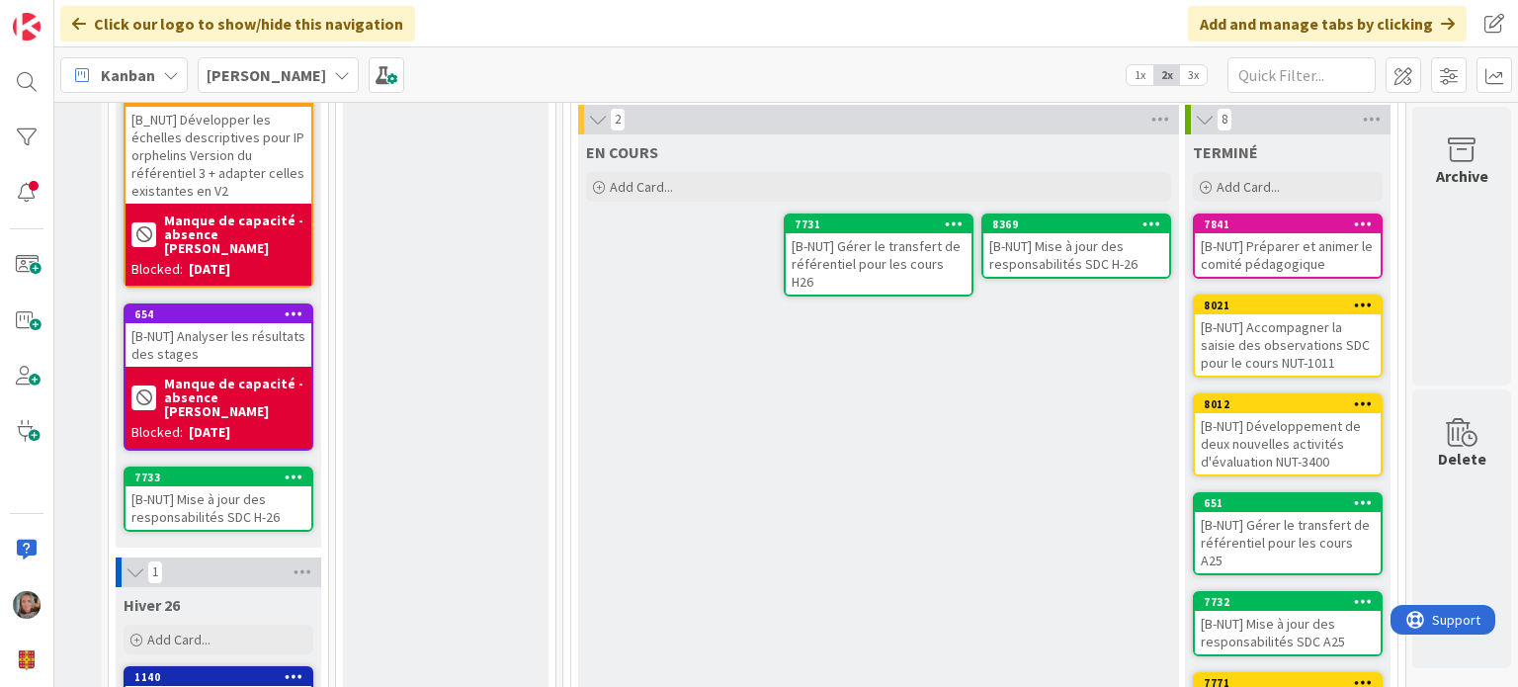
click at [871, 236] on div "[B-NUT] Gérer le transfert de référentiel pour les cours H26" at bounding box center [879, 263] width 186 height 61
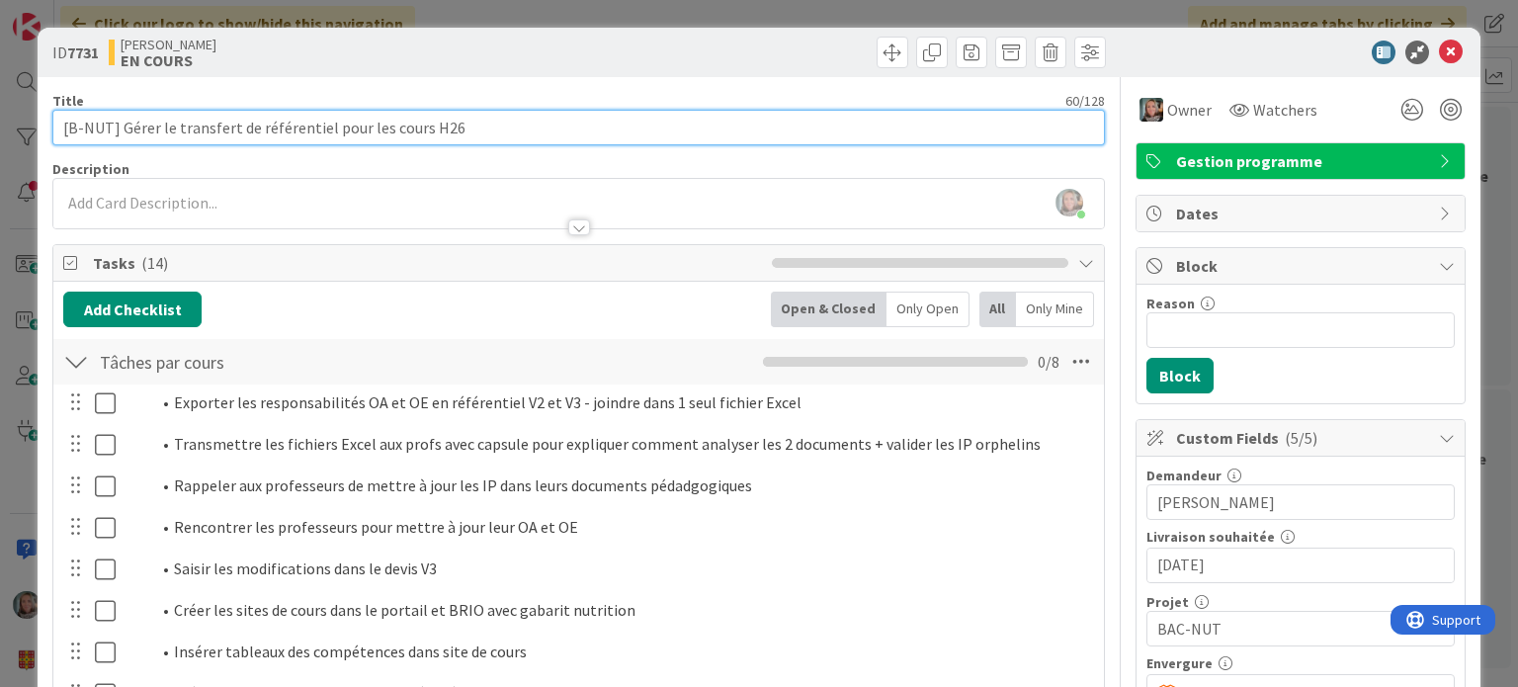
drag, startPoint x: 169, startPoint y: 123, endPoint x: 113, endPoint y: 126, distance: 56.4
click at [113, 126] on input "[B-NUT] Gérer le transfert de référentiel pour les cours H26" at bounding box center [577, 128] width 1051 height 36
drag, startPoint x: 385, startPoint y: 126, endPoint x: 357, endPoint y: 133, distance: 29.5
click at [357, 133] on input "[B-NUT] Transférer de version de référentiel pour les cours H26" at bounding box center [577, 128] width 1051 height 36
drag, startPoint x: 354, startPoint y: 129, endPoint x: 383, endPoint y: 125, distance: 30.1
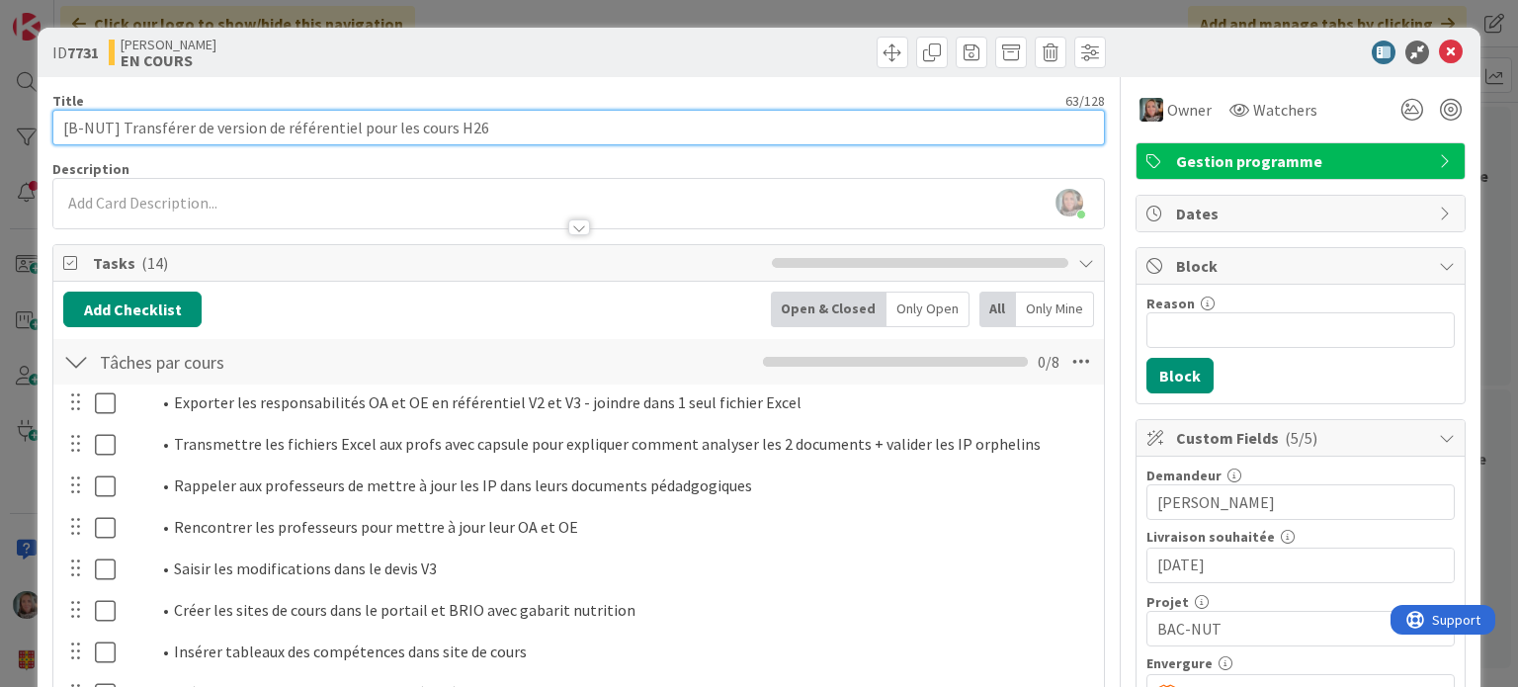
click at [383, 125] on input "[B-NUT] Transférer de version de référentiel pour les cours H26" at bounding box center [577, 128] width 1051 height 36
click at [415, 122] on input "[B-NUT] Transférer de version de référentiel les cours H26" at bounding box center [577, 128] width 1051 height 36
type input "[B-NUT] Transférer de version de référentiel les cours 2e année - H26"
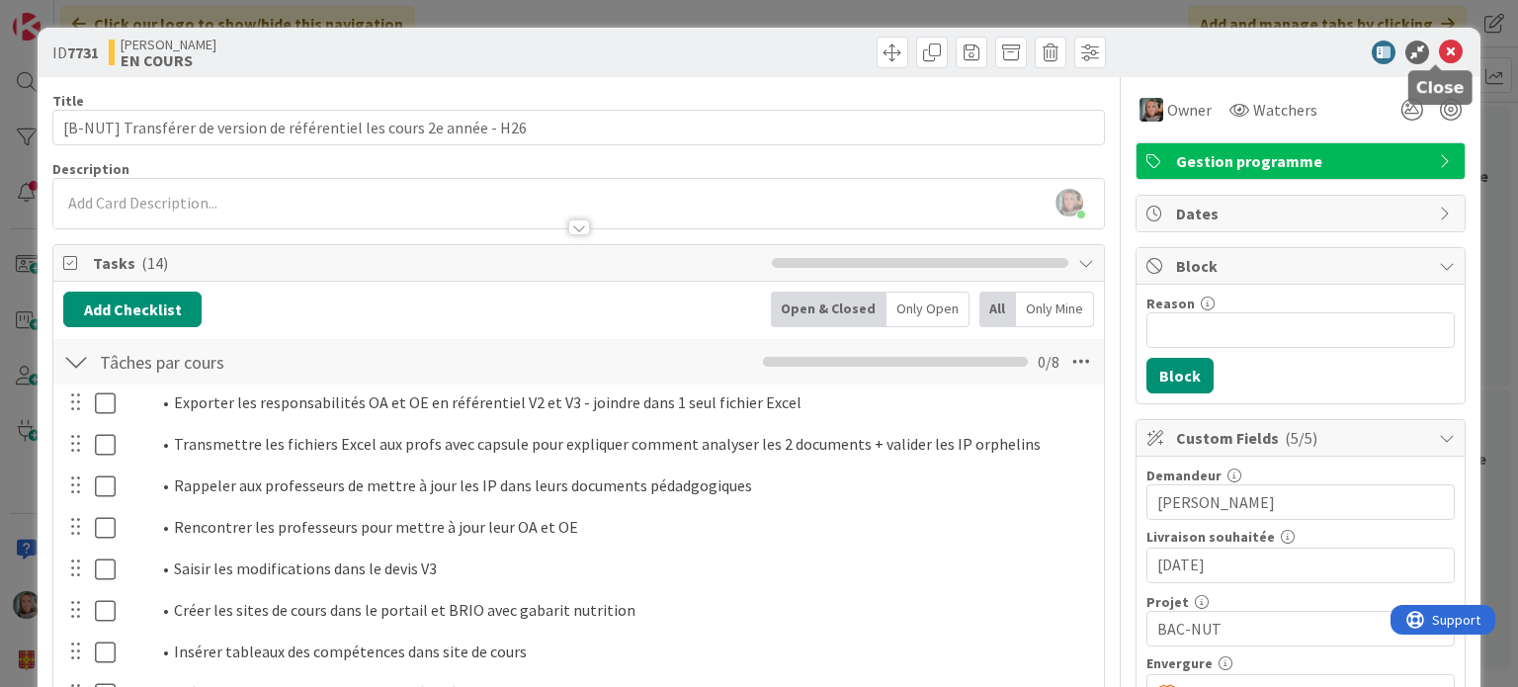
click at [1439, 49] on icon at bounding box center [1451, 53] width 24 height 24
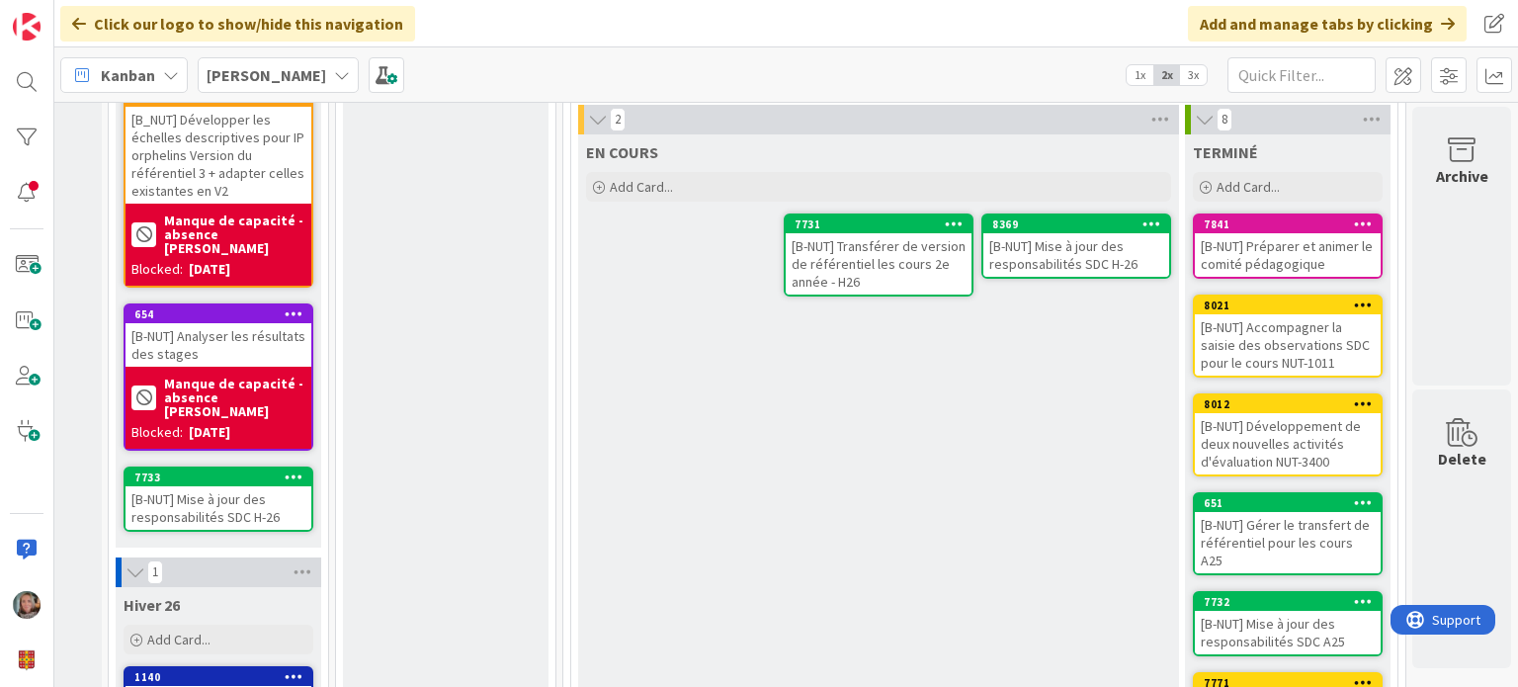
click at [818, 452] on div "EN COURS Add Card... Template Not Set Not Set ZAMMAD [B-AGN] Évaluation de l'im…" at bounding box center [878, 551] width 601 height 834
click at [1041, 234] on div "[B-NUT] Mise à jour des responsabilités SDC H-26" at bounding box center [1076, 254] width 186 height 43
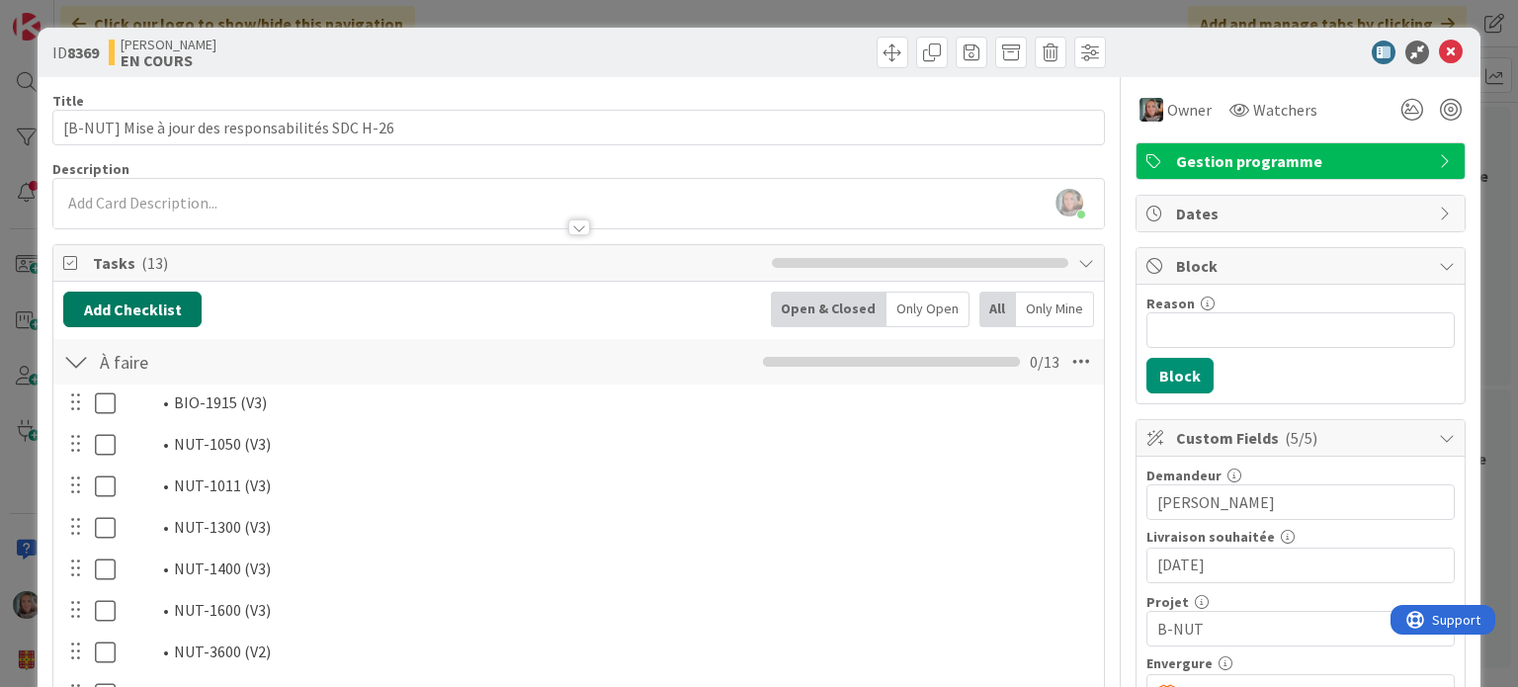
click at [101, 299] on button "Add Checklist" at bounding box center [132, 310] width 138 height 36
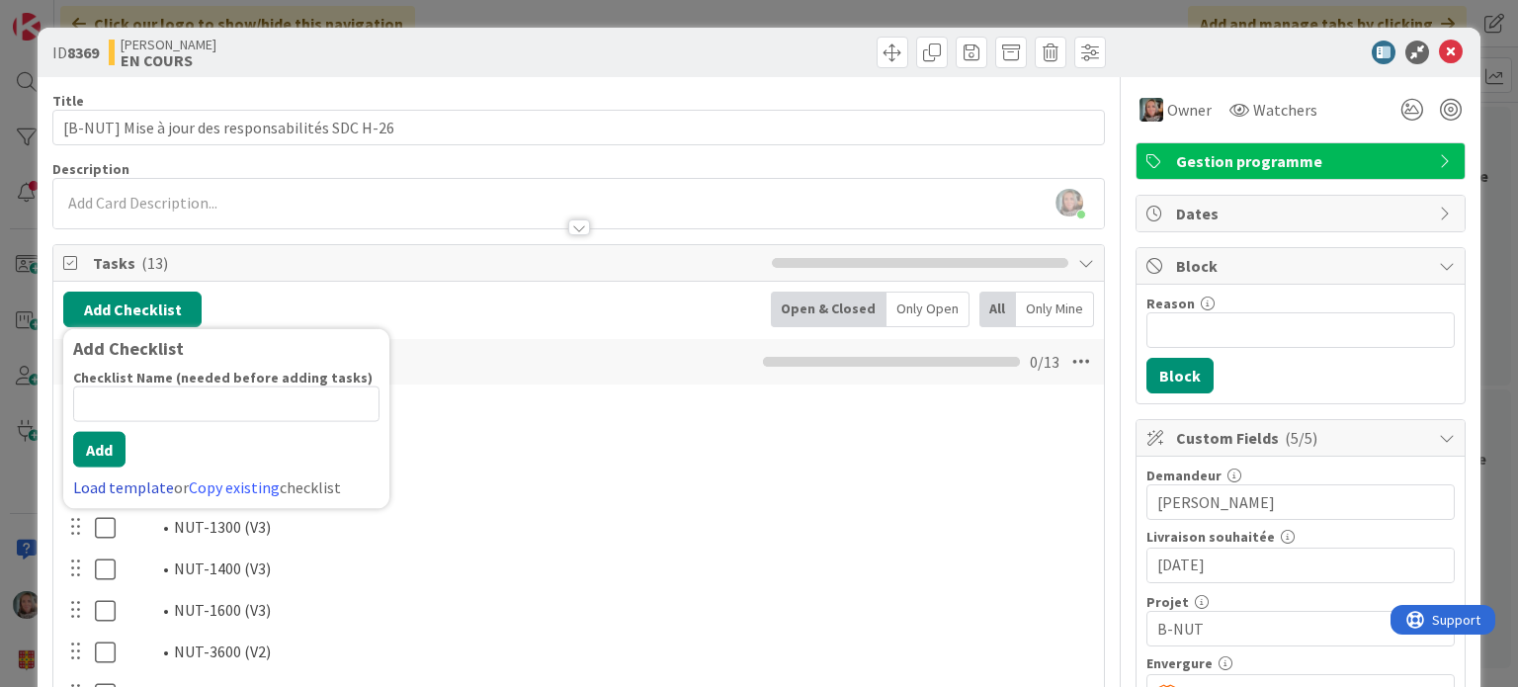
click at [126, 480] on link "Load template" at bounding box center [123, 487] width 101 height 20
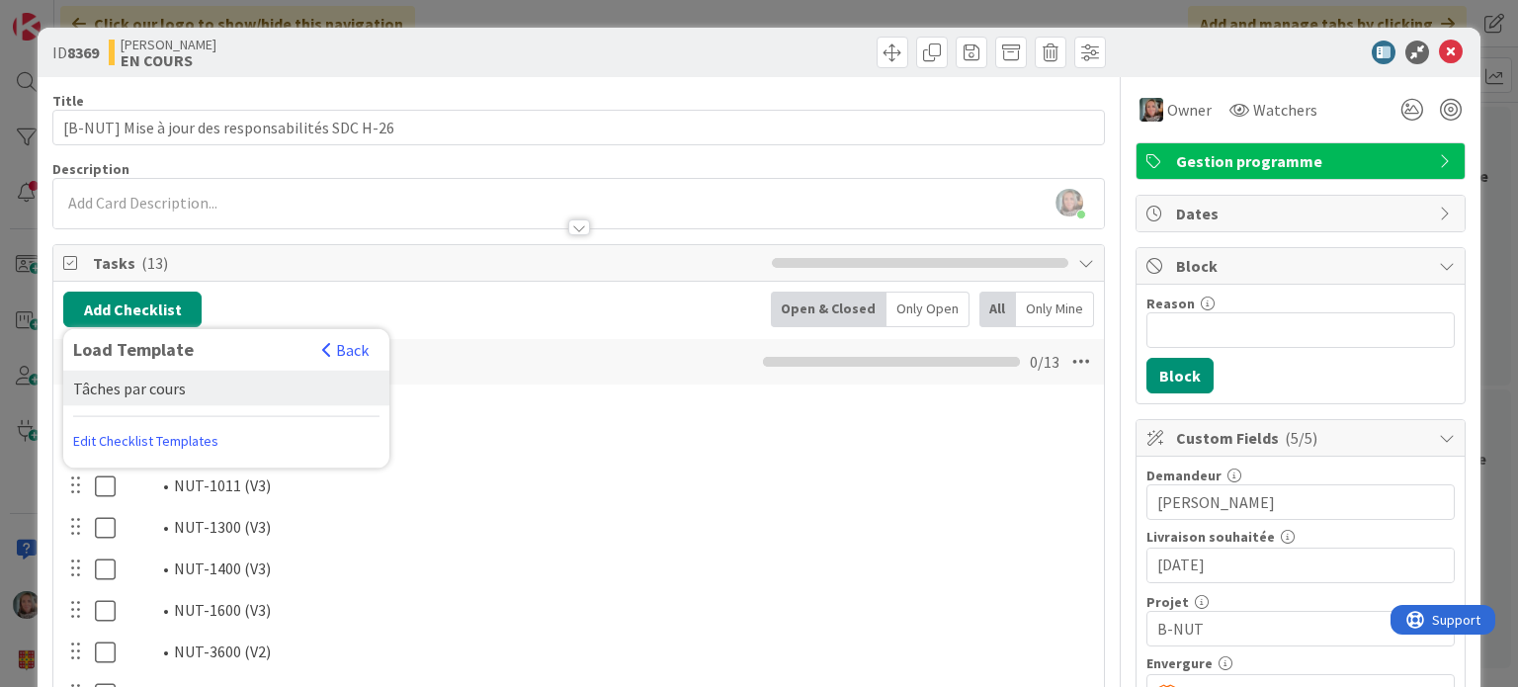
click at [146, 378] on div "Tâches par cours" at bounding box center [226, 389] width 326 height 36
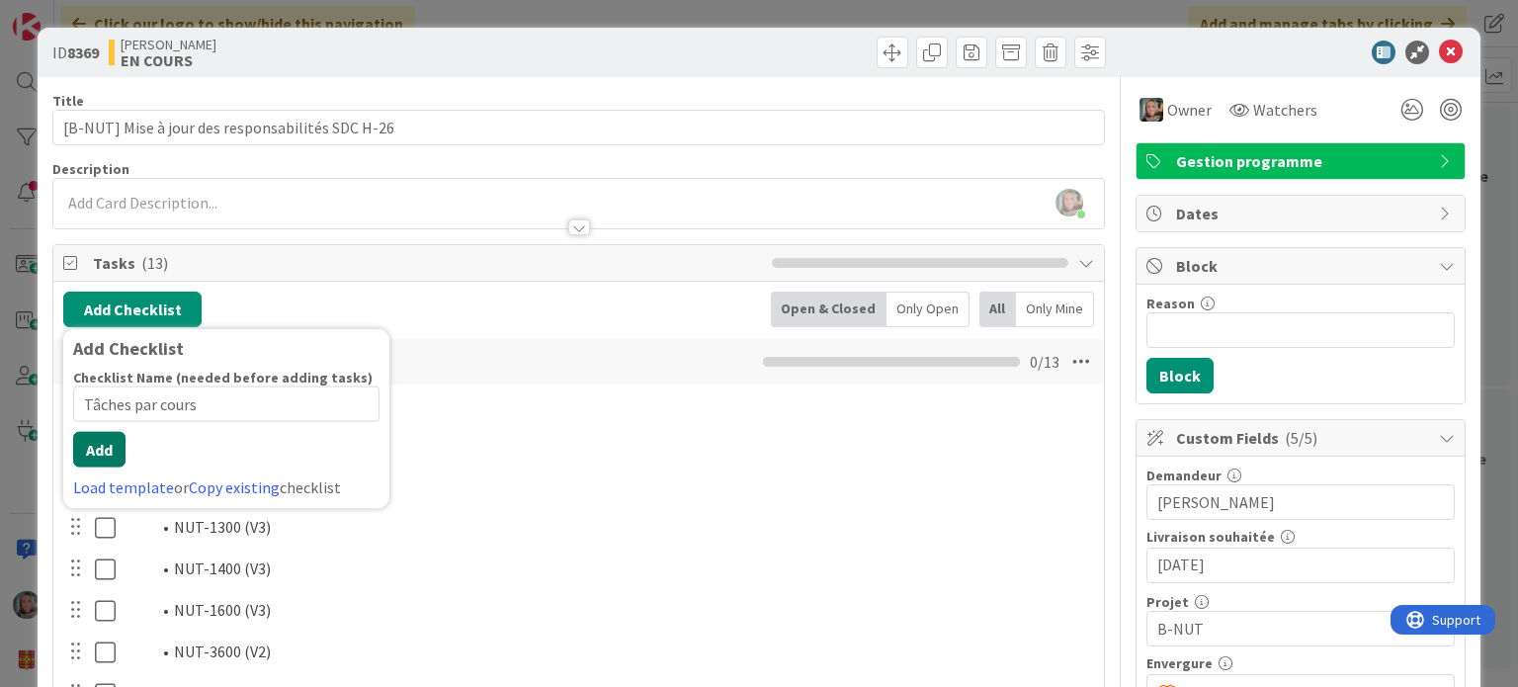
click at [93, 469] on div "Checklist Name (needed before adding tasks) 16 / 64 Tâches par cours Add Load t…" at bounding box center [226, 434] width 306 height 130
click at [98, 441] on button "Add" at bounding box center [99, 450] width 52 height 36
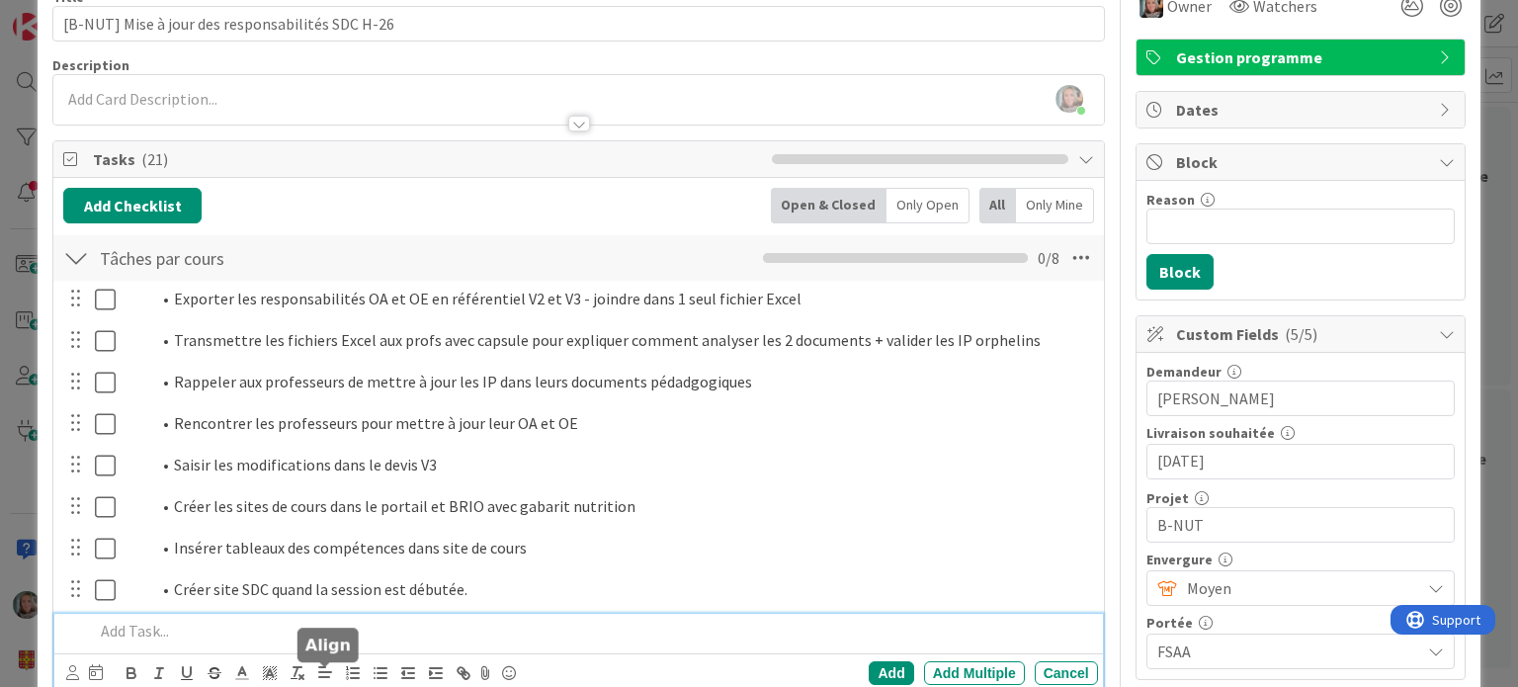
scroll to position [93, 0]
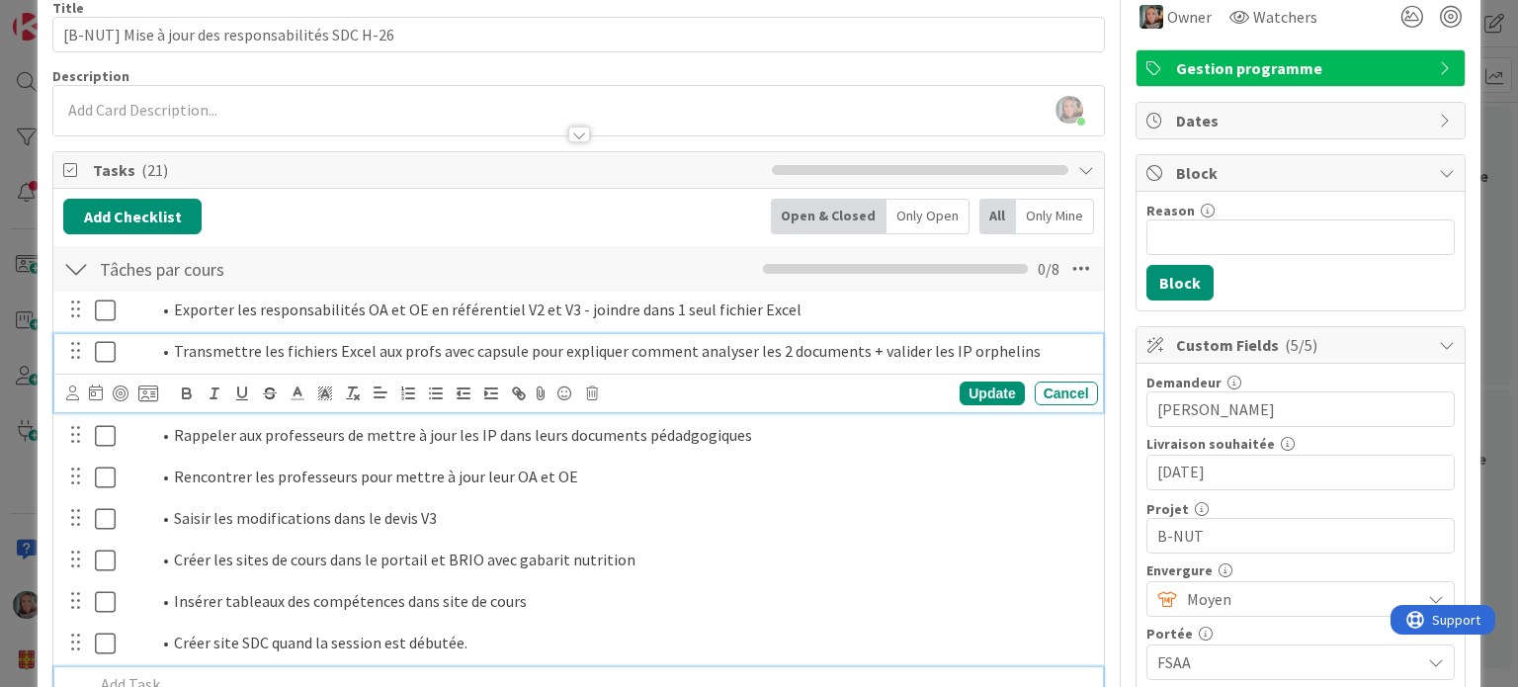
click at [694, 341] on li "Transmettre les fichiers Excel aux profs avec capsule pour expliquer comment an…" at bounding box center [620, 351] width 940 height 23
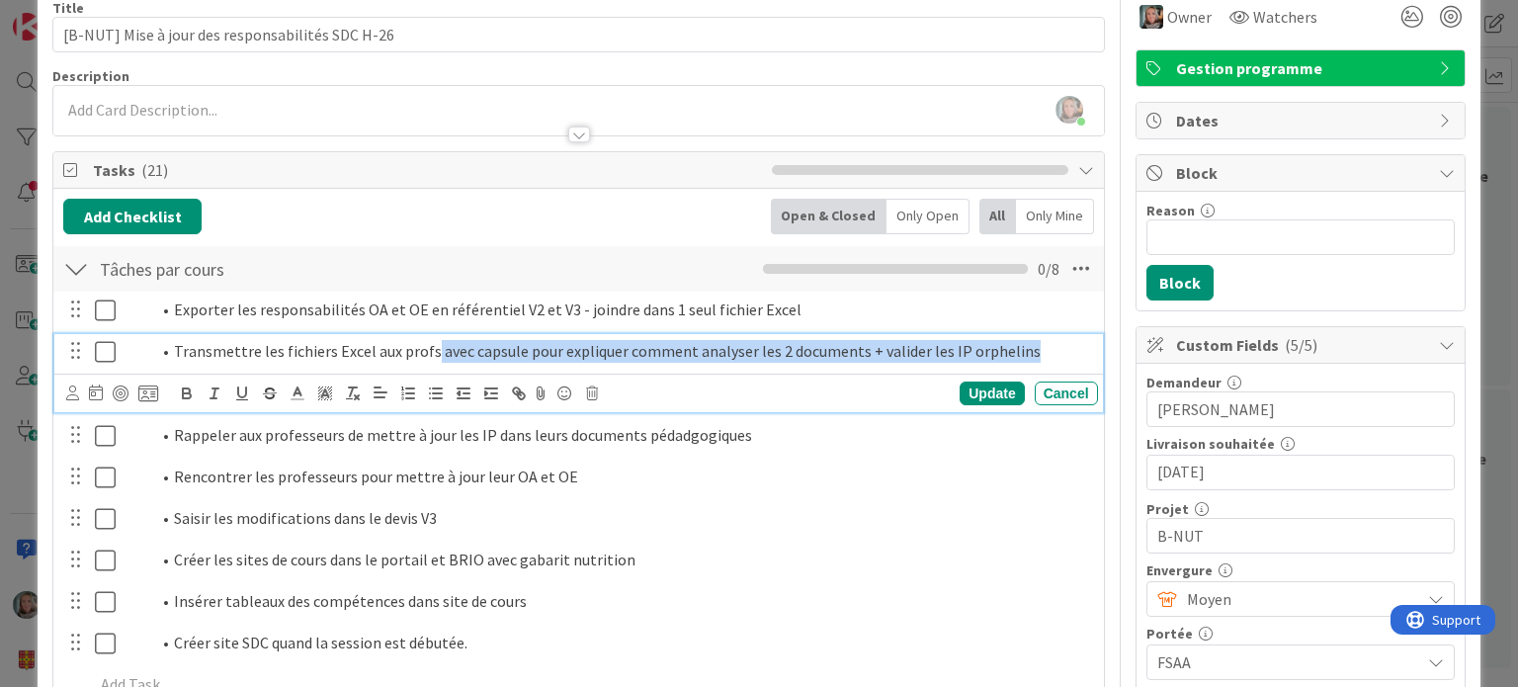
drag, startPoint x: 1036, startPoint y: 347, endPoint x: 427, endPoint y: 359, distance: 608.8
click at [427, 359] on li "Transmettre les fichiers Excel aux profs avec capsule pour expliquer comment an…" at bounding box center [620, 351] width 940 height 23
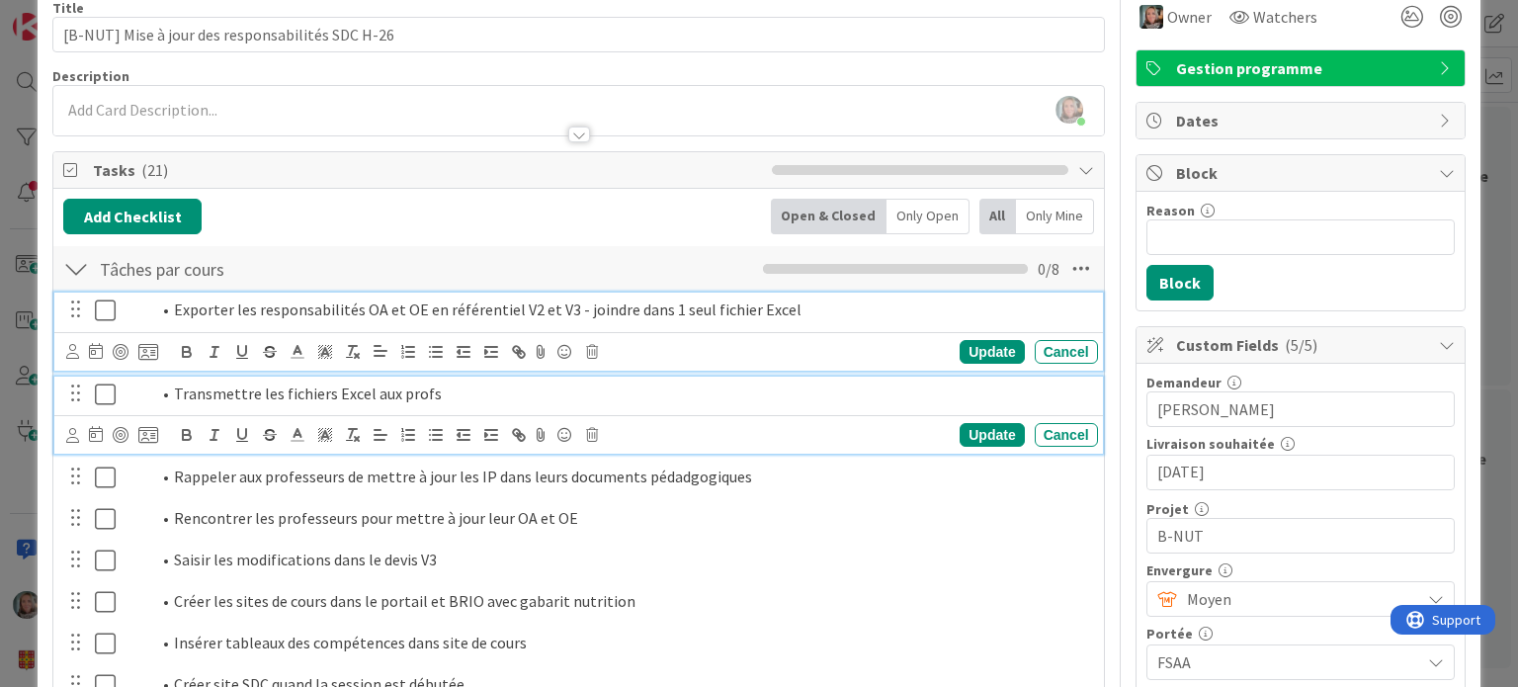
scroll to position [134, 0]
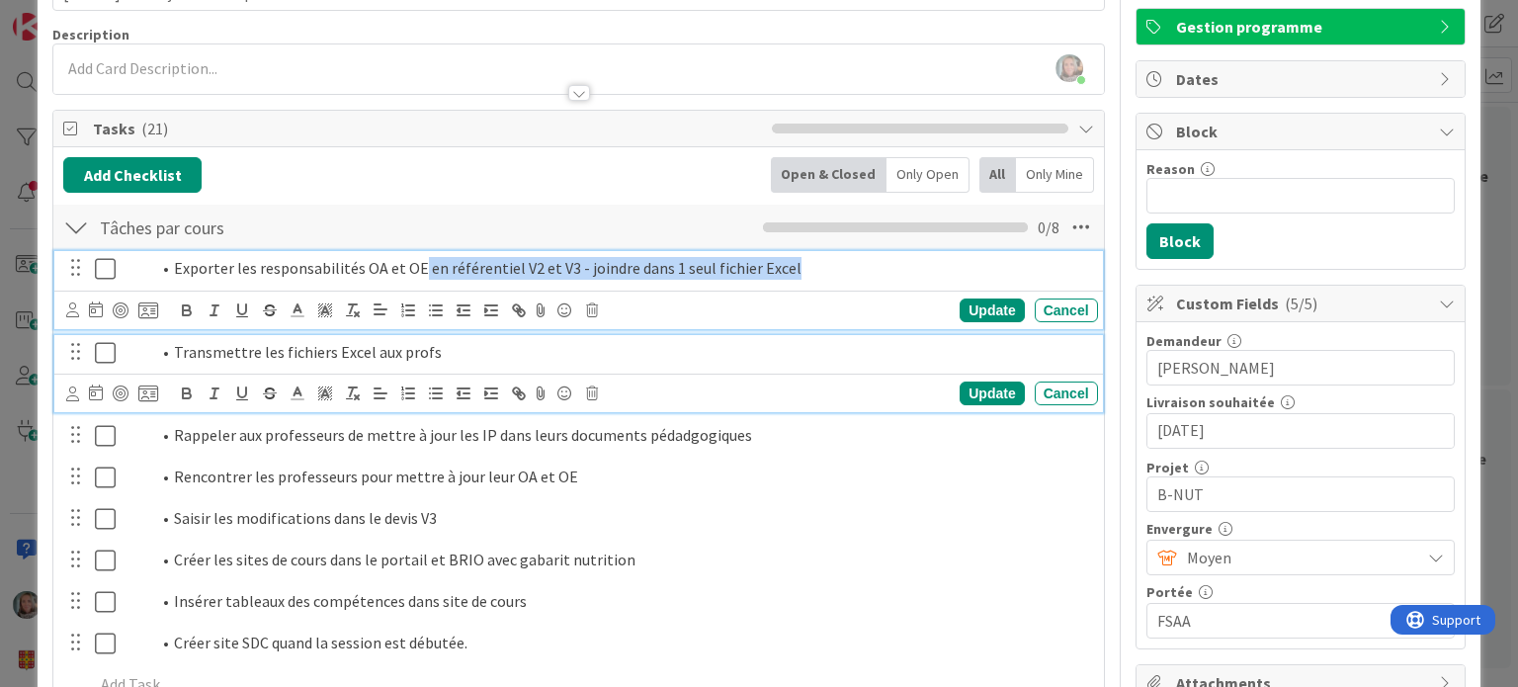
drag, startPoint x: 783, startPoint y: 304, endPoint x: 415, endPoint y: 256, distance: 370.8
click at [415, 257] on li "Exporter les responsabilités OA et OE en référentiel V2 et V3 - joindre dans 1 …" at bounding box center [620, 268] width 940 height 23
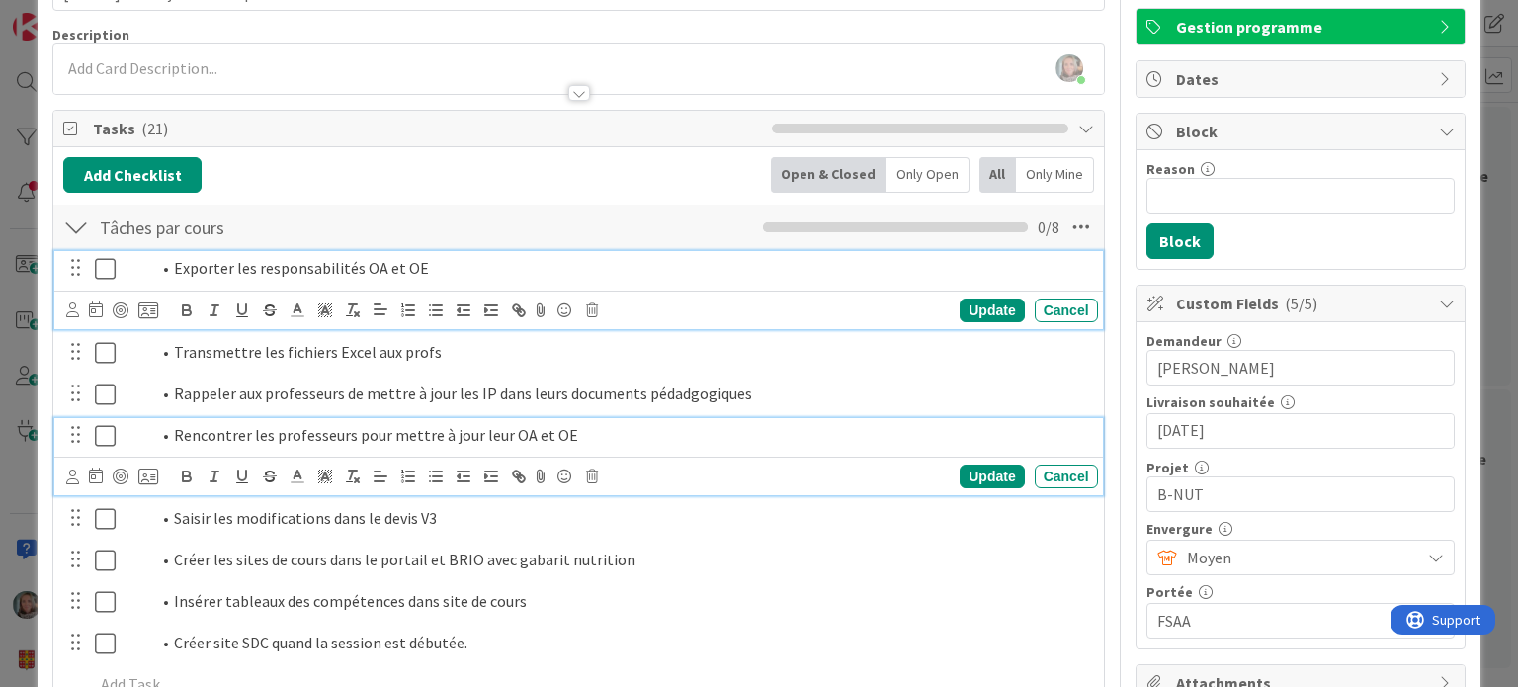
click at [376, 433] on li "Rencontrer les professeurs pour mettre à jour leur OA et OE" at bounding box center [620, 435] width 940 height 23
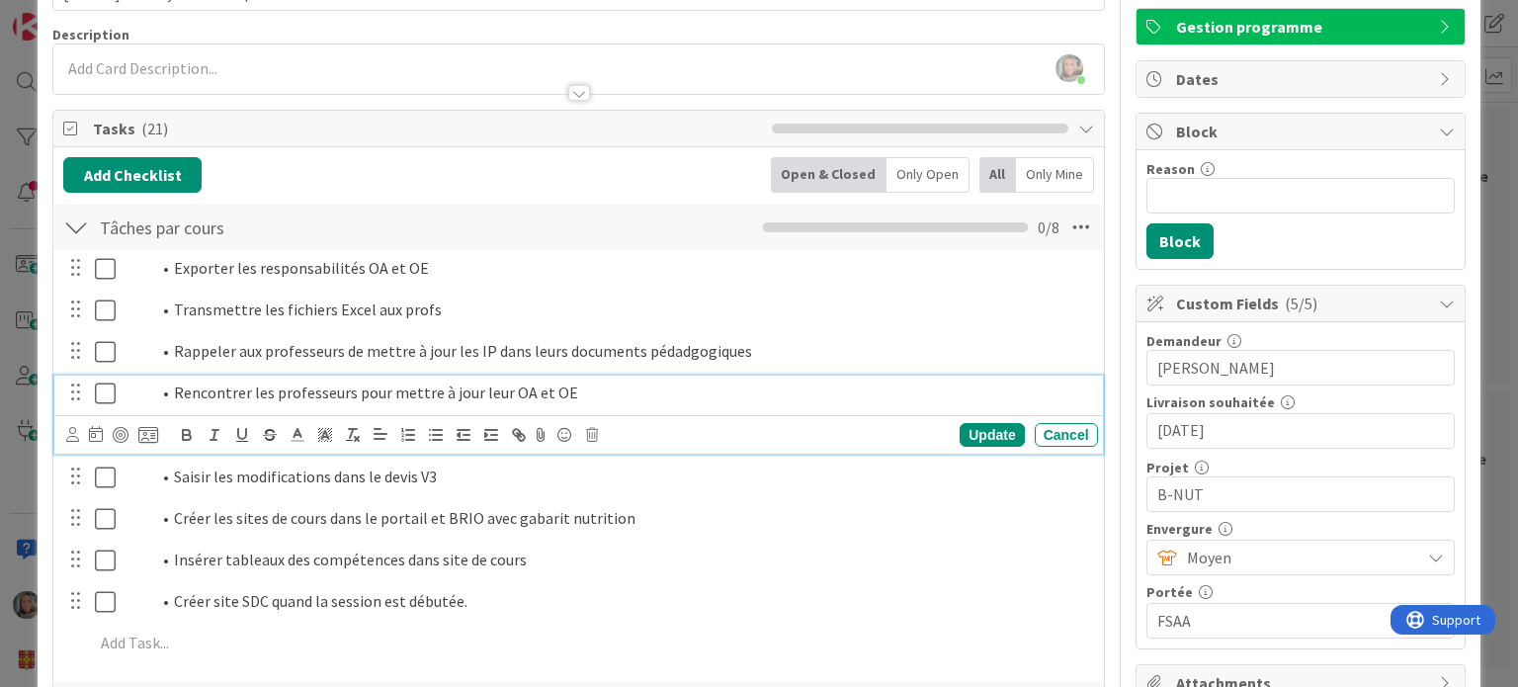
scroll to position [93, 0]
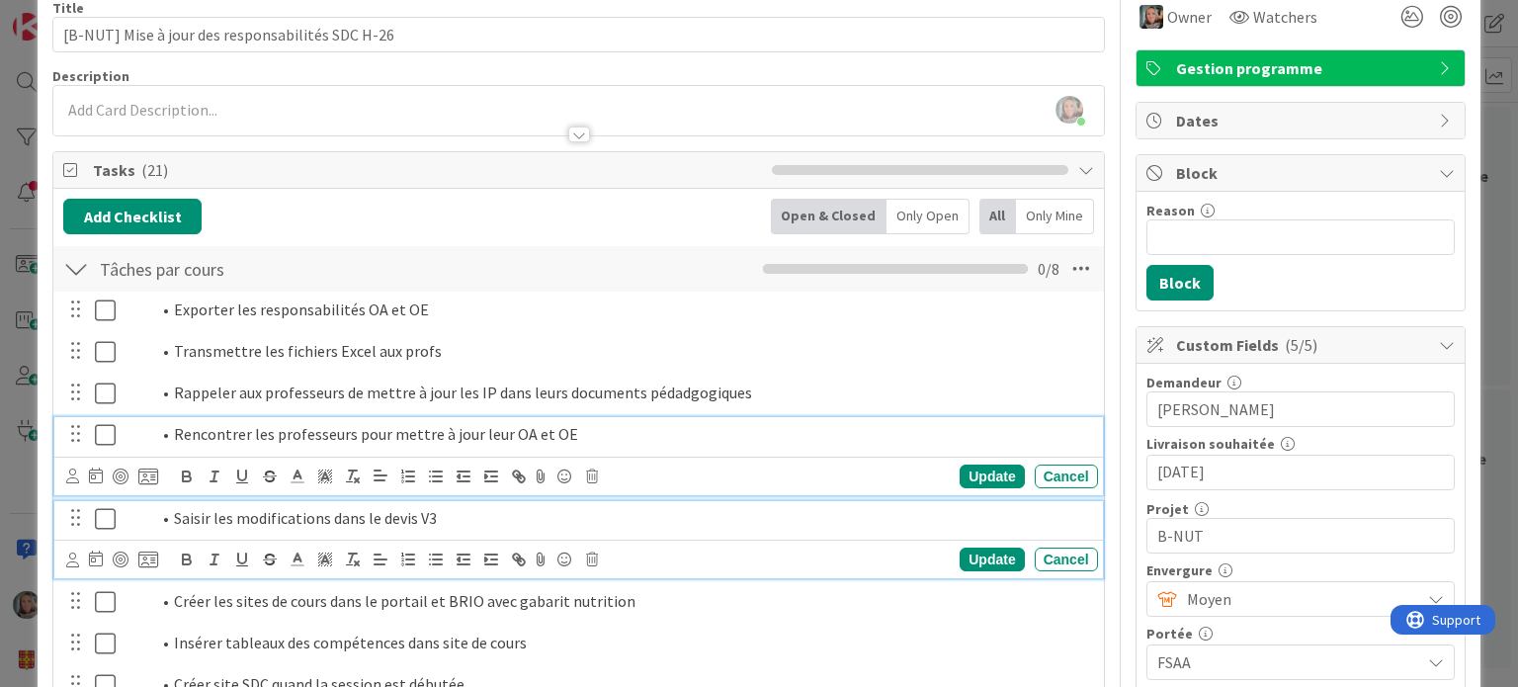
click at [370, 513] on li "Saisir les modifications dans le devis V3" at bounding box center [620, 518] width 940 height 23
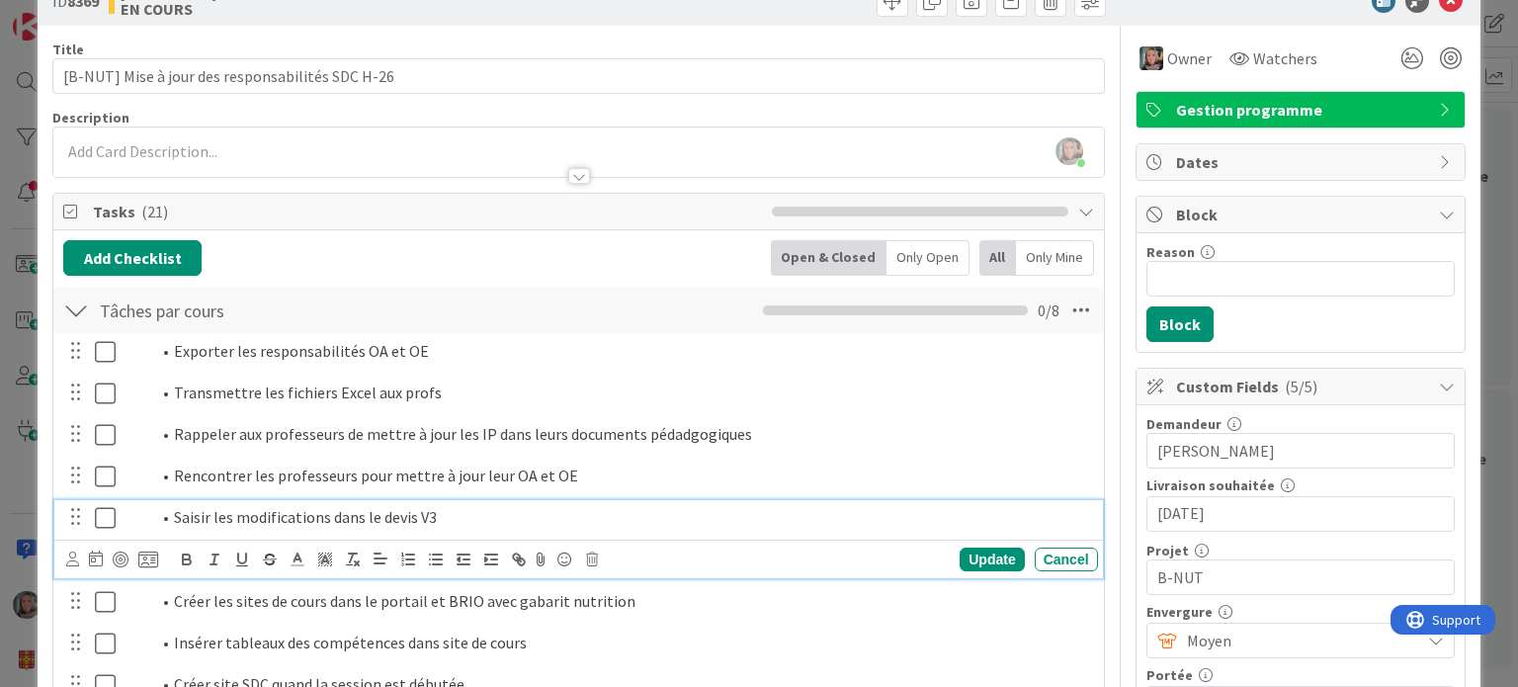
scroll to position [150, 0]
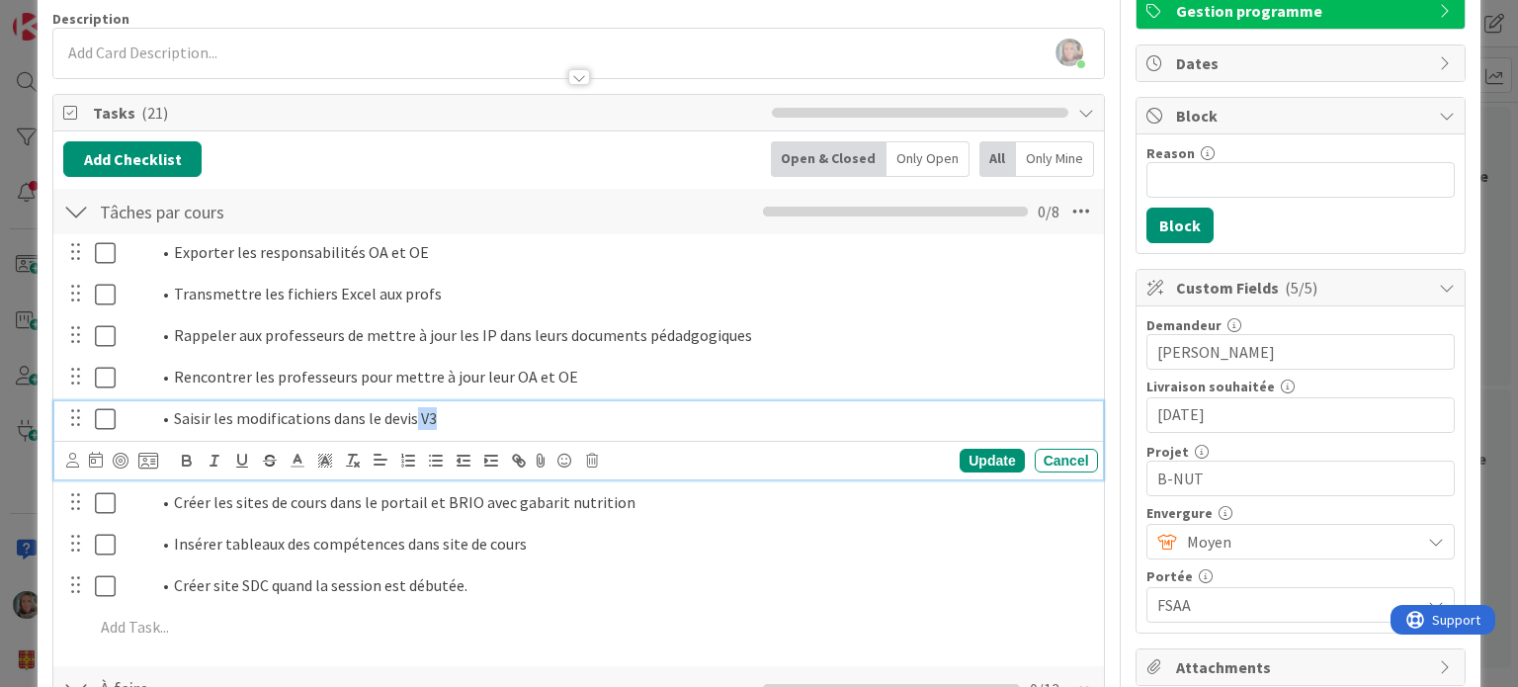
drag, startPoint x: 454, startPoint y: 404, endPoint x: 410, endPoint y: 404, distance: 43.5
click at [410, 404] on div "Saisir les modifications dans le devis V3" at bounding box center [608, 418] width 979 height 35
click at [974, 458] on div "Update" at bounding box center [992, 461] width 64 height 24
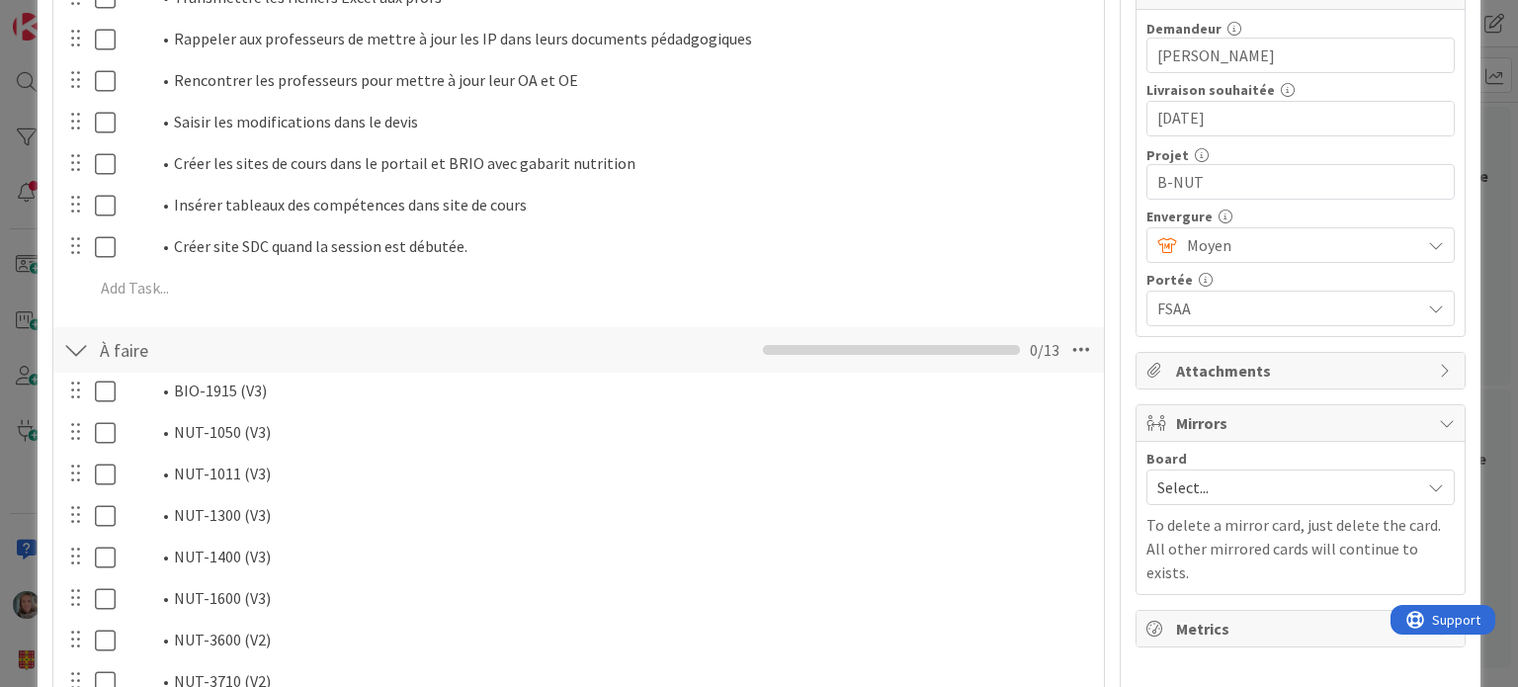
scroll to position [0, 0]
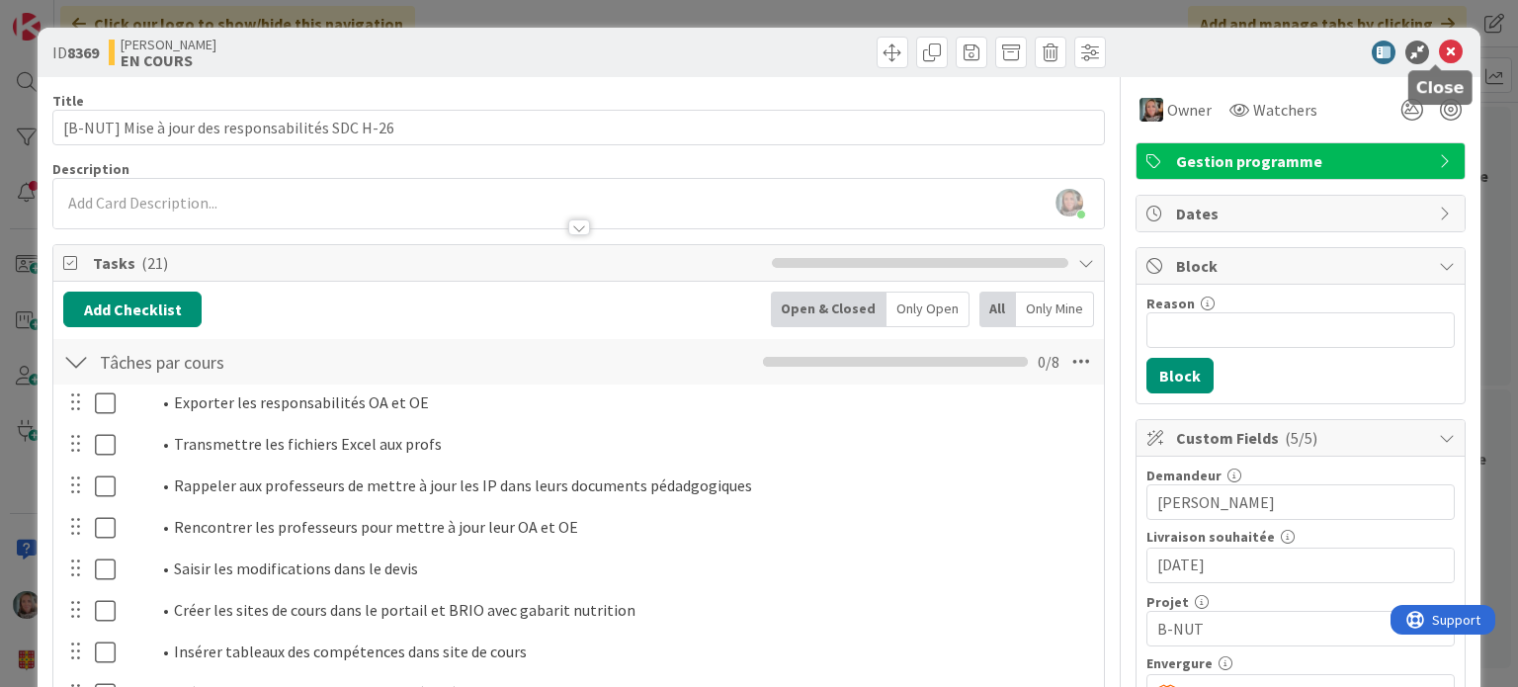
click at [1439, 49] on icon at bounding box center [1451, 53] width 24 height 24
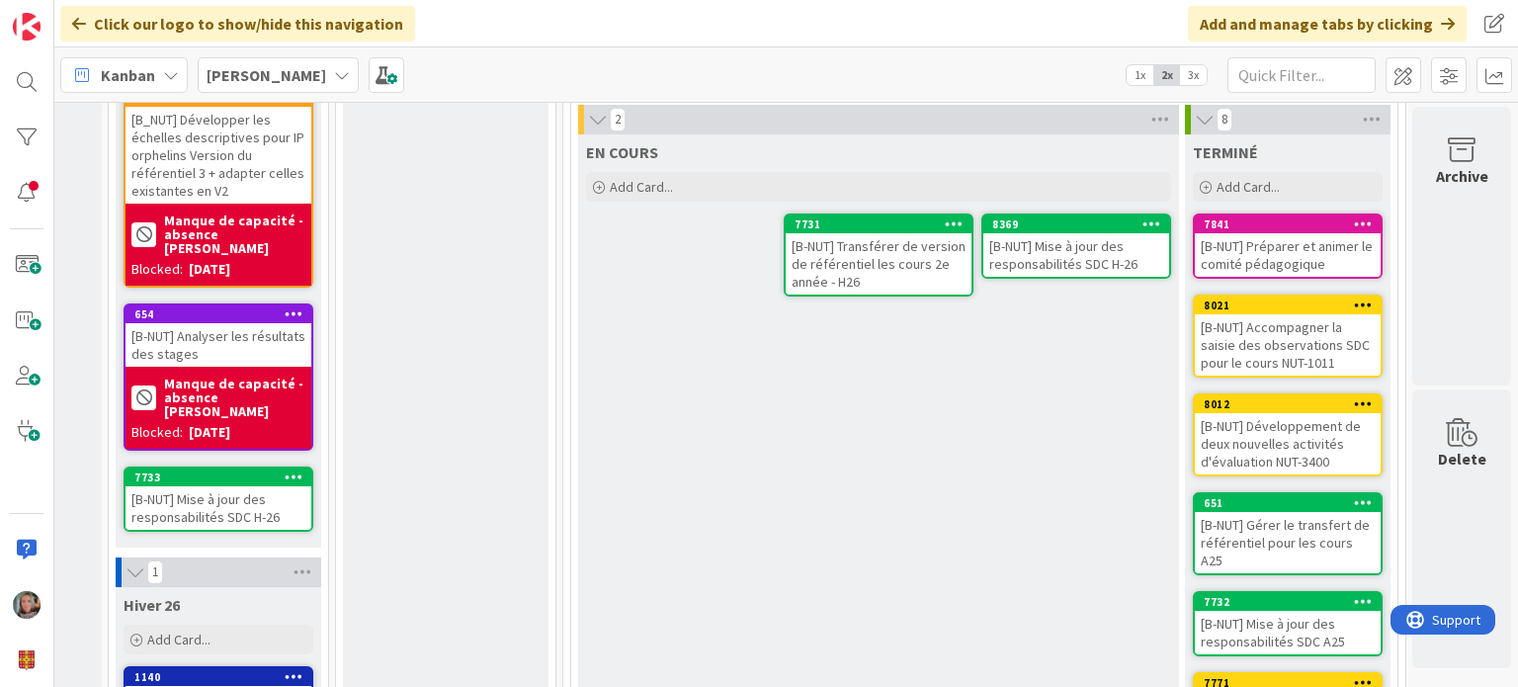
click at [767, 464] on div "EN COURS Add Card... Template Not Set Not Set ZAMMAD [B-AGN] Évaluation de l'im…" at bounding box center [878, 551] width 601 height 834
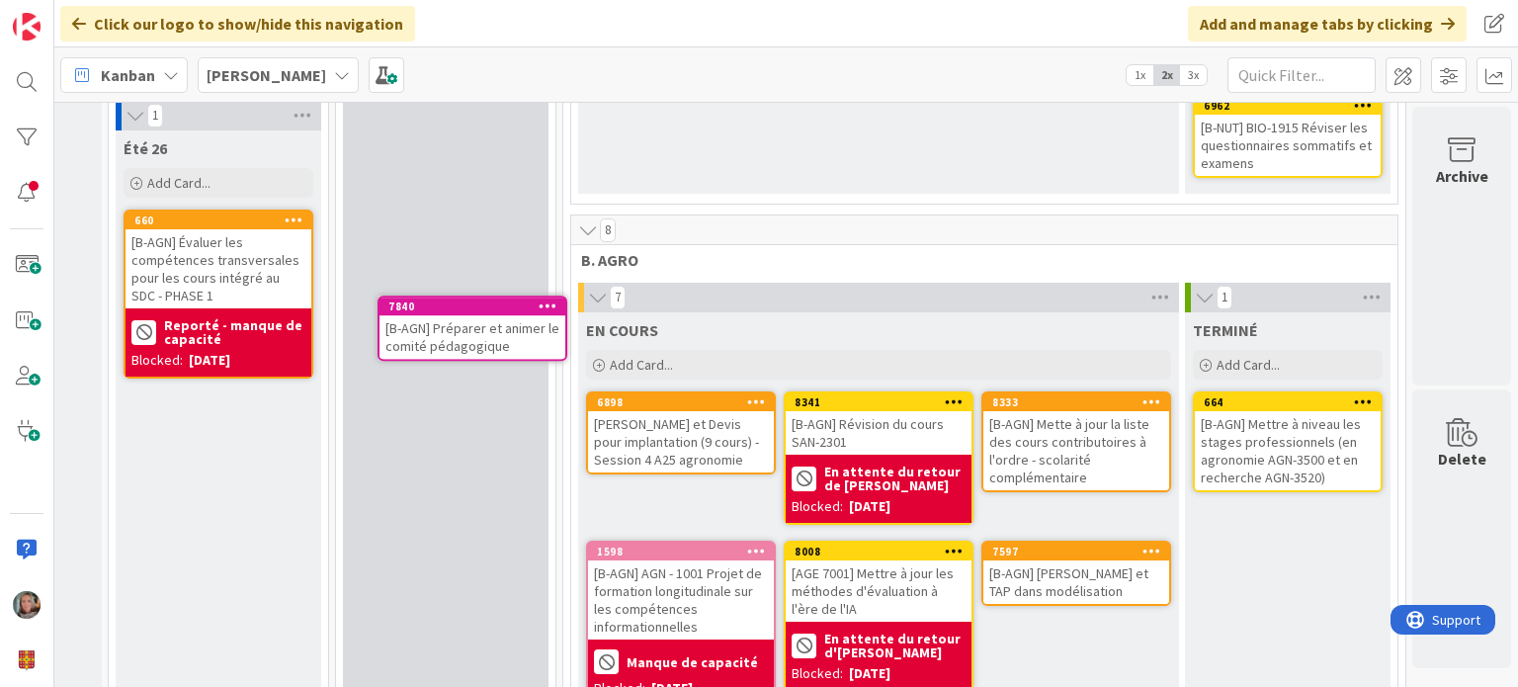
scroll to position [1858, 178]
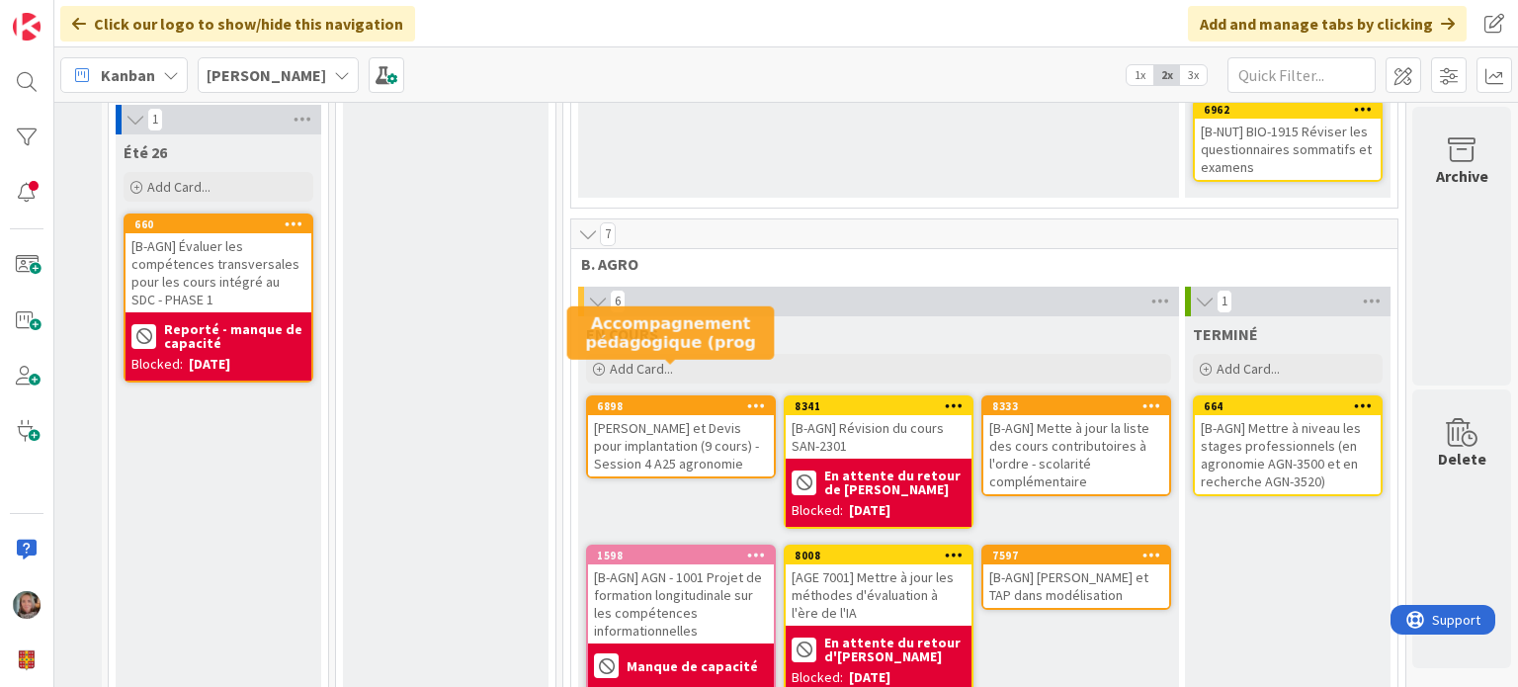
click at [640, 415] on div "[PERSON_NAME] et Devis pour implantation (9 cours) - Session 4 A25 agronomie" at bounding box center [681, 445] width 186 height 61
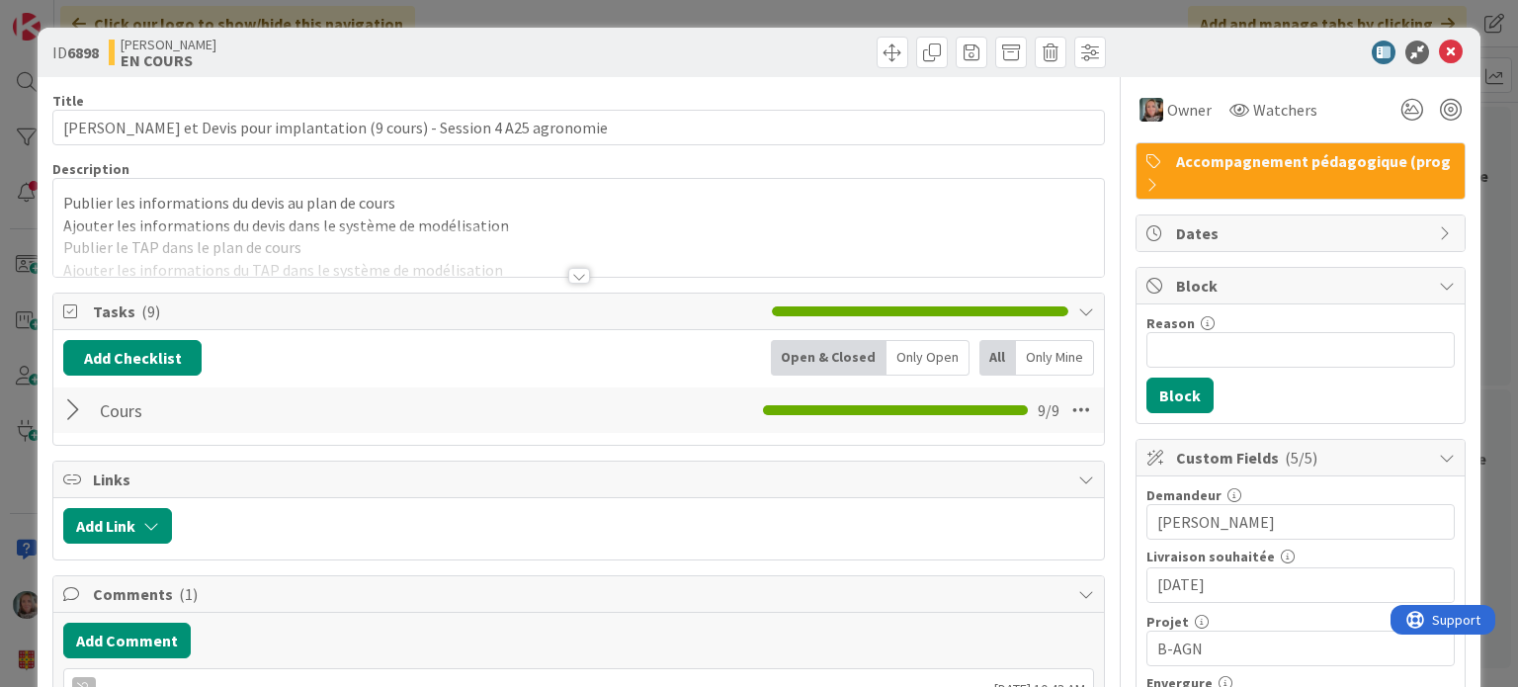
click at [65, 409] on div at bounding box center [76, 410] width 26 height 36
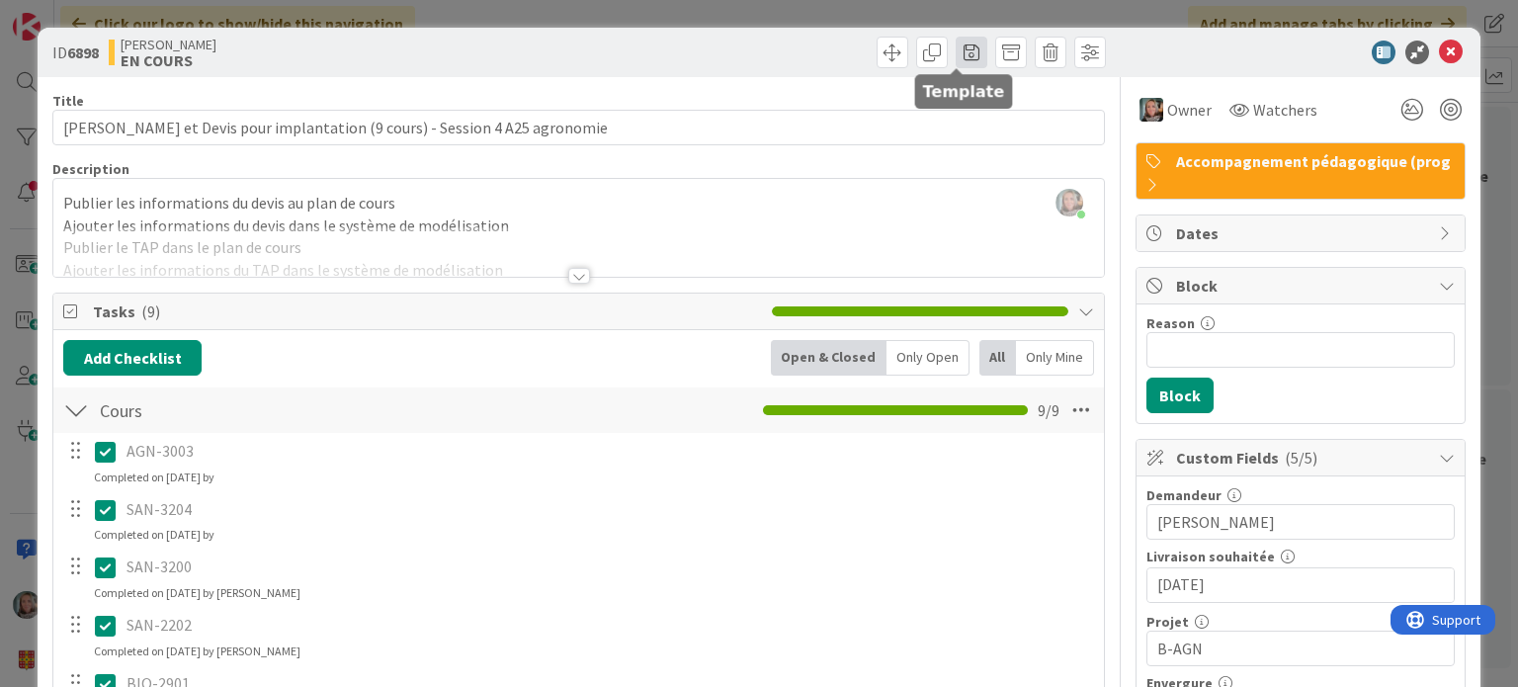
click at [960, 46] on span at bounding box center [972, 53] width 32 height 32
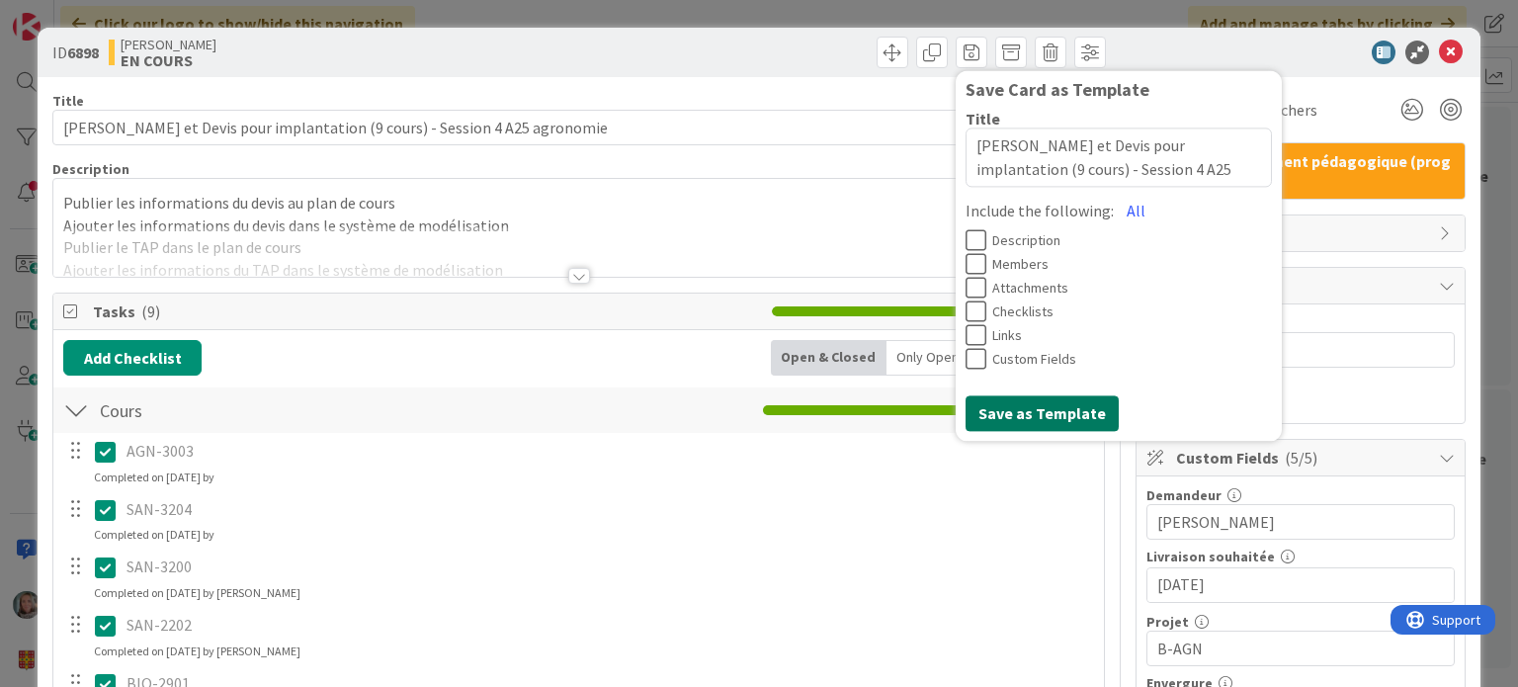
click at [1008, 414] on button "Save as Template" at bounding box center [1041, 413] width 153 height 36
type textarea "x"
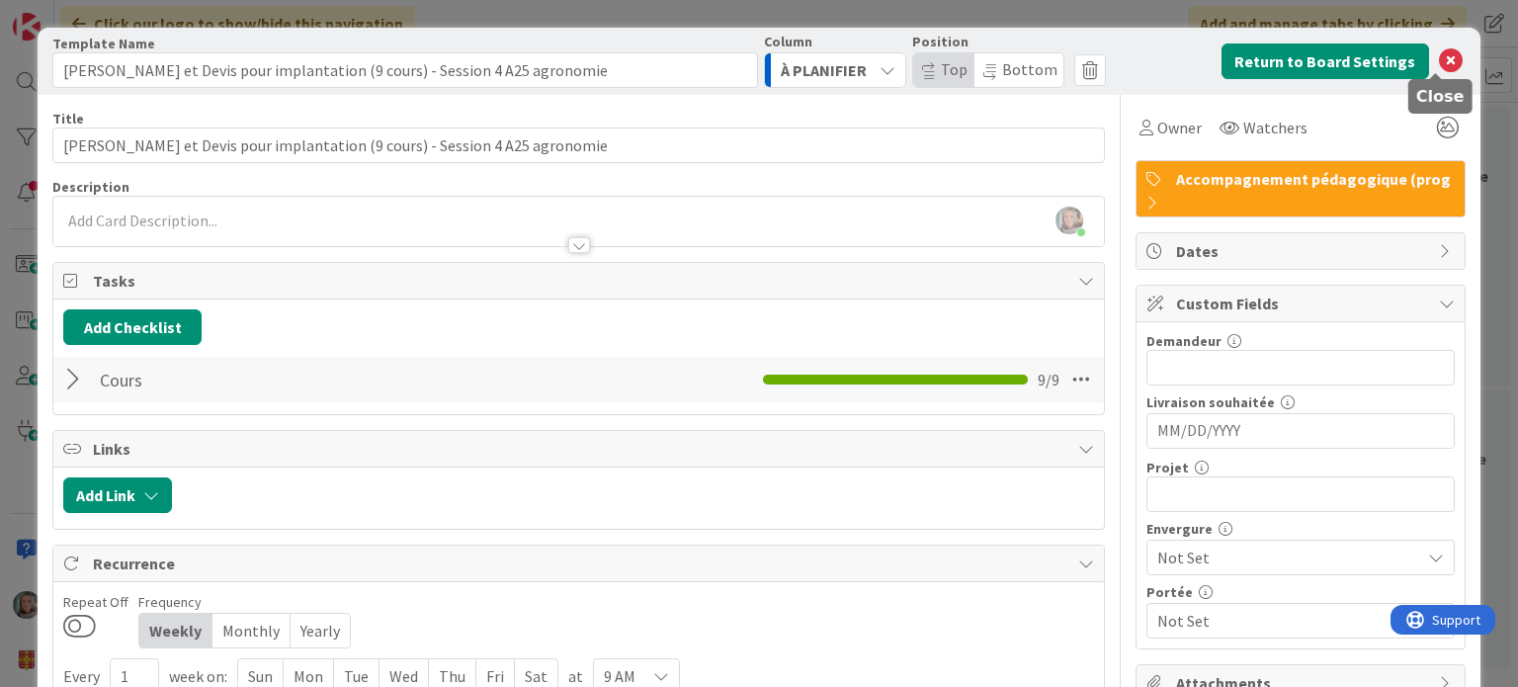
click at [1439, 61] on icon at bounding box center [1451, 61] width 24 height 24
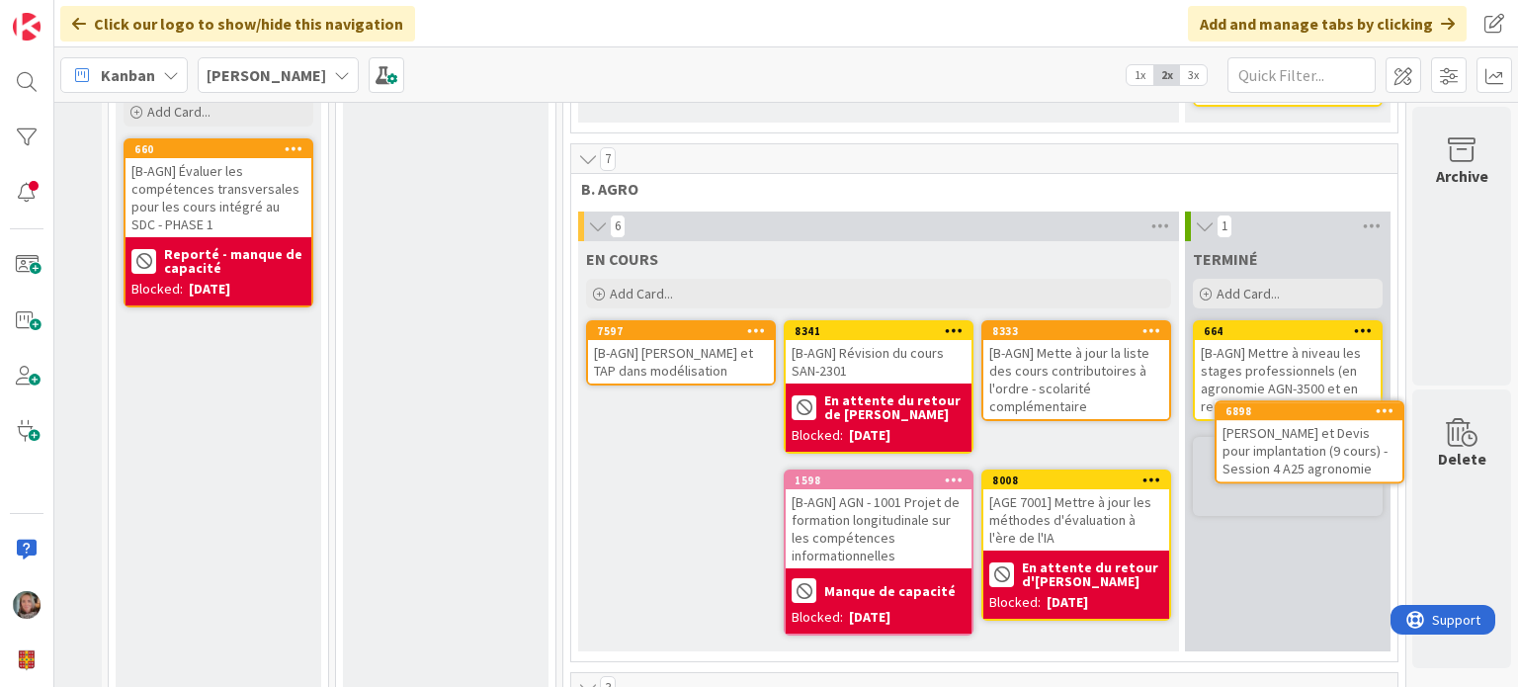
scroll to position [1933, 178]
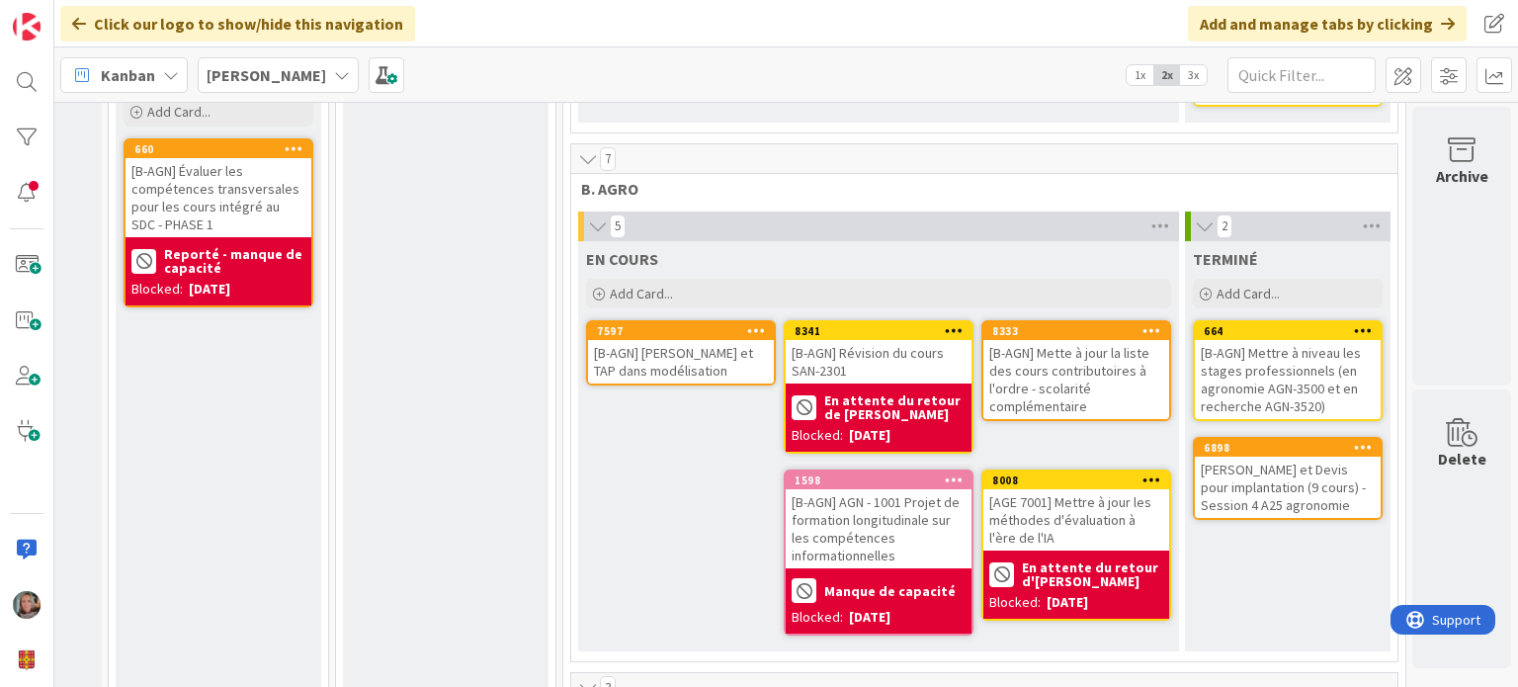
click at [1046, 560] on b "En attente du retour d'[PERSON_NAME]" at bounding box center [1092, 574] width 141 height 28
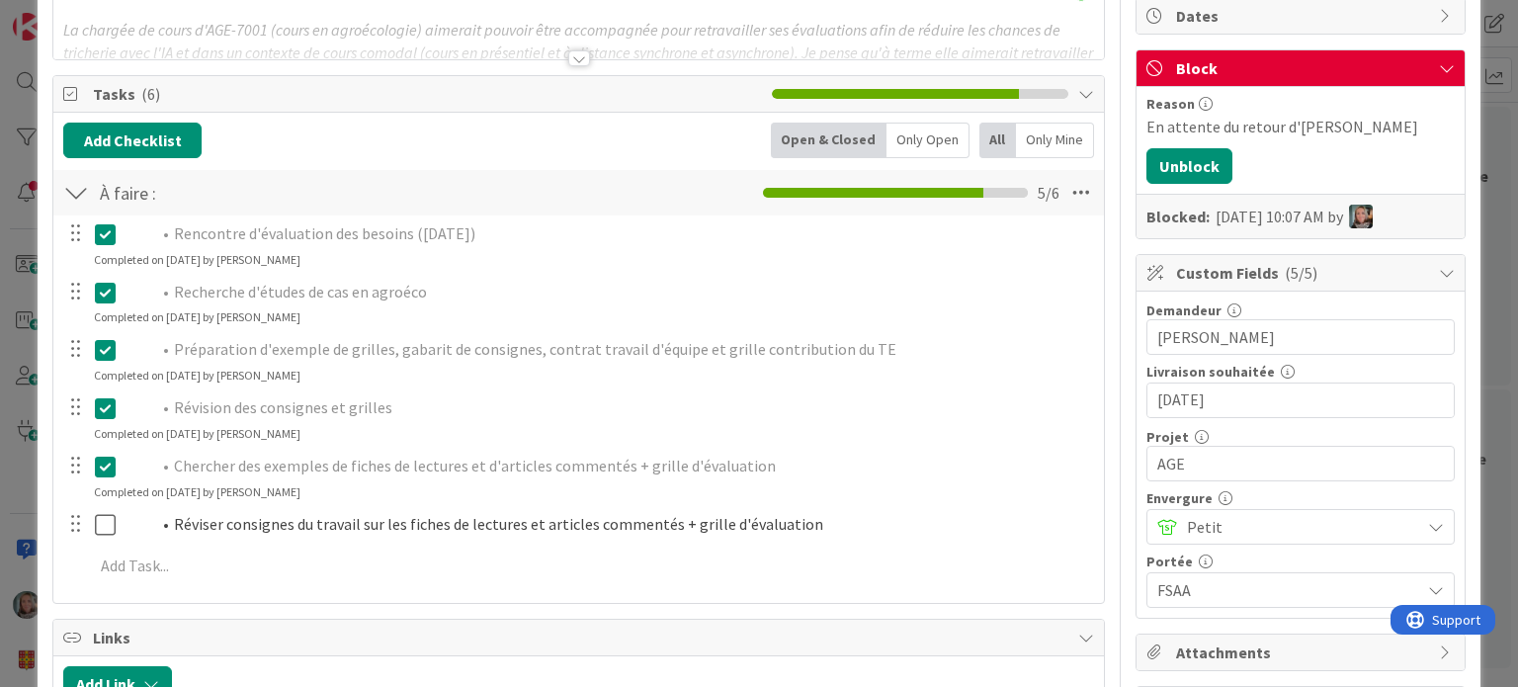
scroll to position [395, 0]
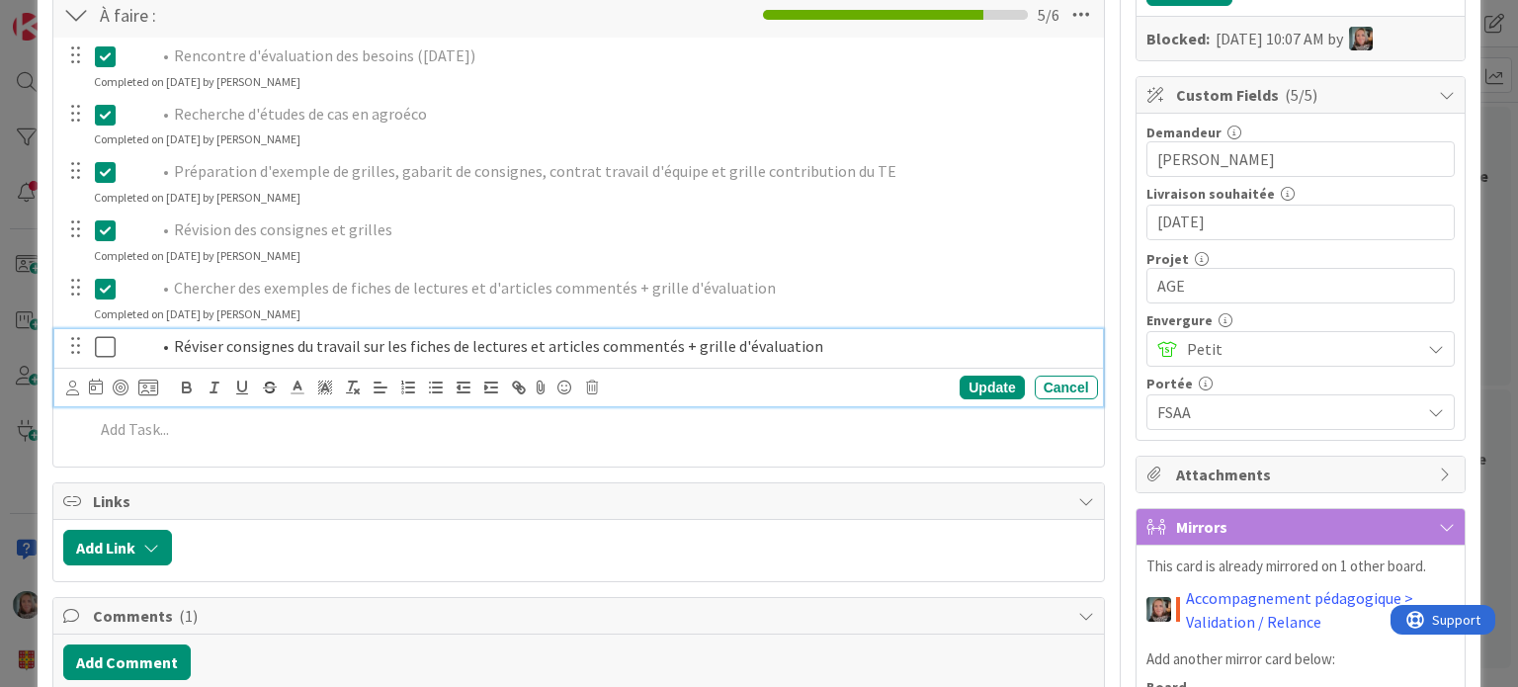
click at [102, 347] on icon at bounding box center [105, 347] width 21 height 24
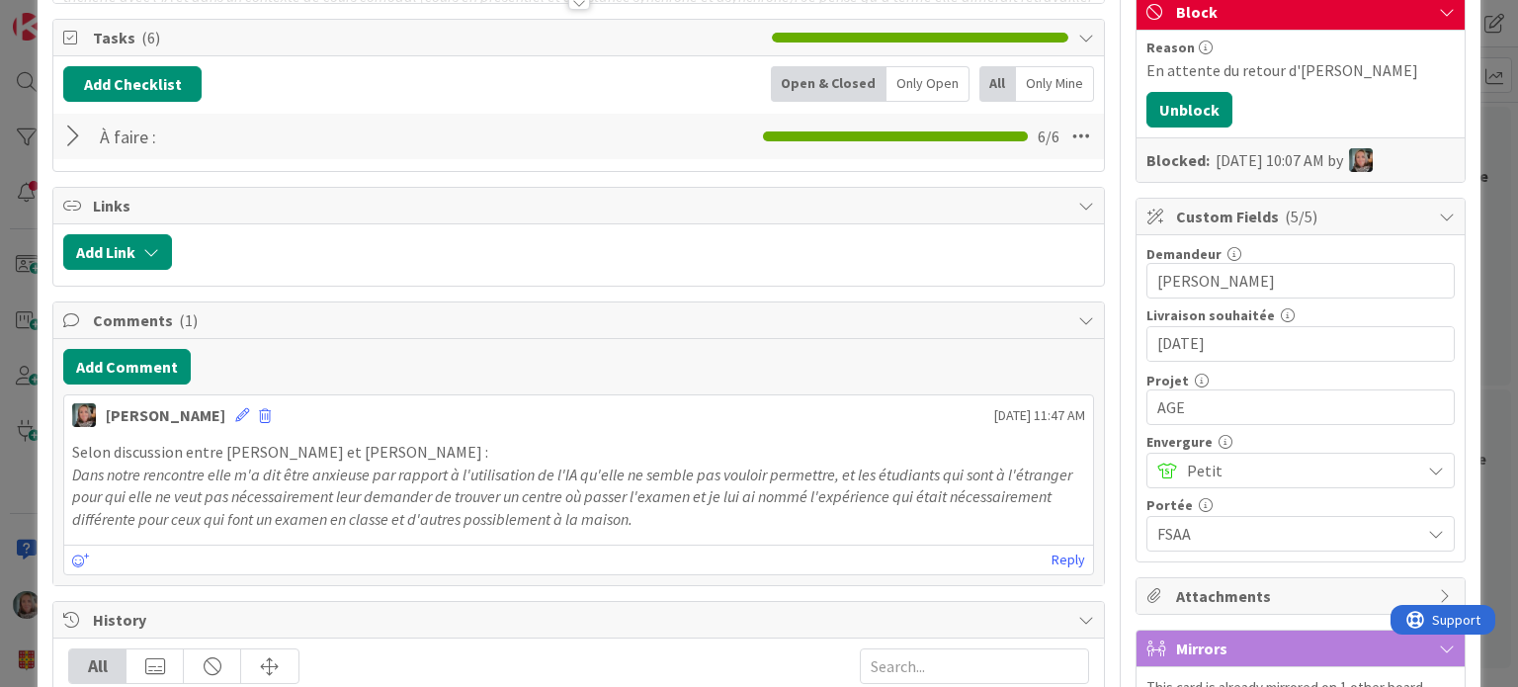
scroll to position [198, 0]
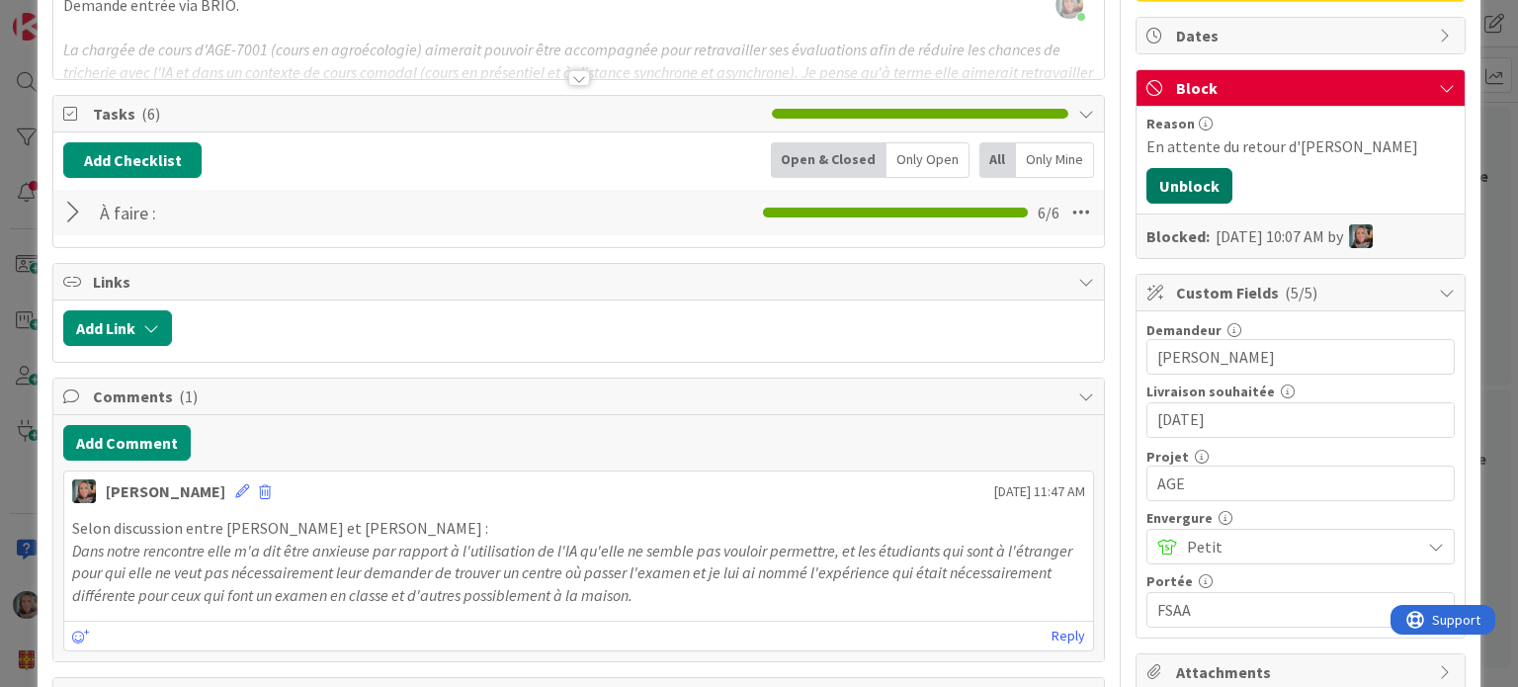
click at [1197, 185] on button "Unblock" at bounding box center [1189, 186] width 86 height 36
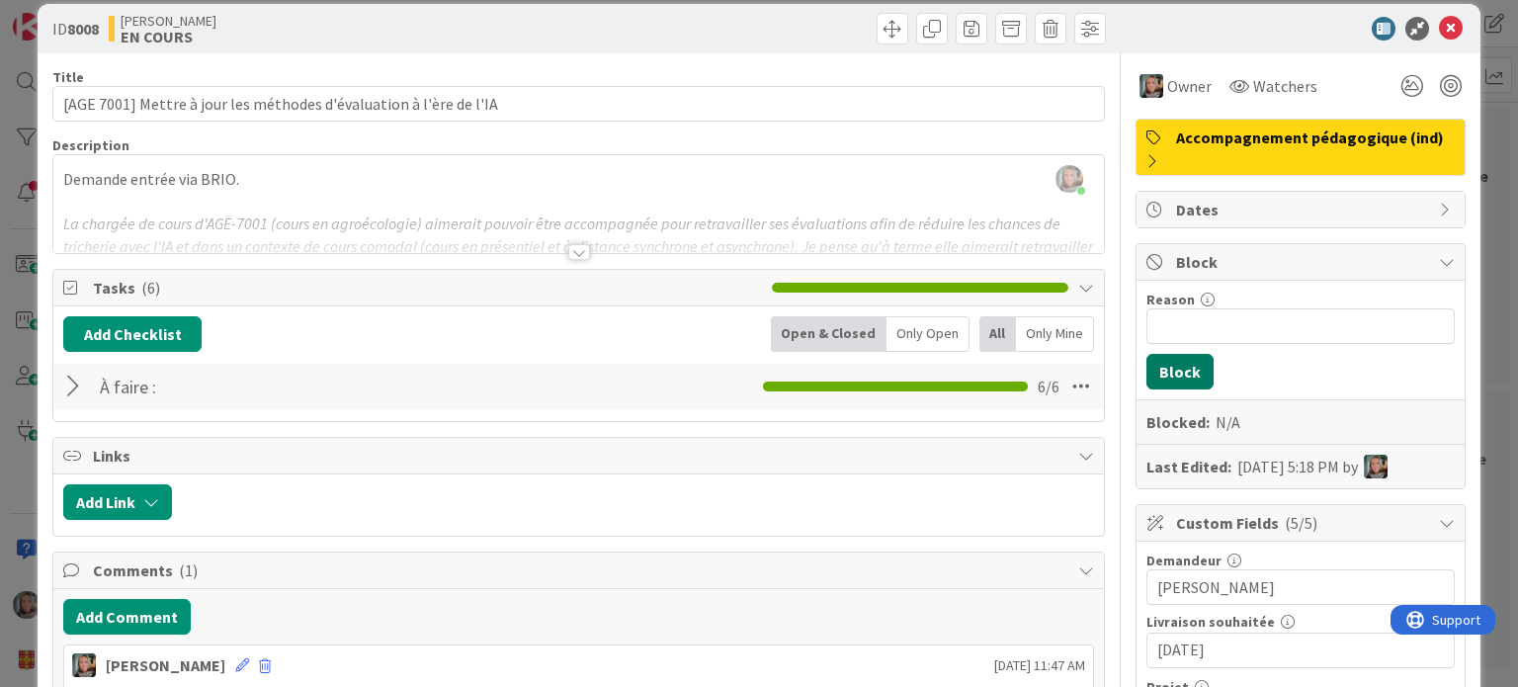
scroll to position [0, 0]
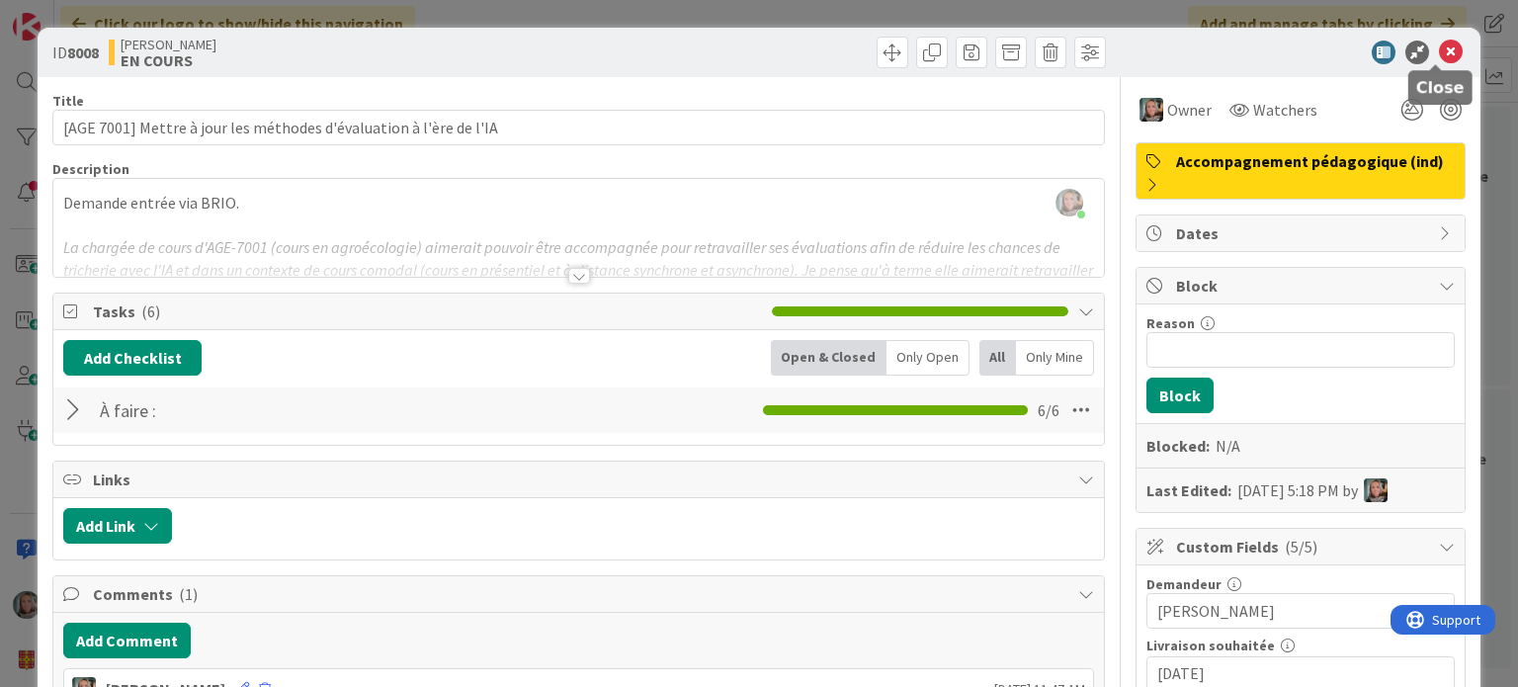
click at [1439, 42] on icon at bounding box center [1451, 53] width 24 height 24
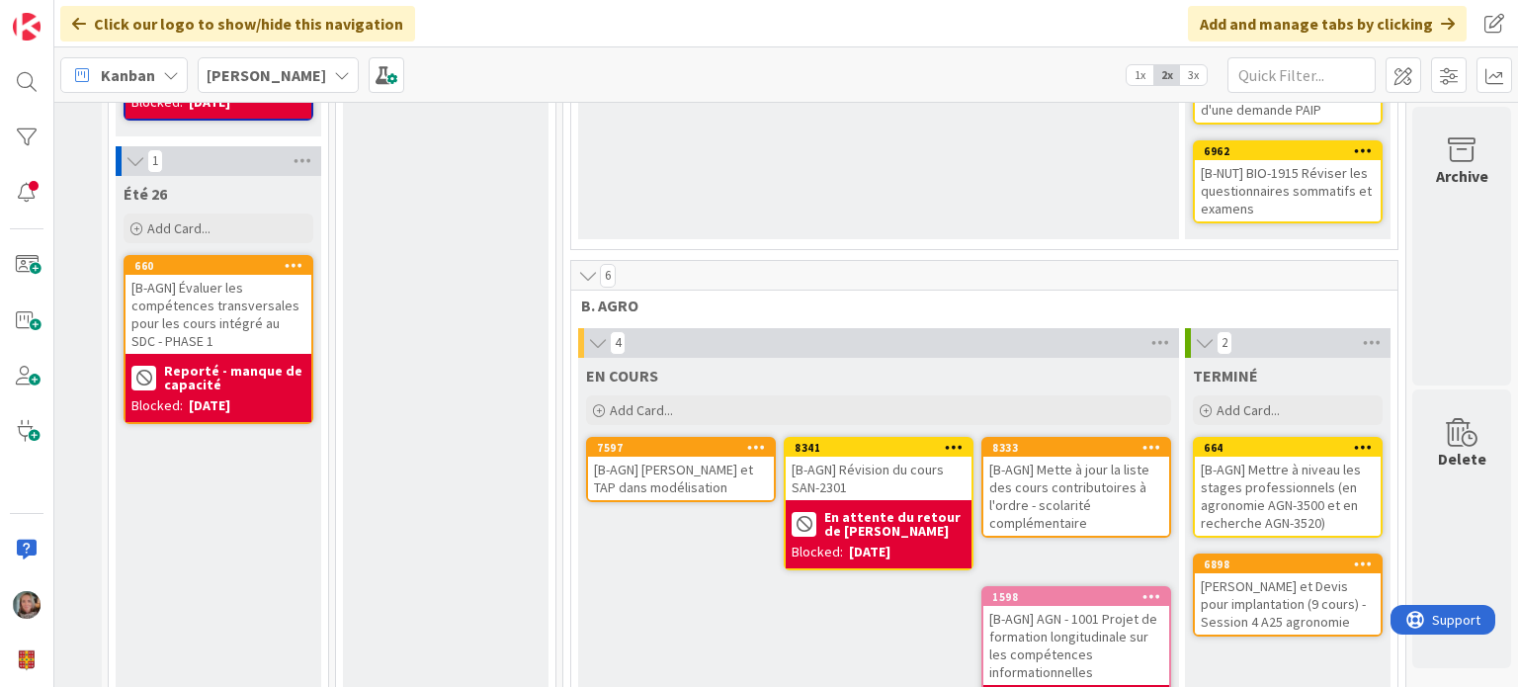
scroll to position [1915, 178]
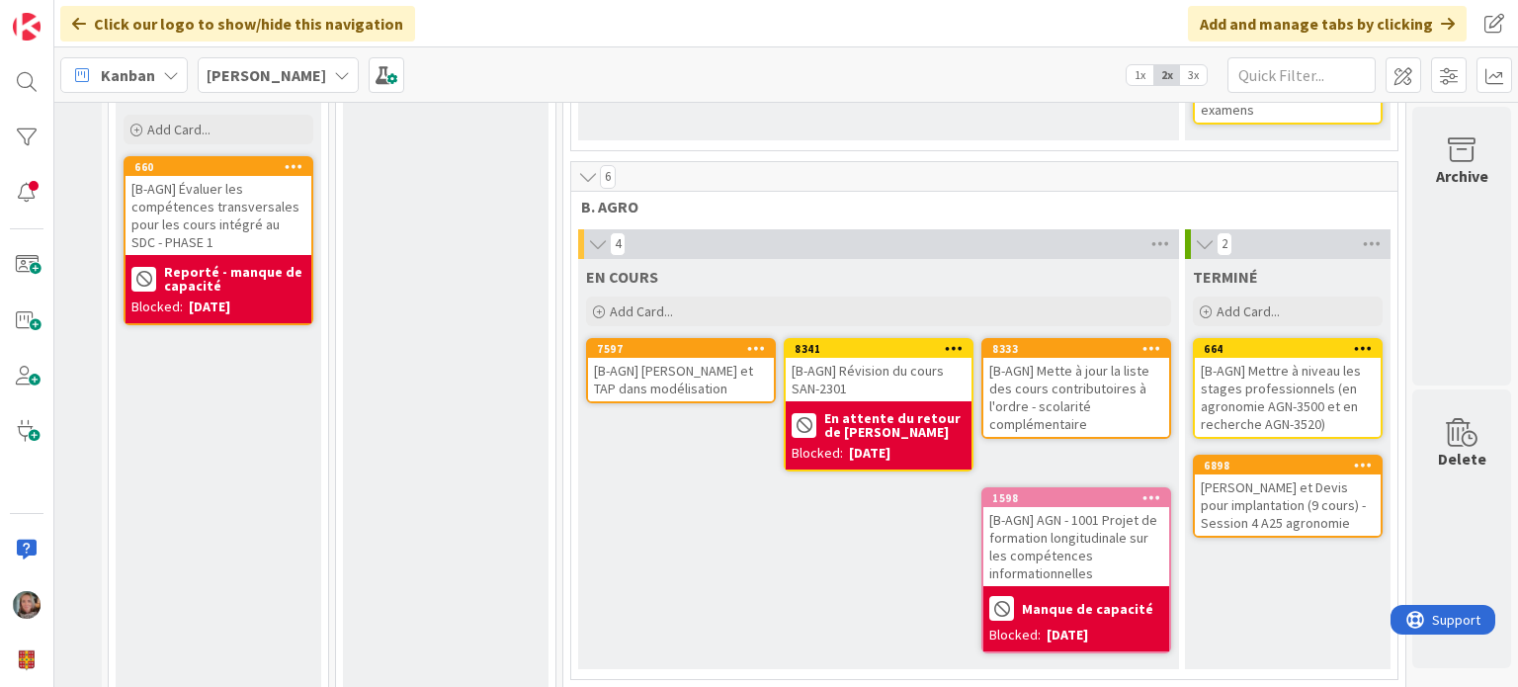
click at [1057, 358] on div "[B-AGN] Mette à jour la liste des cours contributoires à l'ordre - scolarité co…" at bounding box center [1076, 397] width 186 height 79
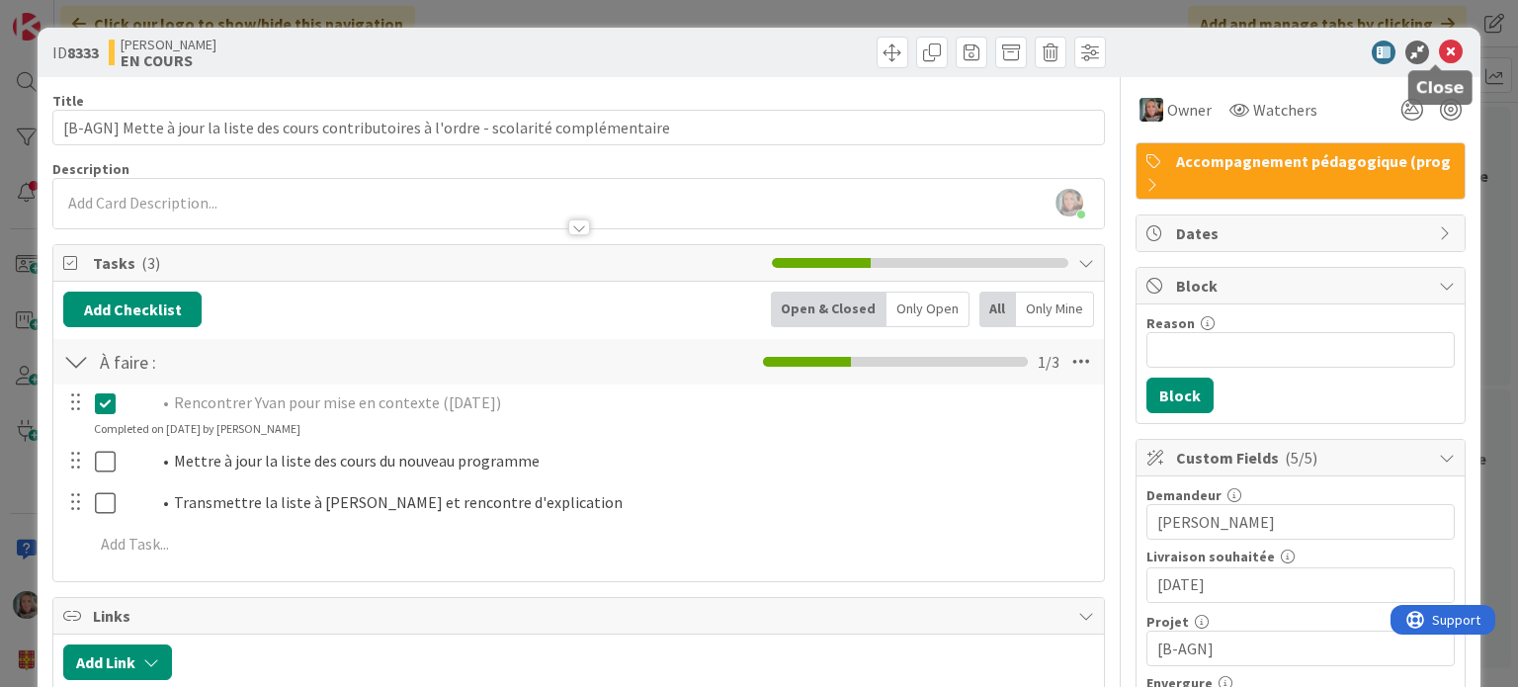
click at [1439, 45] on icon at bounding box center [1451, 53] width 24 height 24
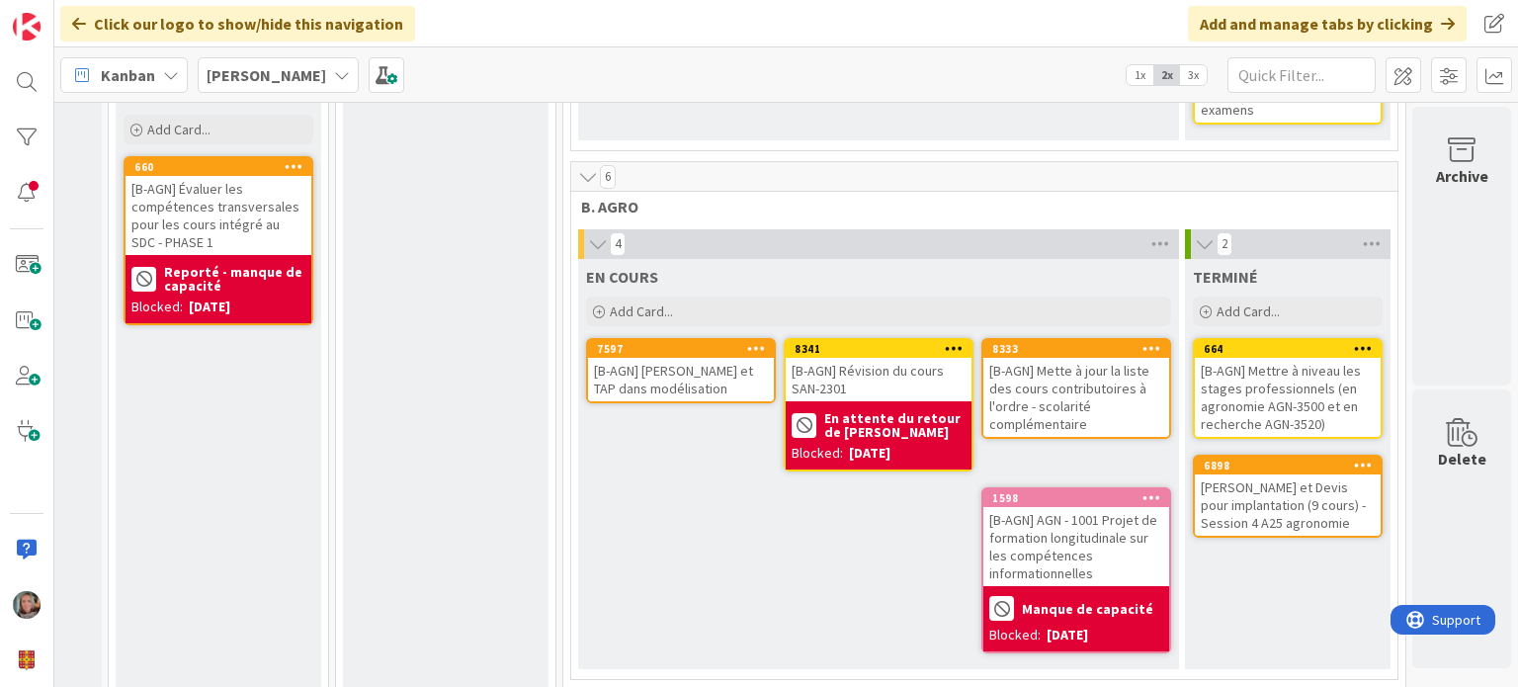
click at [1066, 358] on div "[B-AGN] Mette à jour la liste des cours contributoires à l'ordre - scolarité co…" at bounding box center [1076, 397] width 186 height 79
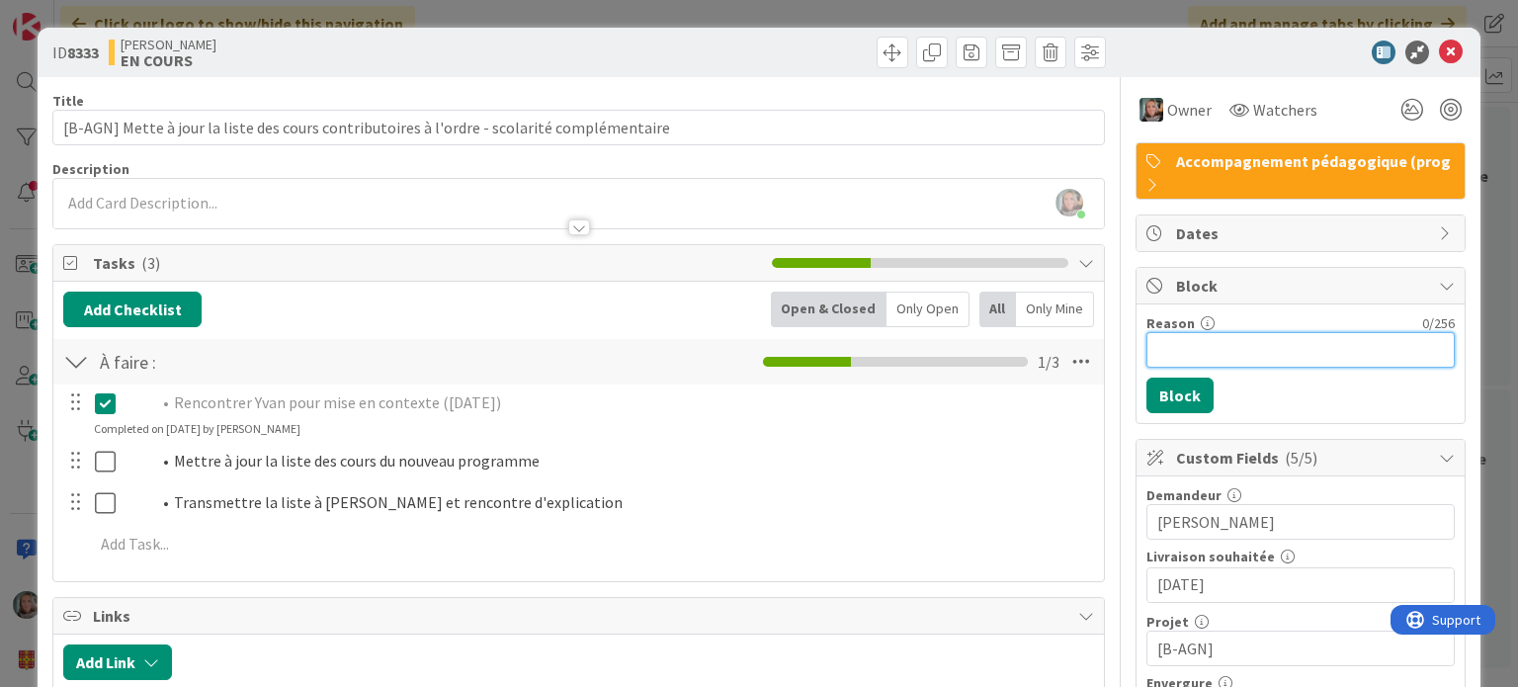
click at [1172, 349] on input "Reason" at bounding box center [1300, 350] width 308 height 36
type input "En attente d'Yvan et de la liste"
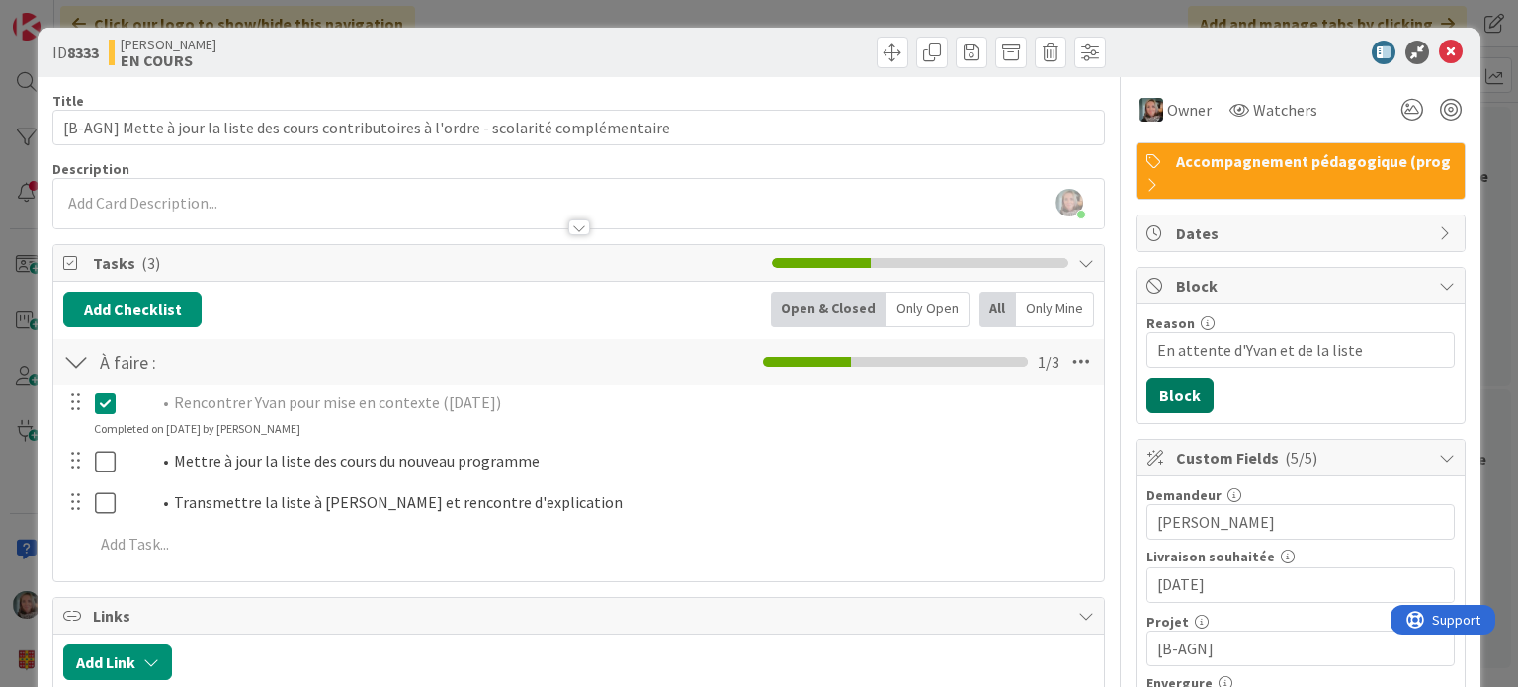
click at [1163, 398] on button "Block" at bounding box center [1179, 395] width 67 height 36
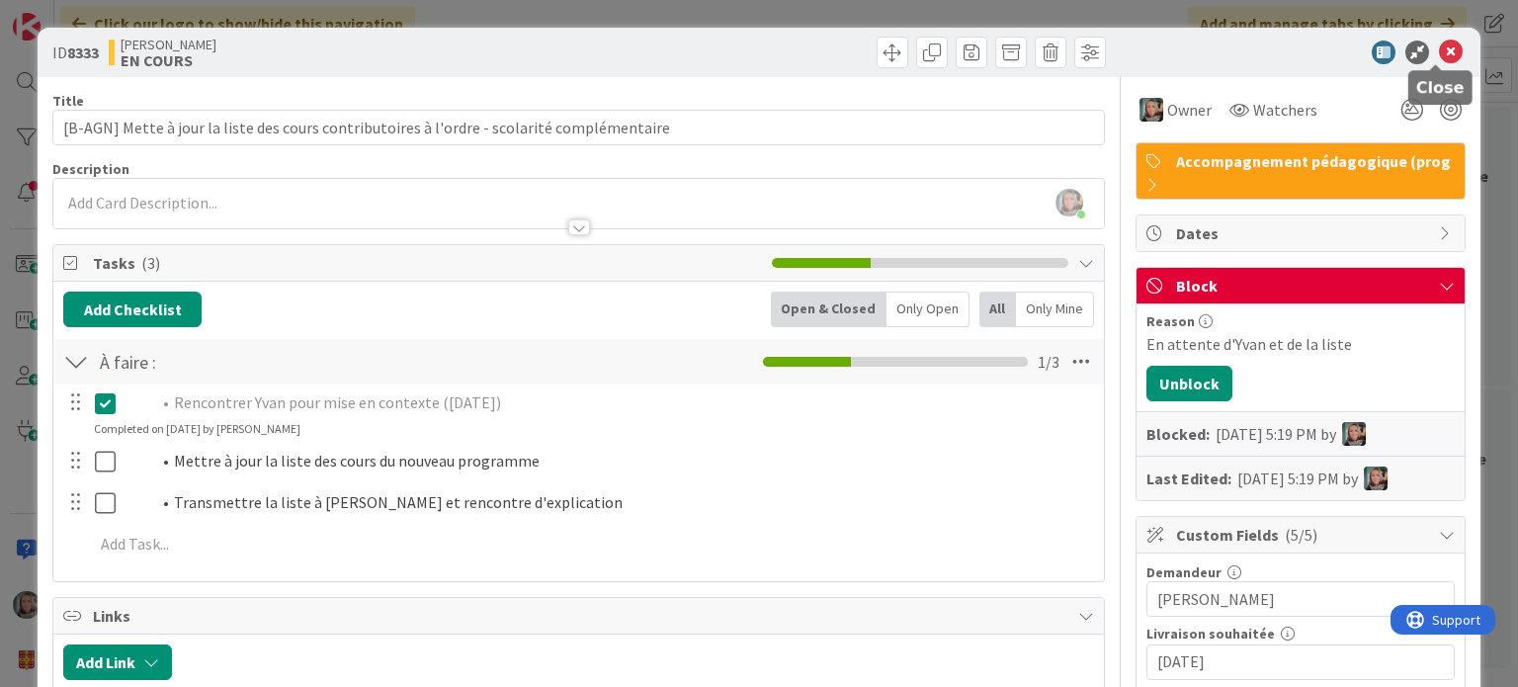
click at [1439, 48] on icon at bounding box center [1451, 53] width 24 height 24
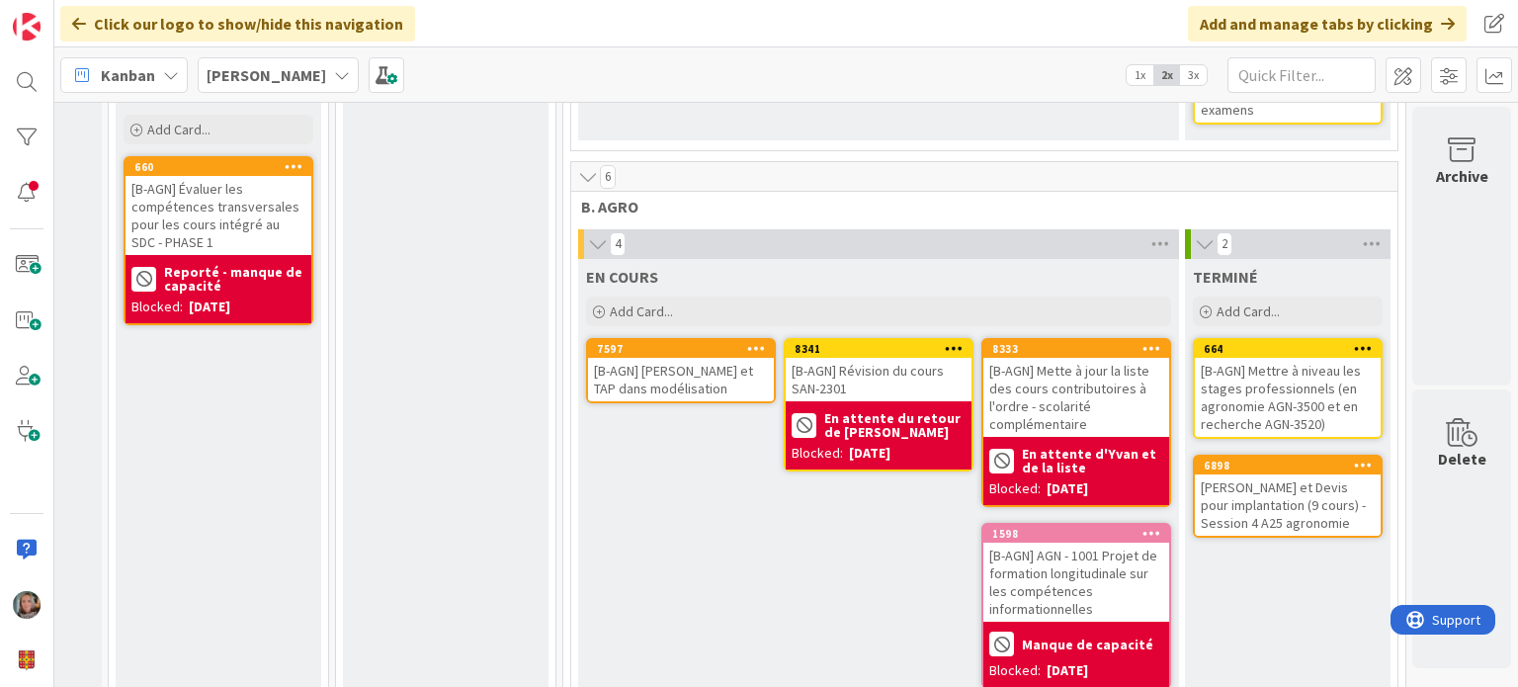
click at [673, 425] on div "EN COURS Add Card... 8333 [B-AGN] Mette à jour la liste des cours contributoire…" at bounding box center [878, 482] width 601 height 446
click at [631, 302] on span "Add Card..." at bounding box center [641, 311] width 63 height 18
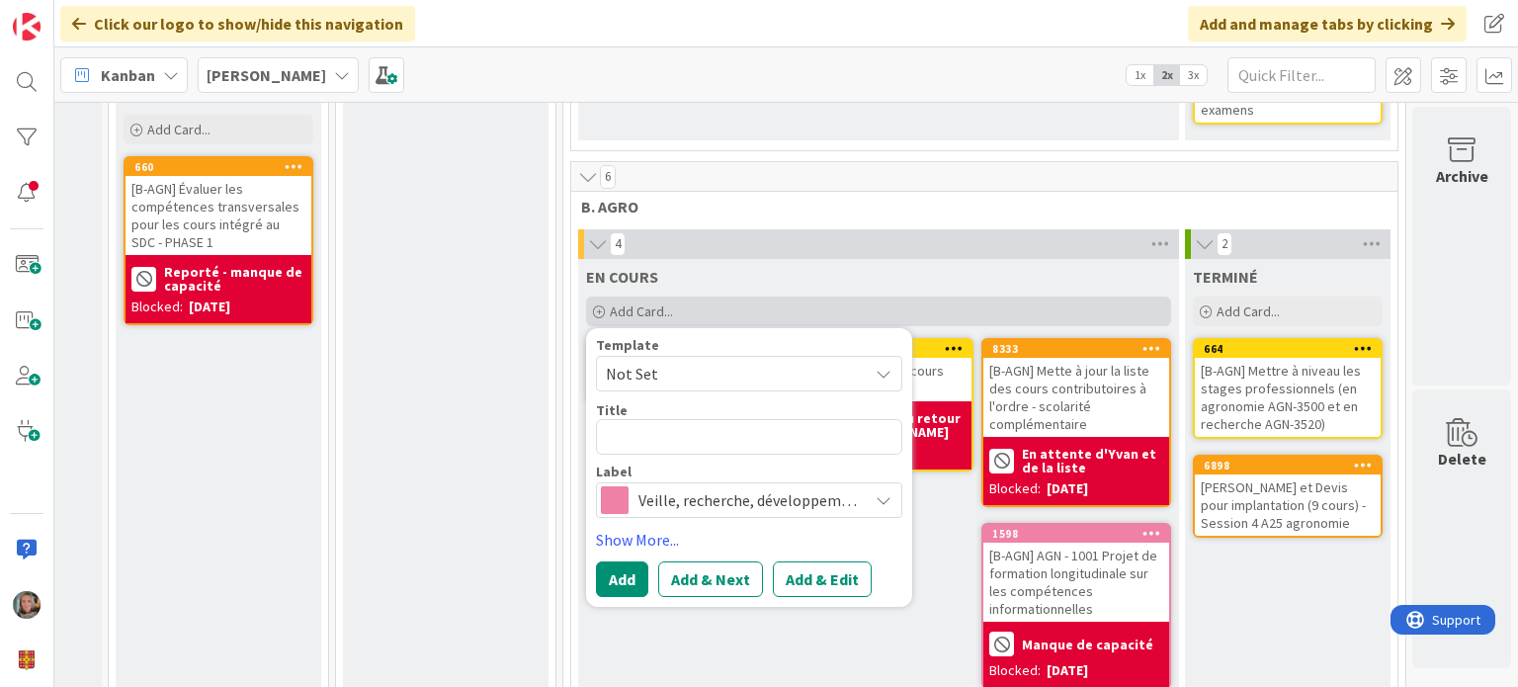
type textarea "x"
type textarea "("
type textarea "x"
type textarea "["
type textarea "x"
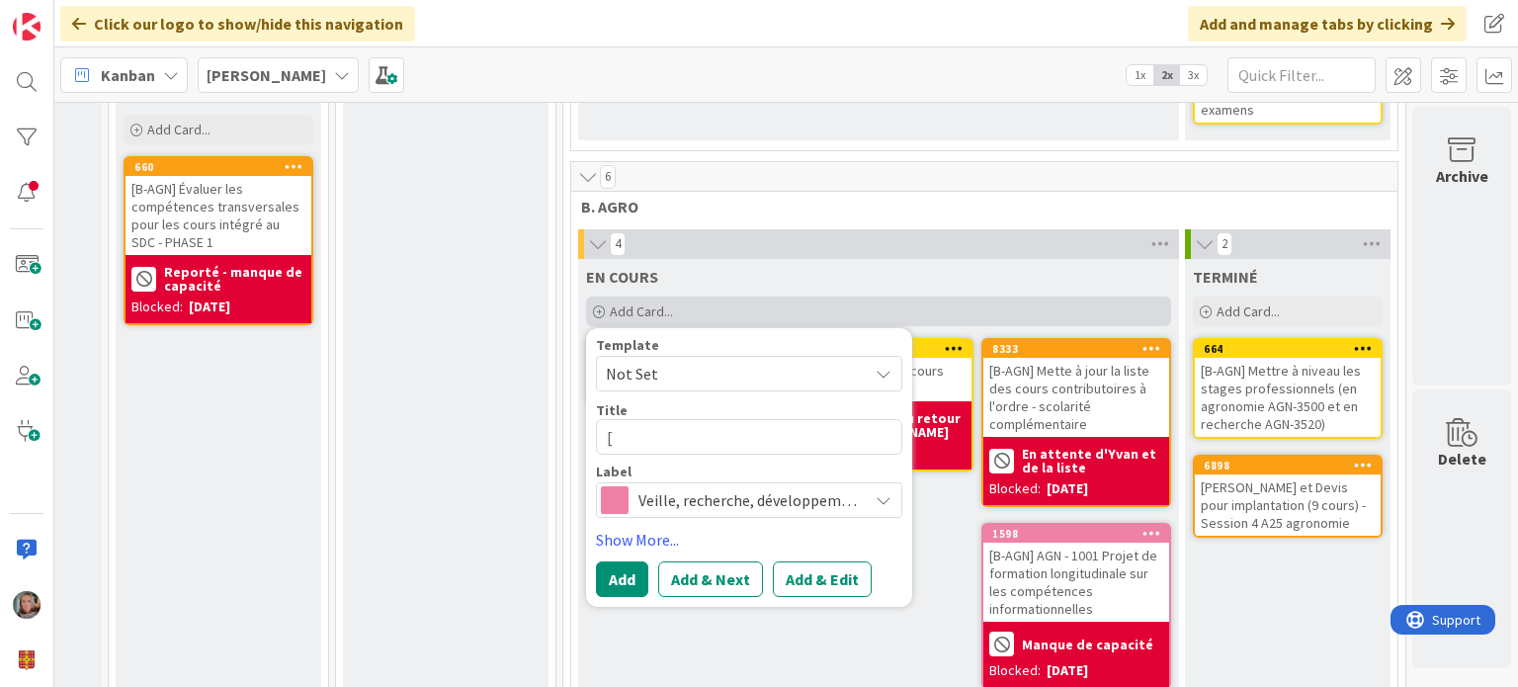
type textarea "[]"
type textarea "x"
type textarea "[B]"
type textarea "x"
type textarea "[B-]"
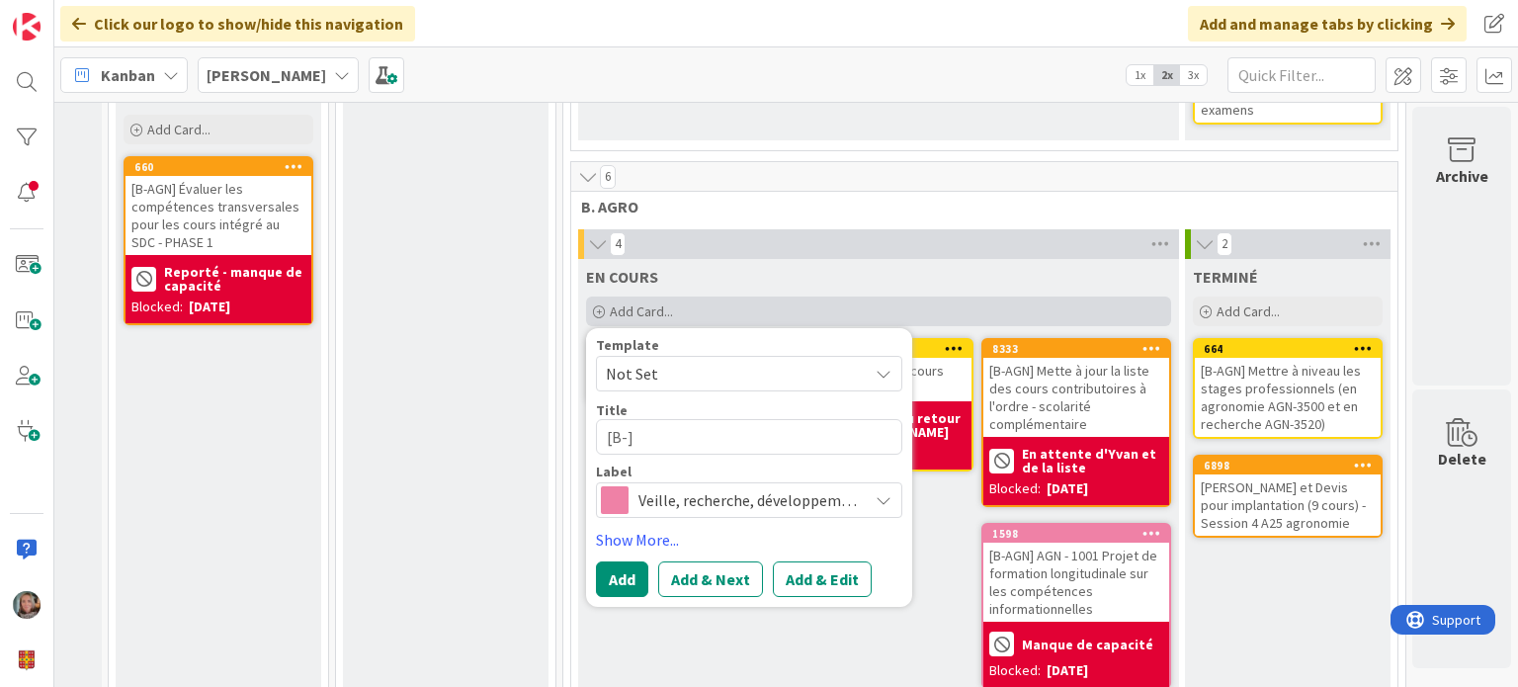
type textarea "x"
type textarea "[B-A]"
type textarea "x"
type textarea "[B-AG]"
type textarea "x"
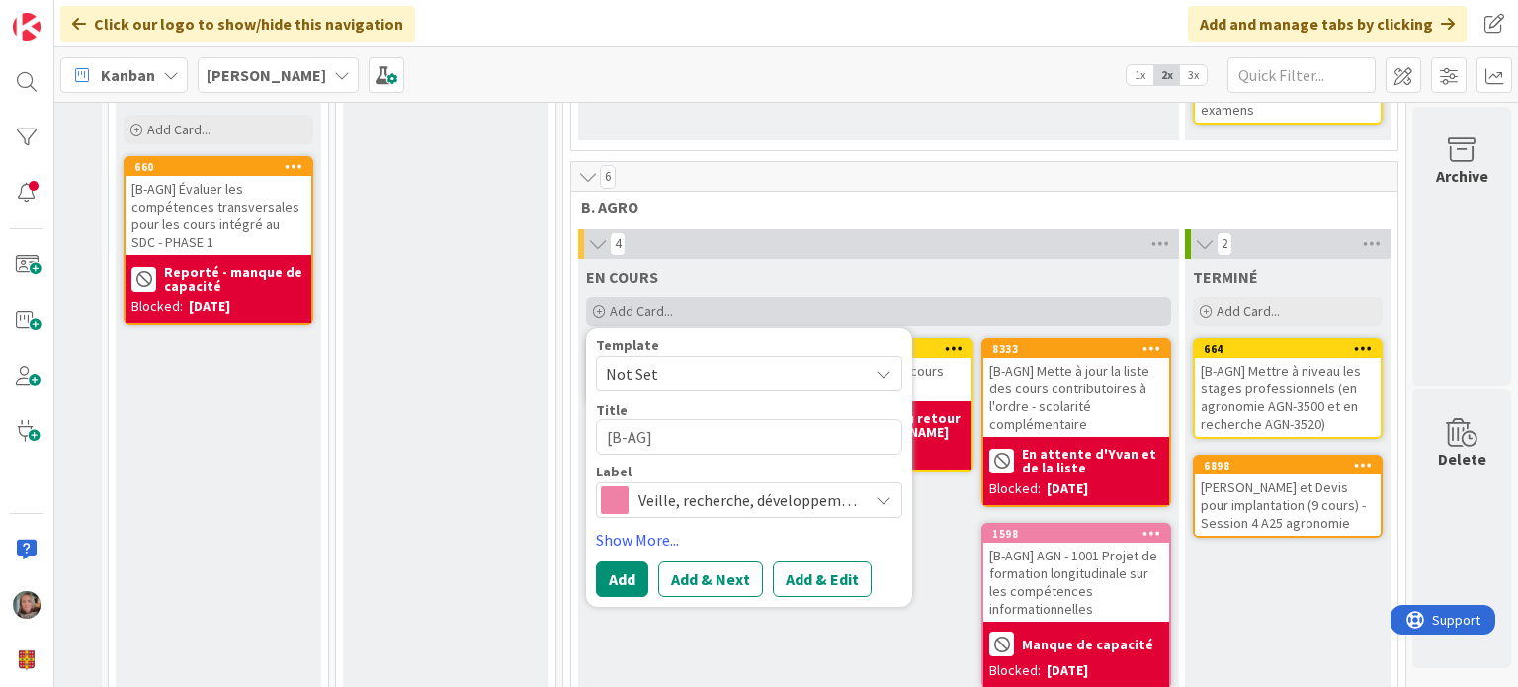
type textarea "[B-AGN]"
type textarea "x"
type textarea "[B-AGN]"
type textarea "x"
type textarea "[B-AGN] C"
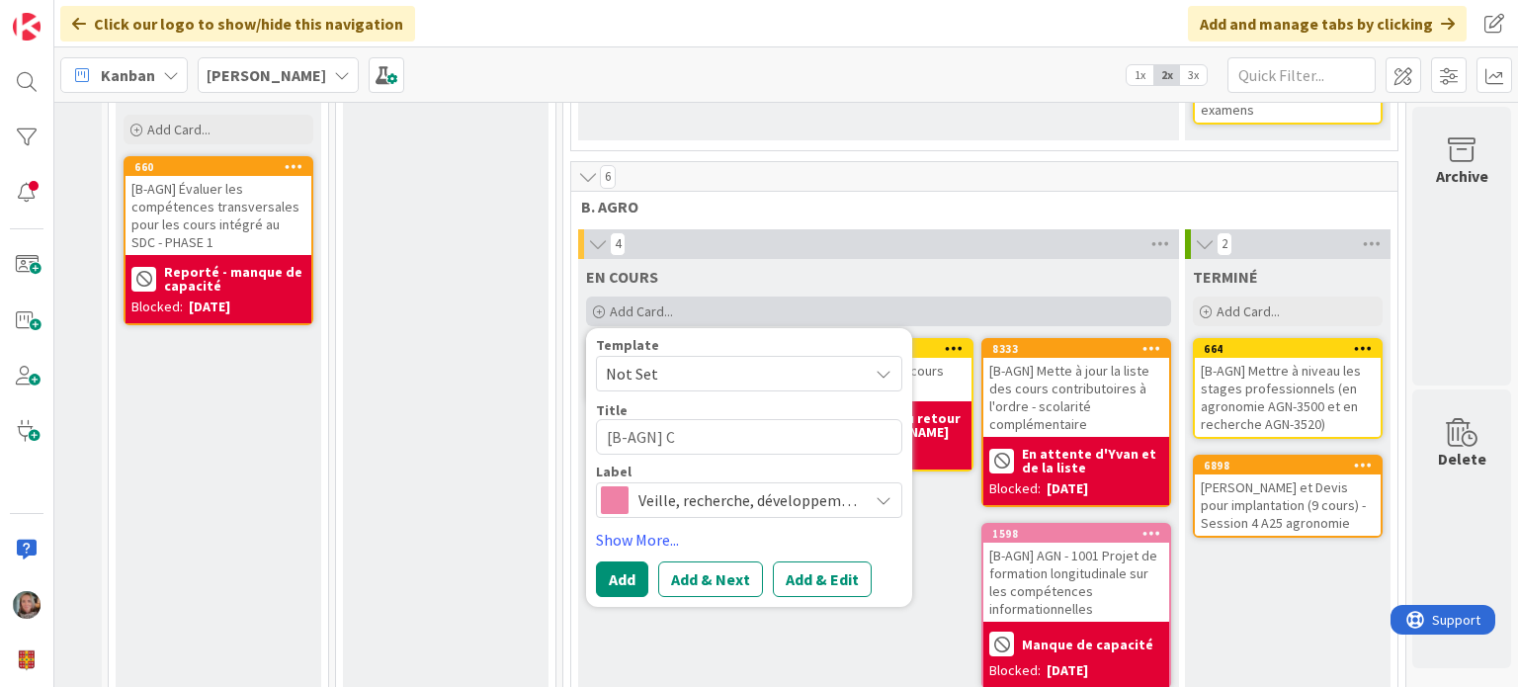
type textarea "x"
type textarea "[B-AGN] Cr"
type textarea "x"
type textarea "[B-AGN] Cré"
type textarea "x"
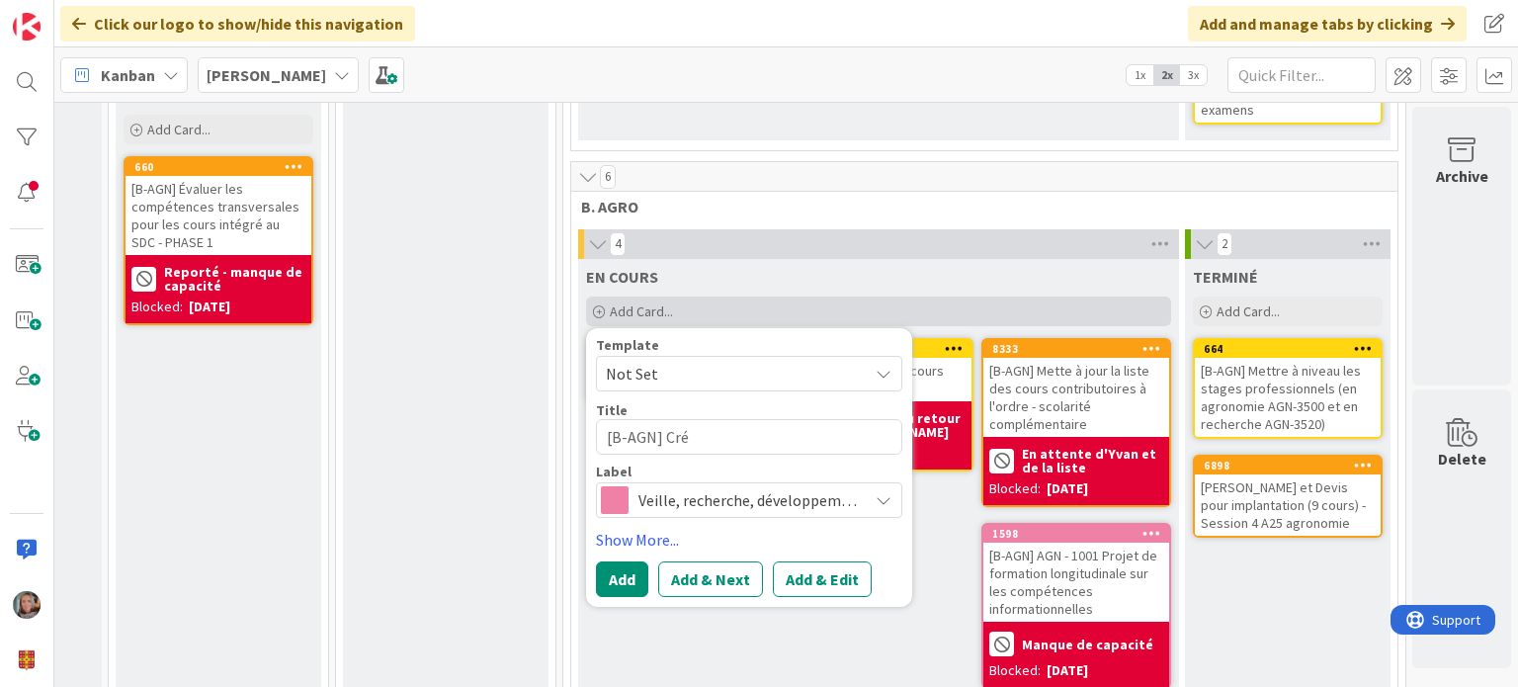
type textarea "[B-AGN] Crée"
type textarea "x"
type textarea "[B-AGN] Créer"
type textarea "x"
type textarea "[B-AGN] Créer"
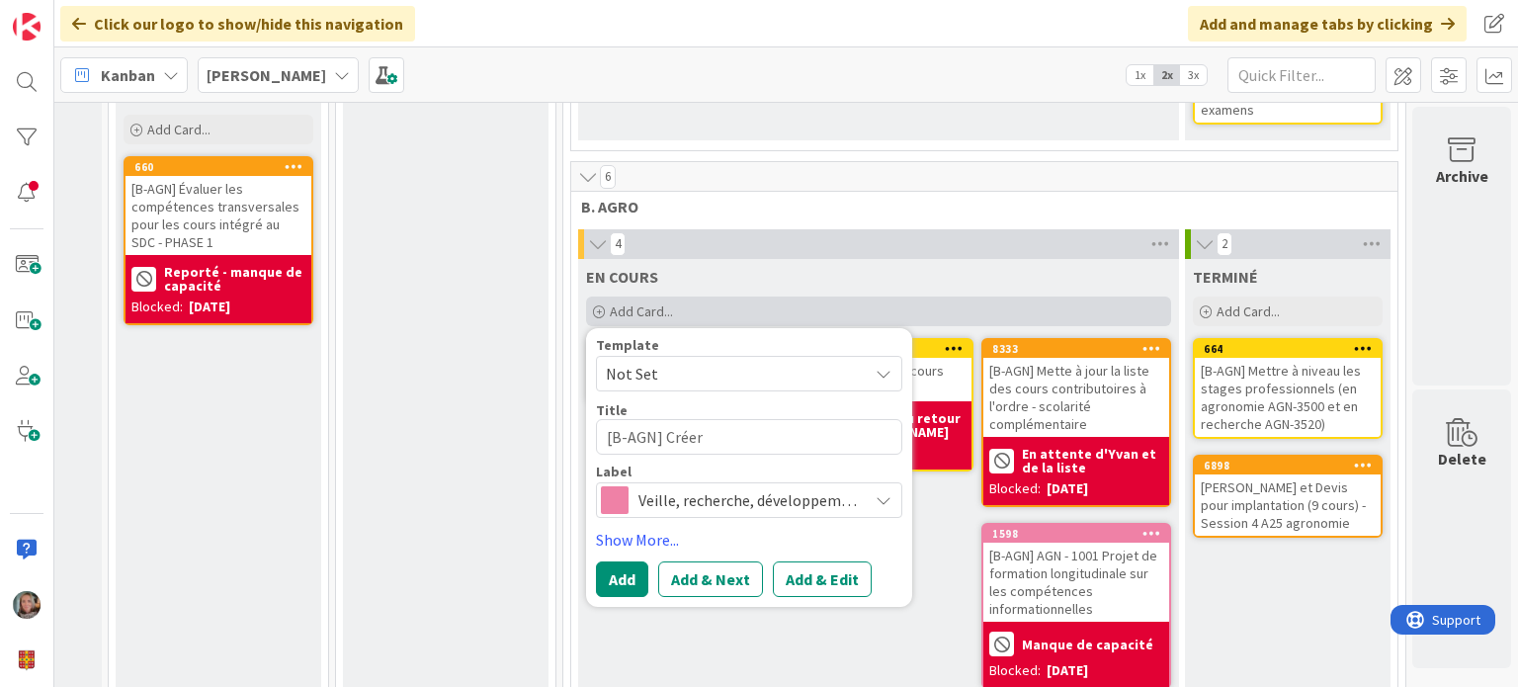
type textarea "x"
type textarea "[B-AGN] Créer g"
type textarea "x"
type textarea "[B-AGN] Créer gr"
type textarea "x"
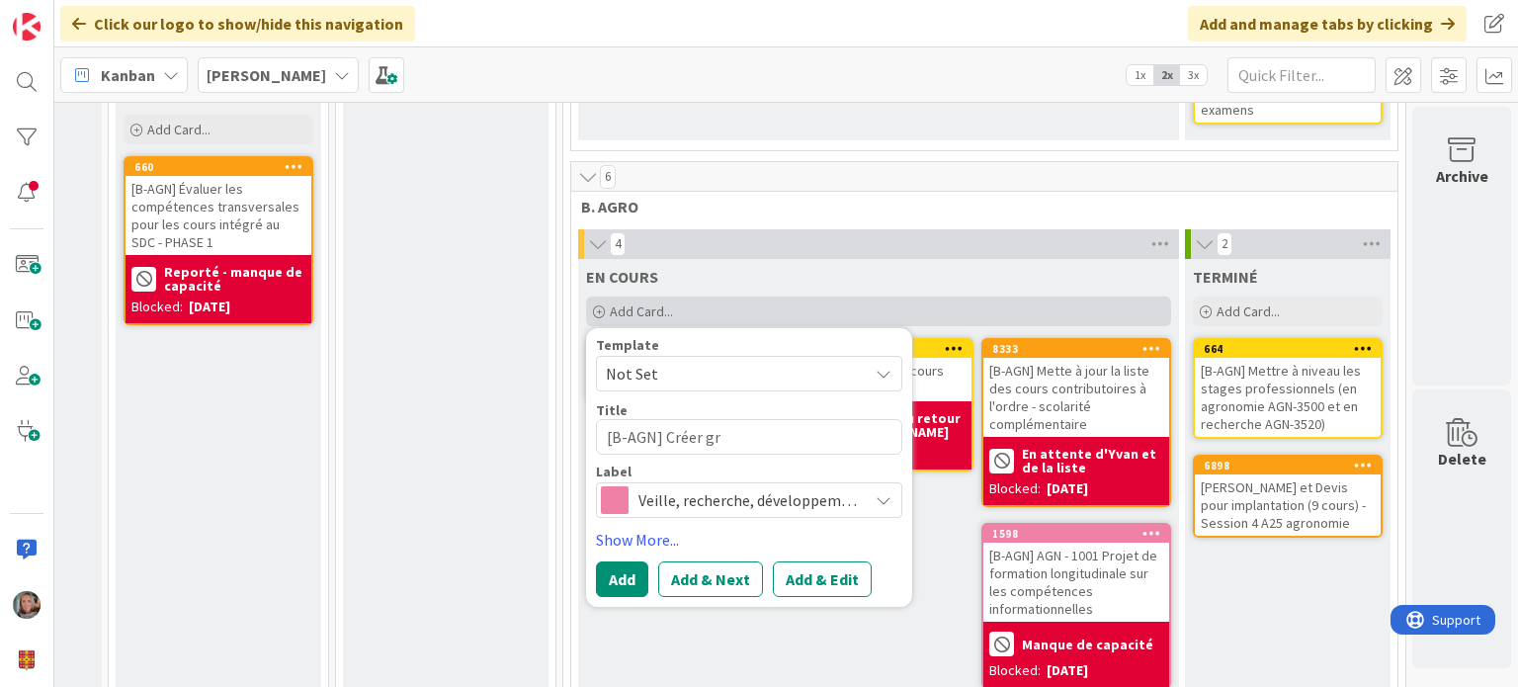
type textarea "[B-AGN] Créer gri"
type textarea "x"
type textarea "[B-AGN] Créer gril"
type textarea "x"
type textarea "[B-AGN] Créer grill"
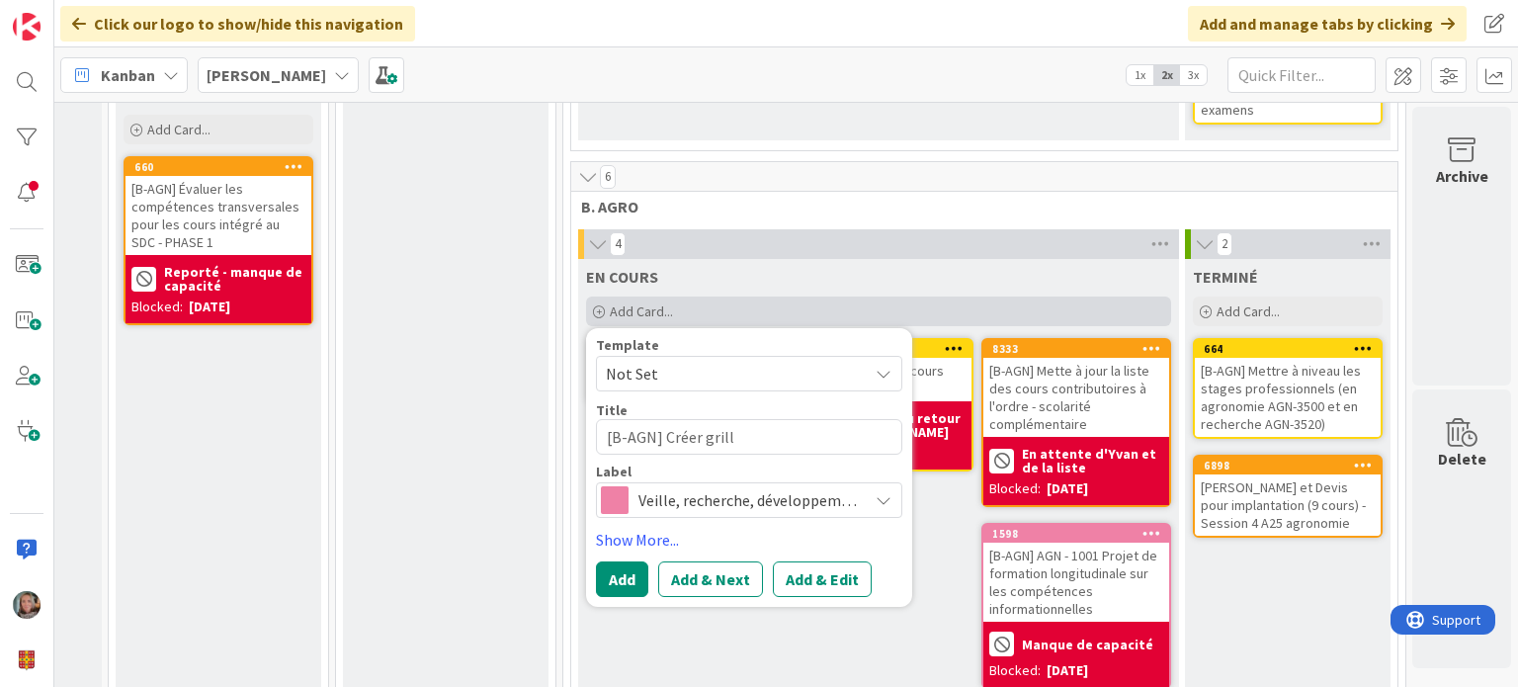
type textarea "x"
type textarea "[B-AGN] Créer grille"
type textarea "x"
type textarea "[B-AGN] Créer grille"
type textarea "x"
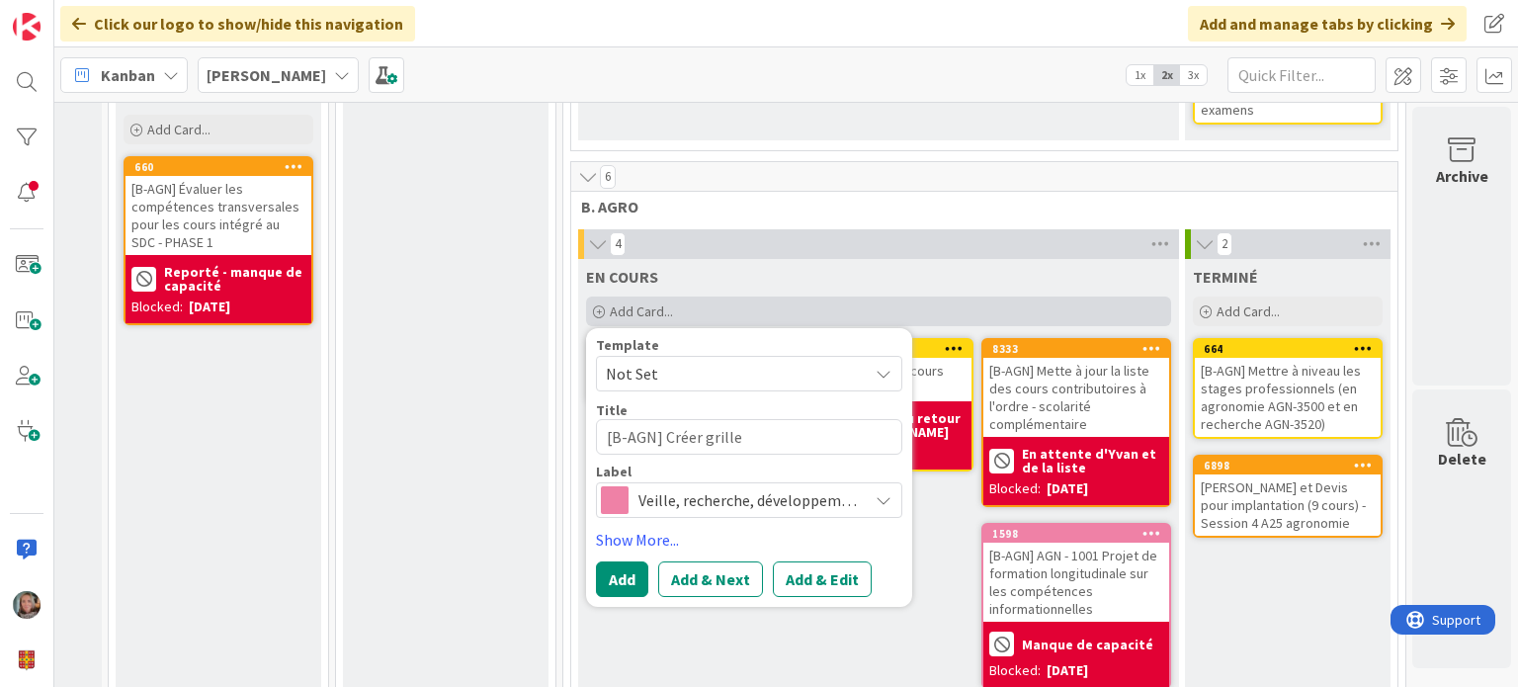
type textarea "[B-AGN] Créer grille d"
type textarea "x"
type textarea "[B-AGN] Créer grille d'"
type textarea "x"
type textarea "[B-AGN] Créer grille d'év"
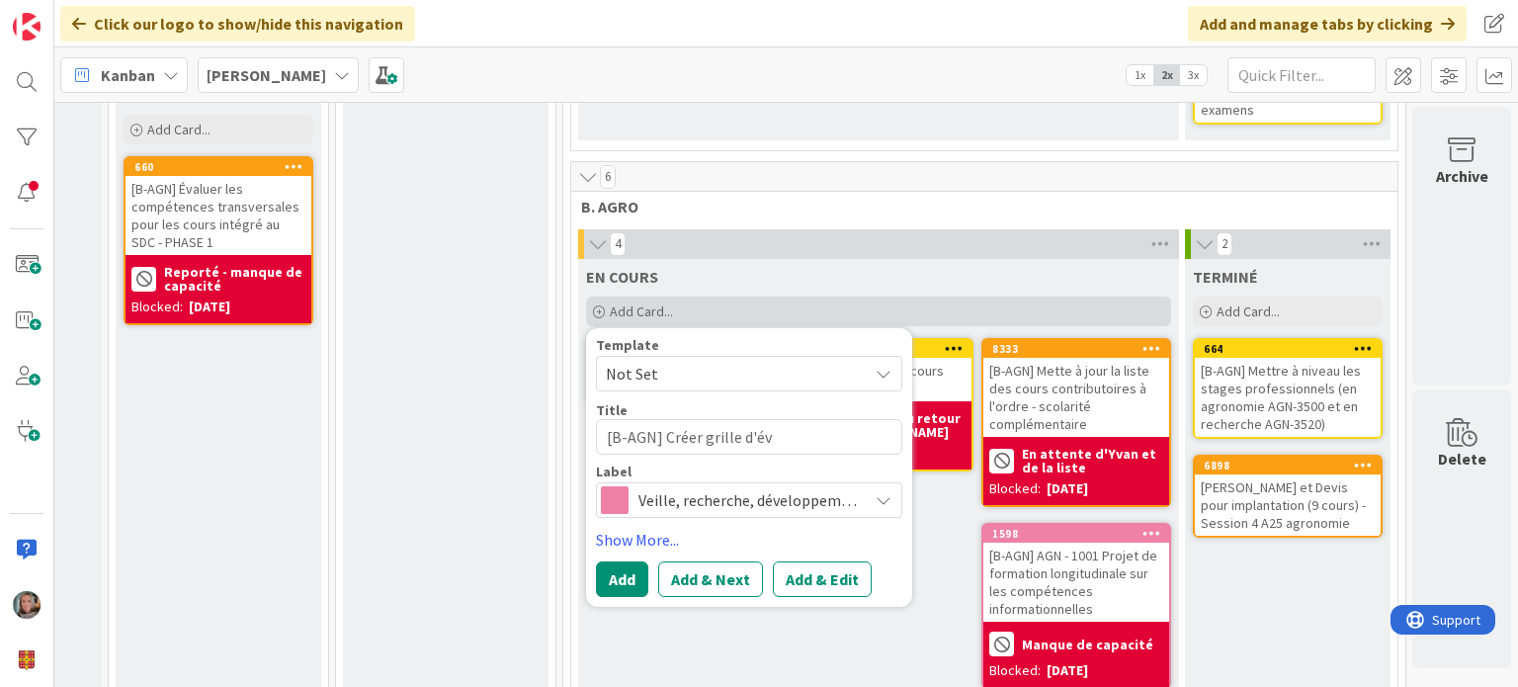
type textarea "x"
type textarea "[B-AGN] Créer grille d'éva"
type textarea "x"
type textarea "[B-AGN] Créer grille d'éval"
type textarea "x"
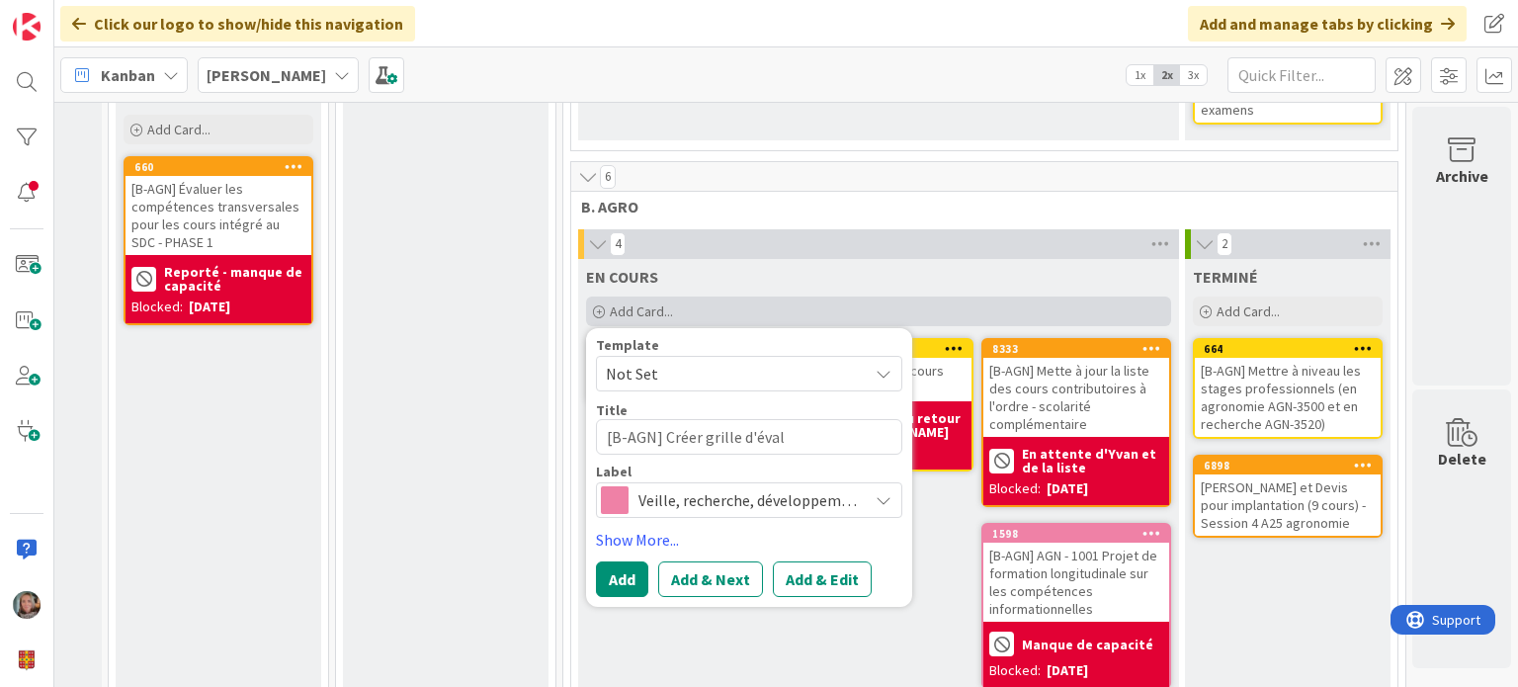
type textarea "[B-AGN] Créer grille d'évalu"
type textarea "x"
type textarea "[B-AGN] Créer grille d'évalua"
type textarea "x"
type textarea "[B-AGN] Créer grille d'évaluat"
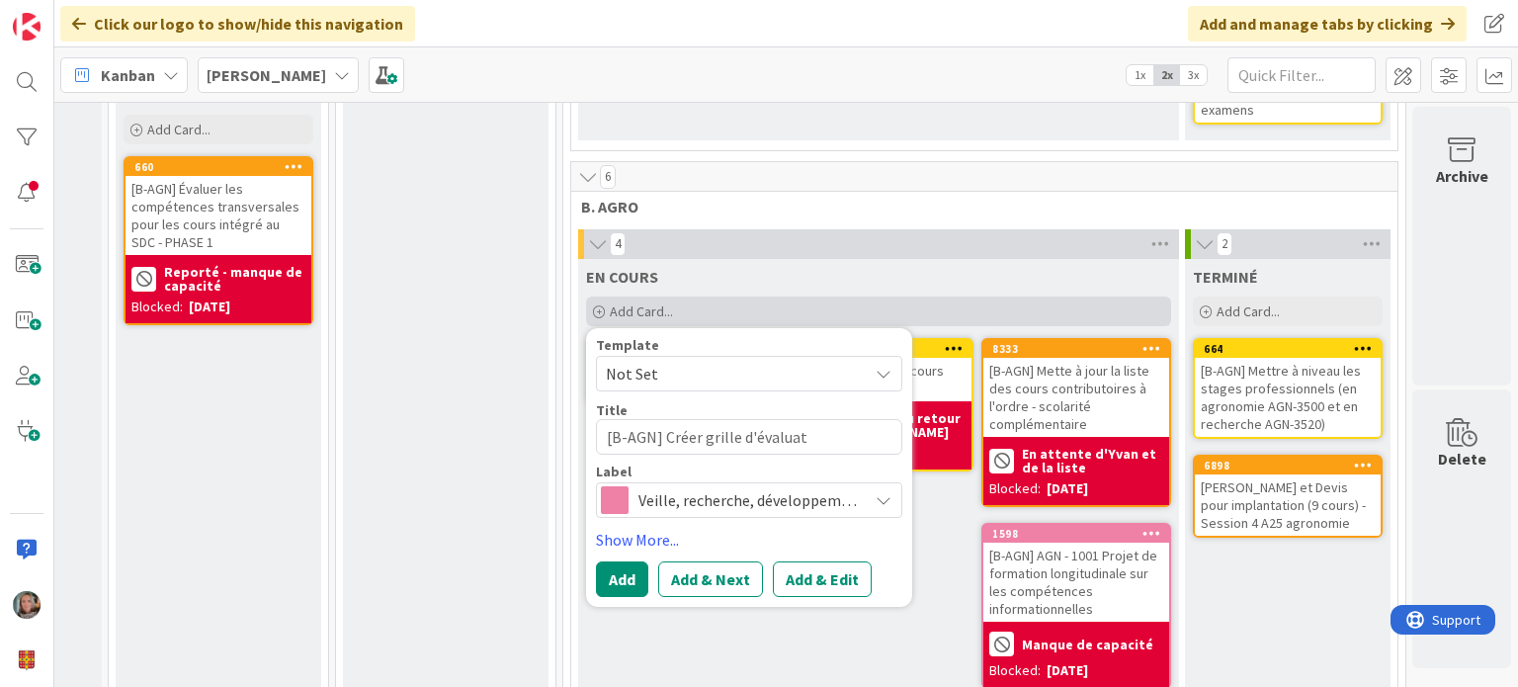
type textarea "x"
type textarea "[B-AGN] Créer grille d'évaluati"
type textarea "x"
type textarea "[B-AGN] Créer grille d'évaluatio"
type textarea "x"
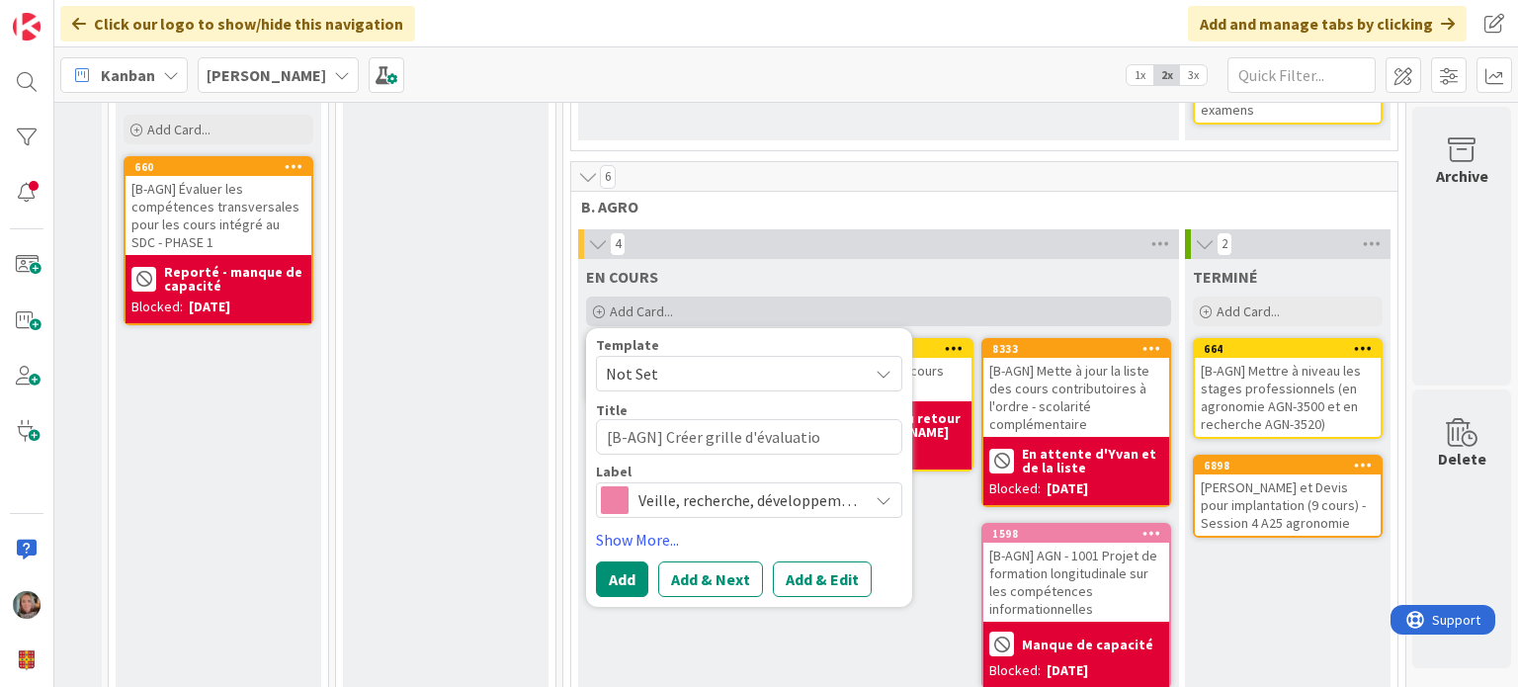
type textarea "[B-AGN] Créer grille d'évaluation"
type textarea "x"
type textarea "[B-AGN] Créer grille d'évaluation"
type textarea "x"
type textarea "[B-AGN] Créer grille d'évaluation d"
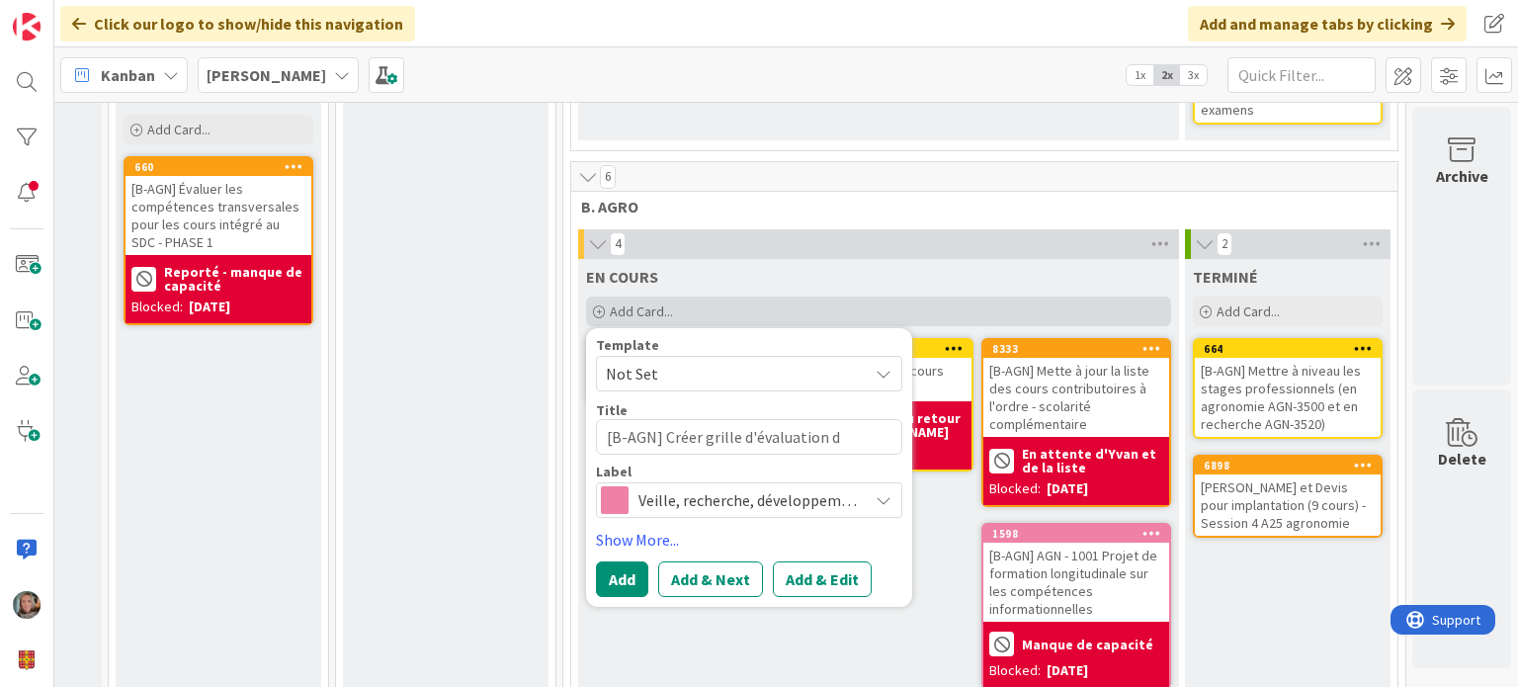
type textarea "x"
type textarea "[B-AGN] Créer grille d'évaluation du"
type textarea "x"
type textarea "[B-AGN] Créer grille d'évaluation du"
type textarea "x"
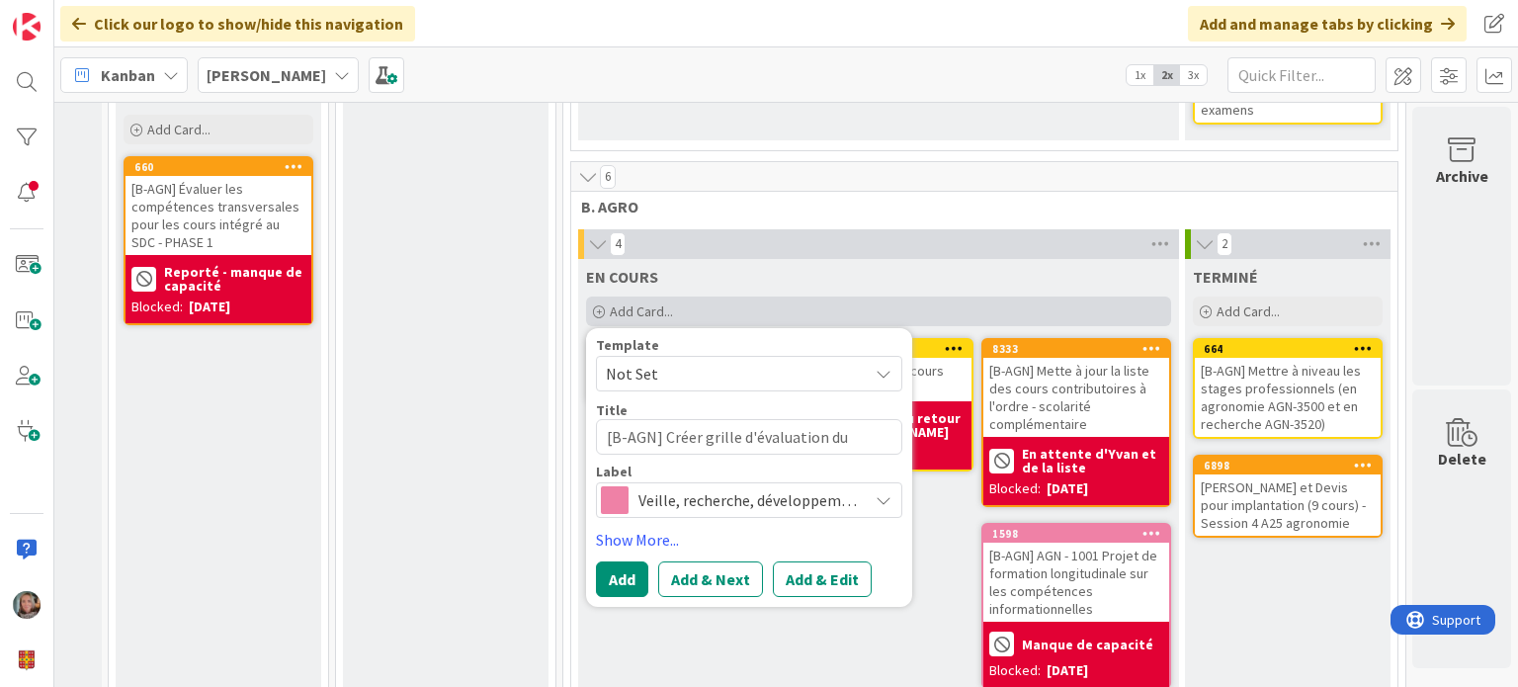
type textarea "[B-AGN] Créer grille d'évaluation du"
type textarea "x"
type textarea "[B-AGN] Créer grille d'évaluation d"
type textarea "x"
type textarea "[B-AGN] Créer grille d'évaluation de"
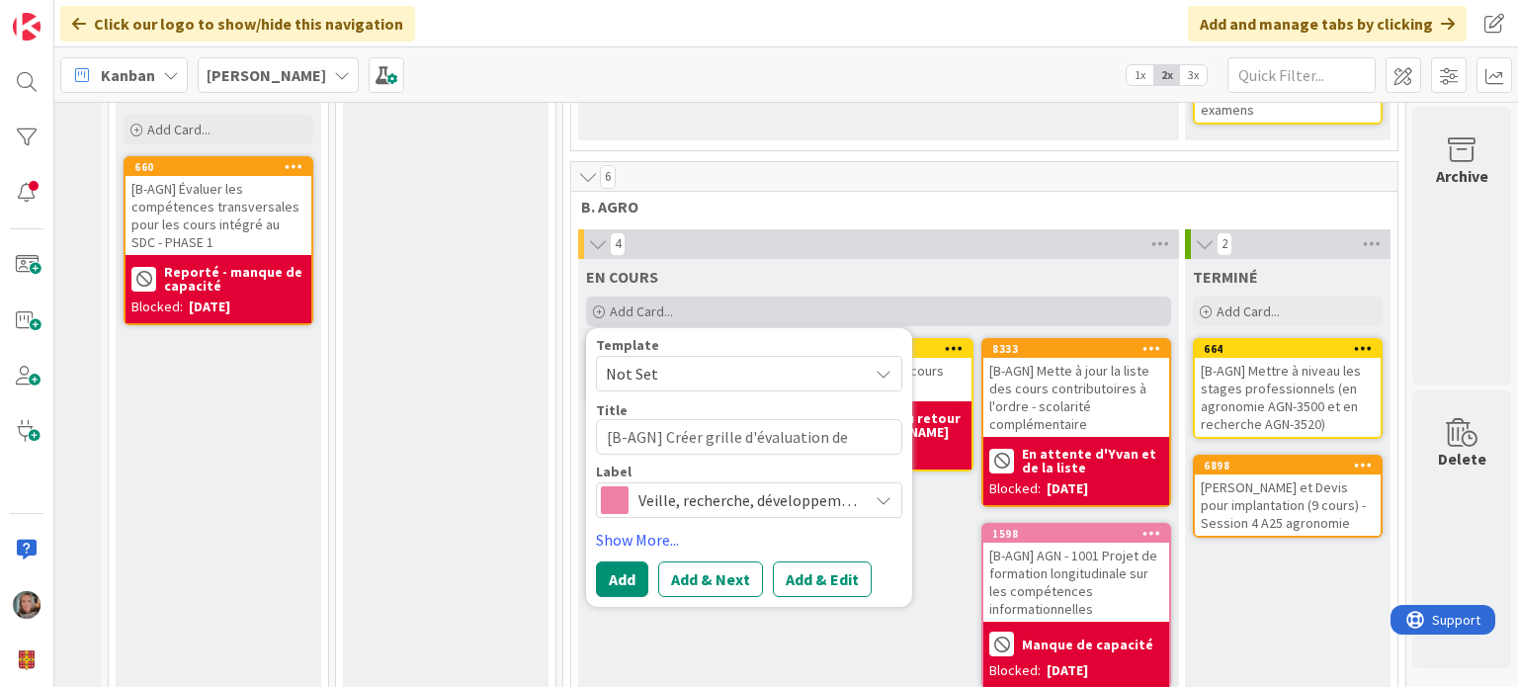
type textarea "x"
type textarea "[B-AGN] Créer grille d'évaluation de l"
type textarea "x"
type textarea "[B-AGN] Créer grille d'évaluation de l'"
type textarea "x"
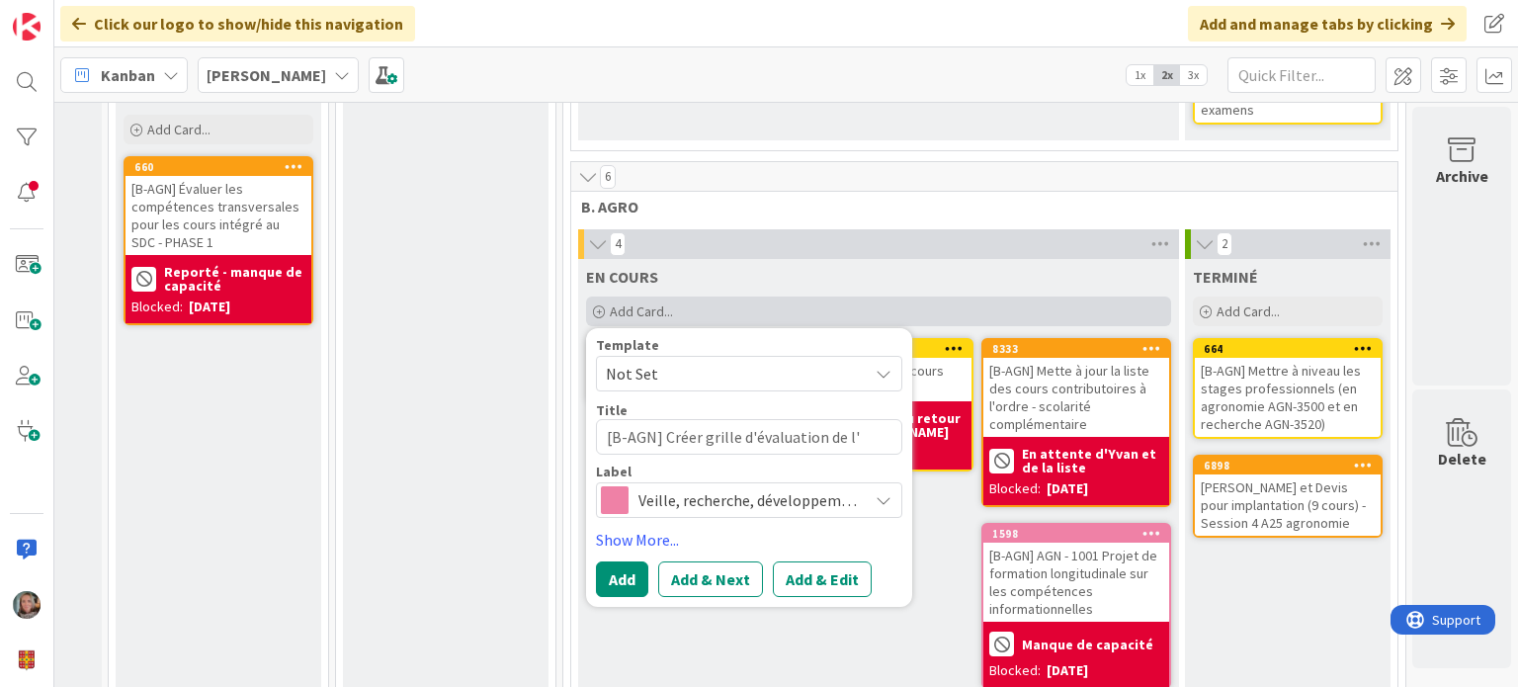
type textarea "[B-AGN] Créer grille d'évaluation de l'e"
type textarea "x"
type textarea "[B-AGN] Créer grille d'évaluation de l'ex"
type textarea "x"
type textarea "[B-AGN] Créer grille d'évaluation de l'exa"
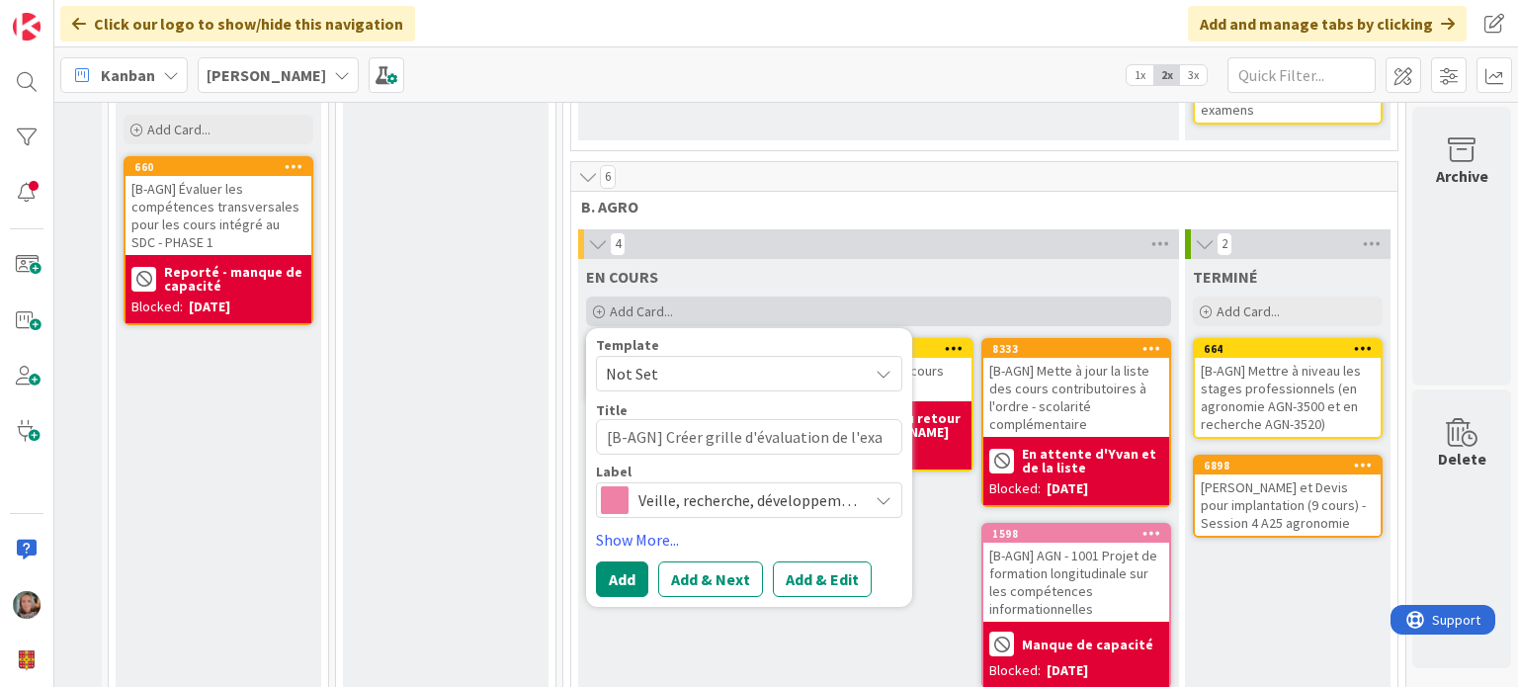
type textarea "x"
type textarea "[B-AGN] Créer grille d'évaluation de l'exam"
type textarea "x"
type textarea "[B-AGN] Créer grille d'évaluation de l'exame"
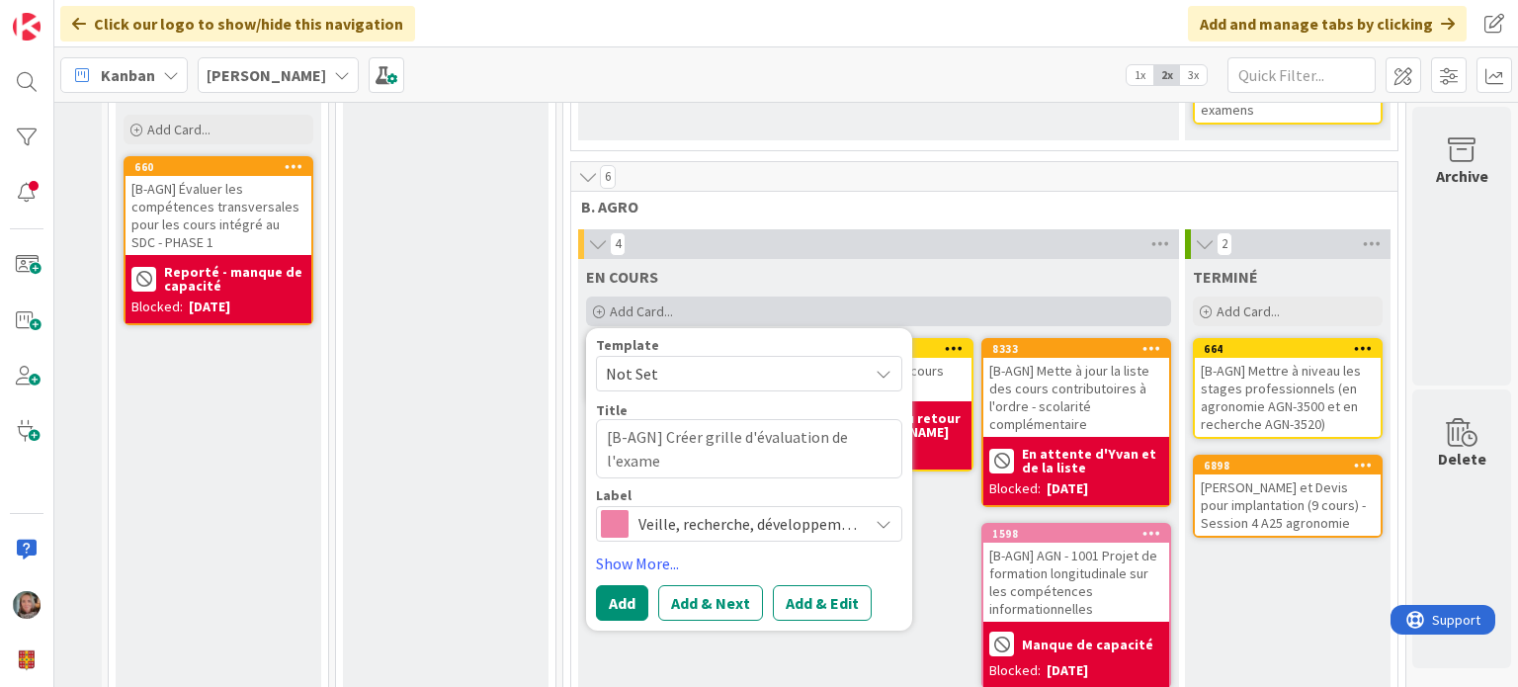
type textarea "x"
type textarea "[B-AGN] Créer grille d'évaluation de l'examen"
type textarea "x"
type textarea "[B-AGN] Créer grille d'évaluation de l'examen d"
type textarea "x"
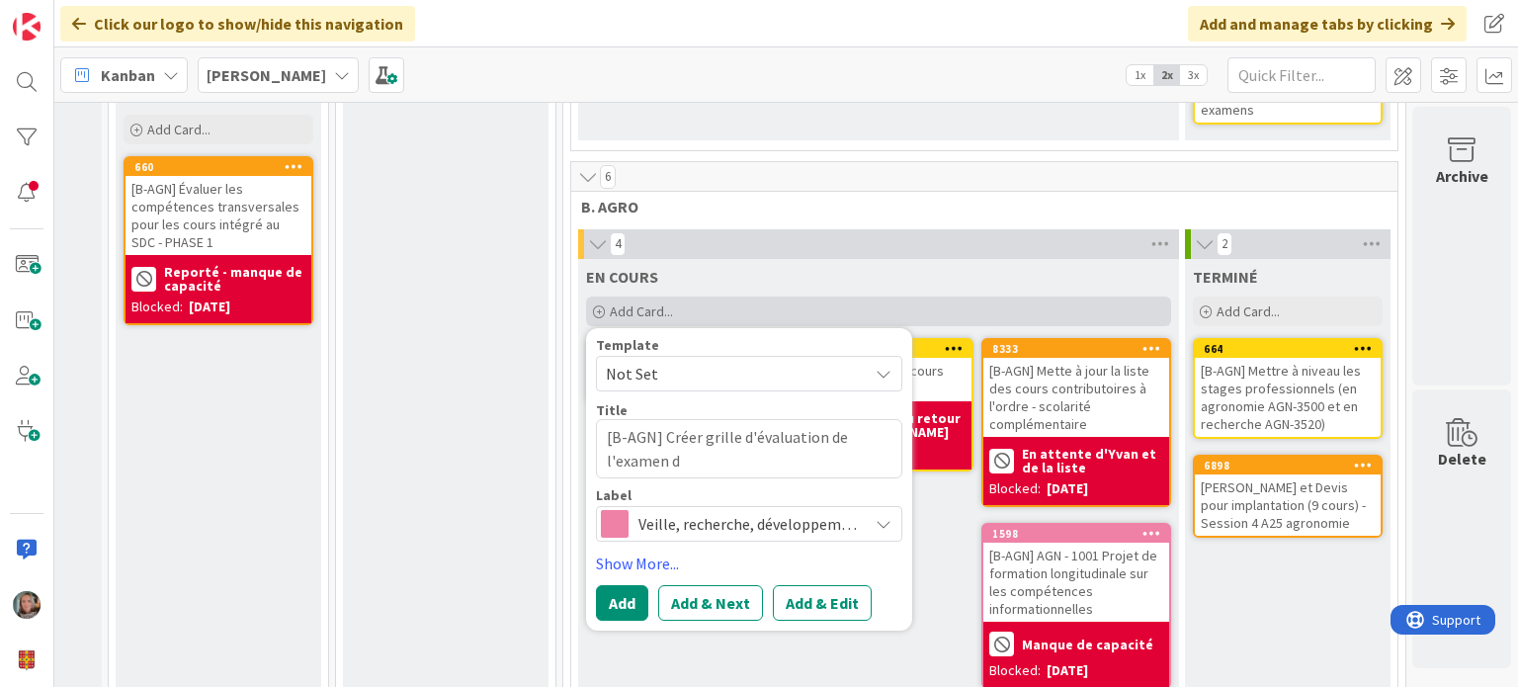
type textarea "[B-AGN] Créer grille d'évaluation de l'examen de"
type textarea "x"
type textarea "[B-AGN] Créer grille d'évaluation de l'examen de"
type textarea "x"
type textarea "[B-AGN] Créer grille d'évaluation de l'examen de l"
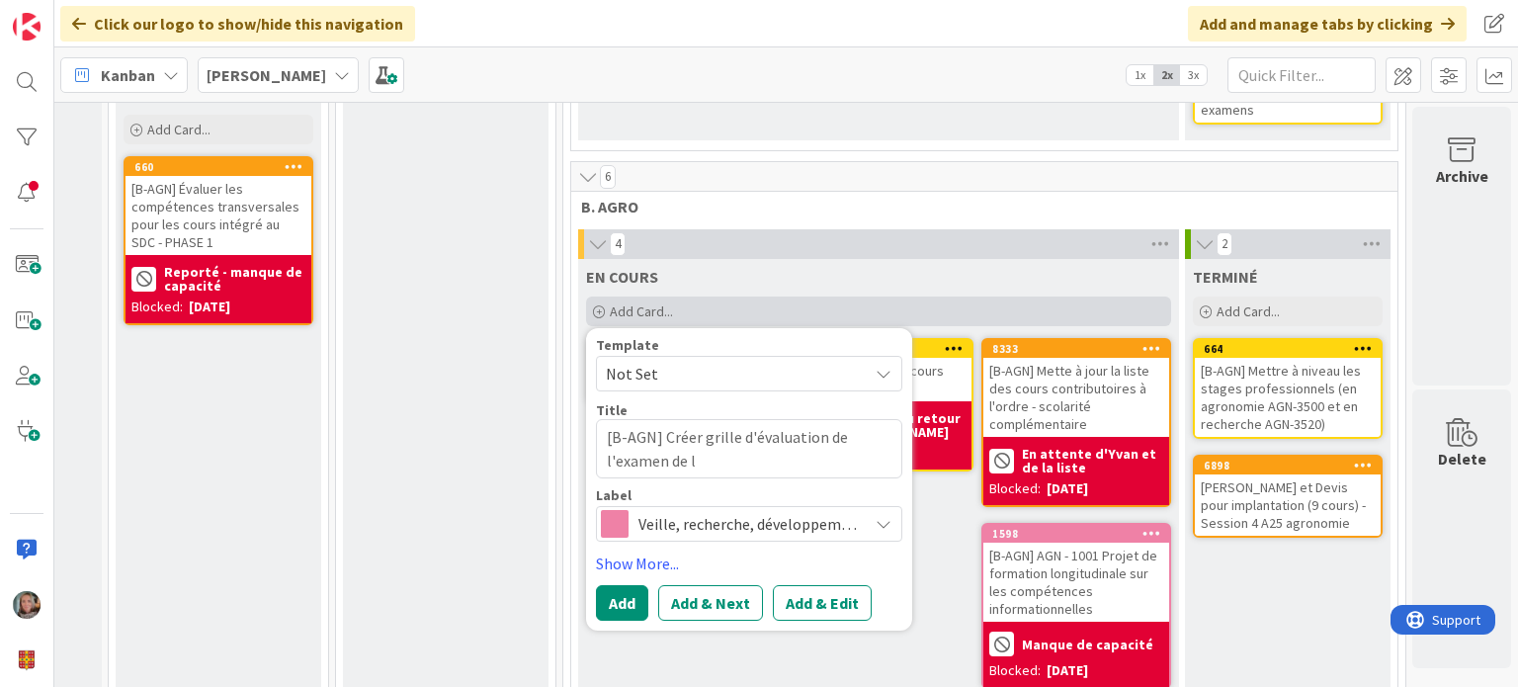
type textarea "x"
type textarea "[B-AGN] Créer grille d'évaluation de l'examen de l'"
type textarea "x"
type textarea "[B-AGN] Créer grille d'évaluation de l'examen de l'o"
type textarea "x"
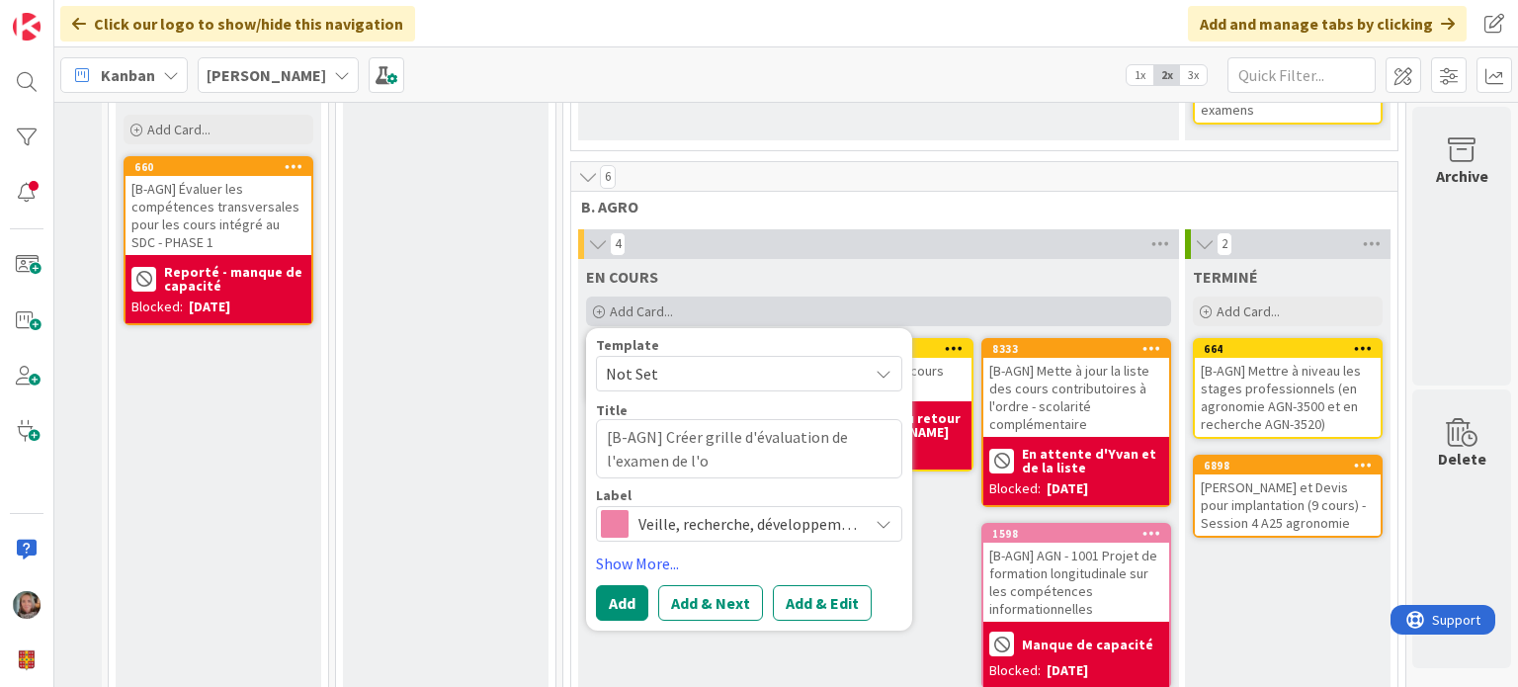
type textarea "[B-AGN] Créer grille d'évaluation de l'examen de l'or"
type textarea "x"
type textarea "[B-AGN] Créer grille d'évaluation de l'examen de l'ord"
type textarea "x"
type textarea "[B-AGN] Créer grille d'évaluation de l'examen de l'ordr"
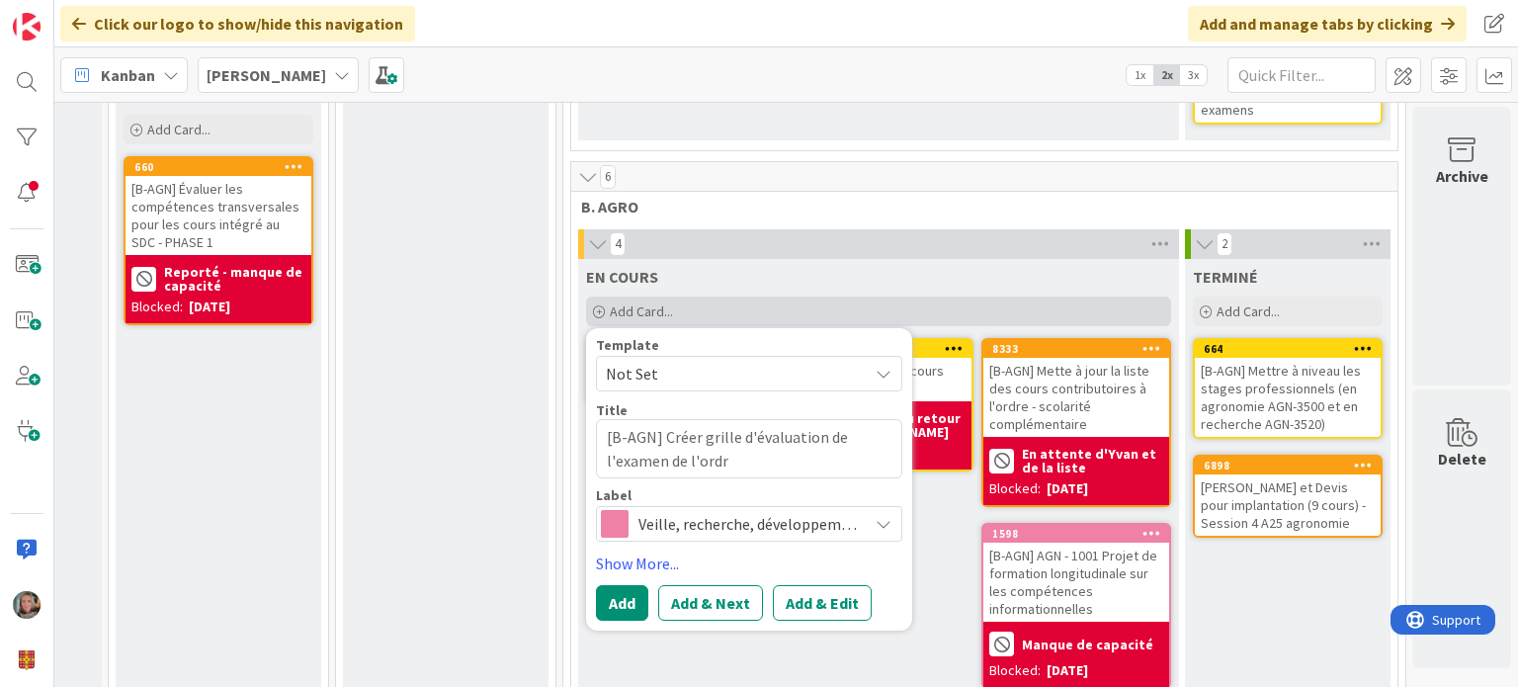
type textarea "x"
type textarea "[B-AGN] Créer grille d'évaluation de l'examen de l'ordre"
type textarea "x"
type textarea "[B-AGN] Créer grille d'évaluation de l'examen de l'ordre"
type textarea "x"
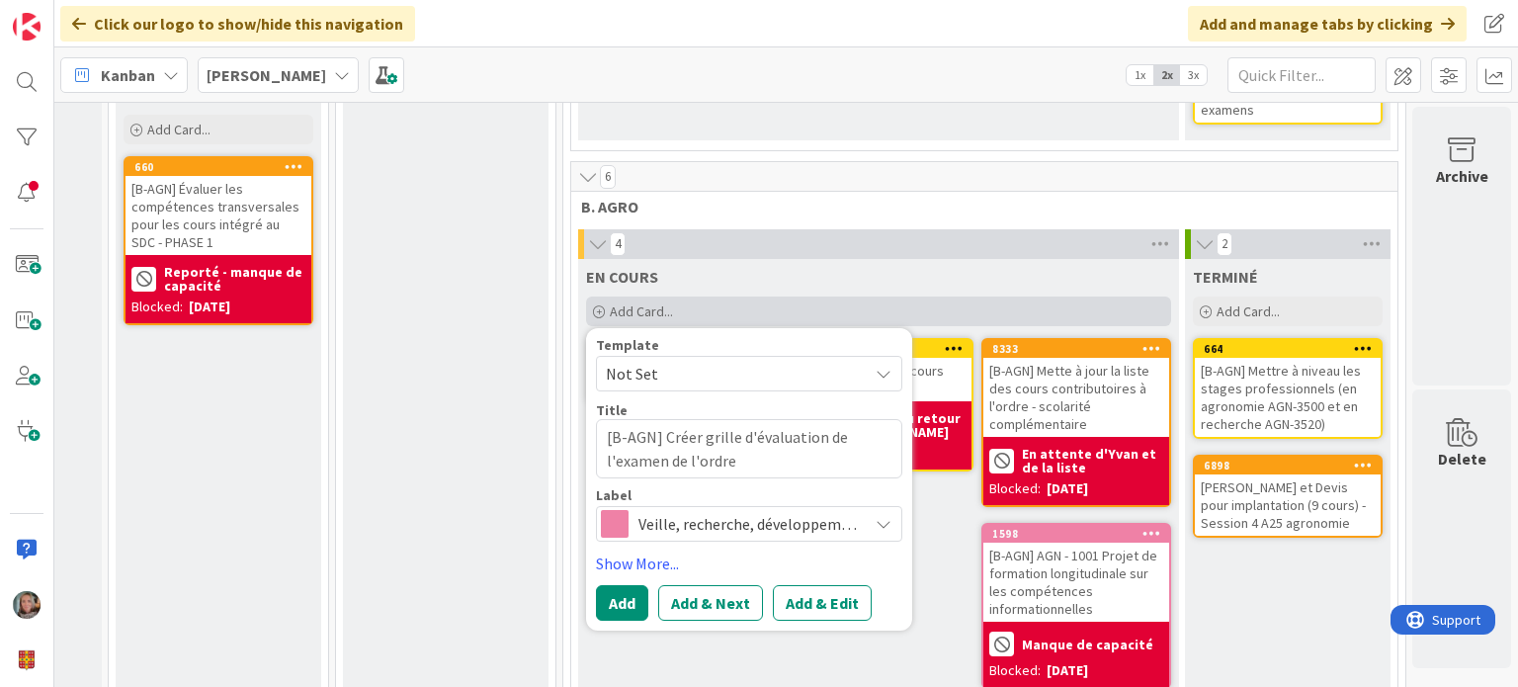
type textarea "[B-AGN] Créer grille d'évaluation de l l'examen de l'ordre"
type textarea "x"
type textarea "[B-AGN] Créer grille d'évaluation de la l'examen de l'ordre"
type textarea "x"
type textarea "[B-AGN] Créer grille d'évaluation de la l'examen de l'ordre"
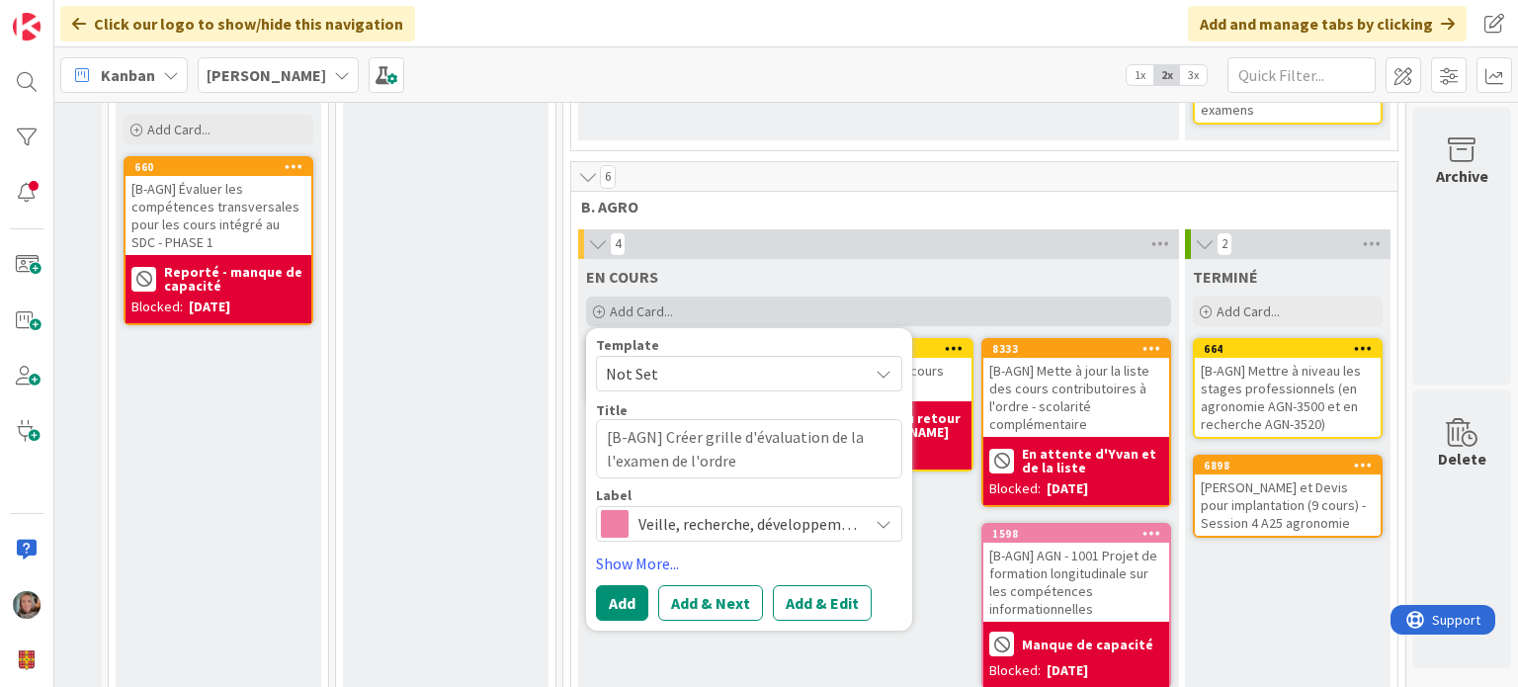
type textarea "x"
type textarea "[B-AGN] Créer grille d'évaluation de la p l'examen de l'ordre"
type textarea "x"
type textarea "[B-AGN] Créer grille d'évaluation de la pr l'examen de l'ordre"
type textarea "x"
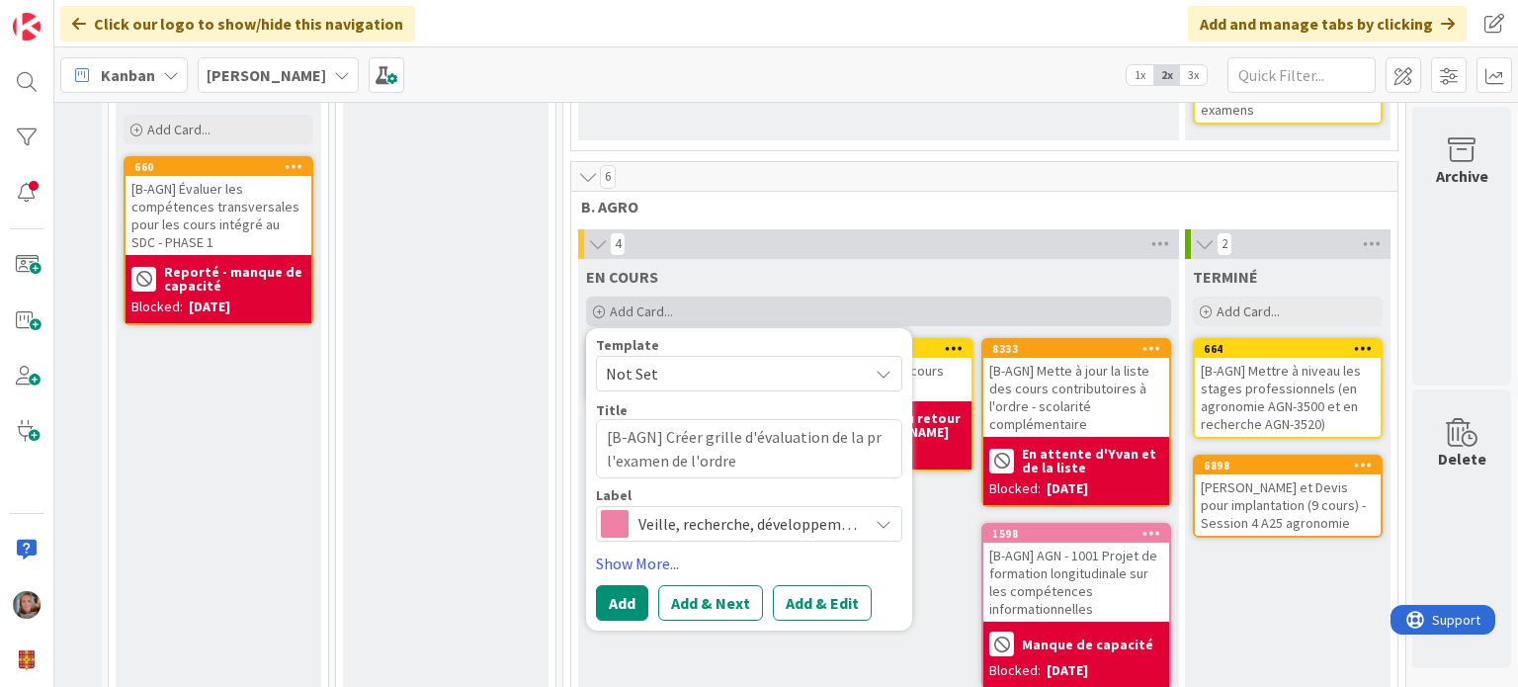
type textarea "[B-AGN] Créer grille d'évaluation de la pra l'examen de l'ordre"
type textarea "x"
type textarea "[B-AGN] Créer grille d'évaluation de la prat l'examen de l'ordre"
type textarea "x"
type textarea "[B-AGN] Créer grille d'évaluation de la prati l'examen de l'ordre"
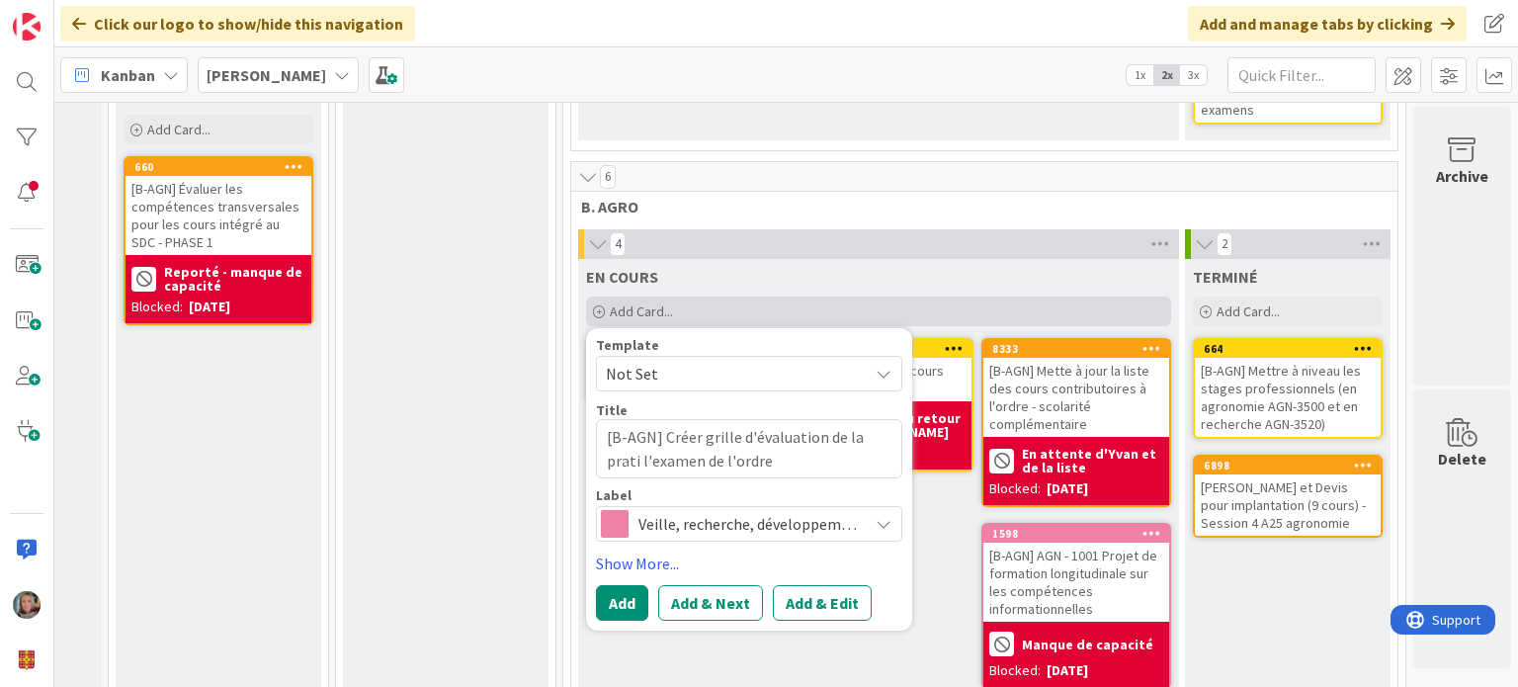
type textarea "x"
type textarea "[B-AGN] Créer grille d'évaluation de la pratiq l'examen de l'ordre"
type textarea "x"
type textarea "[B-AGN] Créer grille d'évaluation de la pratiqu l'examen de l'ordre"
type textarea "x"
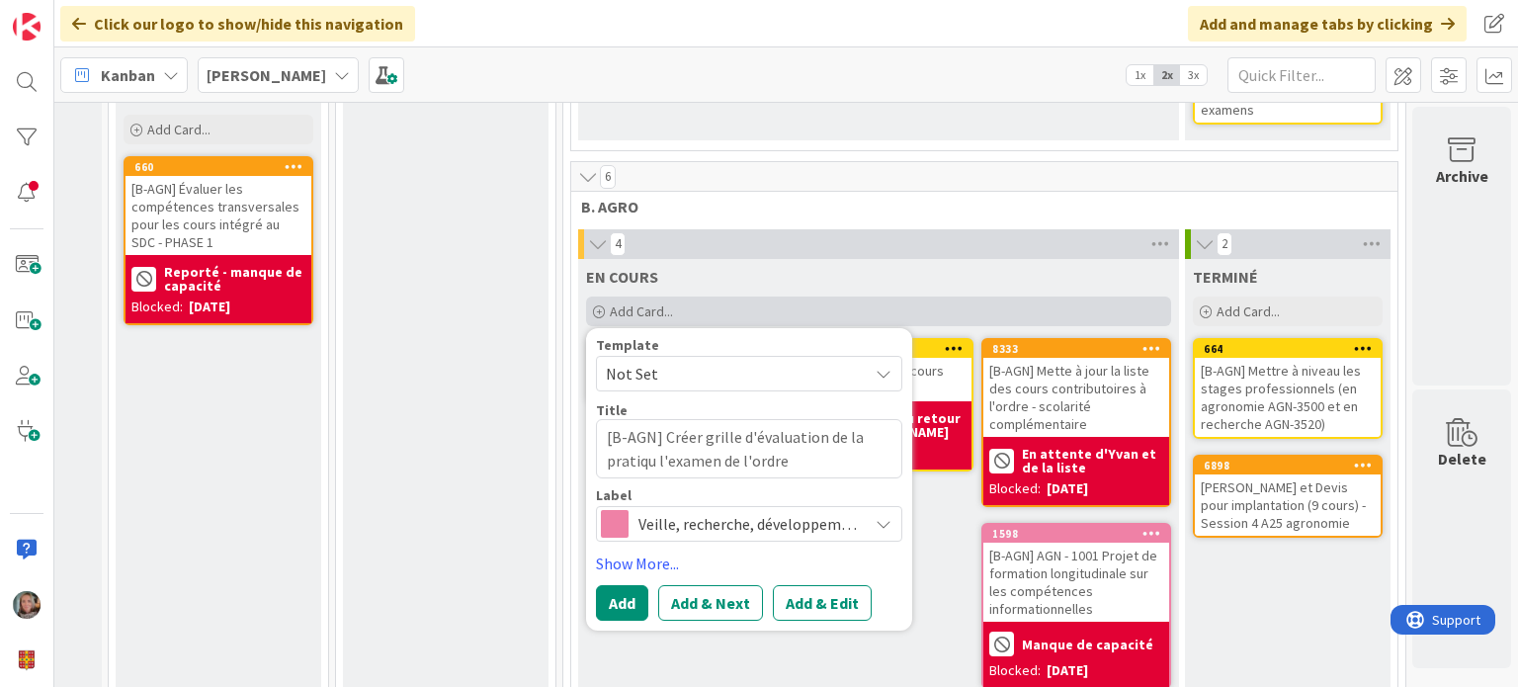
type textarea "[B-AGN] Créer grille d'évaluation de la pratique l'examen de l'ordre"
type textarea "x"
type textarea "[B-AGN] Créer grille d'évaluation de la pratique l'examen de l'ordre"
type textarea "x"
type textarea "[B-AGN] Créer grille d'évaluation de la pratique d l'examen de l'ordre"
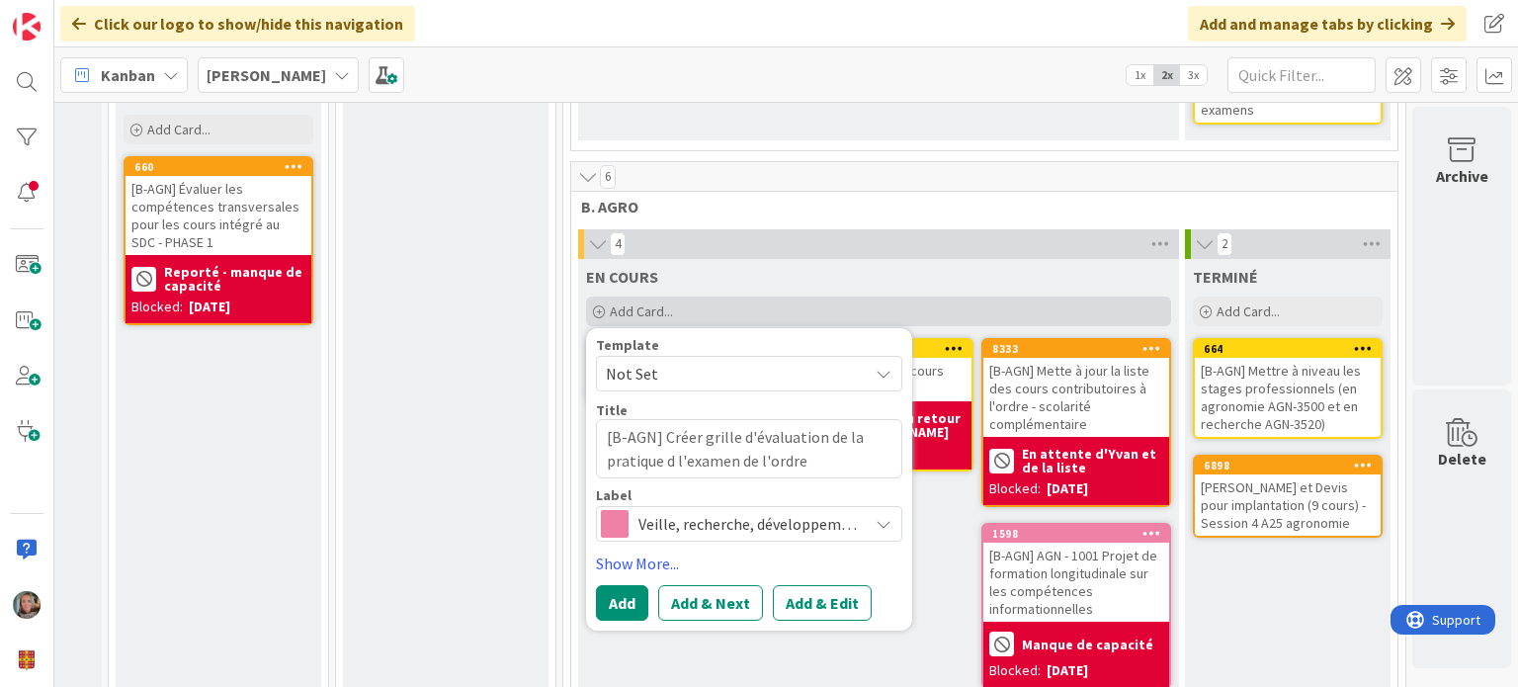
type textarea "x"
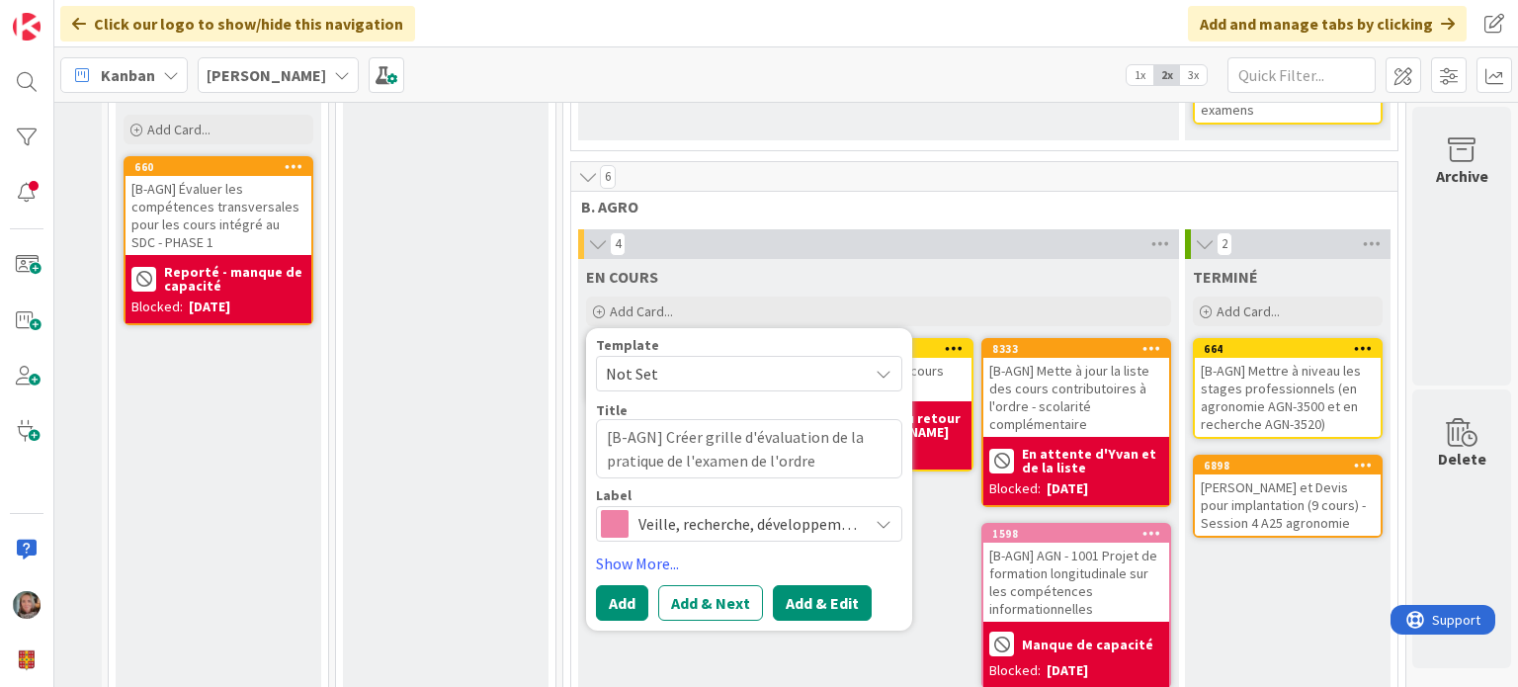
type textarea "[B-AGN] Créer grille d'évaluation de la pratique de l'examen de l'ordre"
click at [814, 585] on button "Add & Edit" at bounding box center [822, 603] width 99 height 36
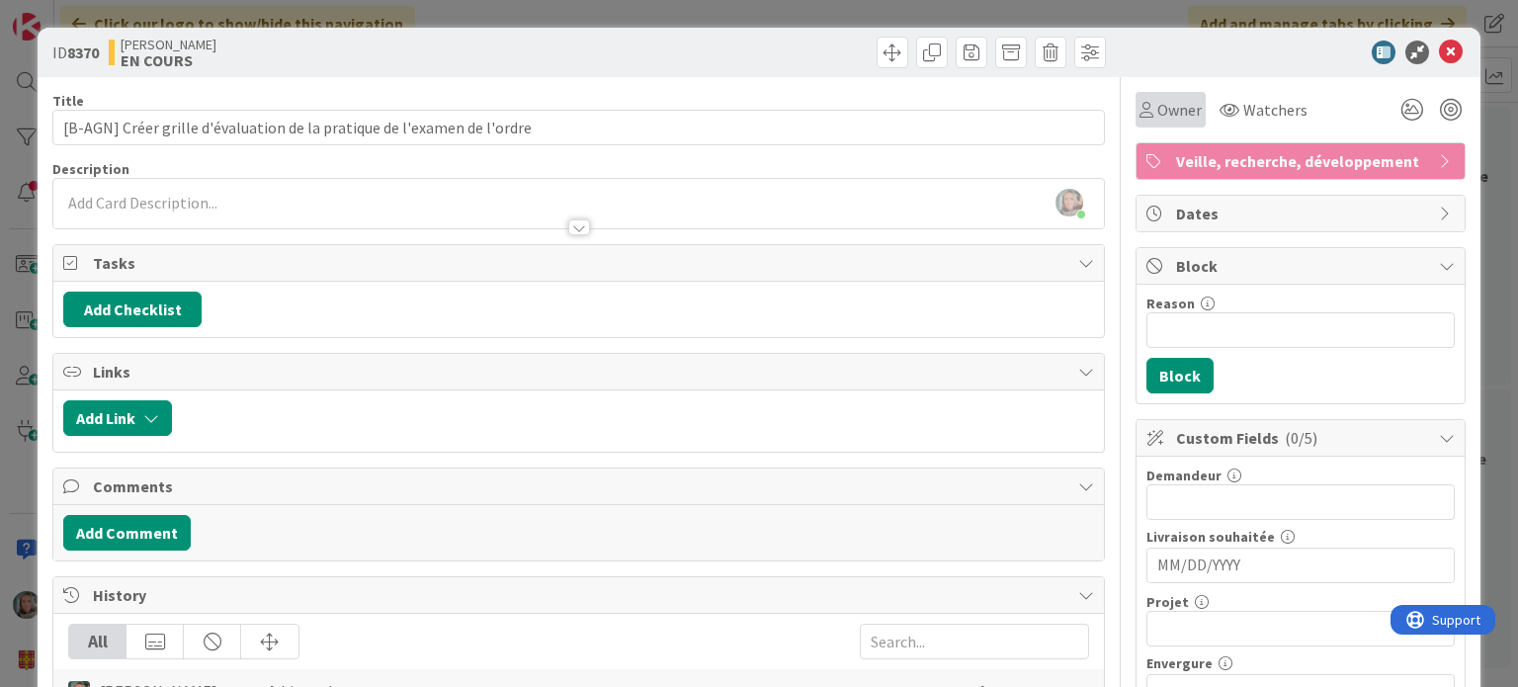
click at [1164, 102] on span "Owner" at bounding box center [1179, 110] width 44 height 24
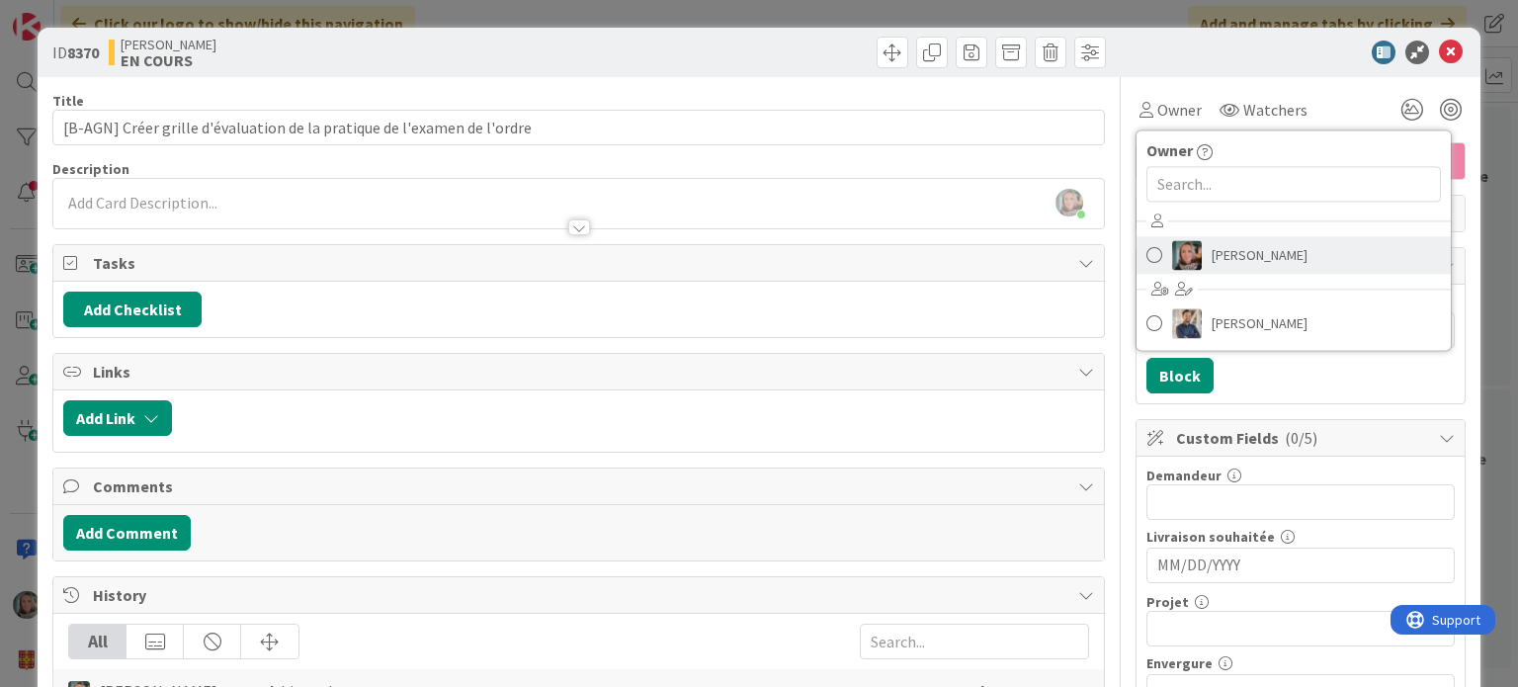
click at [1245, 248] on span "[PERSON_NAME]" at bounding box center [1260, 255] width 96 height 30
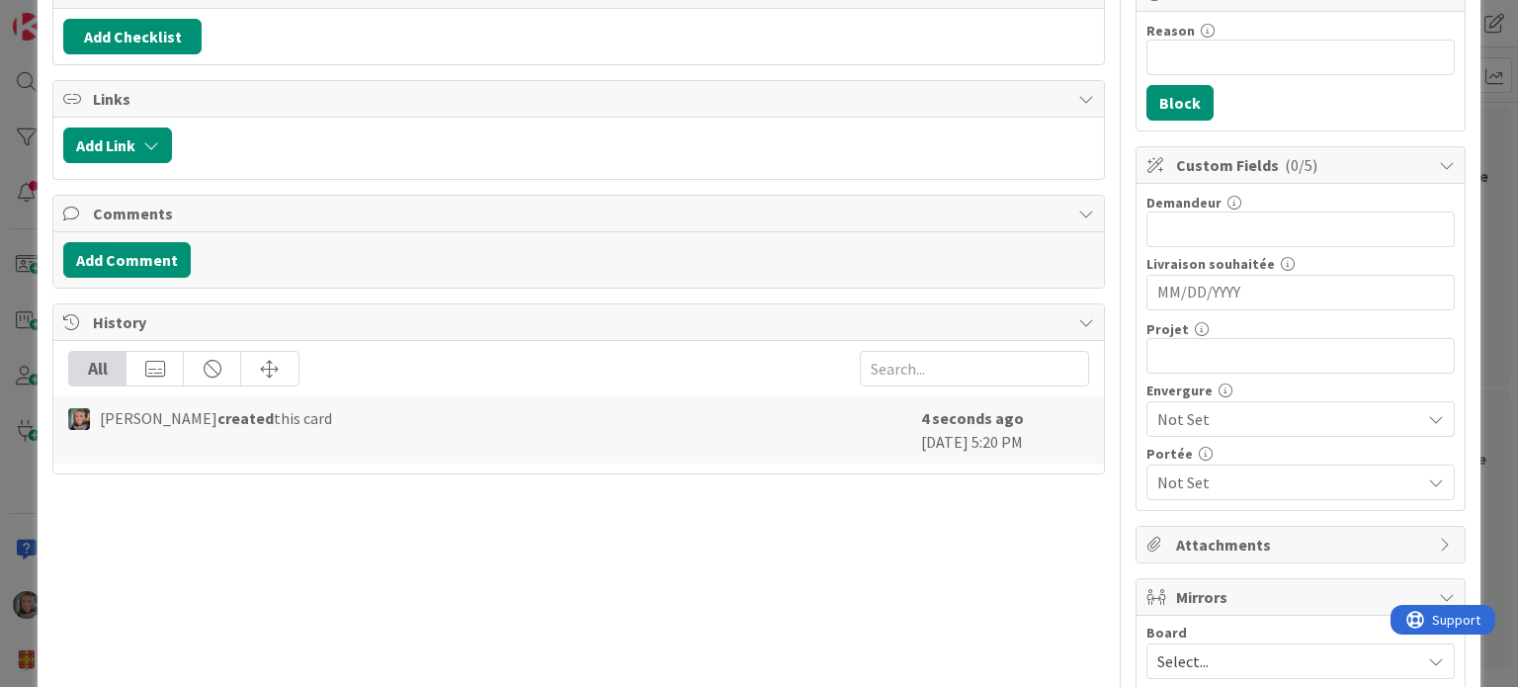
scroll to position [296, 0]
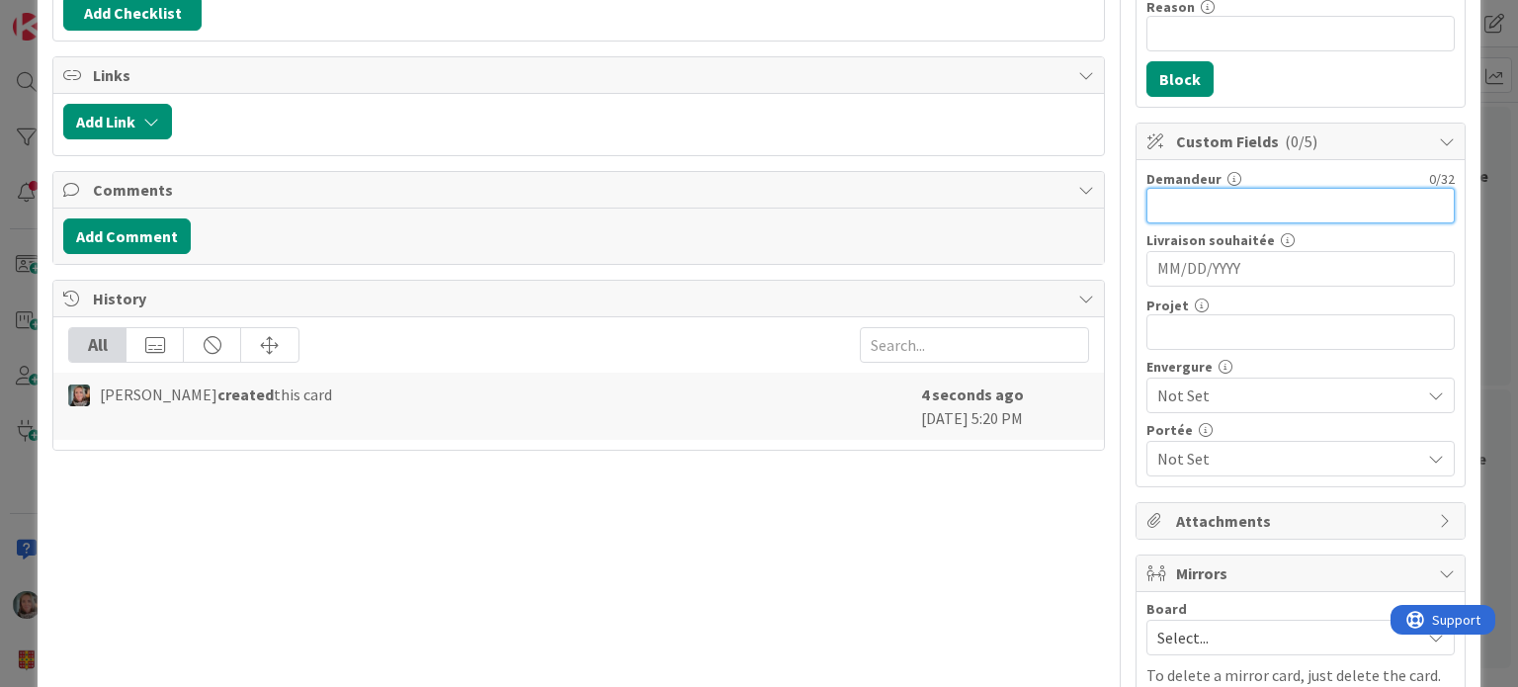
click at [1195, 207] on input "text" at bounding box center [1300, 206] width 308 height 36
type input "[PERSON_NAME]"
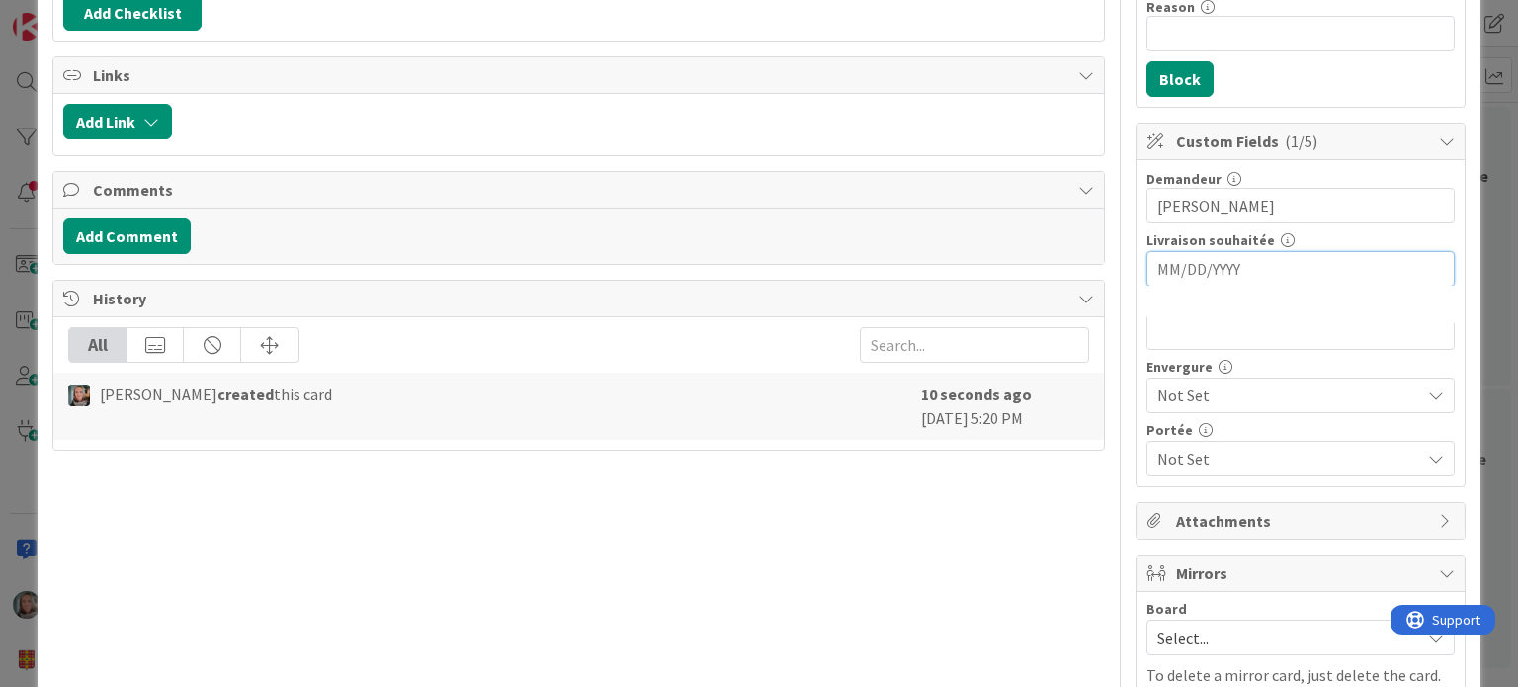
click at [1182, 269] on input "MM/DD/YYYY" at bounding box center [1300, 269] width 287 height 34
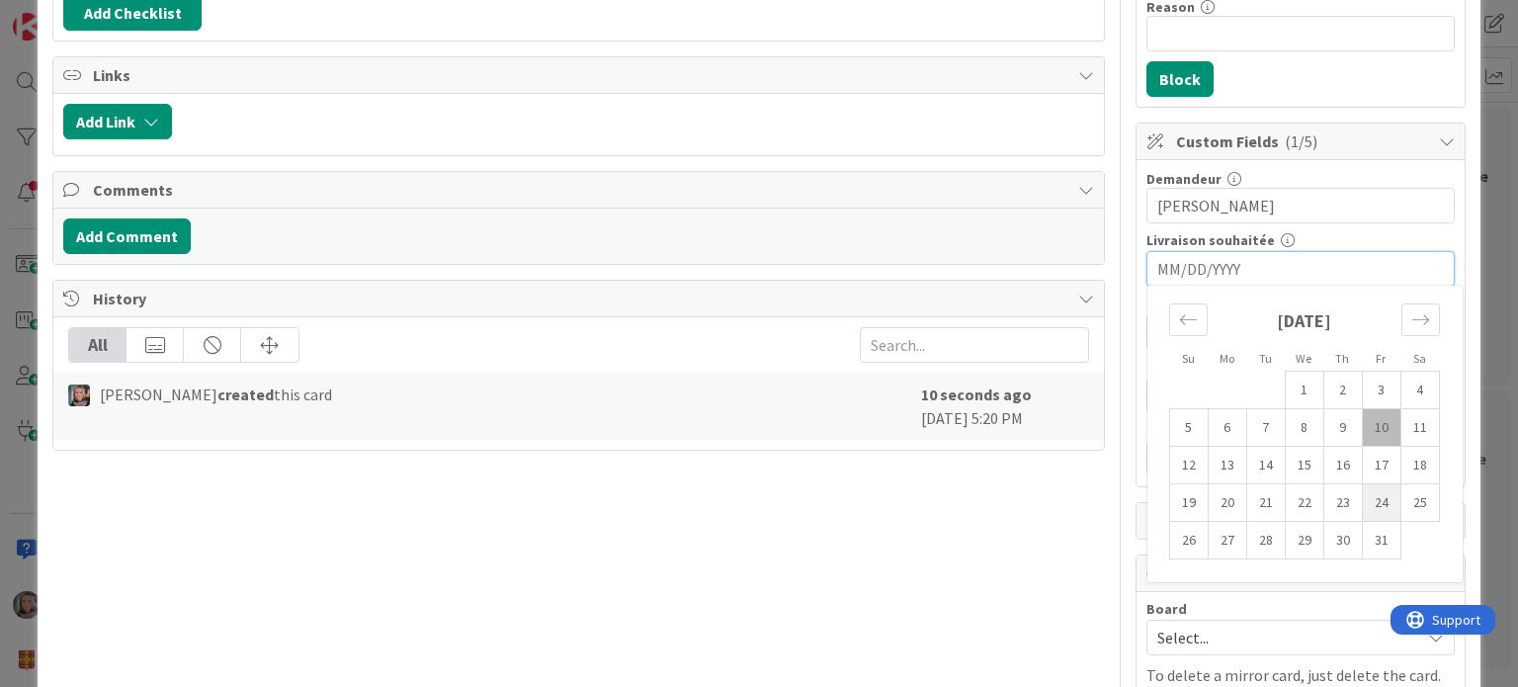
click at [1362, 500] on td "24" at bounding box center [1381, 503] width 39 height 38
type input "[DATE]"
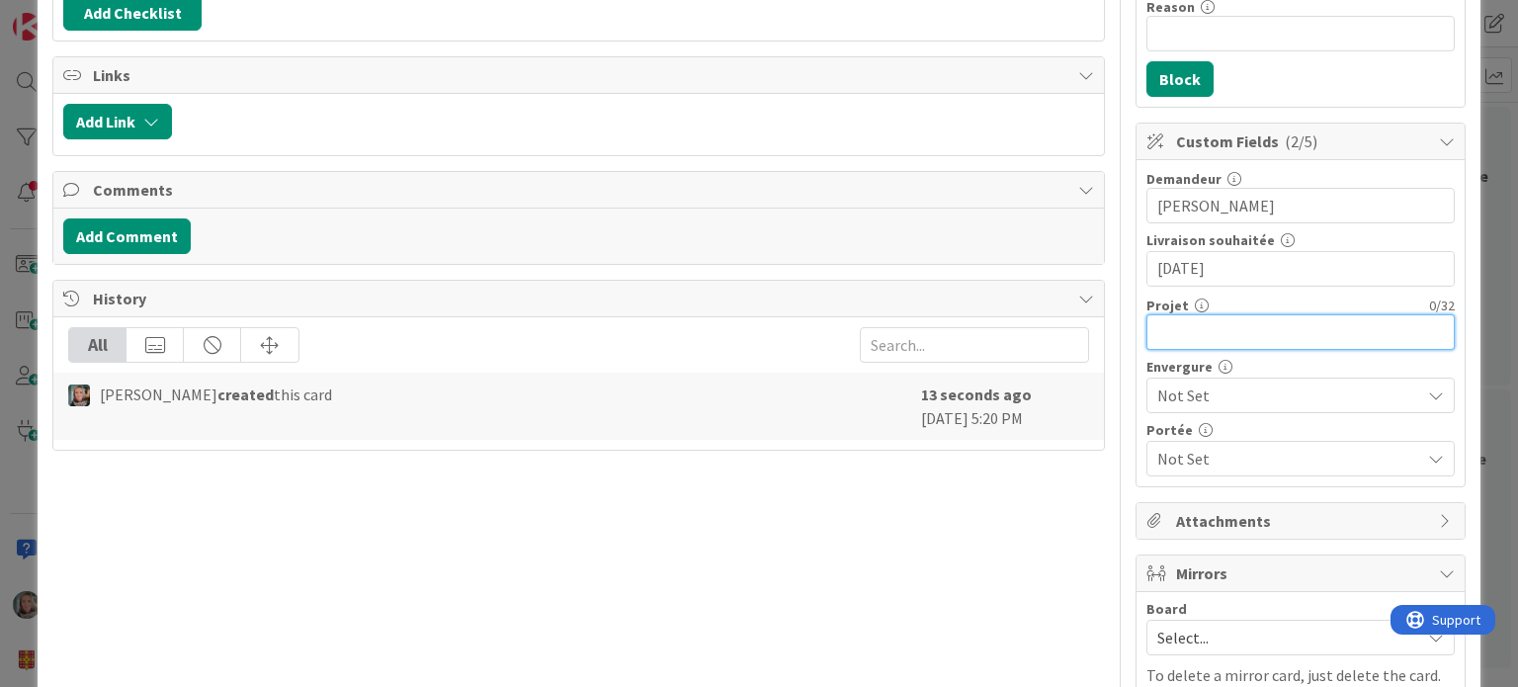
click at [1146, 327] on input "text" at bounding box center [1300, 332] width 308 height 36
type input "[B-AGN]"
click at [1253, 381] on span "Not Set" at bounding box center [1283, 395] width 253 height 28
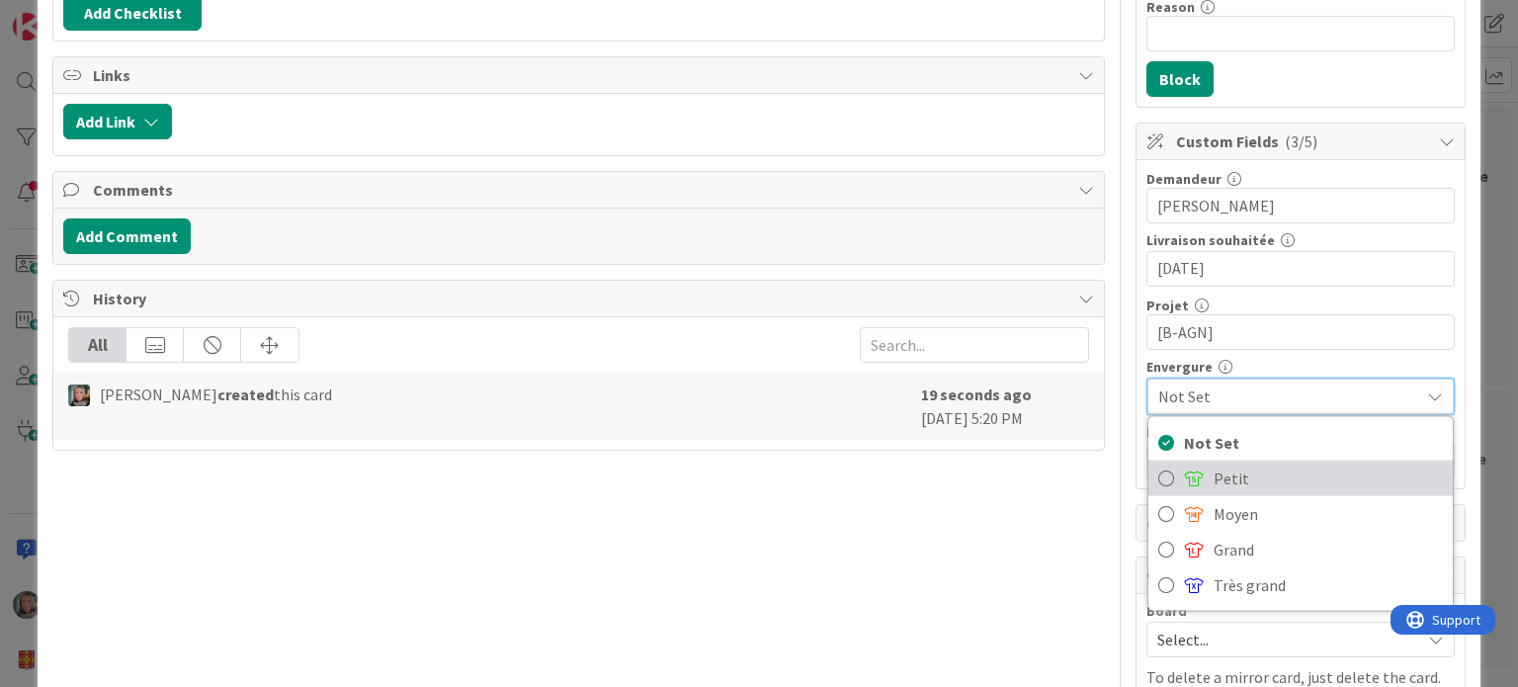
click at [1214, 474] on span "Petit" at bounding box center [1328, 478] width 229 height 30
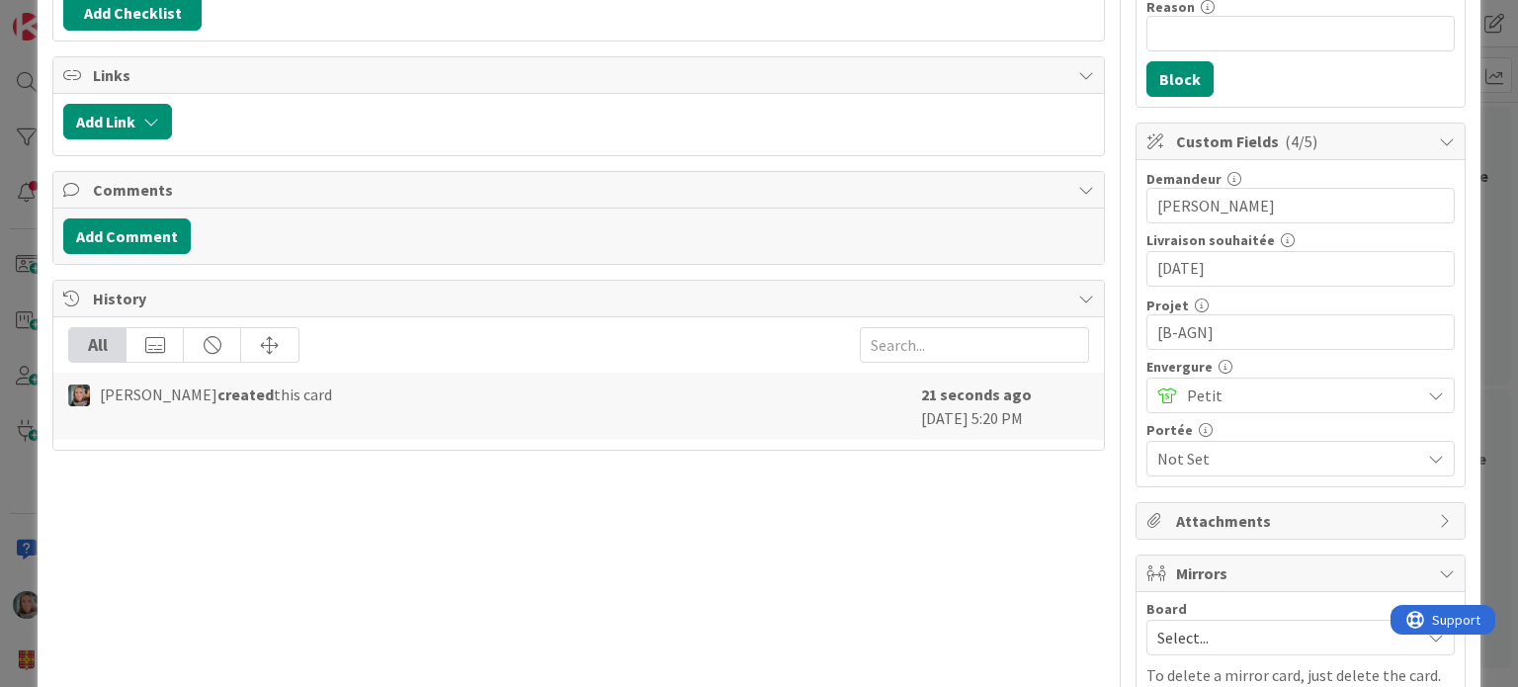
click at [1206, 447] on span "Not Set" at bounding box center [1288, 459] width 263 height 24
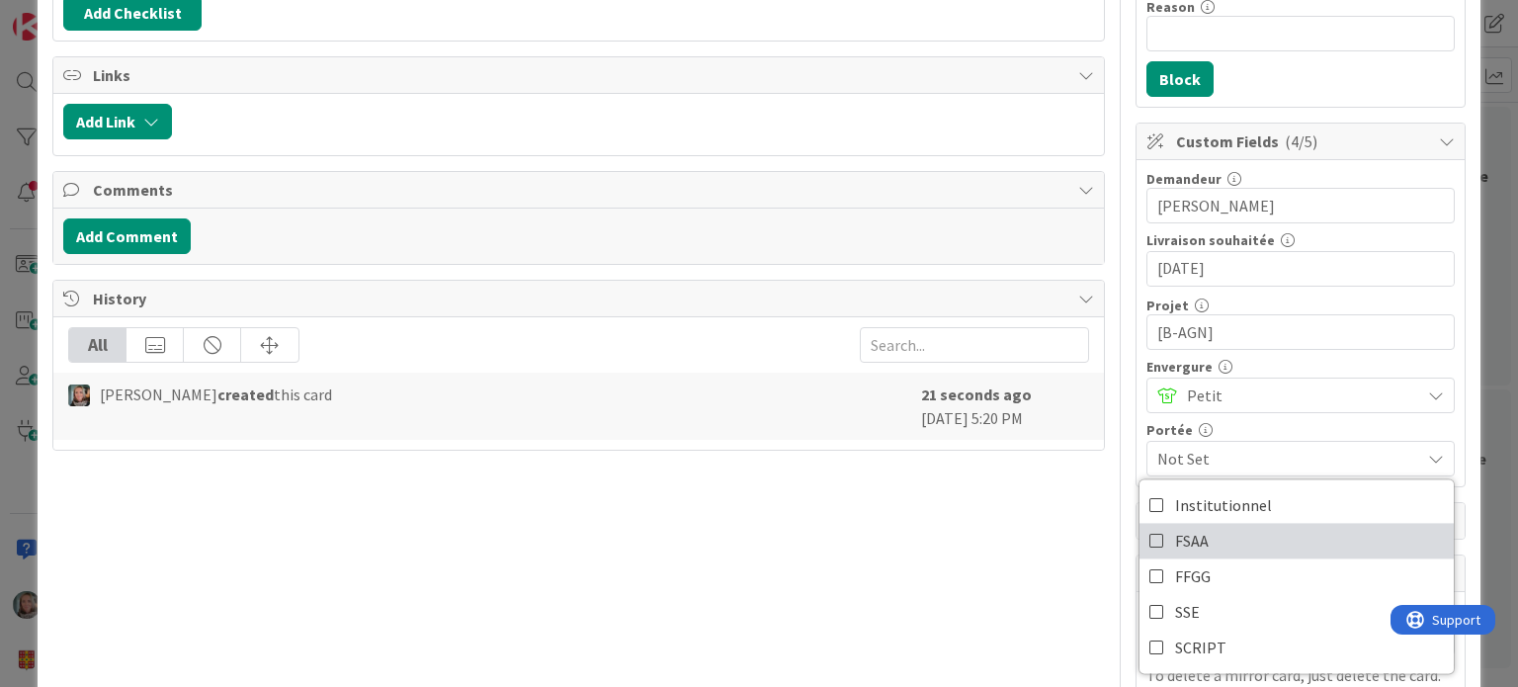
click at [1184, 528] on span "FSAA" at bounding box center [1192, 541] width 34 height 30
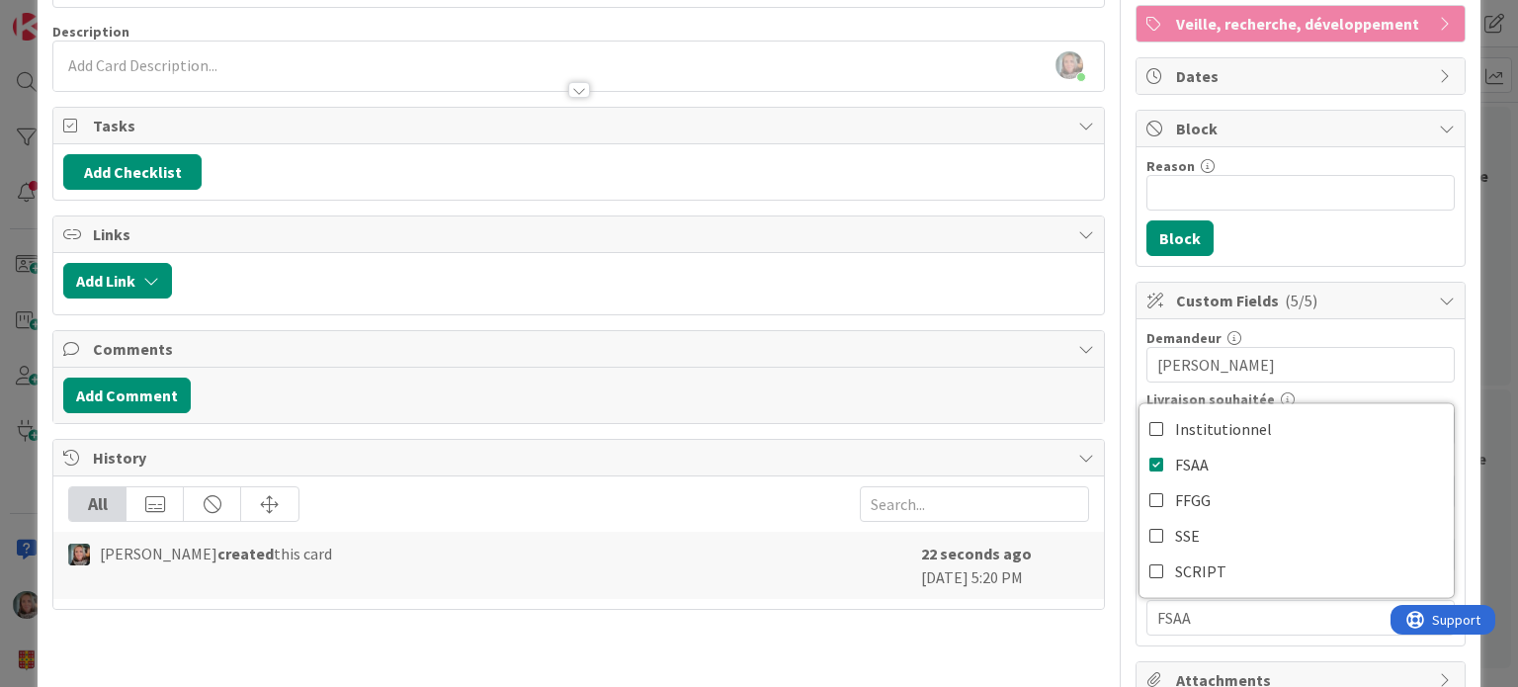
scroll to position [0, 0]
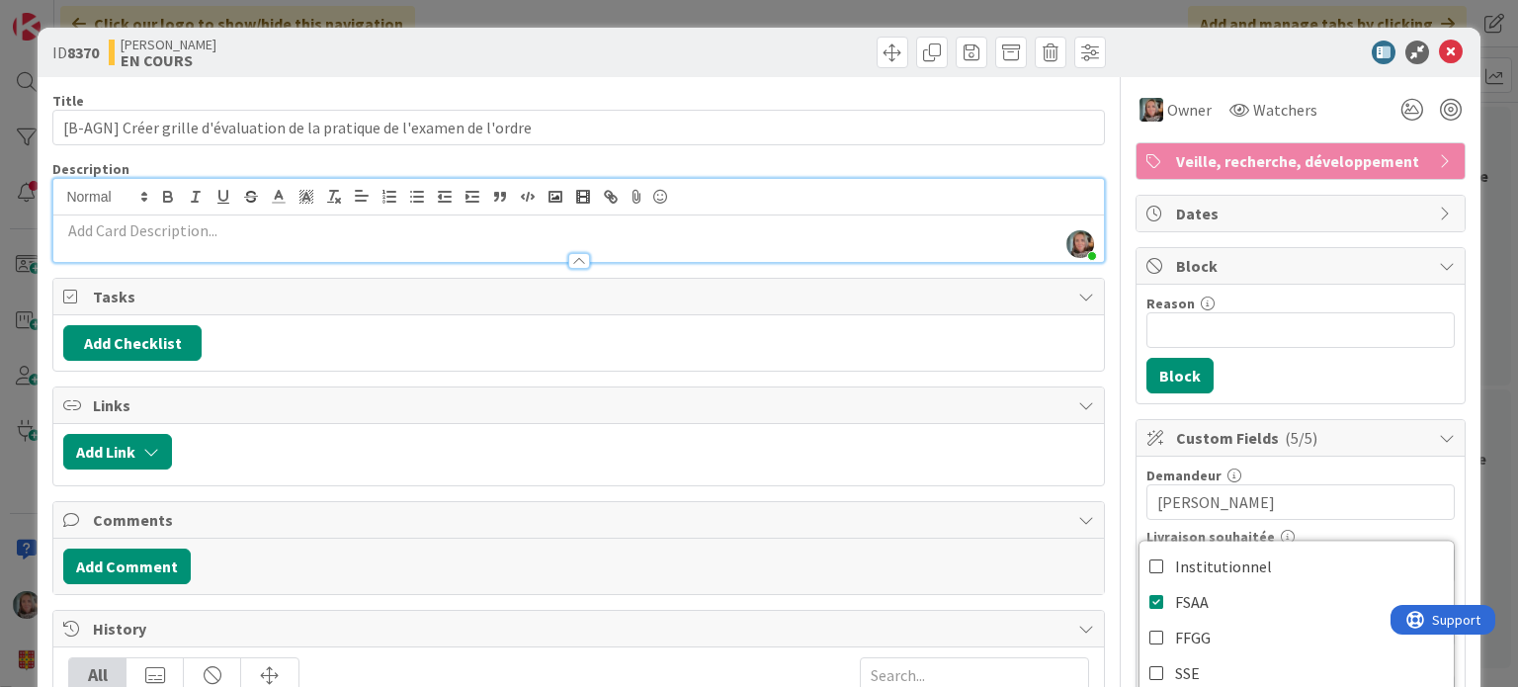
click at [134, 202] on div "[PERSON_NAME] just joined" at bounding box center [577, 220] width 1049 height 83
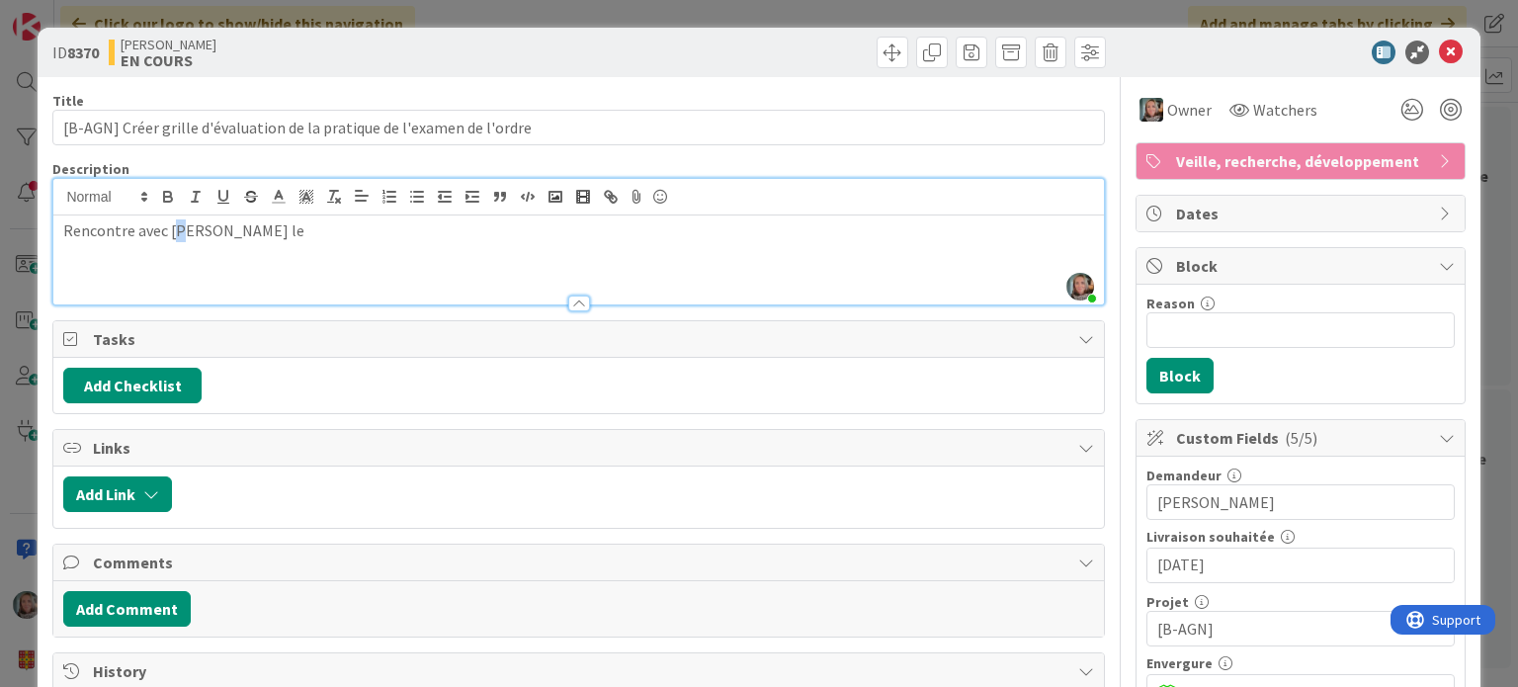
click at [182, 232] on p "Rencontre avec [PERSON_NAME] le" at bounding box center [578, 230] width 1030 height 23
click at [335, 215] on div "Rencontre avec [PERSON_NAME] le" at bounding box center [577, 259] width 1049 height 89
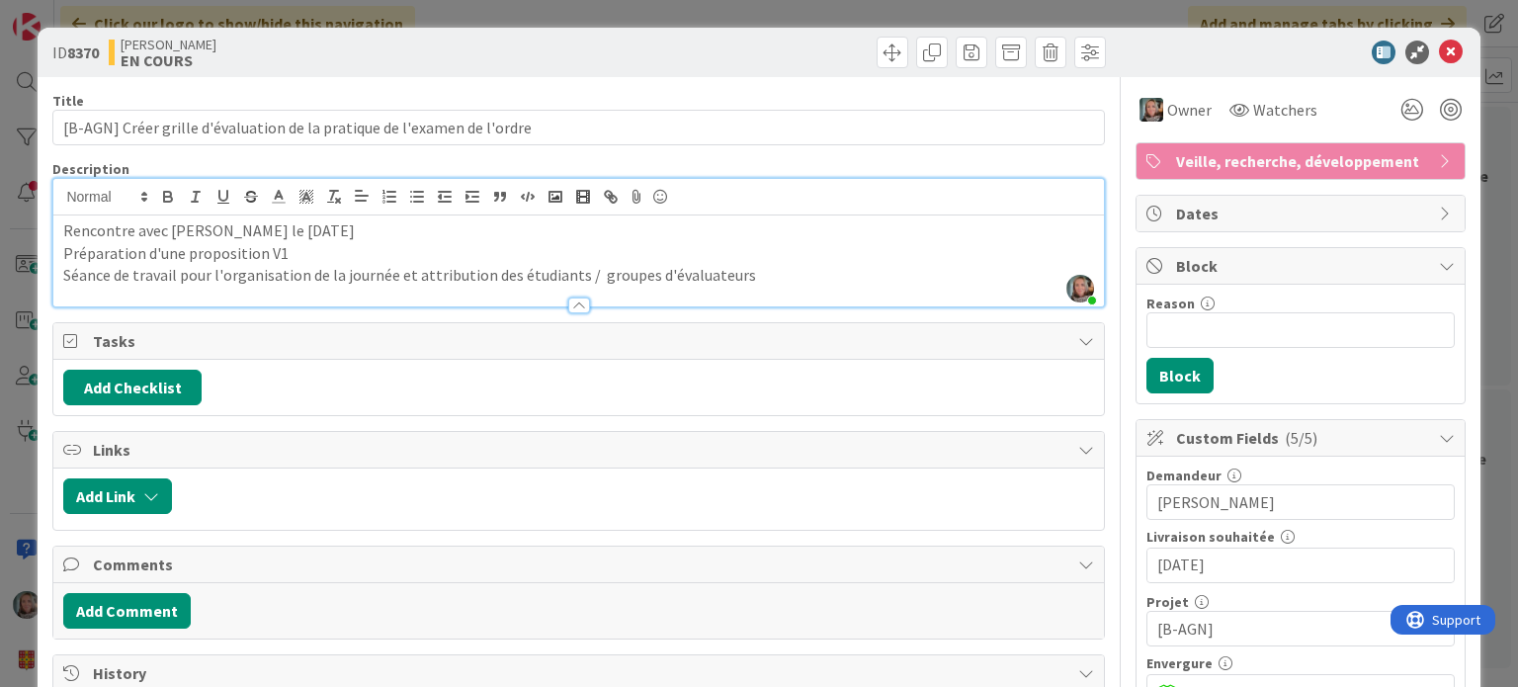
click at [351, 234] on p "Rencontre avec [PERSON_NAME] le [DATE]" at bounding box center [578, 230] width 1030 height 23
click at [1439, 48] on icon at bounding box center [1451, 53] width 24 height 24
